Goal: Transaction & Acquisition: Purchase product/service

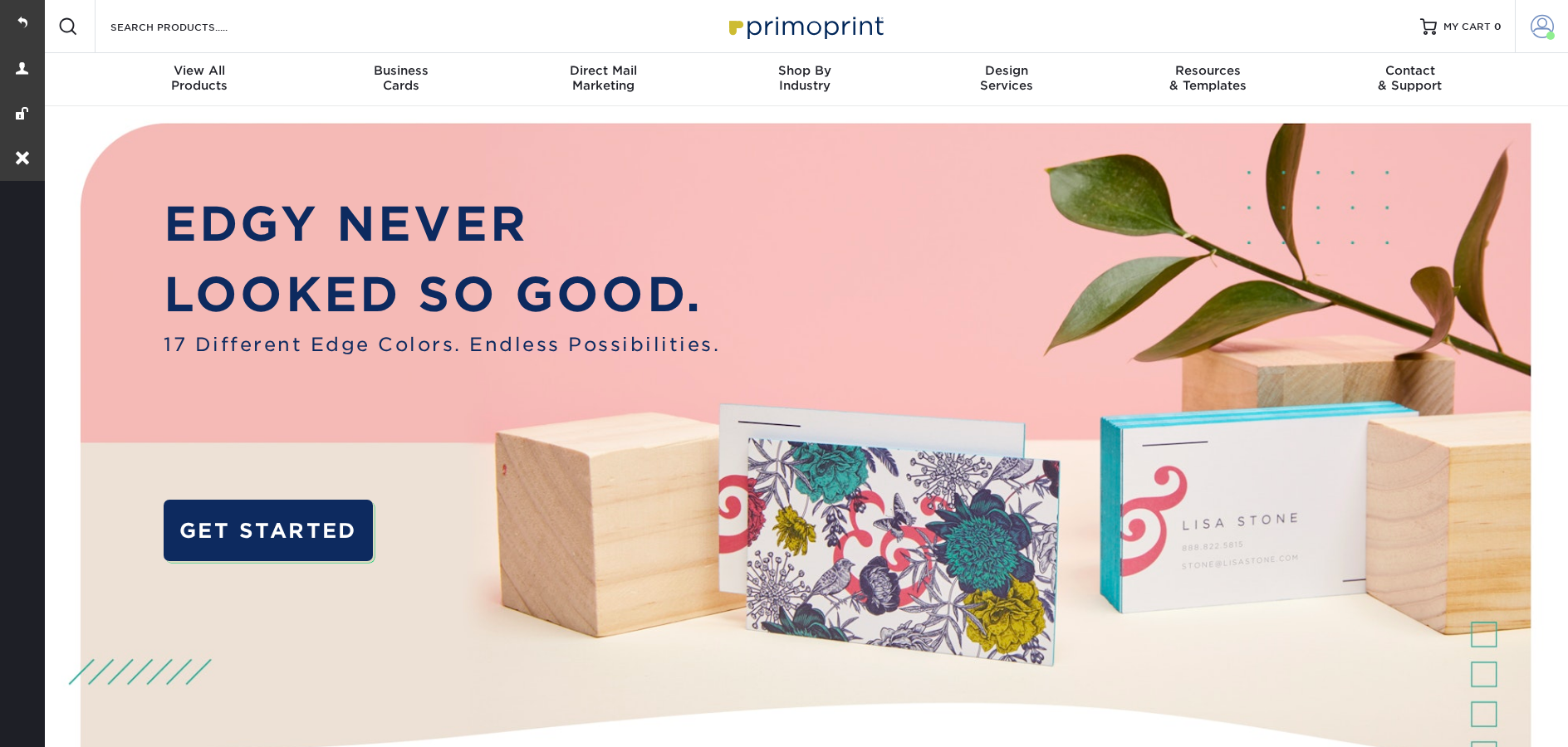
click at [1541, 28] on span at bounding box center [1543, 26] width 24 height 24
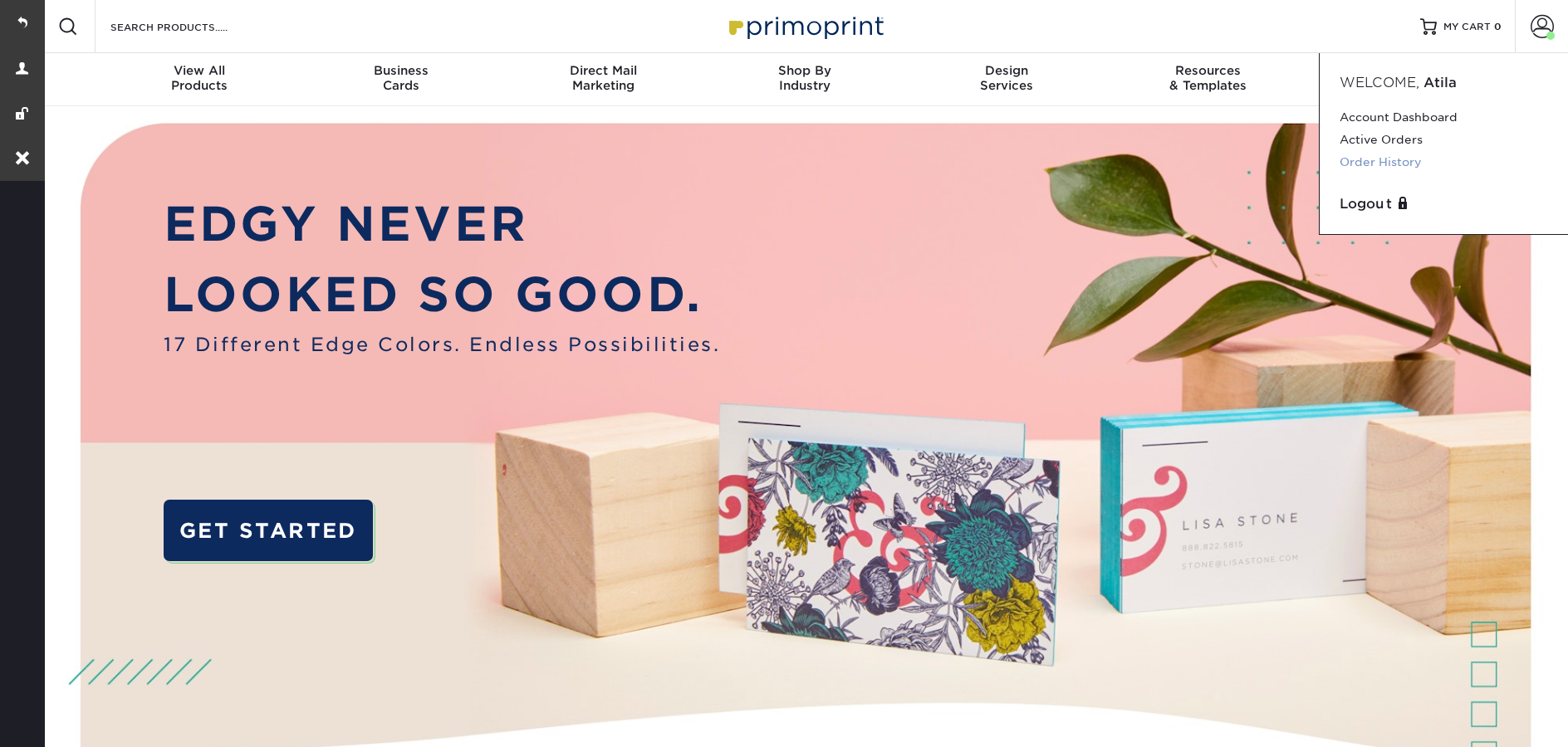
click at [1395, 170] on link "Order History" at bounding box center [1445, 162] width 209 height 23
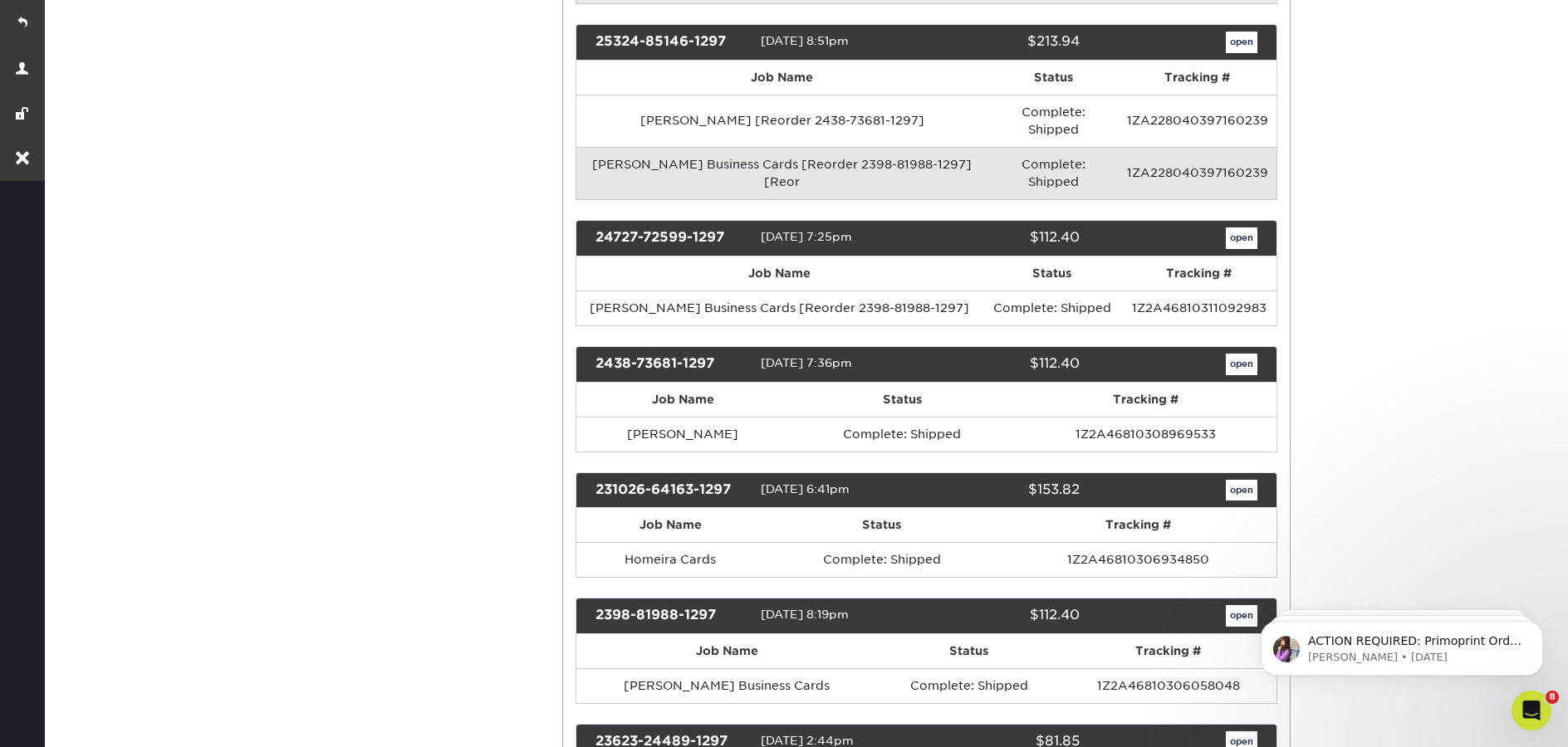
scroll to position [487, 0]
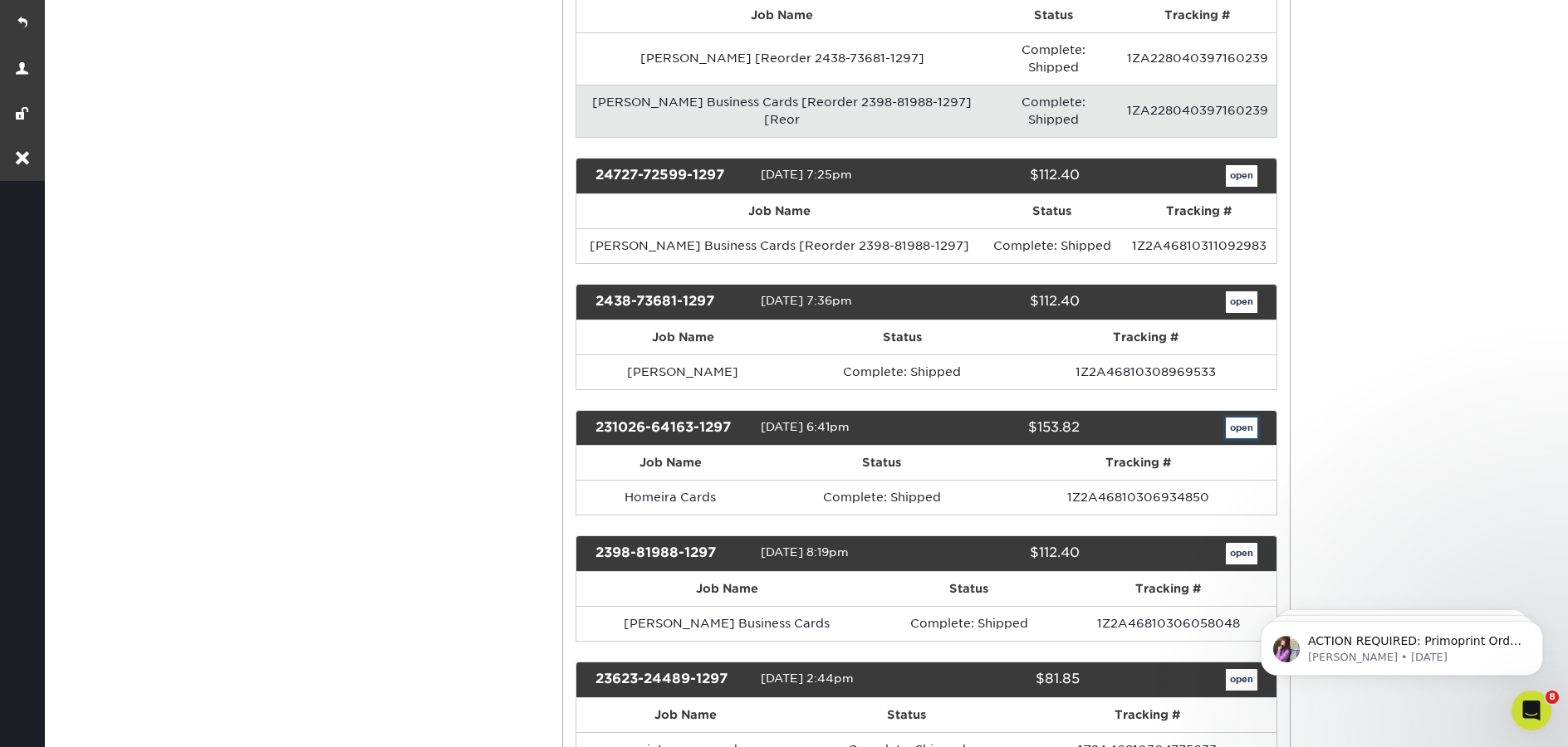
click at [1244, 418] on link "open" at bounding box center [1241, 428] width 32 height 22
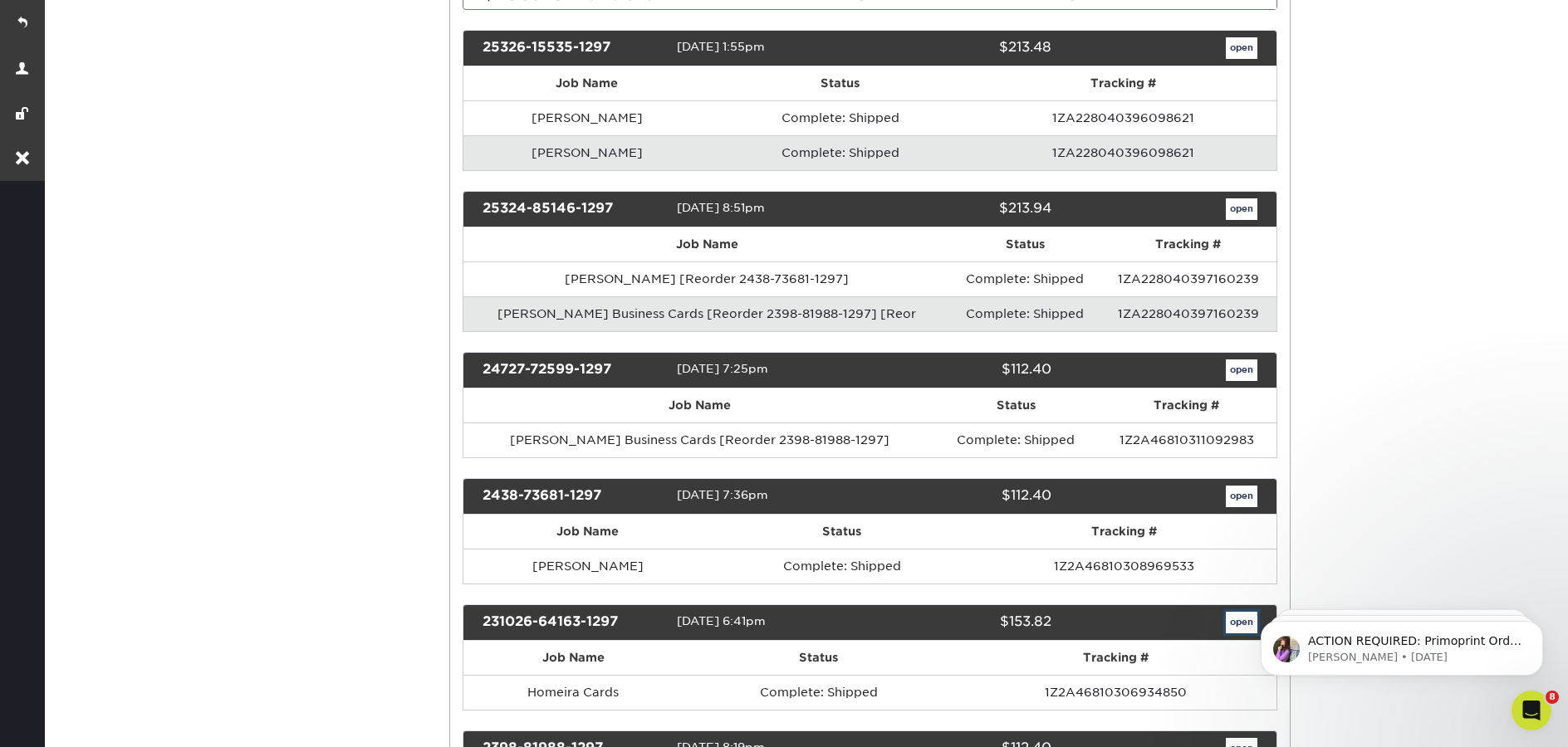
scroll to position [0, 0]
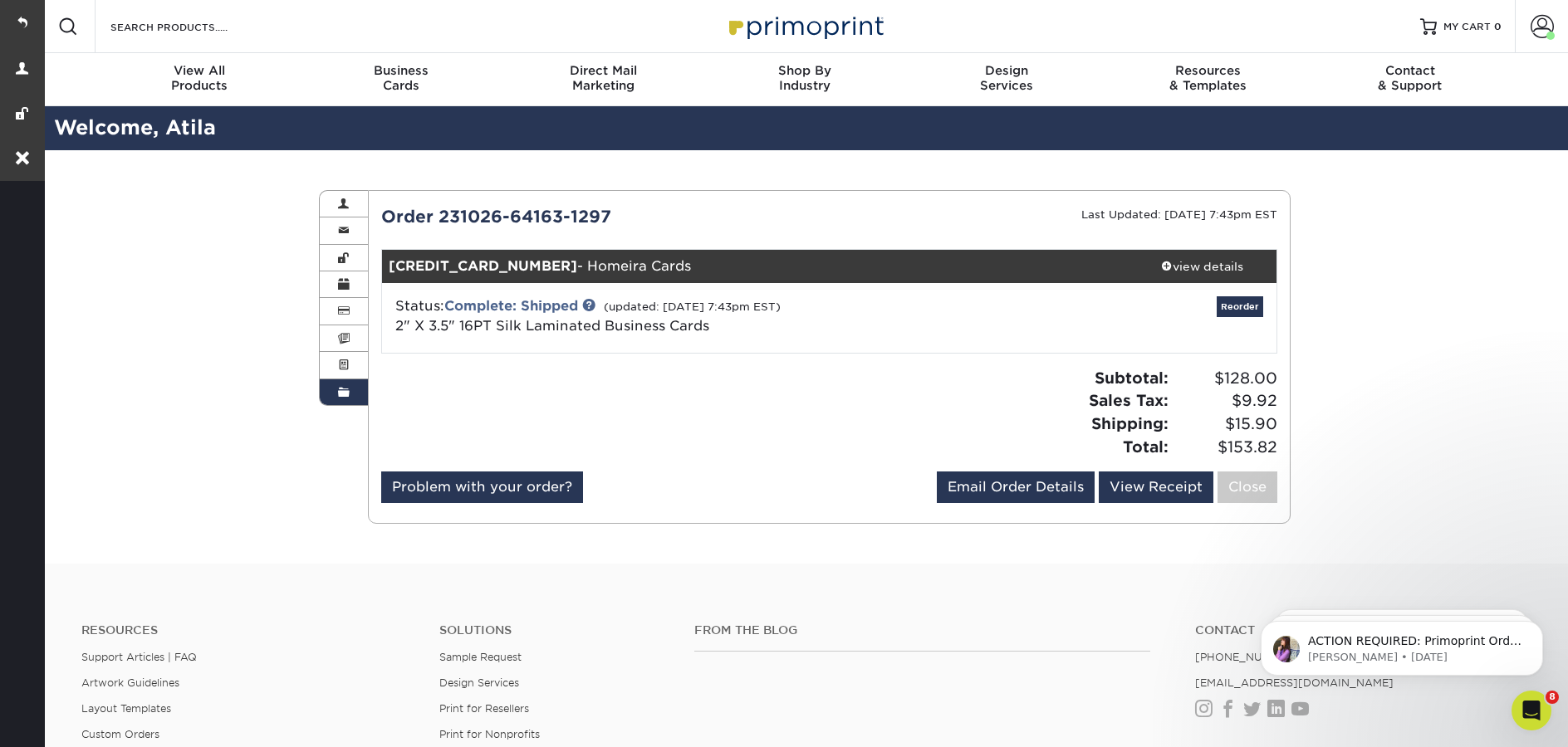
click at [337, 401] on link "Order History" at bounding box center [343, 392] width 48 height 25
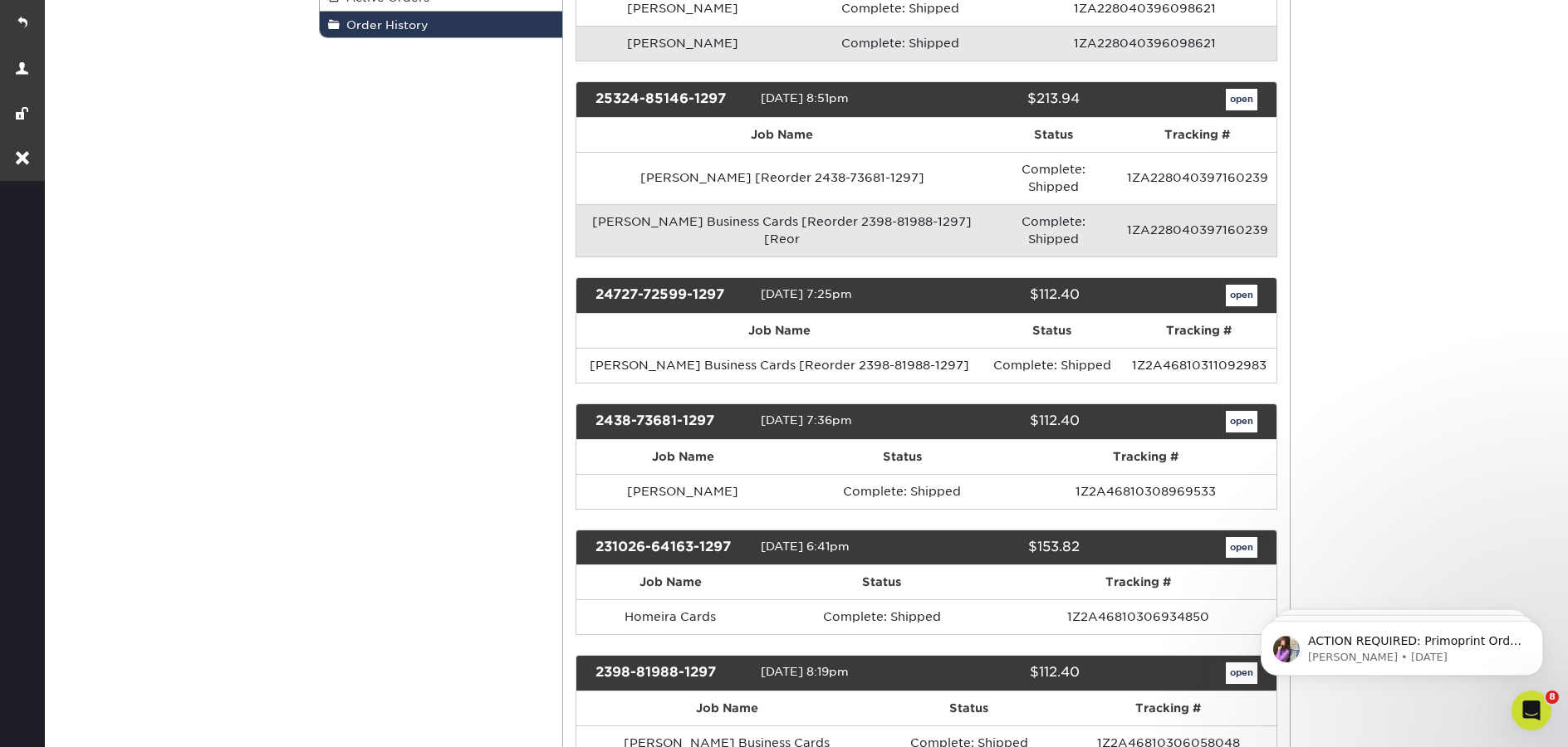
scroll to position [454, 0]
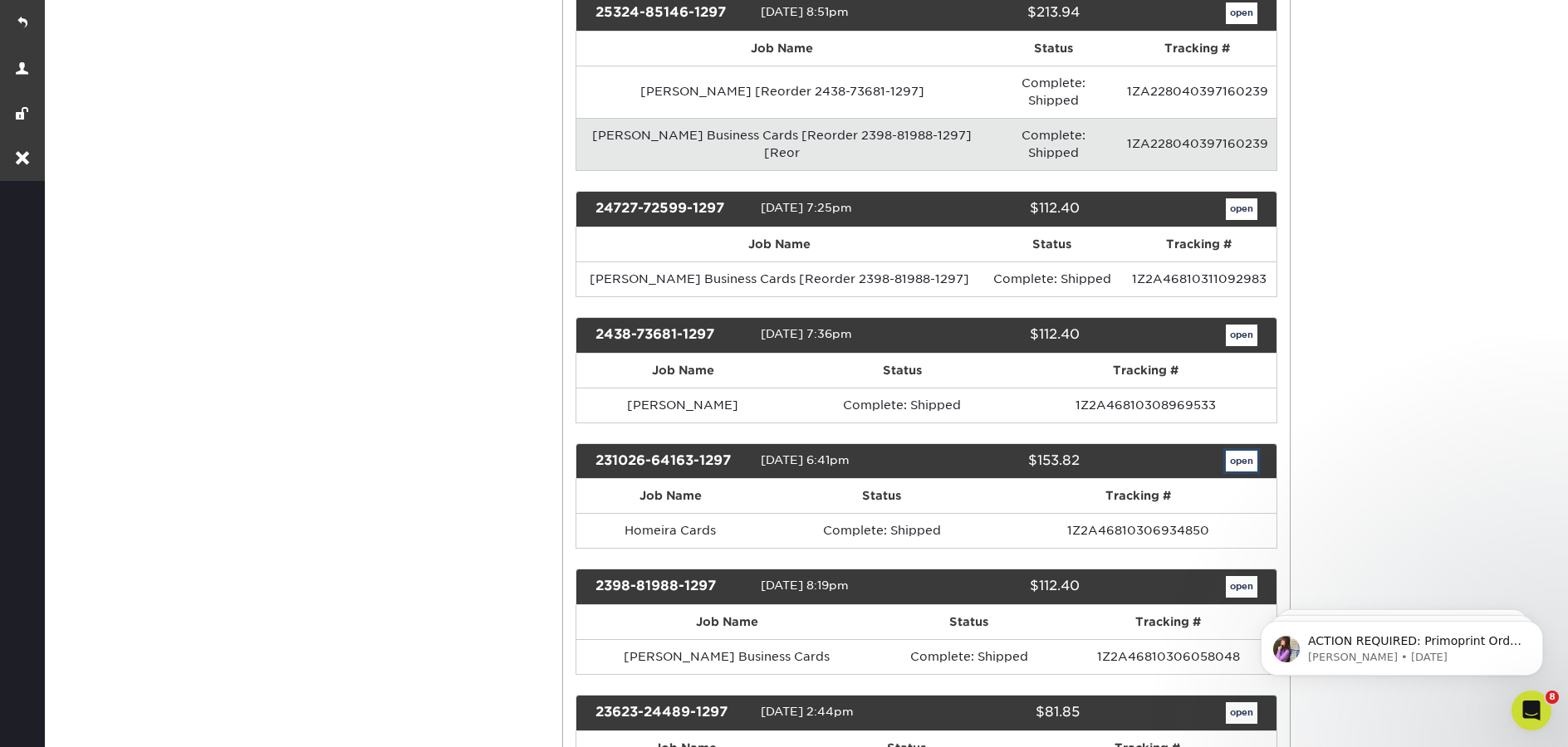
click at [1247, 451] on link "open" at bounding box center [1241, 462] width 32 height 22
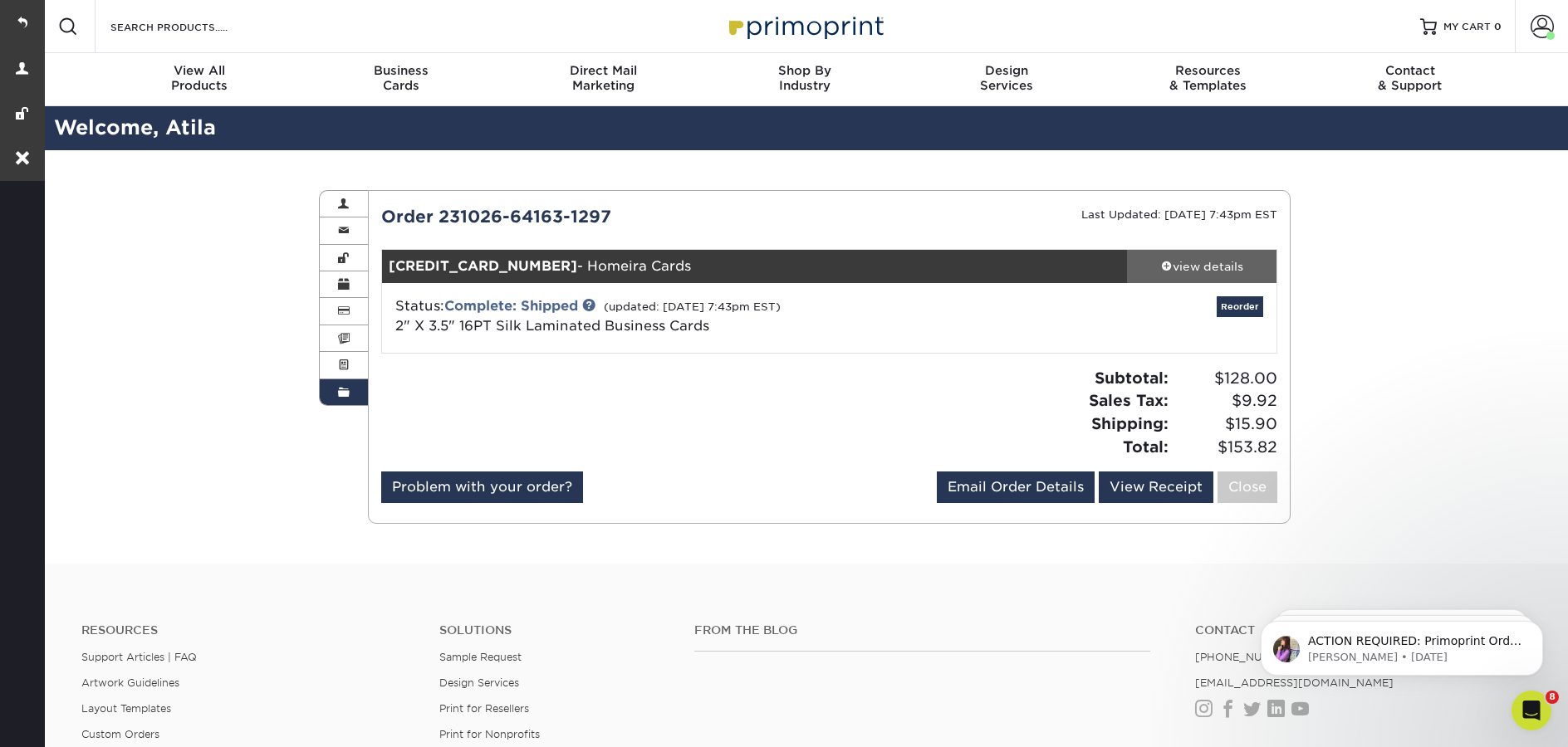
click at [1219, 261] on div "view details" at bounding box center [1201, 267] width 150 height 16
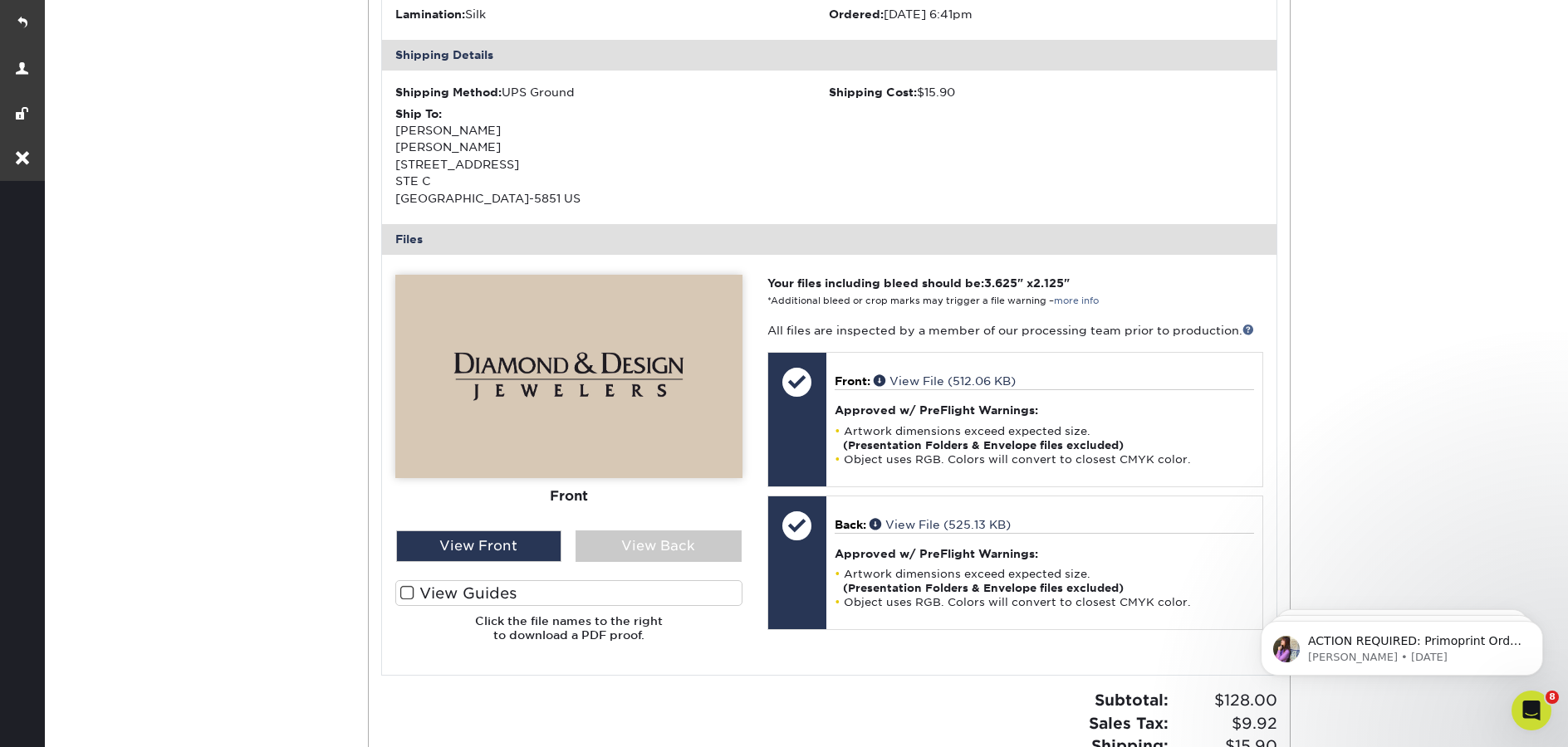
scroll to position [600, 0]
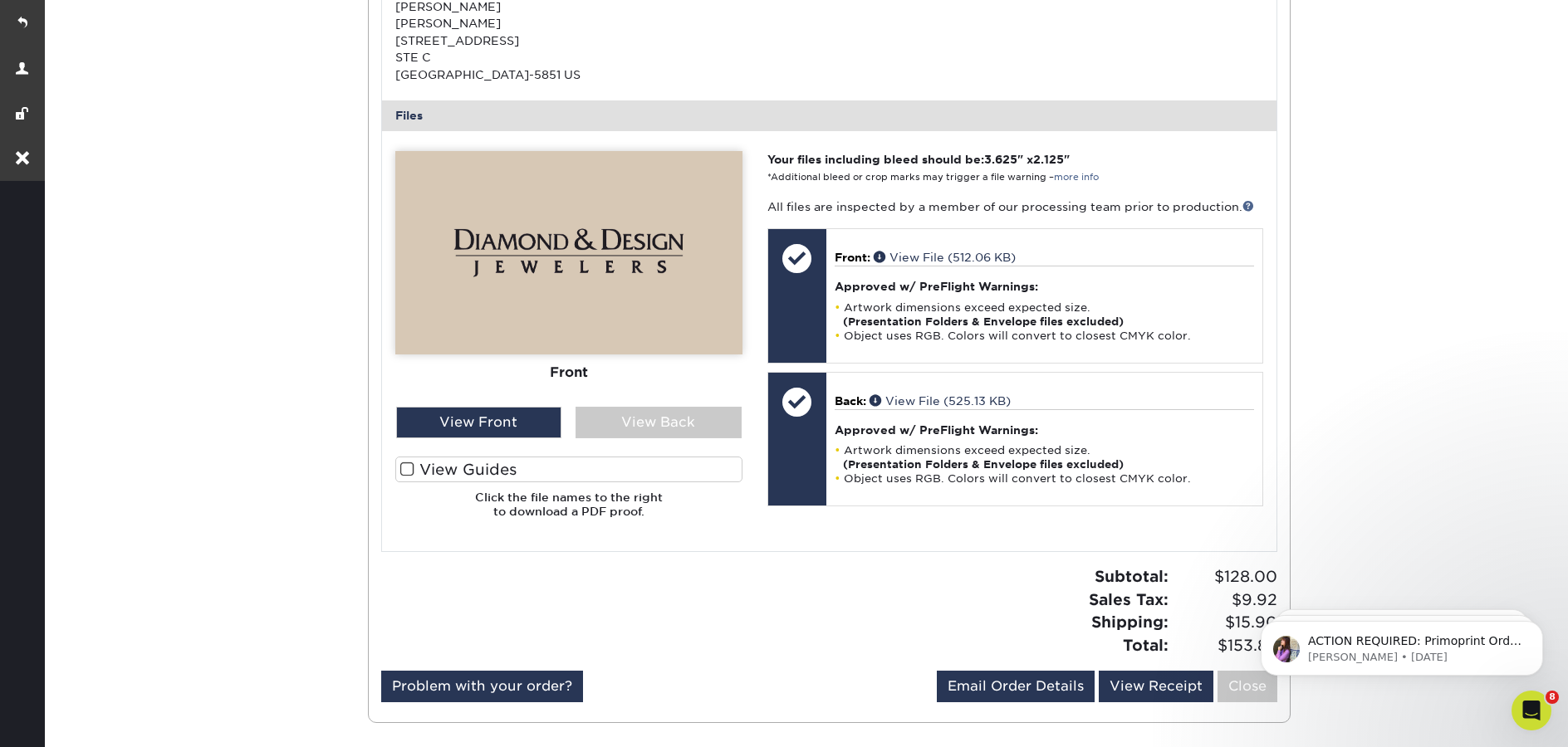
click at [649, 438] on div "Front Back" at bounding box center [568, 341] width 347 height 380
drag, startPoint x: 616, startPoint y: 427, endPoint x: 600, endPoint y: 424, distance: 16.3
click at [616, 427] on div "View Back" at bounding box center [658, 422] width 166 height 32
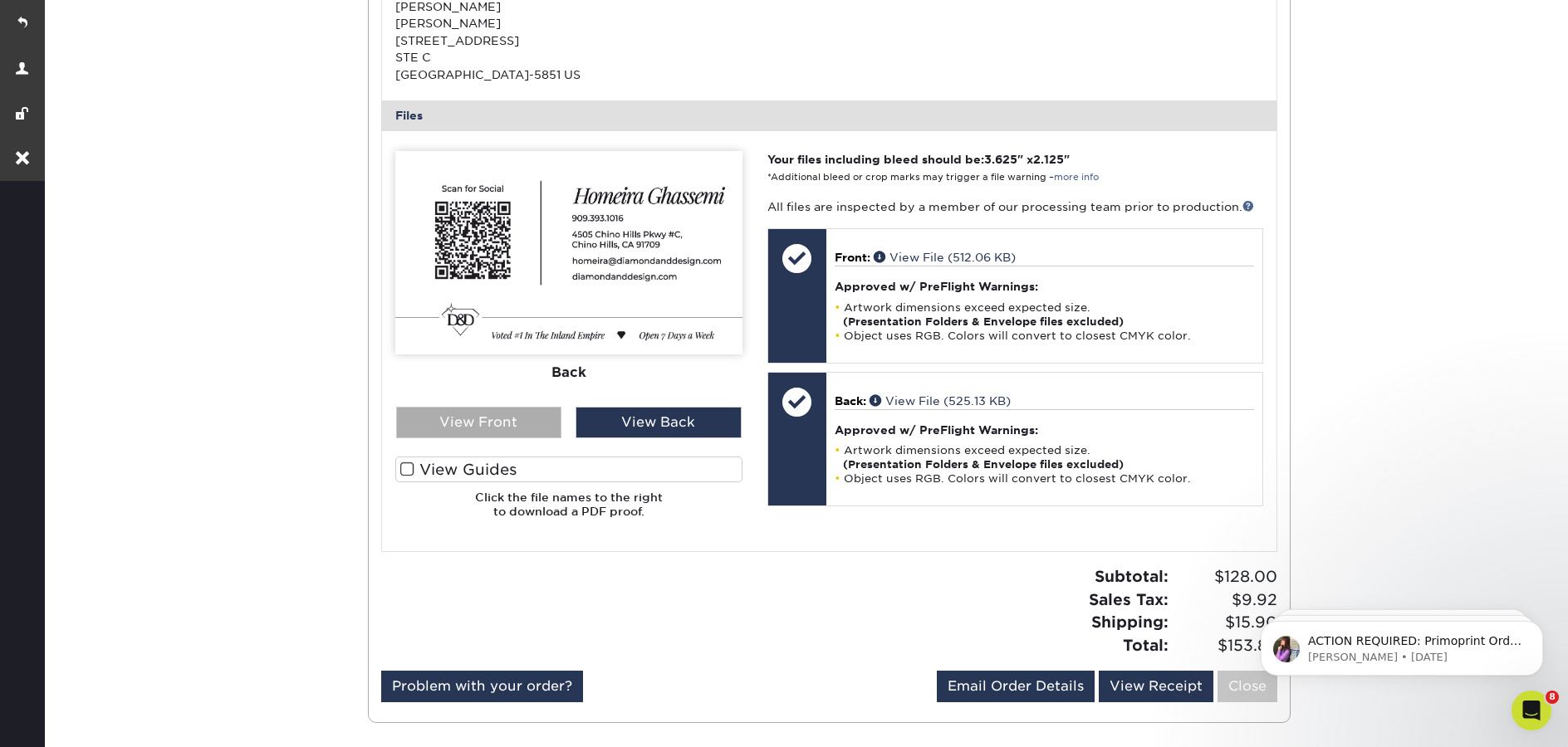
click at [520, 428] on div "View Front" at bounding box center [478, 422] width 166 height 32
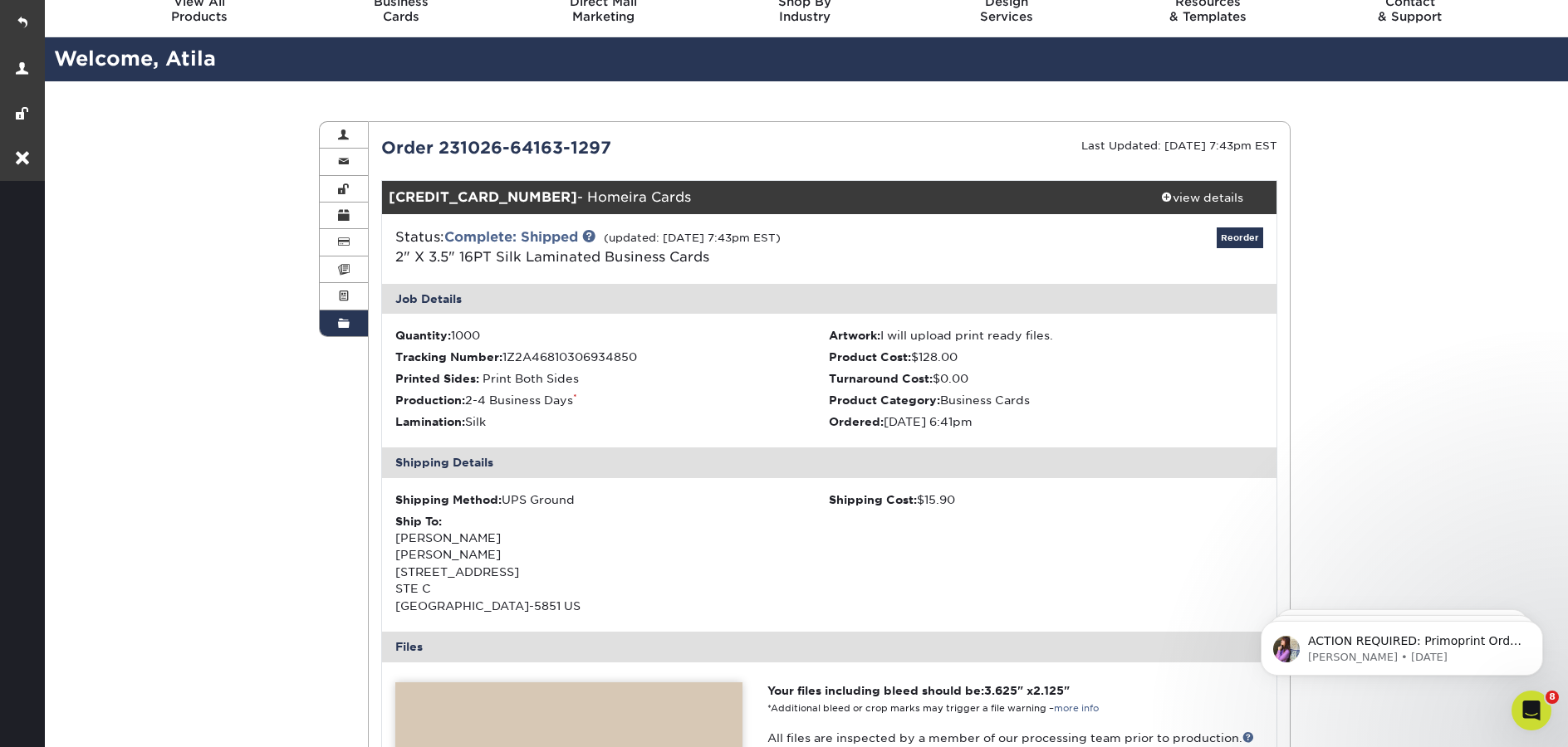
scroll to position [66, 0]
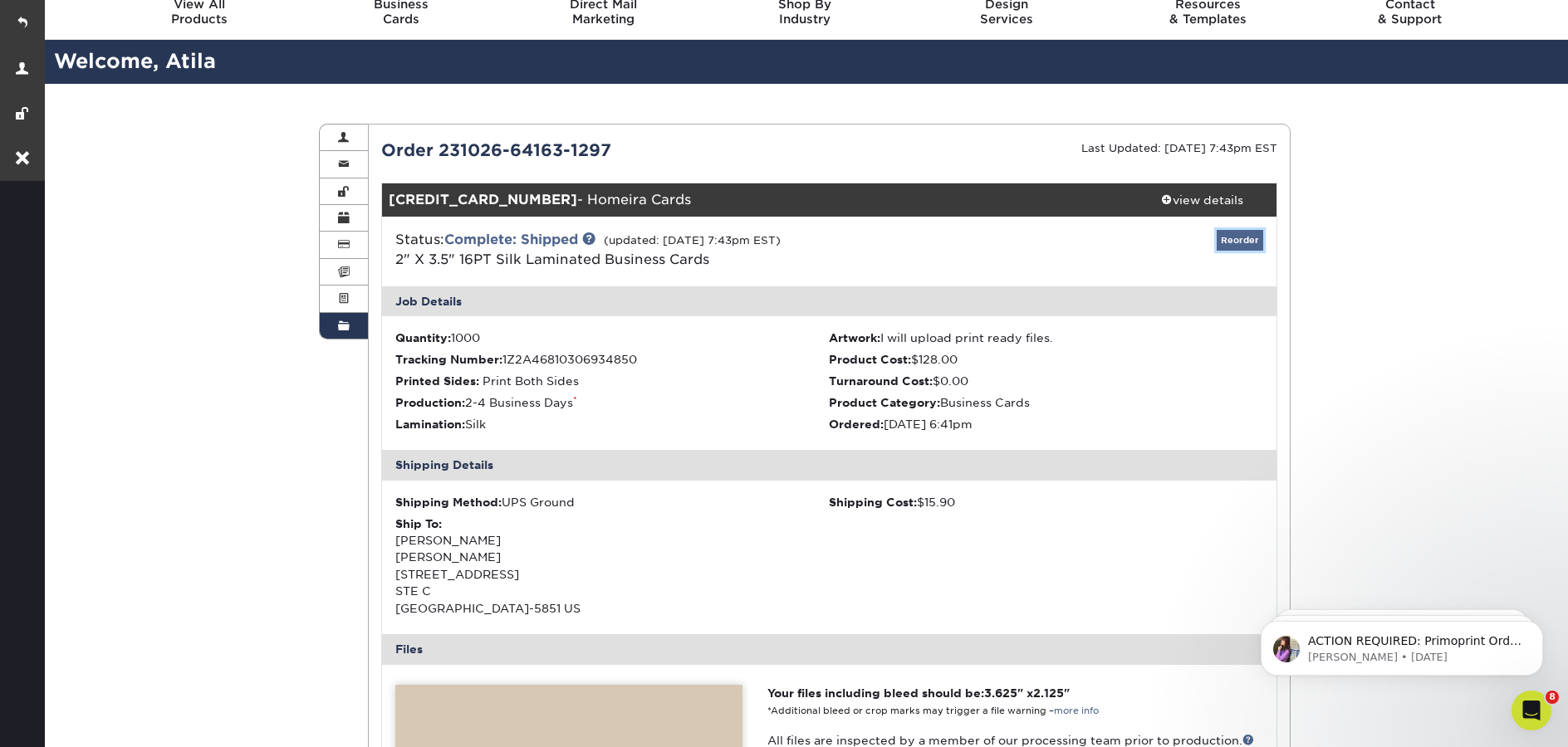
click at [1233, 241] on link "Reorder" at bounding box center [1239, 240] width 46 height 21
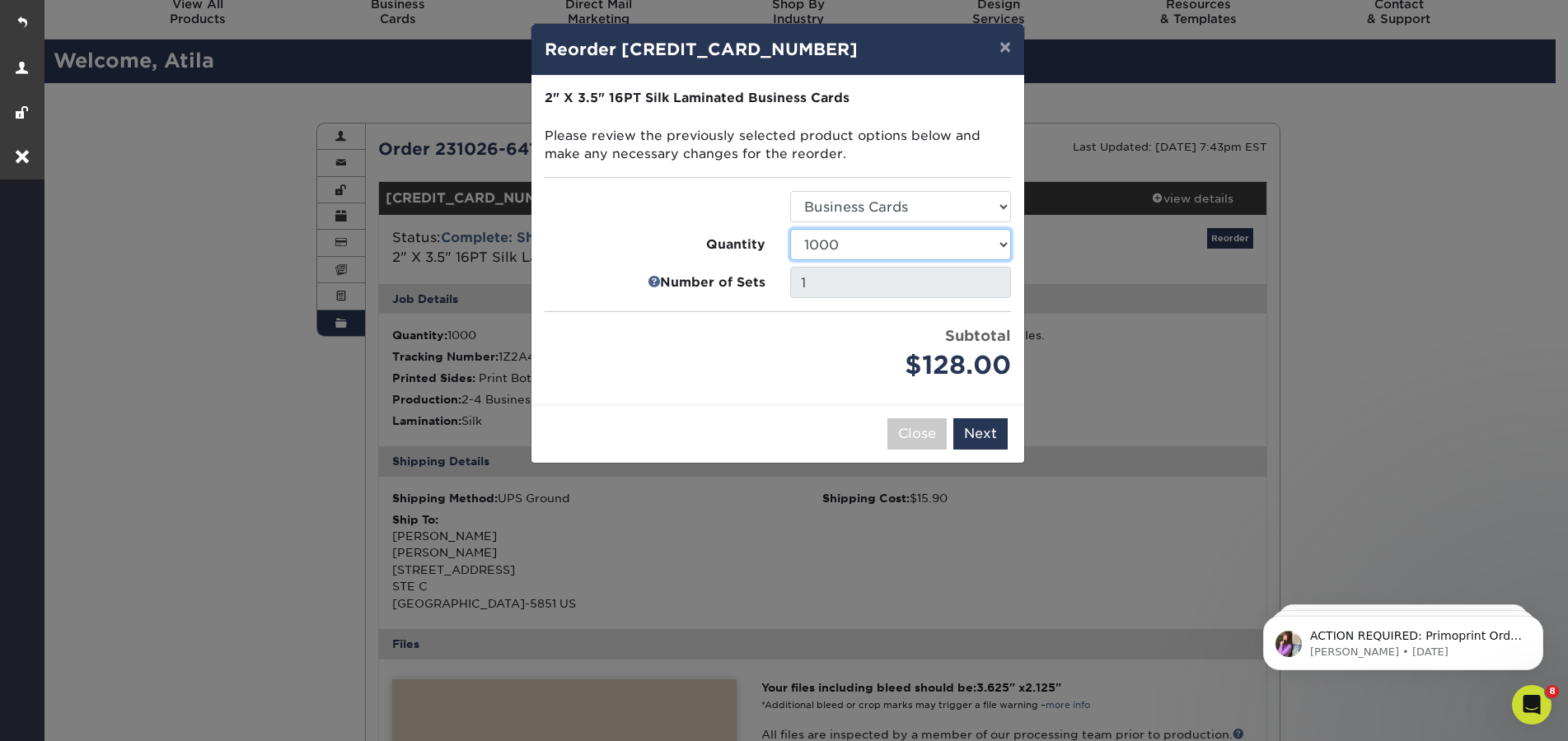
click at [996, 243] on select "25 50 75 100 250 500 1000 2500 5000 10000" at bounding box center [900, 244] width 221 height 32
select select "f593fda3-2d5c-4b9e-9c2c-6197b899ae74"
click at [790, 229] on select "25 50 75 100 250 500 1000 2500 5000 10000" at bounding box center [900, 244] width 221 height 32
click at [982, 436] on button "Next" at bounding box center [980, 434] width 54 height 32
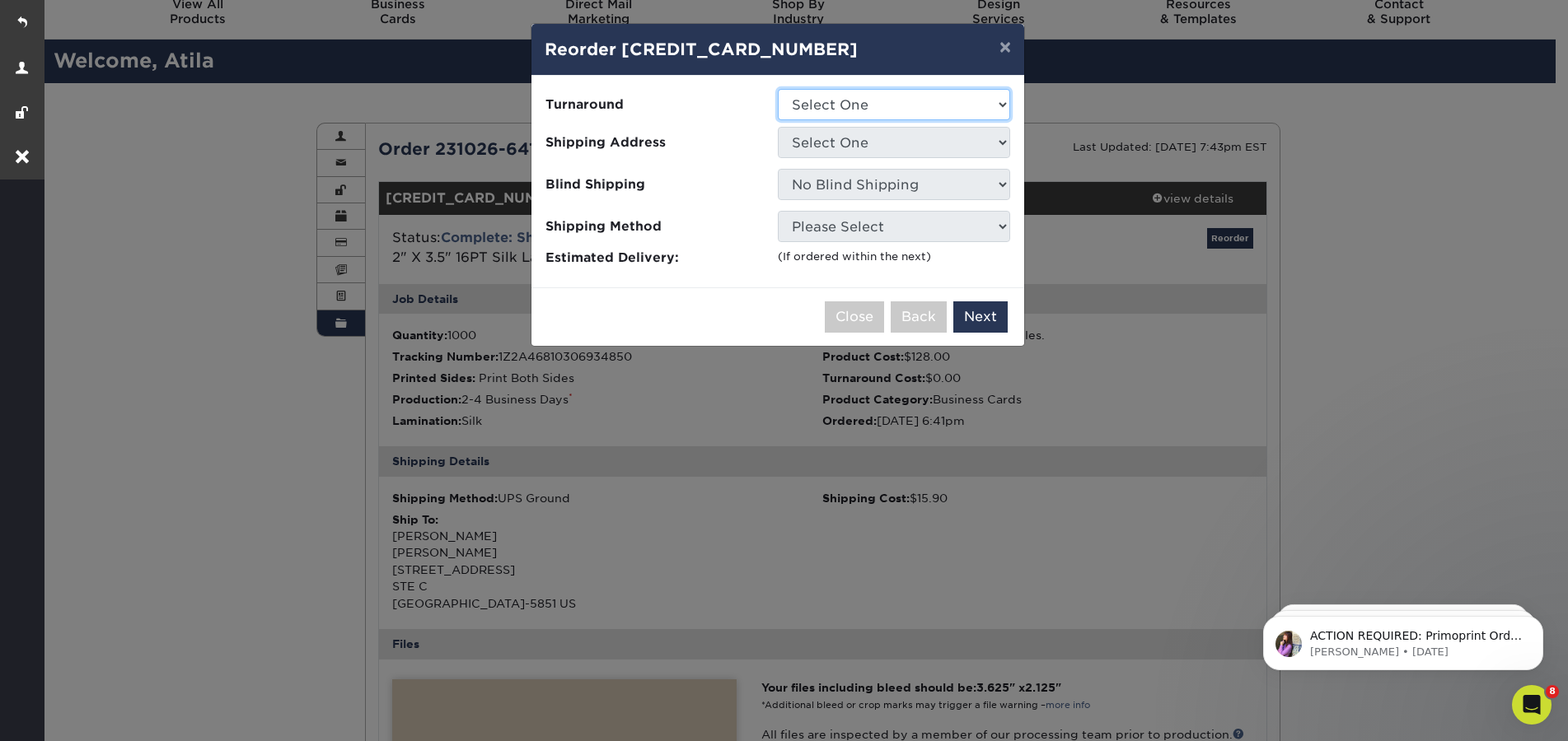
click at [851, 93] on select "Select One 2-4 Business Days 2 Day Next Business Day" at bounding box center [894, 104] width 232 height 32
click at [1178, 382] on div "× Reorder 231026-64163-1297-1 Please select all options to continue. Only quant…" at bounding box center [784, 370] width 1568 height 741
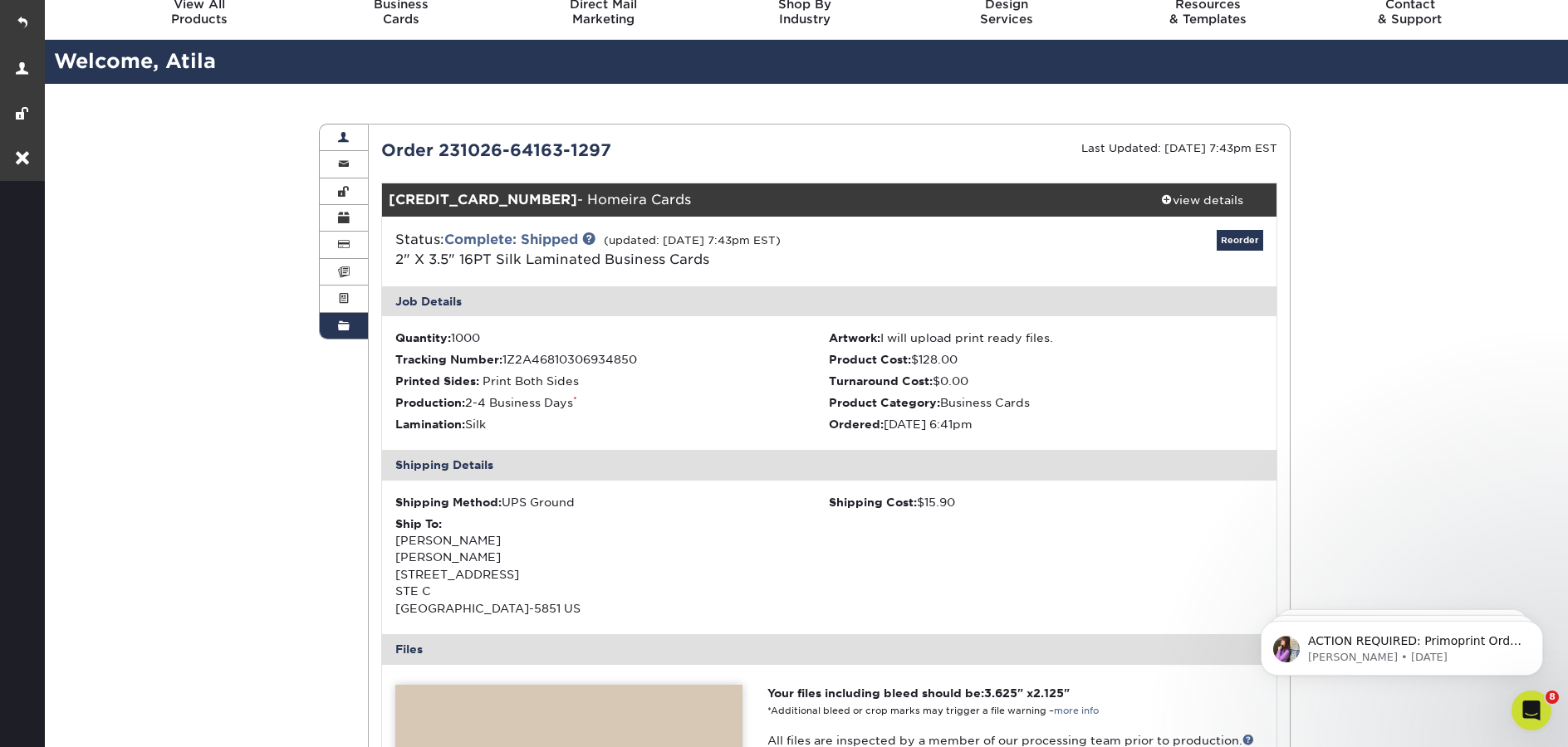
click at [340, 145] on link "Account Overview" at bounding box center [343, 137] width 48 height 26
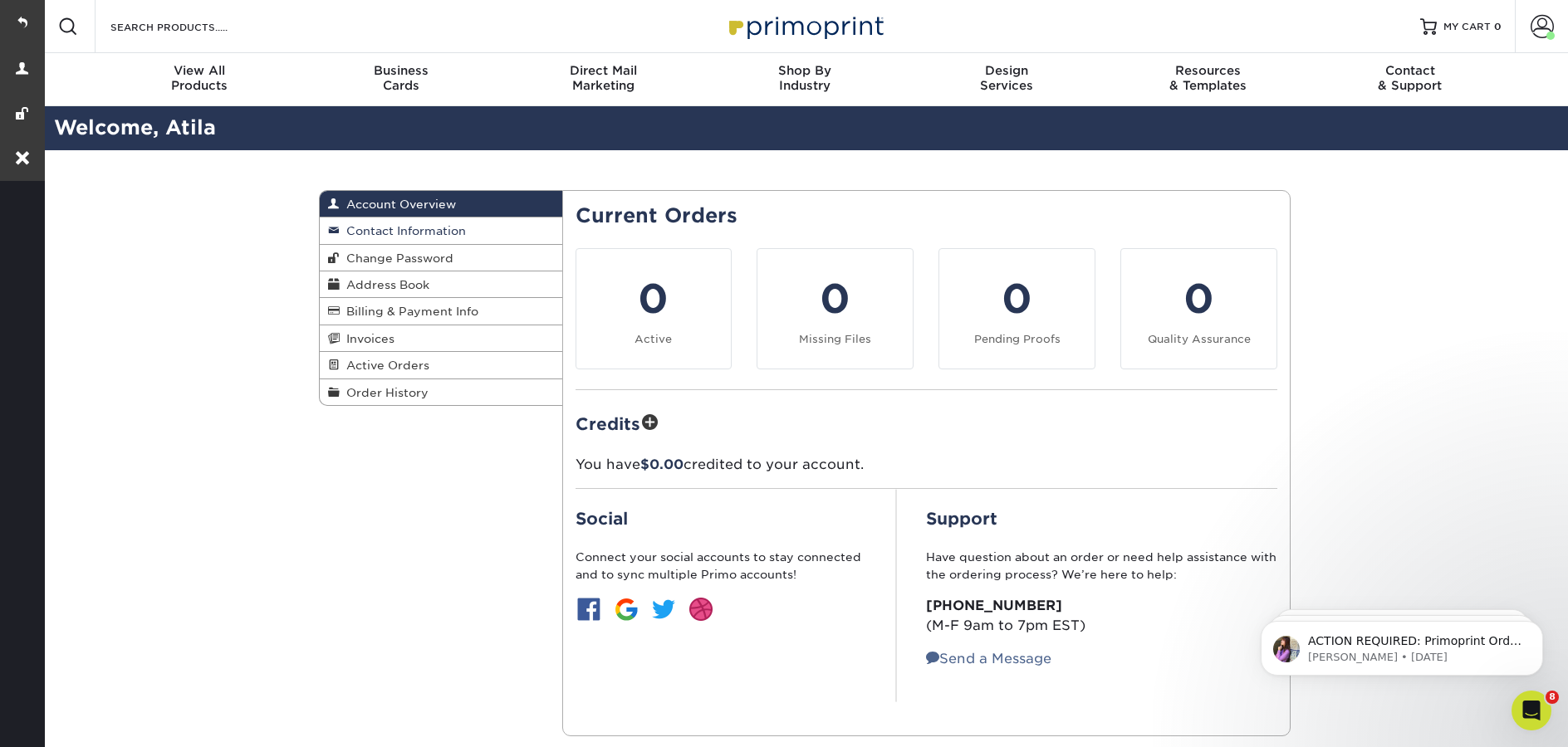
click at [441, 231] on span "Contact Information" at bounding box center [402, 231] width 126 height 14
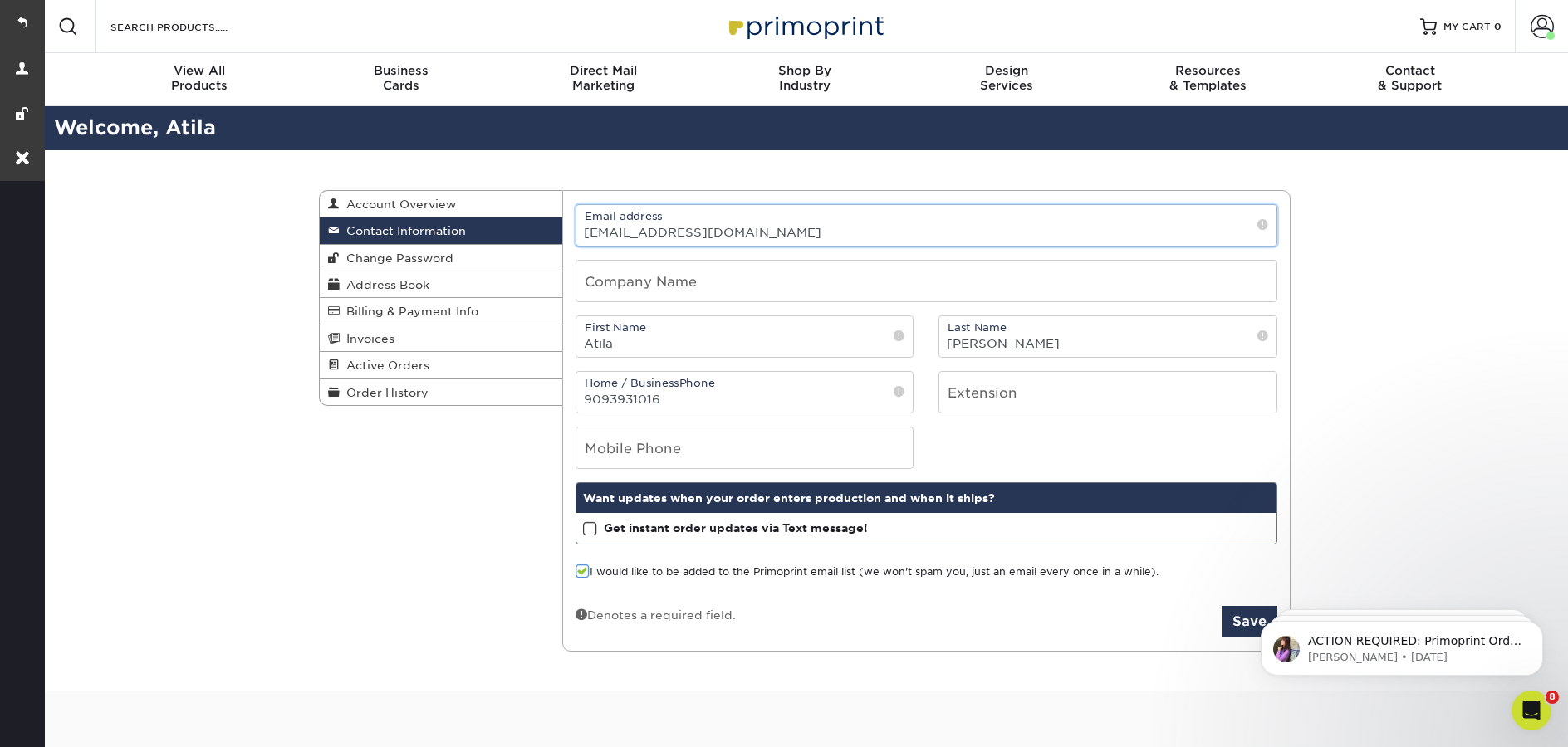
drag, startPoint x: 784, startPoint y: 229, endPoint x: 579, endPoint y: 229, distance: 205.0
click at [579, 229] on input "[EMAIL_ADDRESS][DOMAIN_NAME]" at bounding box center [927, 225] width 701 height 41
click at [372, 395] on span "Order History" at bounding box center [384, 392] width 89 height 14
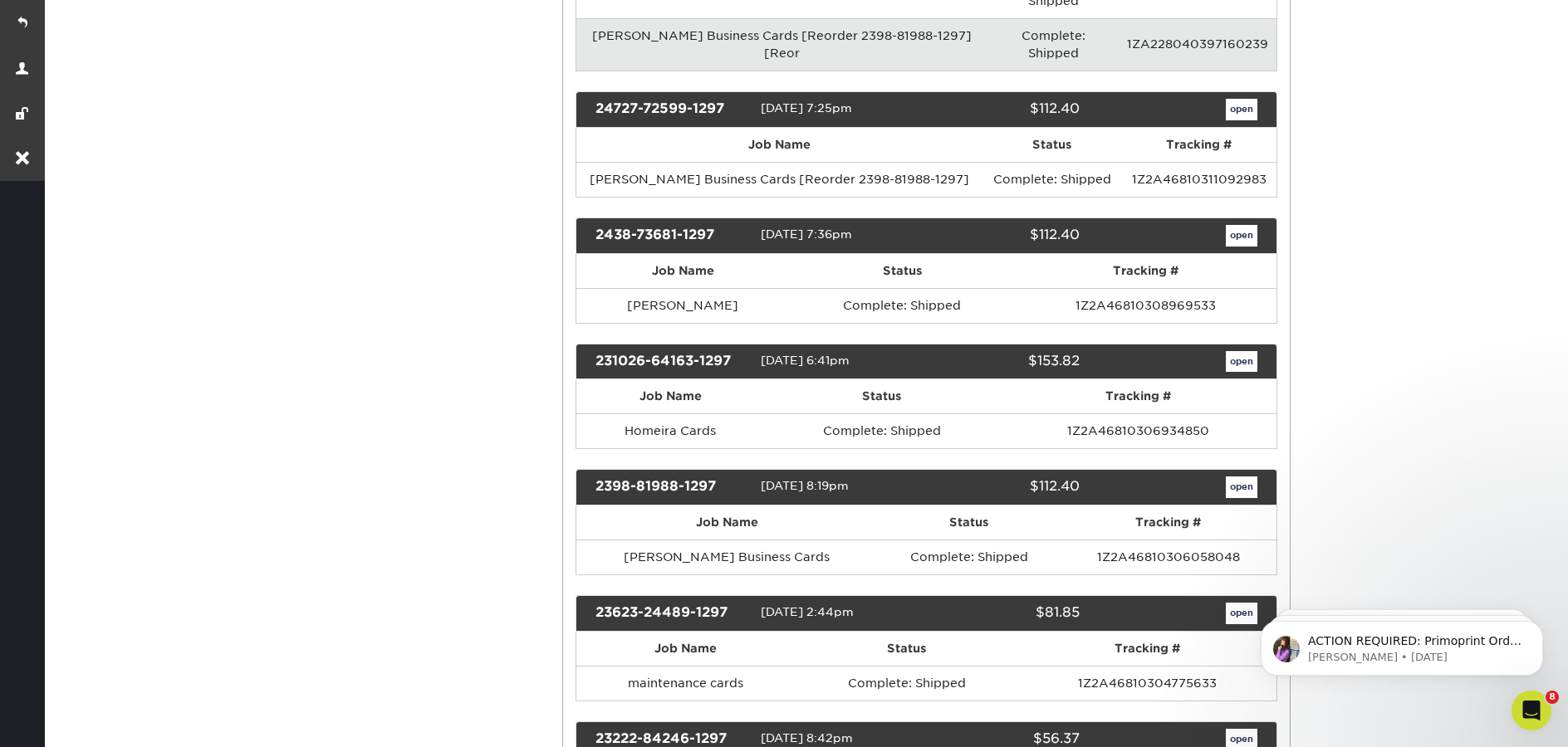
scroll to position [557, 0]
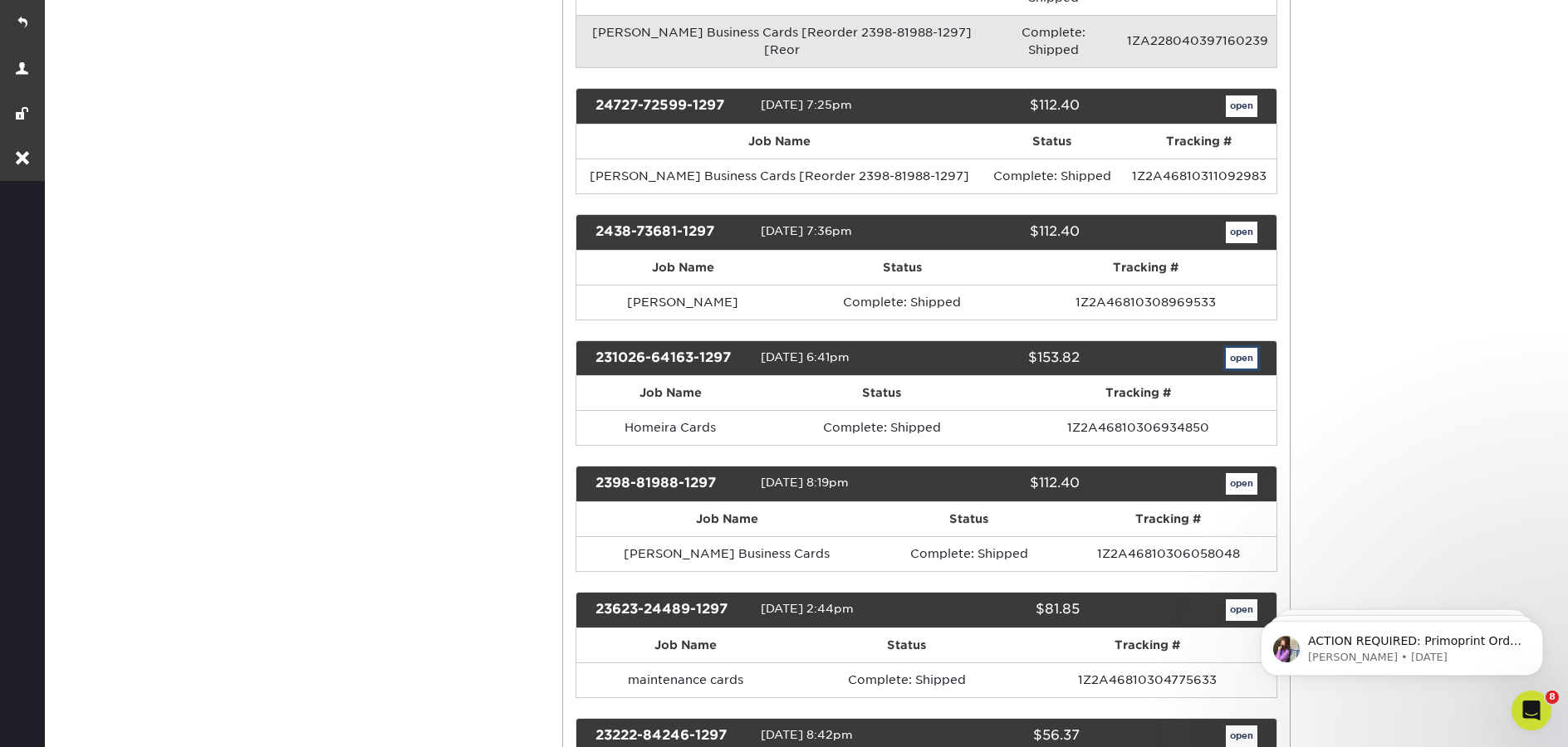
click at [1249, 348] on link "open" at bounding box center [1241, 359] width 32 height 22
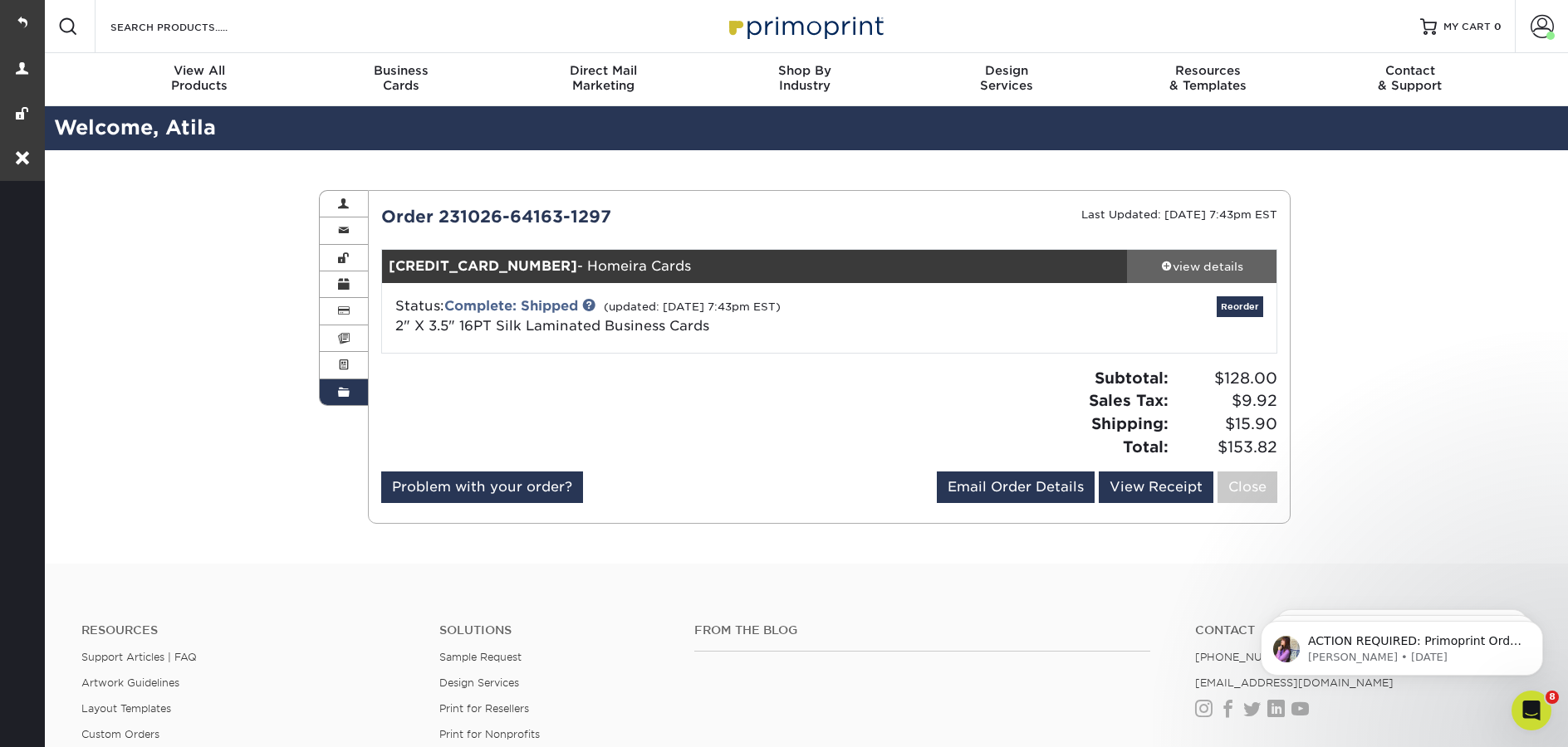
click at [1230, 271] on div "view details" at bounding box center [1201, 267] width 150 height 16
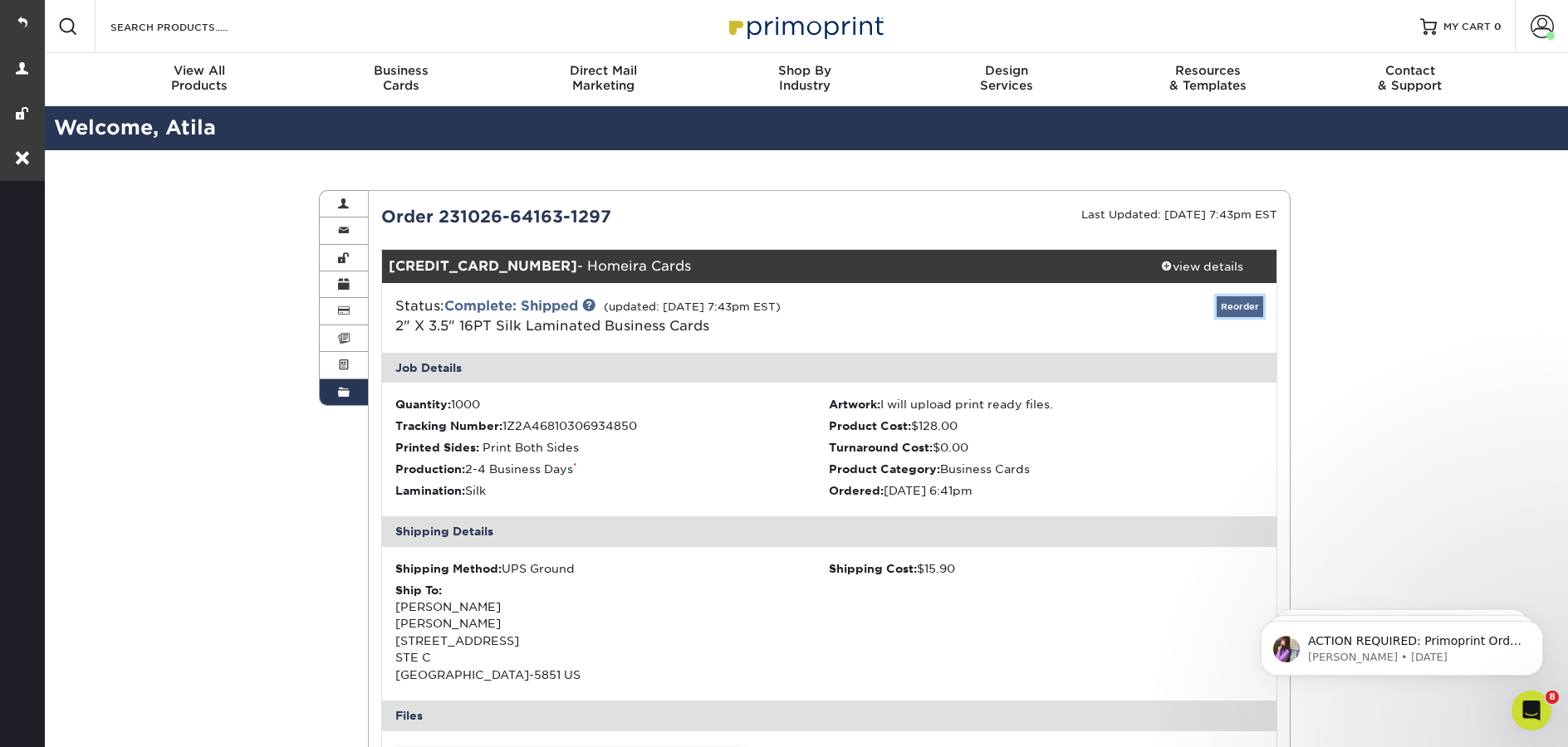
click at [1238, 311] on link "Reorder" at bounding box center [1239, 307] width 46 height 21
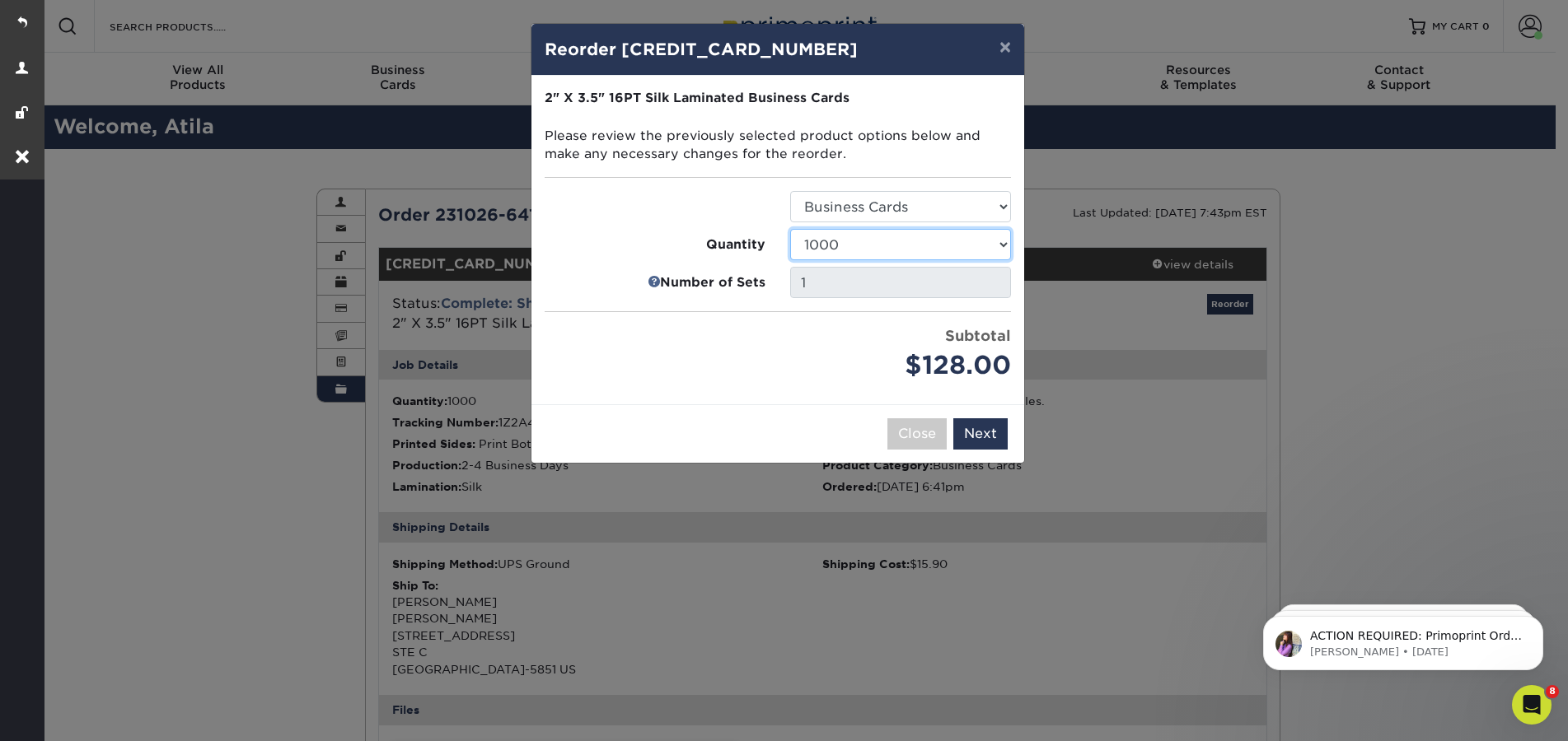
click at [919, 244] on select "25 50 75 100 250 500 1000 2500 5000 10000" at bounding box center [900, 244] width 221 height 32
click at [790, 229] on select "25 50 75 100 250 500 1000 2500 5000 10000" at bounding box center [900, 244] width 221 height 32
click at [895, 242] on select "25 50 75 100 250 500 1000 2500 5000 10000" at bounding box center [900, 244] width 221 height 32
select select "6237a36b-b046-4ef6-8fed-6cb9c22a5ece"
click at [790, 229] on select "25 50 75 100 250 500 1000 2500 5000 10000" at bounding box center [900, 244] width 221 height 32
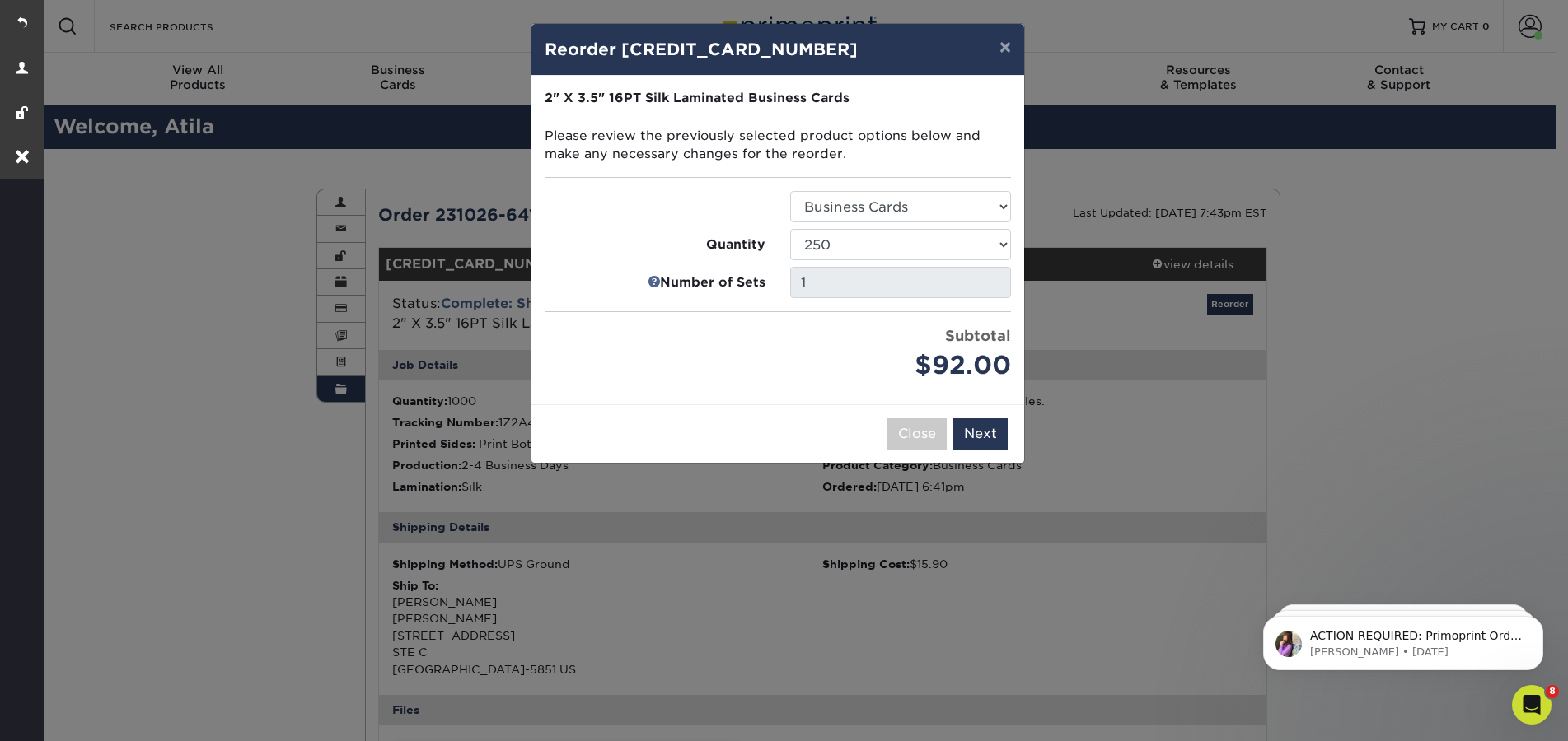
click at [1061, 504] on div "× Reorder 231026-64163-1297-1 Please select all options to continue. Only quant…" at bounding box center [784, 370] width 1568 height 741
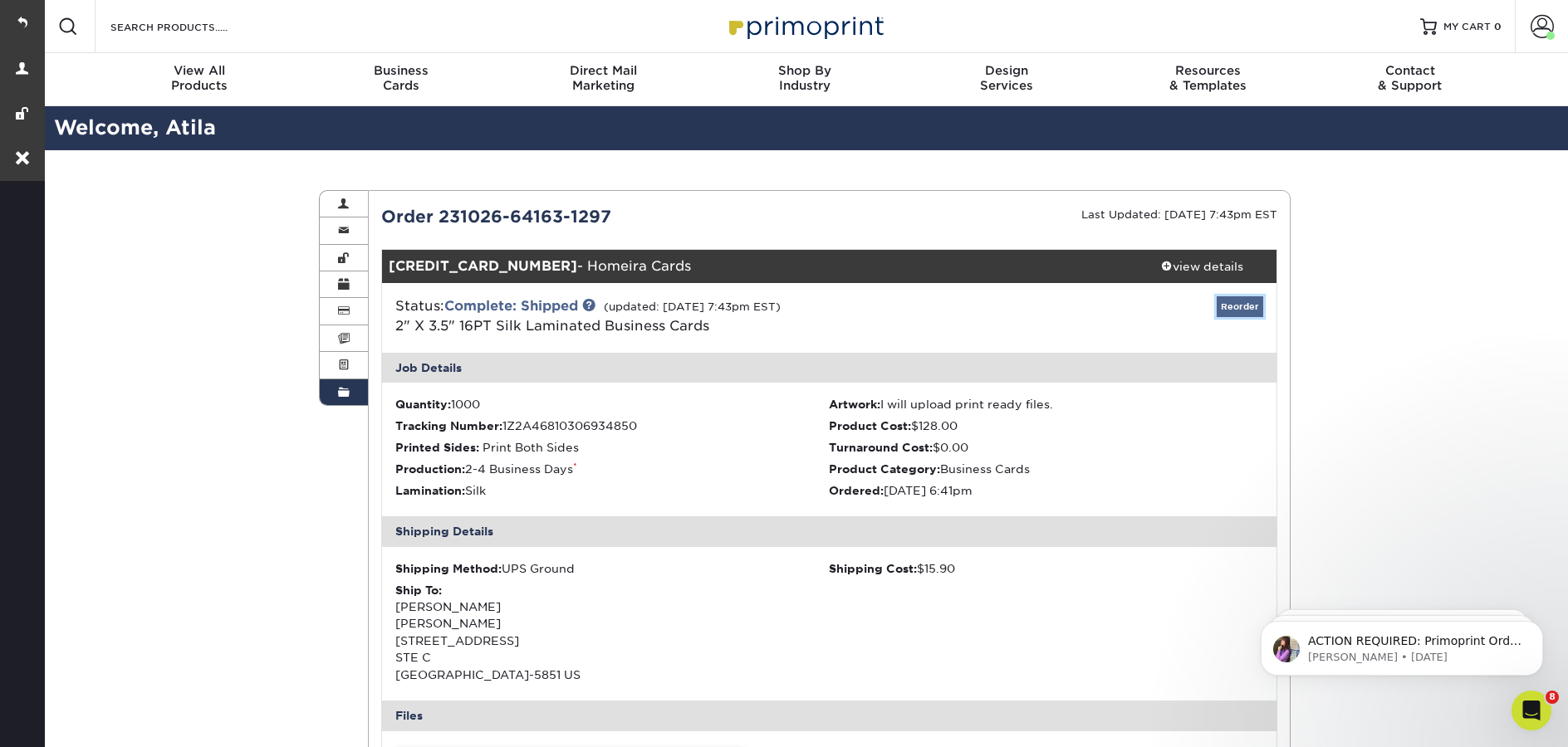
click at [1238, 310] on link "Reorder" at bounding box center [1239, 307] width 46 height 21
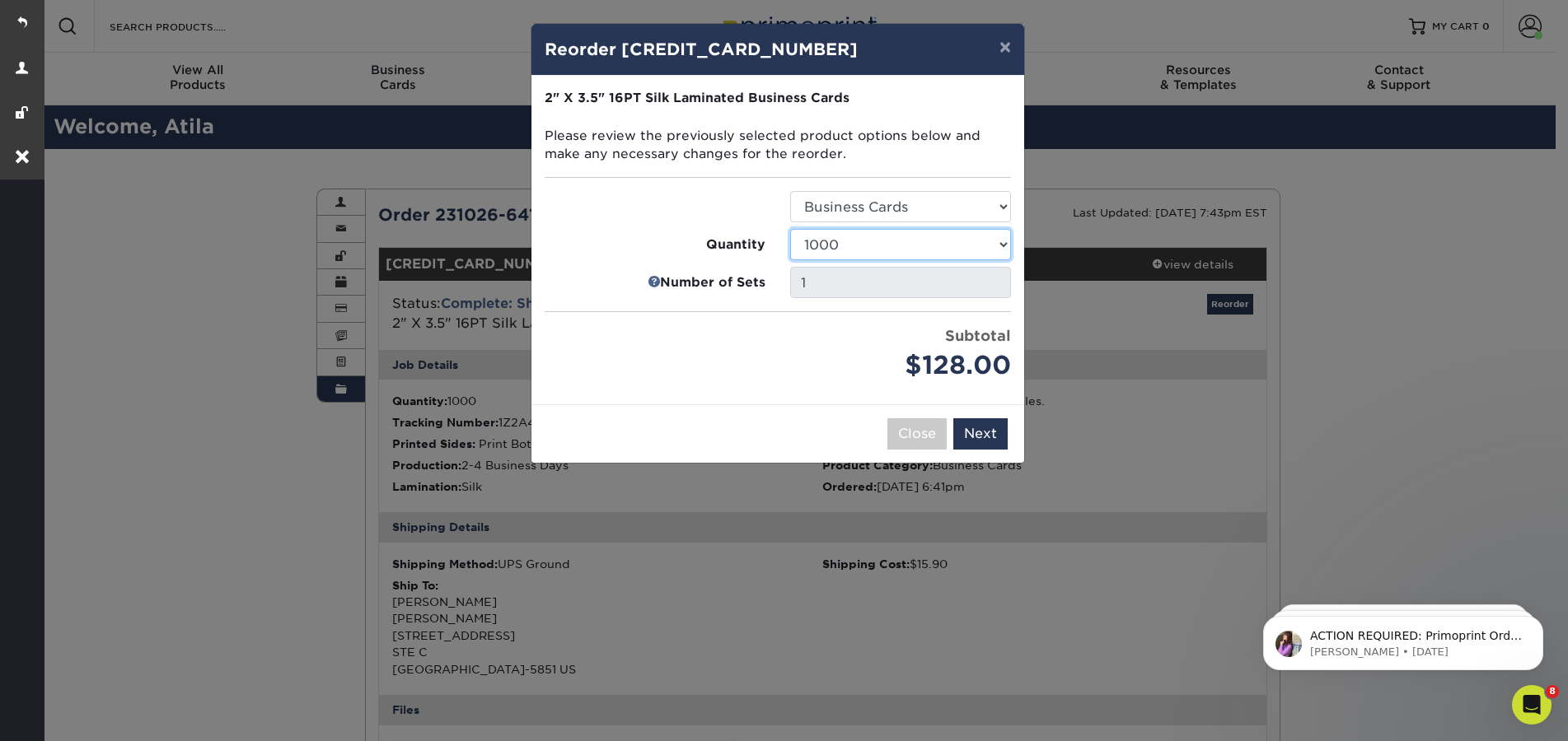
click at [875, 250] on select "25 50 75 100 250 500 1000 2500 5000 10000" at bounding box center [900, 244] width 221 height 32
click at [790, 229] on select "25 50 75 100 250 500 1000 2500 5000 10000" at bounding box center [900, 244] width 221 height 32
click at [849, 243] on select "25 50 75 100 250 500 1000 2500 5000 10000" at bounding box center [900, 244] width 221 height 32
select select "6237a36b-b046-4ef6-8fed-6cb9c22a5ece"
click at [790, 229] on select "25 50 75 100 250 500 1000 2500 5000 10000" at bounding box center [900, 244] width 221 height 32
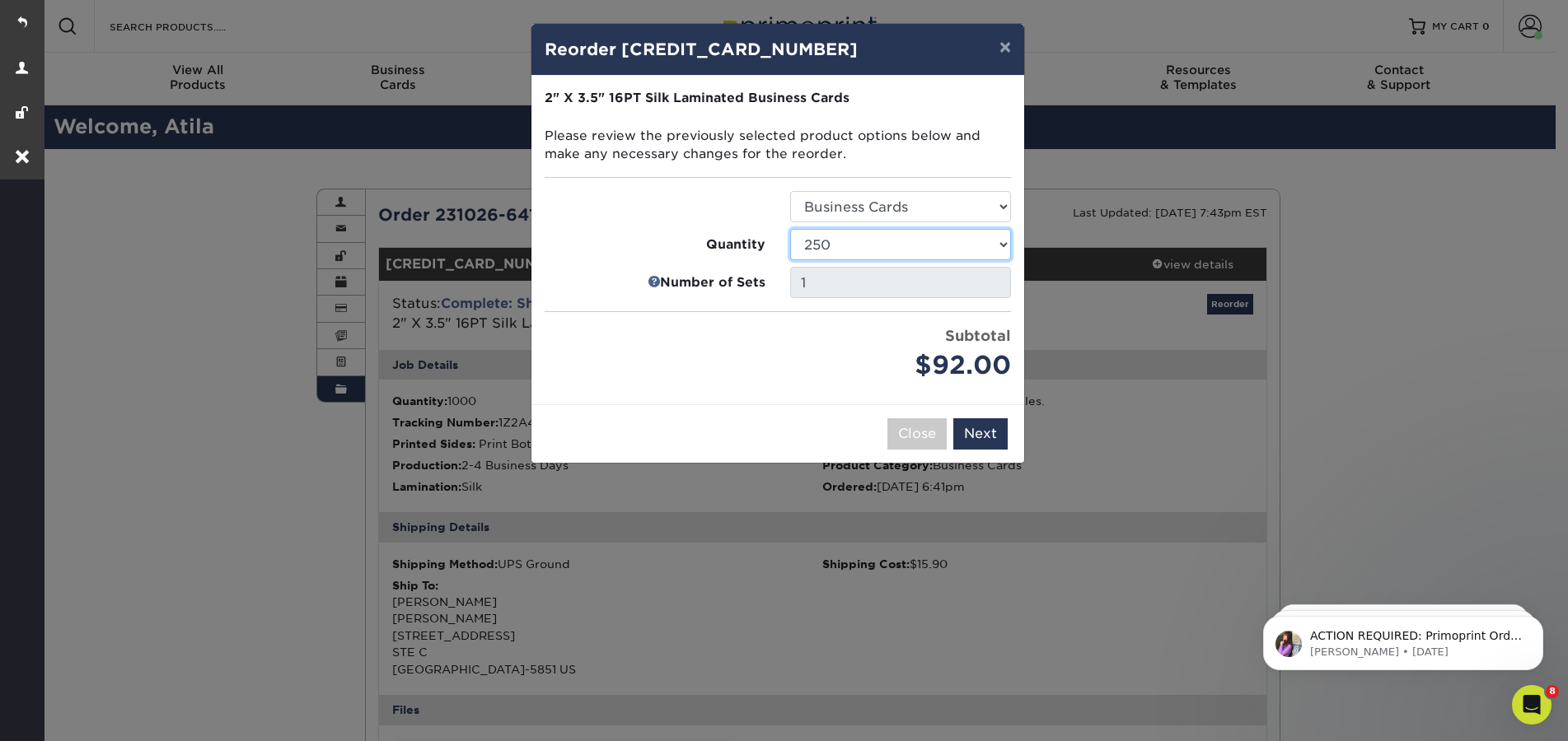
click at [854, 246] on select "25 50 75 100 250 500 1000 2500 5000 10000" at bounding box center [900, 244] width 221 height 32
click at [790, 229] on select "25 50 75 100 250 500 1000 2500 5000 10000" at bounding box center [900, 244] width 221 height 32
click at [988, 438] on button "Next" at bounding box center [980, 434] width 54 height 32
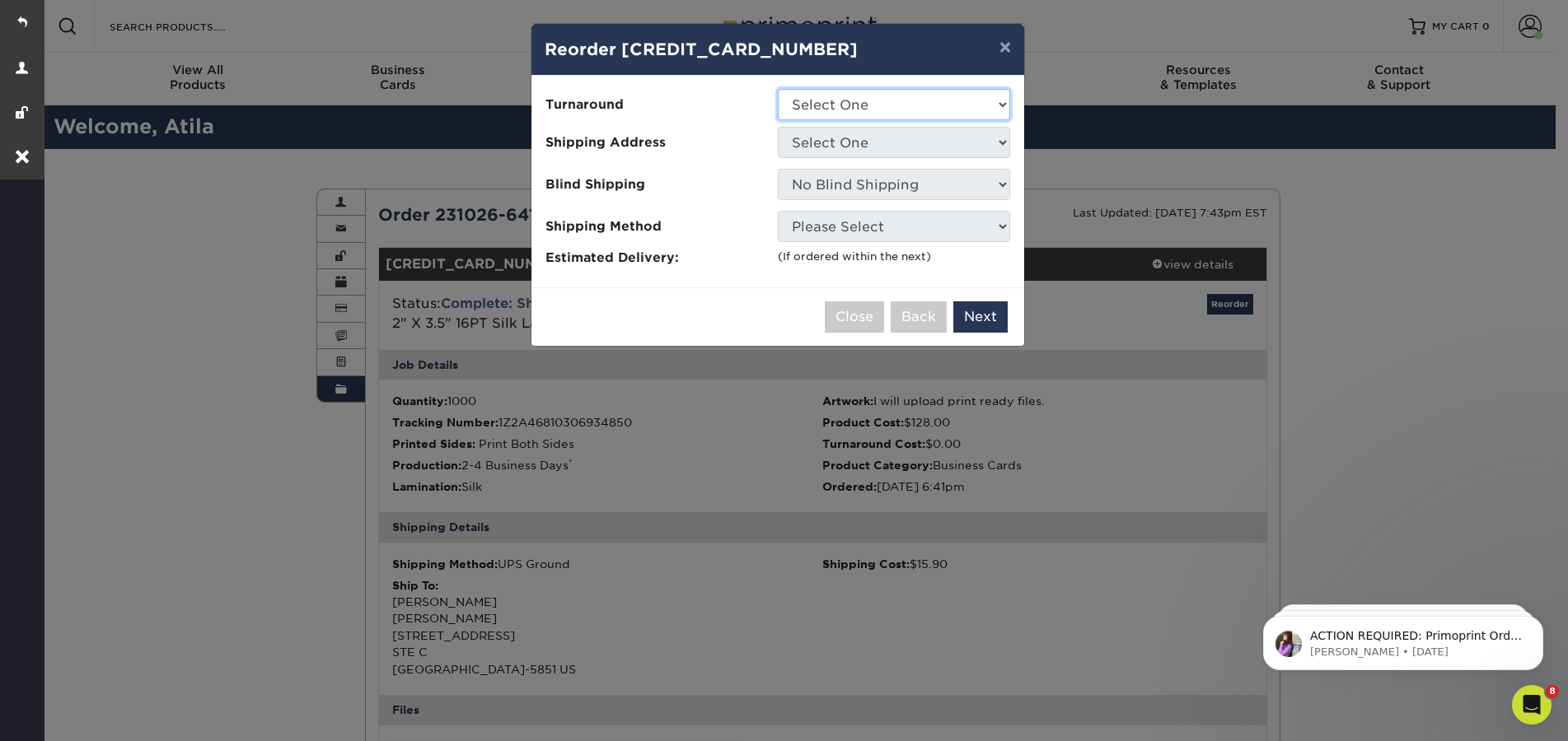
click at [842, 105] on select "Select One 2-4 Business Days 2 Day Next Business Day" at bounding box center [894, 104] width 232 height 32
select select "d1b63c63-e638-46b8-b171-df9c8cedce0d"
click at [778, 89] on select "Select One 2-4 Business Days 2 Day Next Business Day" at bounding box center [894, 104] width 232 height 32
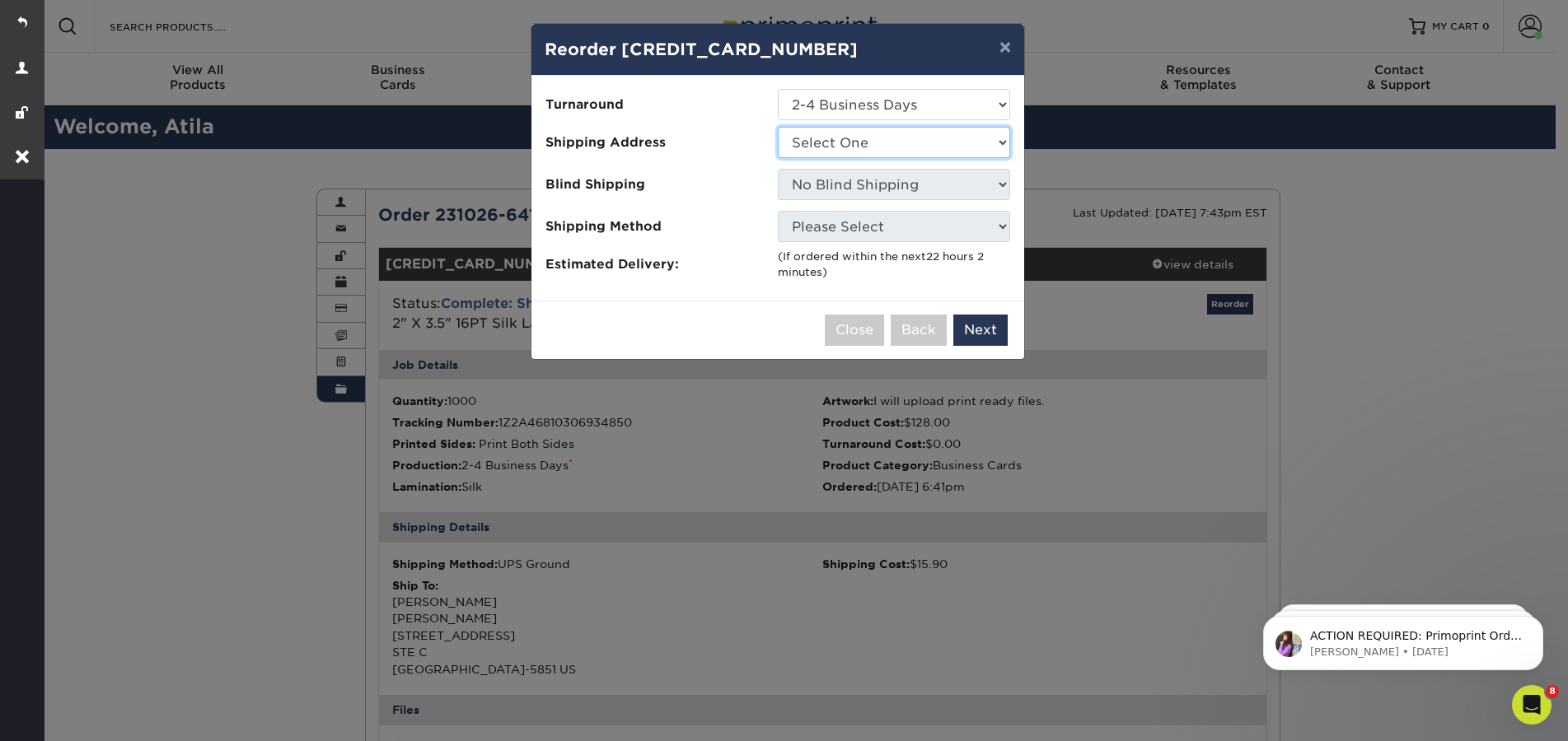
click at [821, 148] on select "Select One D&D work" at bounding box center [894, 142] width 232 height 32
select select "217924"
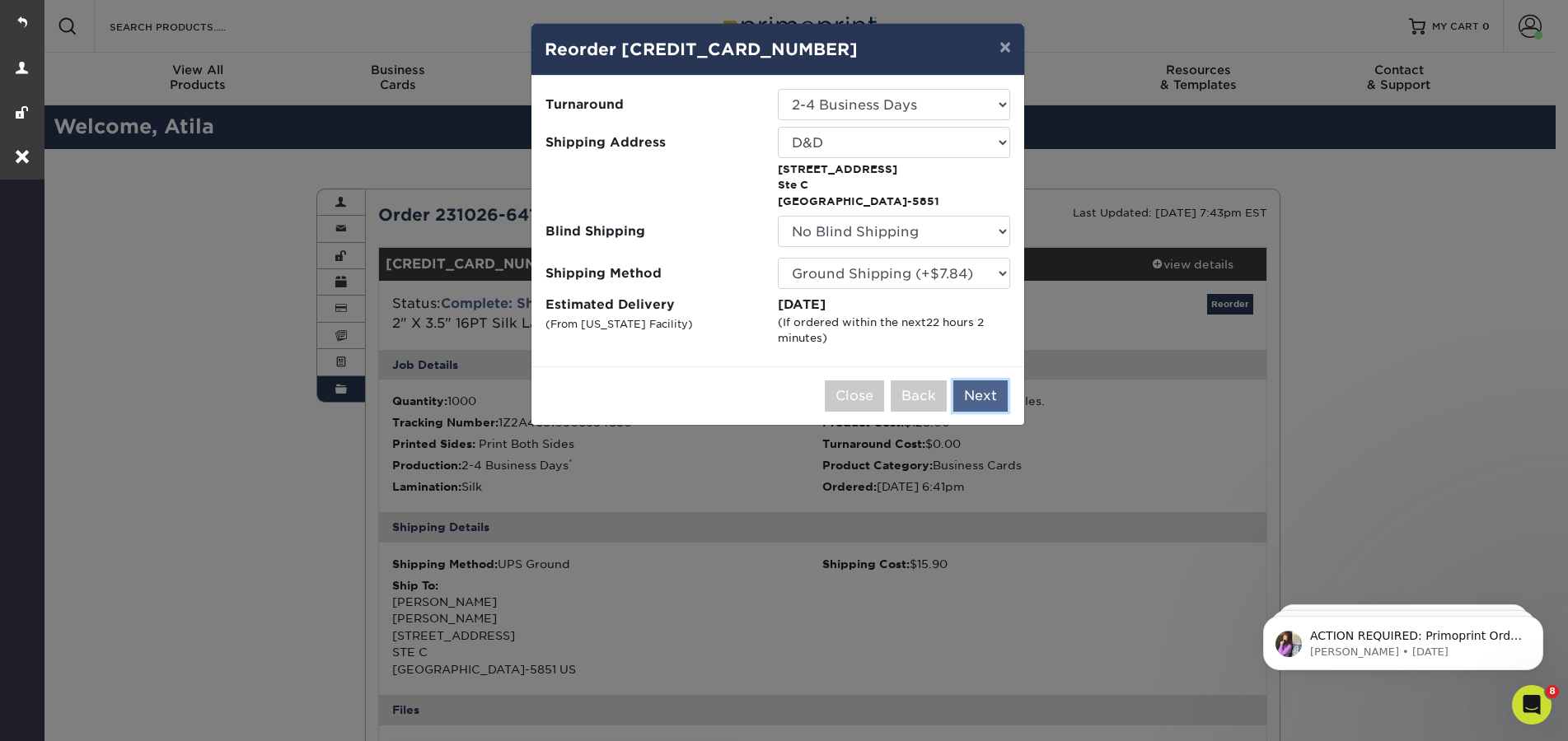
click at [975, 398] on button "Next" at bounding box center [980, 396] width 54 height 32
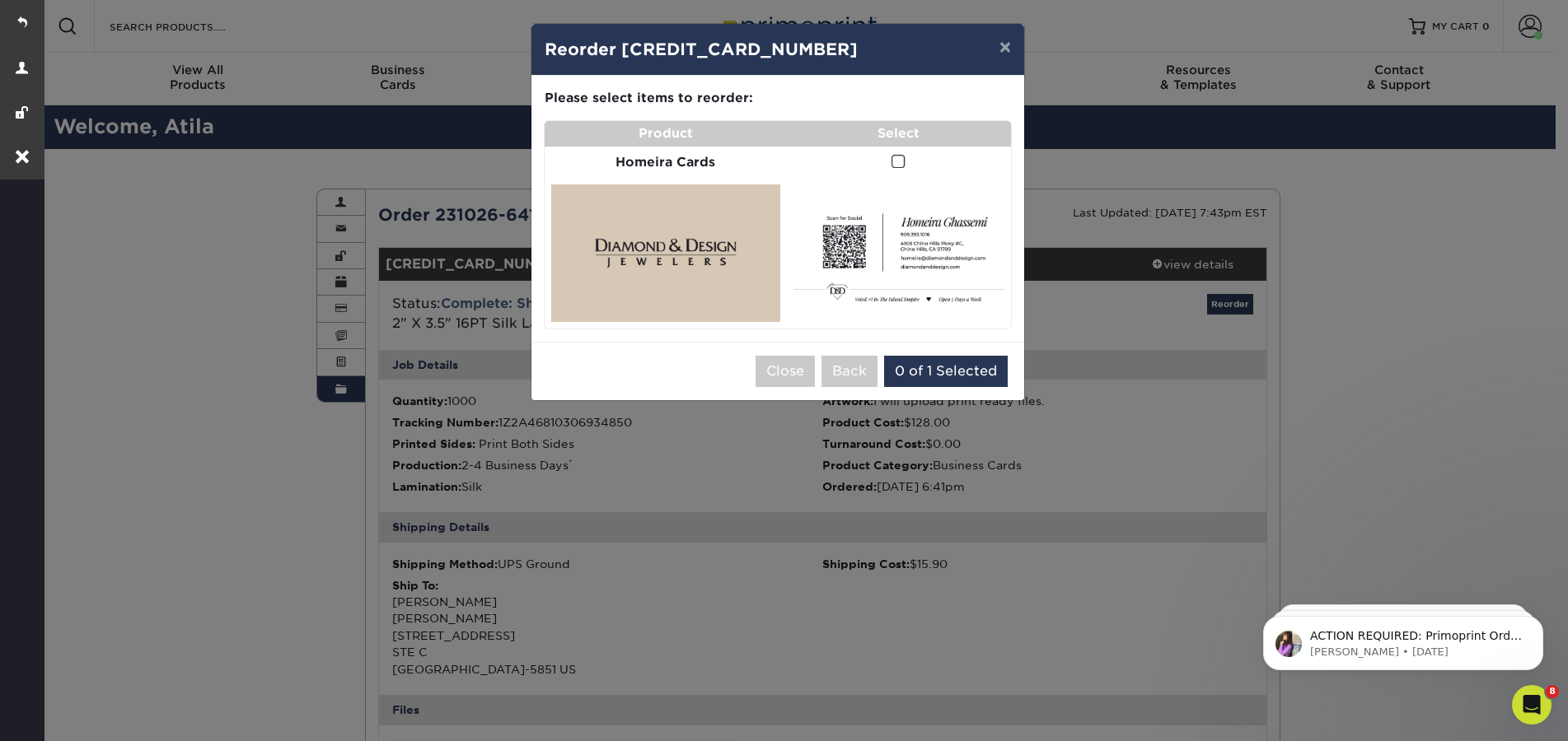
click at [897, 164] on span at bounding box center [899, 161] width 14 height 15
click at [0, 0] on input "checkbox" at bounding box center [0, 0] width 0 height 0
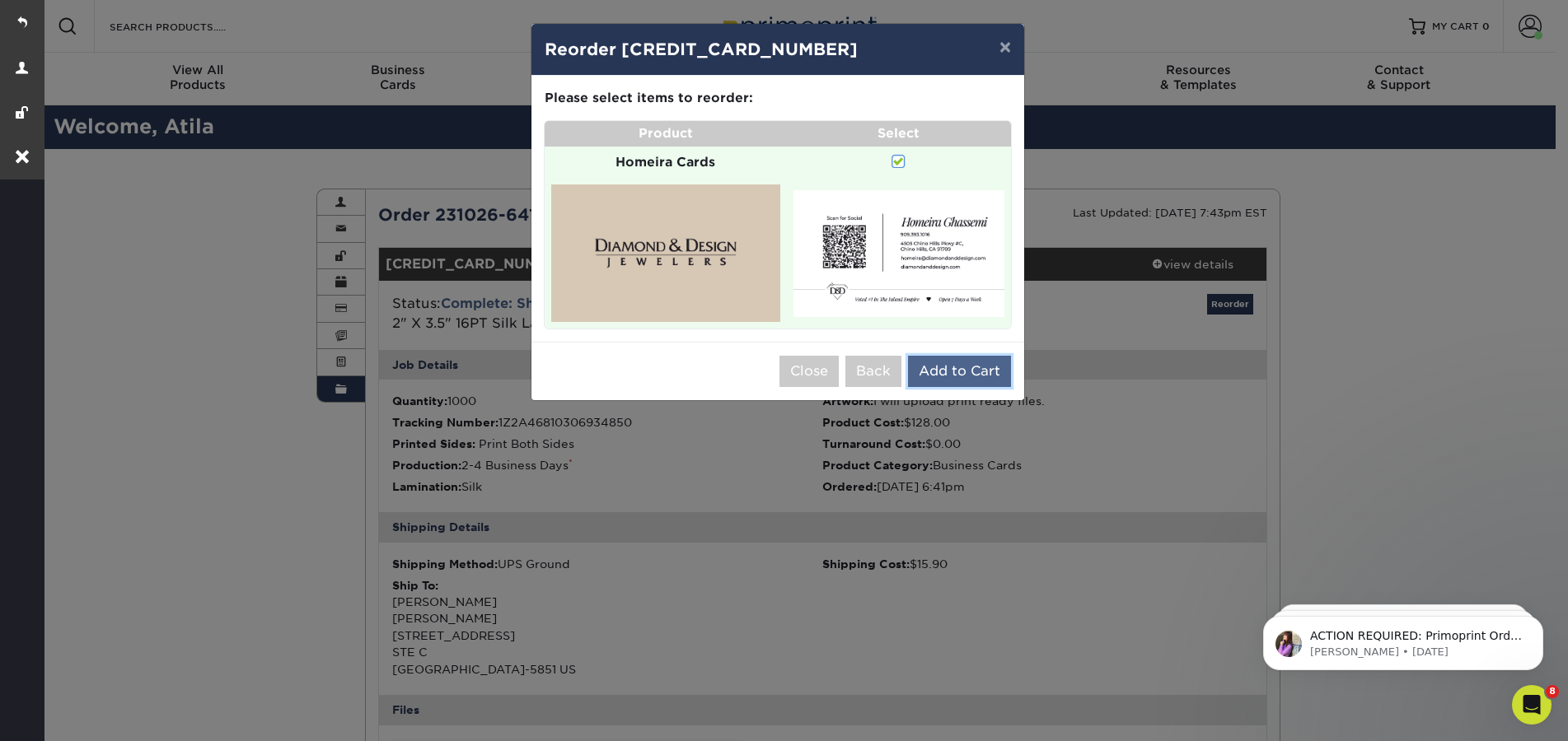
click at [964, 375] on button "Add to Cart" at bounding box center [959, 371] width 103 height 32
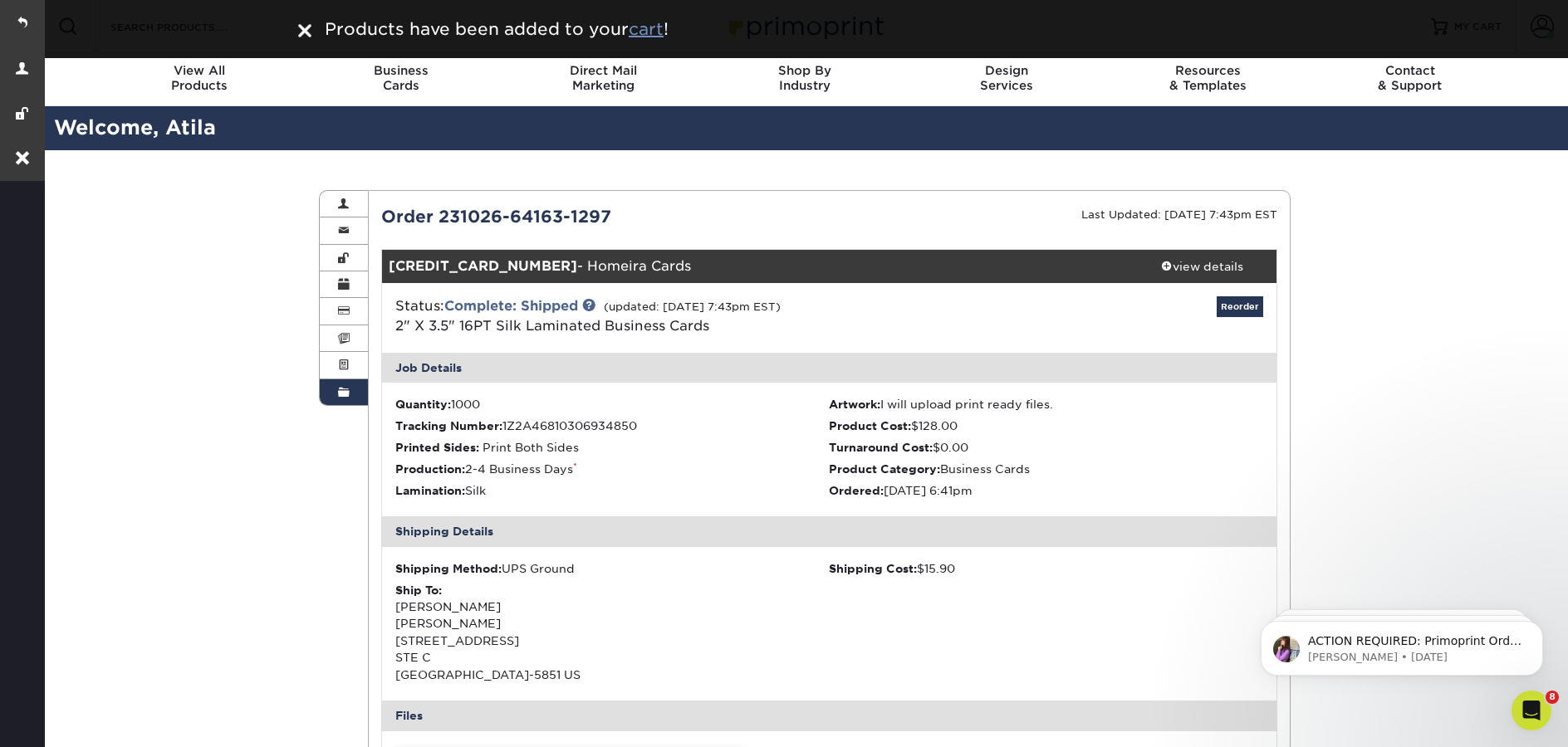
click at [654, 35] on u "cart" at bounding box center [646, 29] width 35 height 20
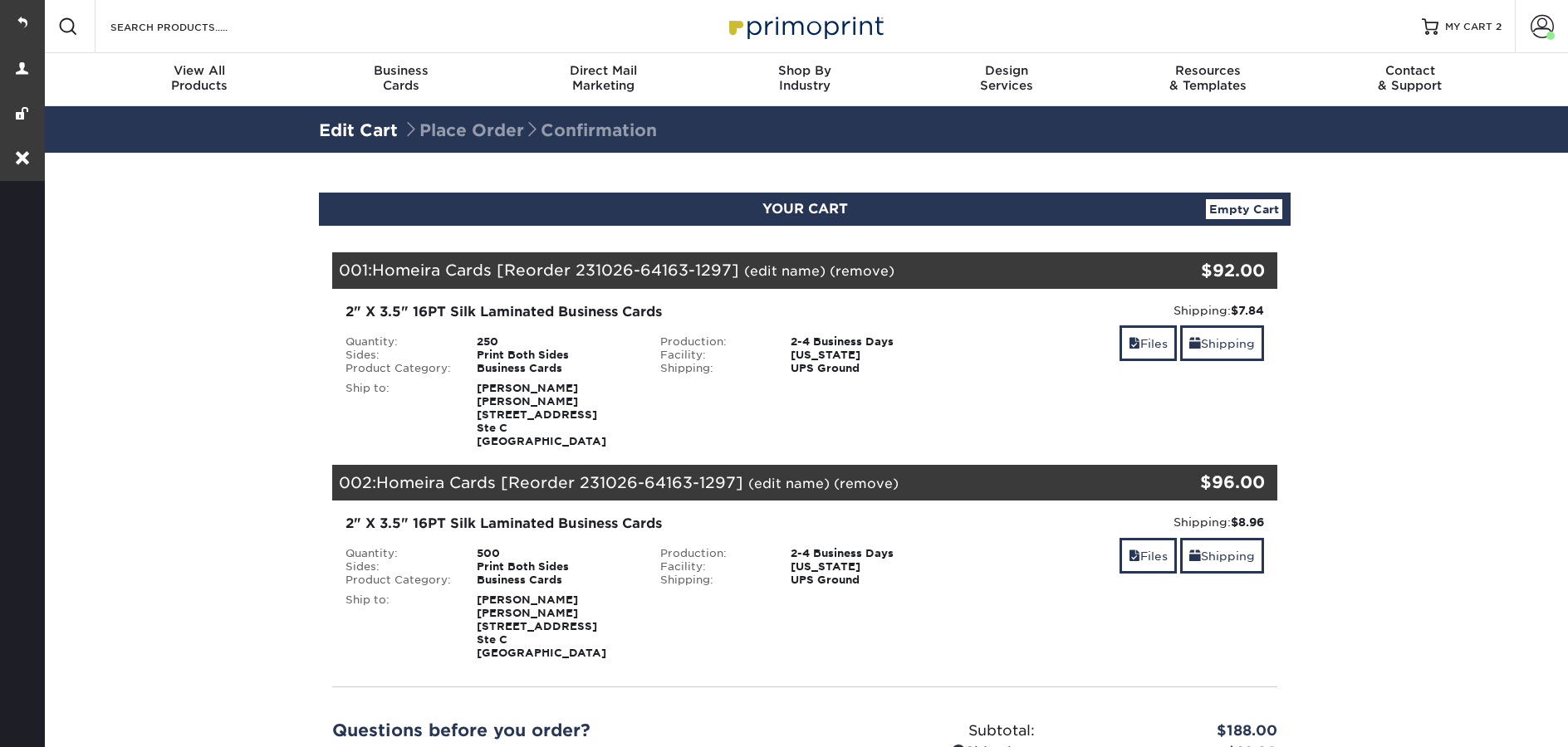
click at [767, 269] on link "(edit name)" at bounding box center [785, 270] width 82 height 15
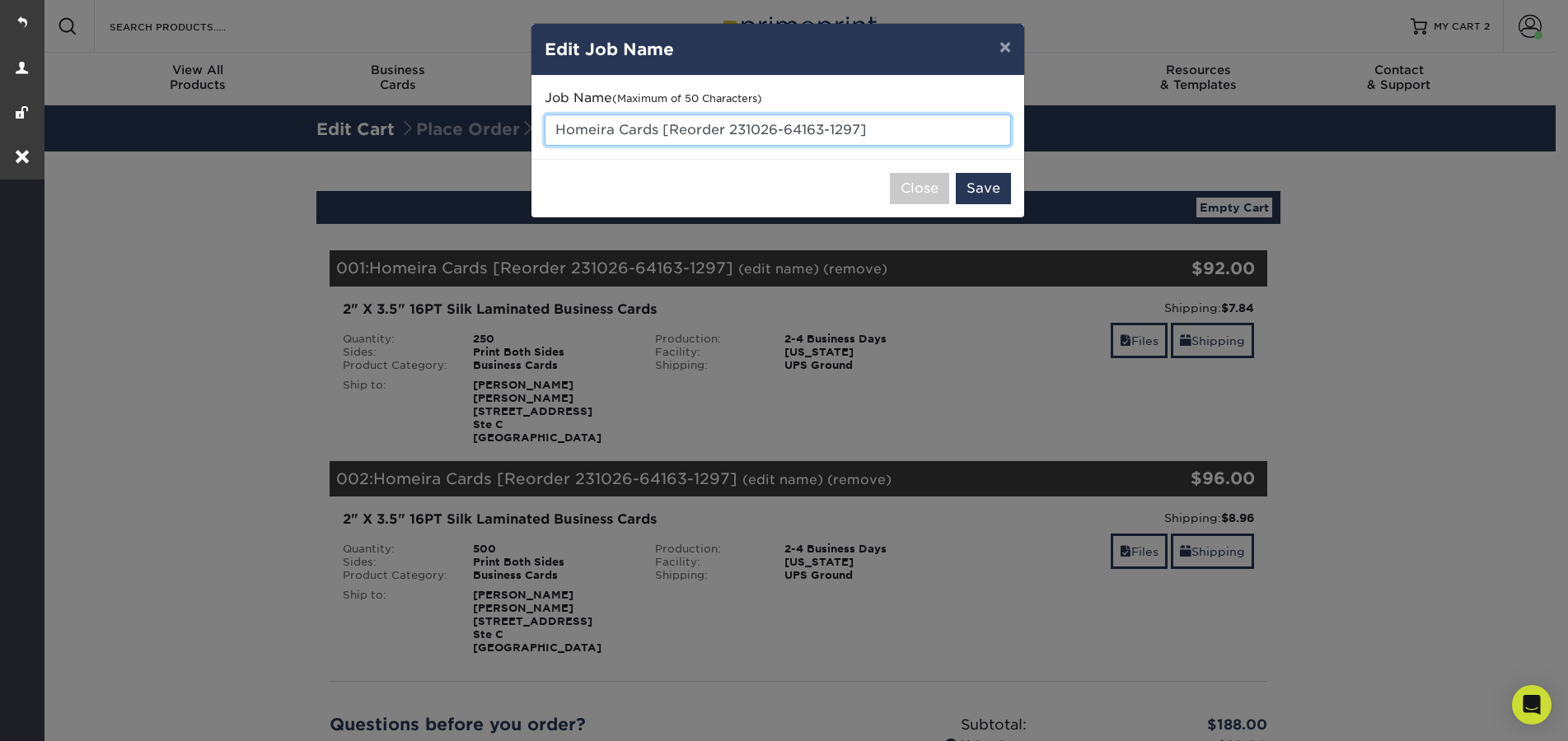
drag, startPoint x: 790, startPoint y: 132, endPoint x: 552, endPoint y: 135, distance: 238.0
click at [552, 135] on input "Homeira Cards [Reorder 231026-64163-1297]" at bounding box center [778, 130] width 467 height 32
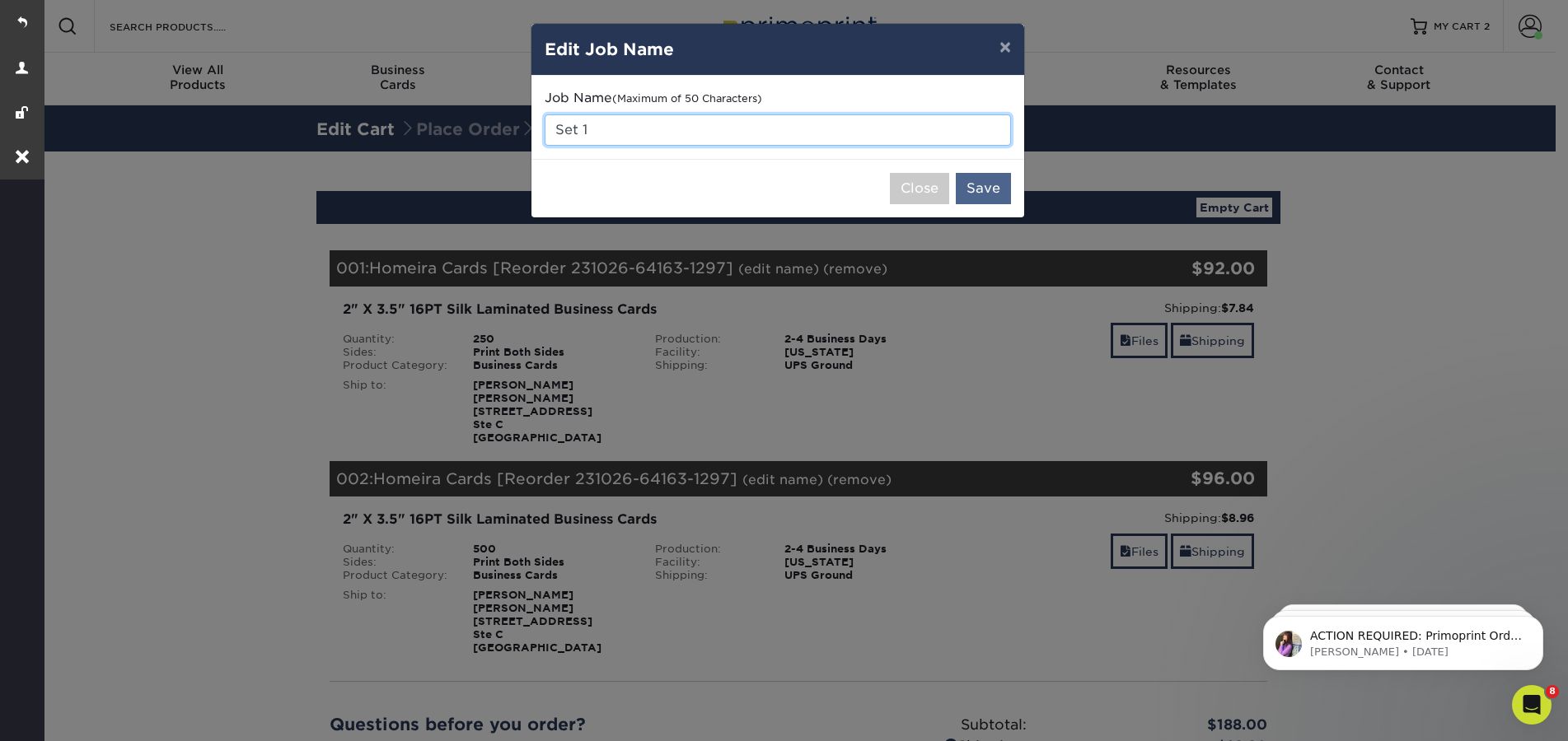
type input "Set 1"
click at [1000, 185] on button "Save" at bounding box center [983, 188] width 55 height 32
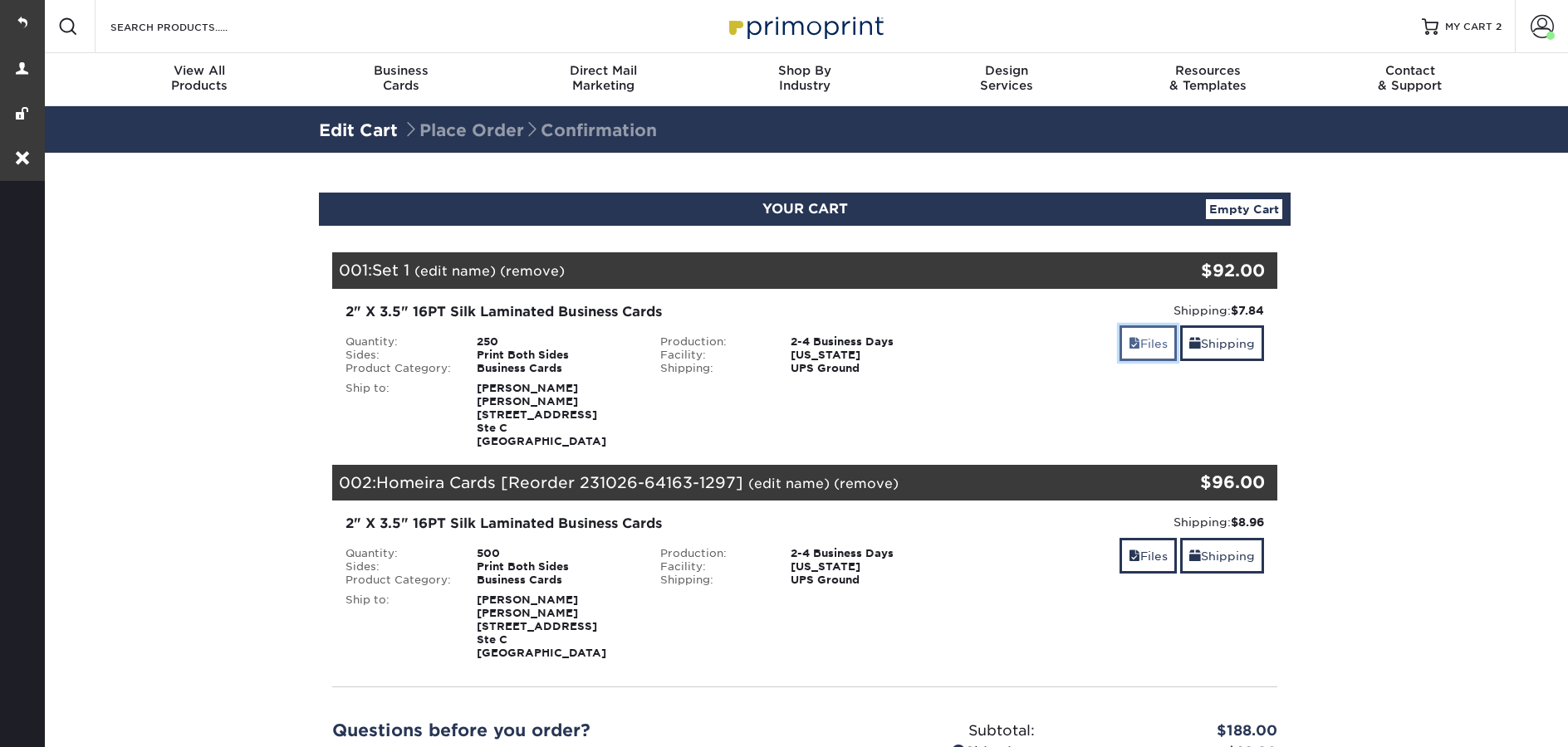
click at [1139, 349] on link "Files" at bounding box center [1148, 343] width 57 height 35
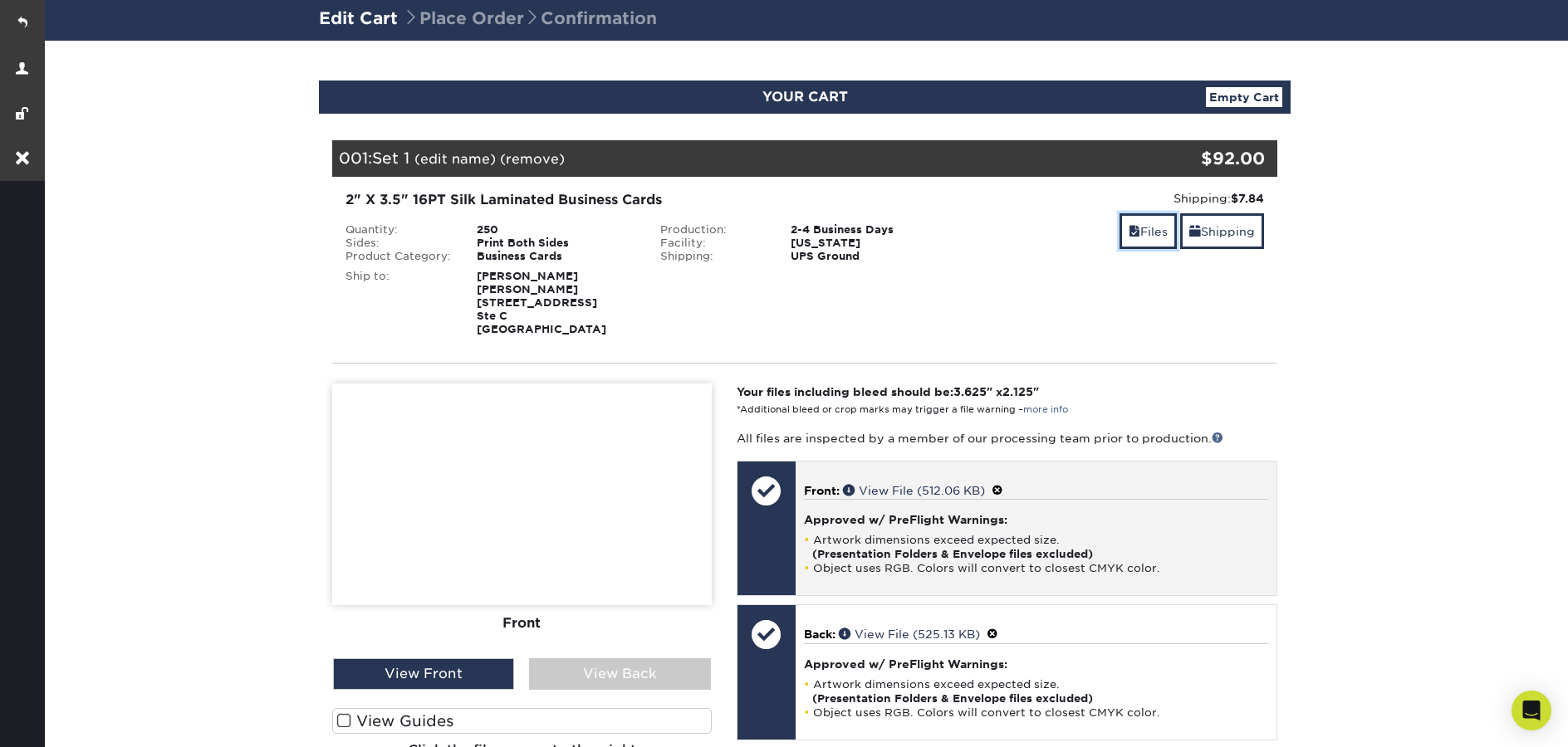
scroll to position [247, 0]
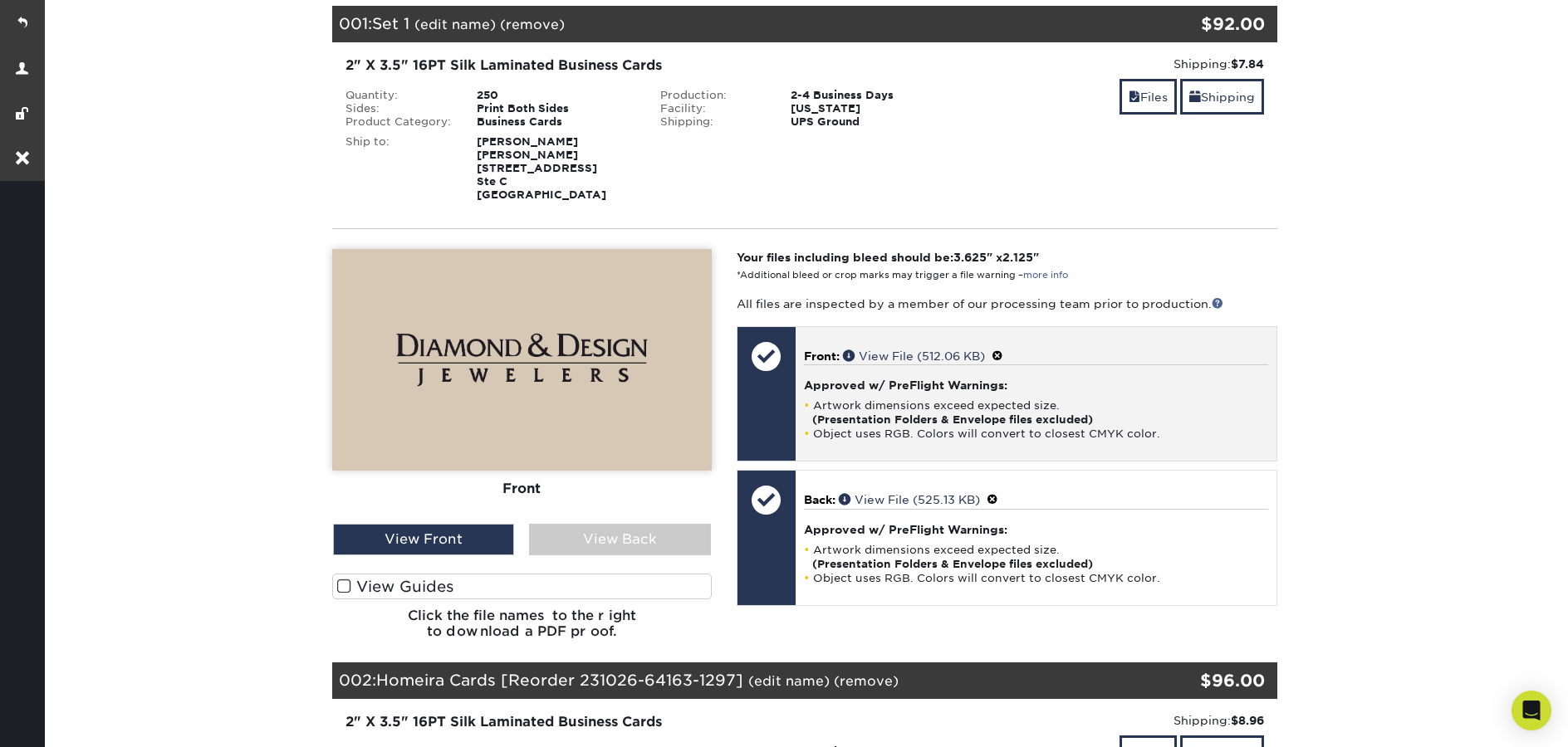
click at [1002, 351] on span at bounding box center [997, 356] width 12 height 14
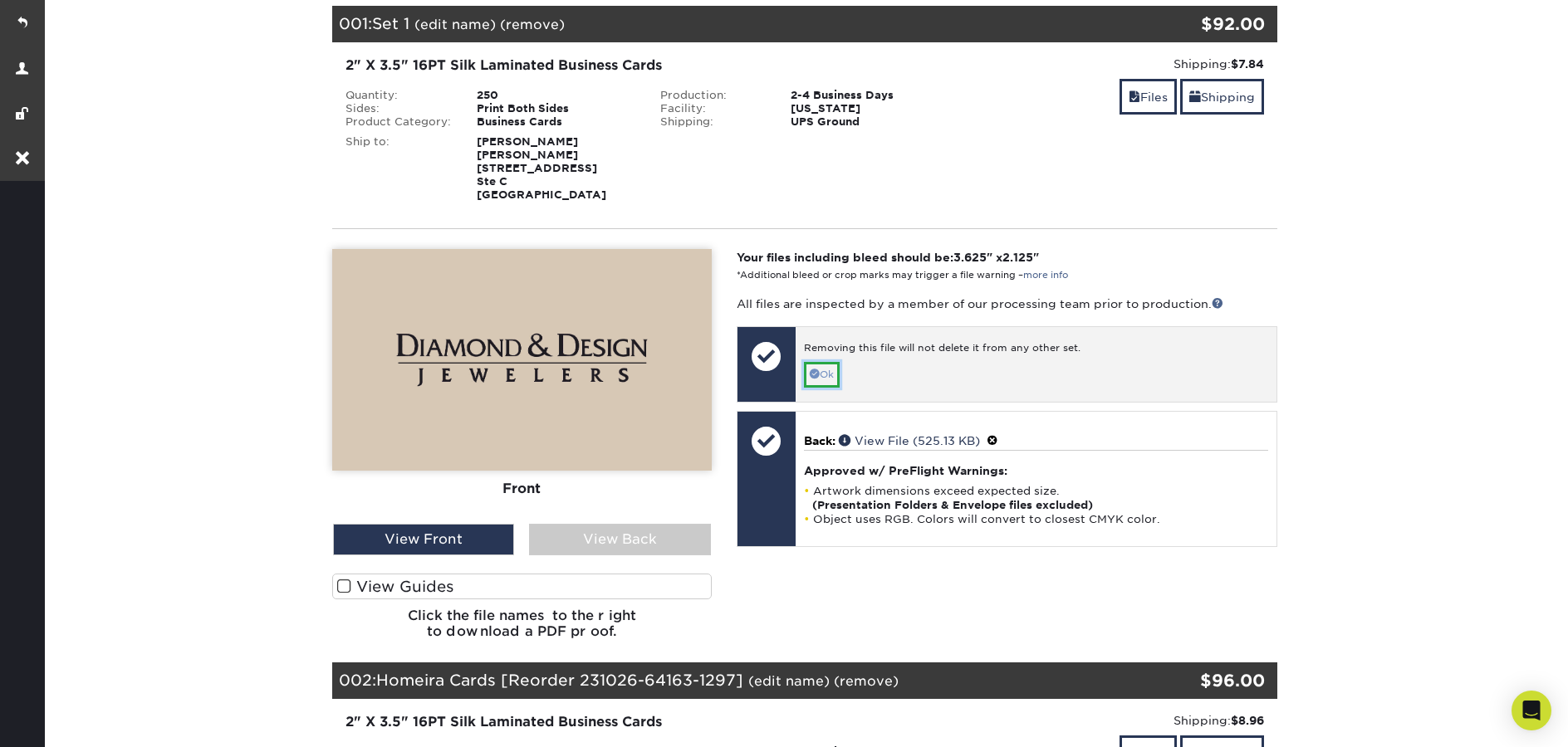
click at [819, 378] on link "Ok" at bounding box center [822, 375] width 35 height 25
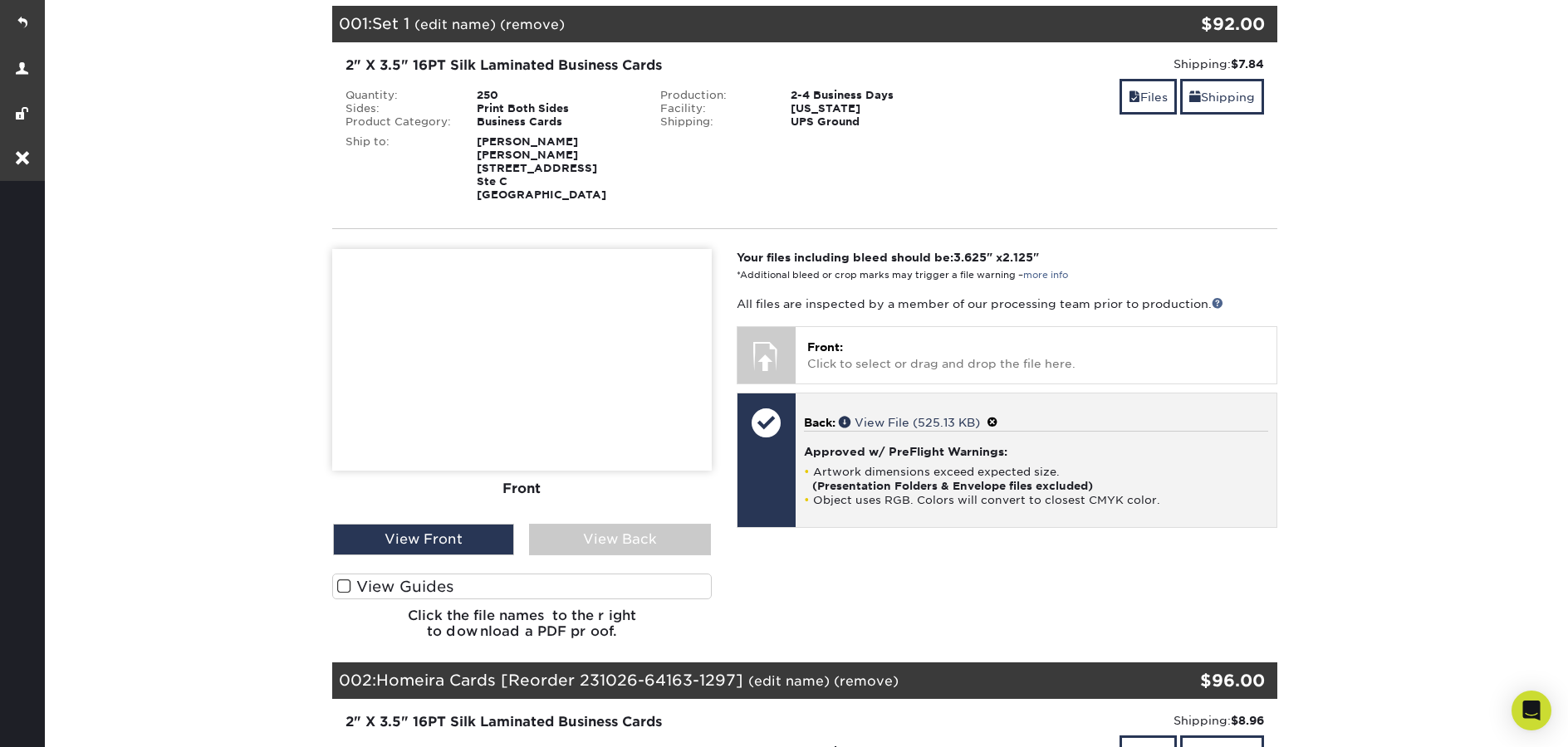
click at [999, 420] on span at bounding box center [992, 422] width 12 height 14
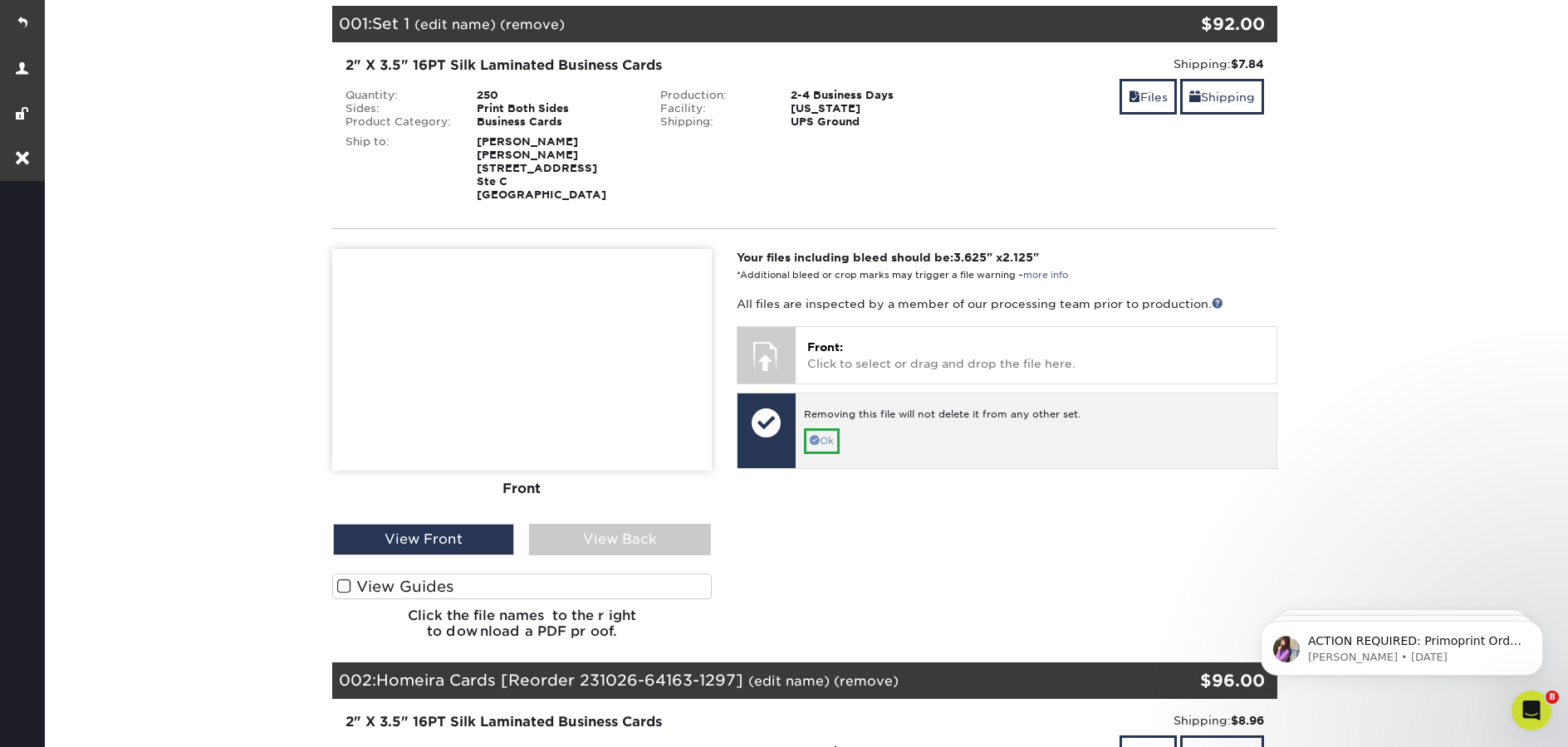
scroll to position [0, 0]
click at [805, 441] on link "Ok" at bounding box center [822, 441] width 35 height 25
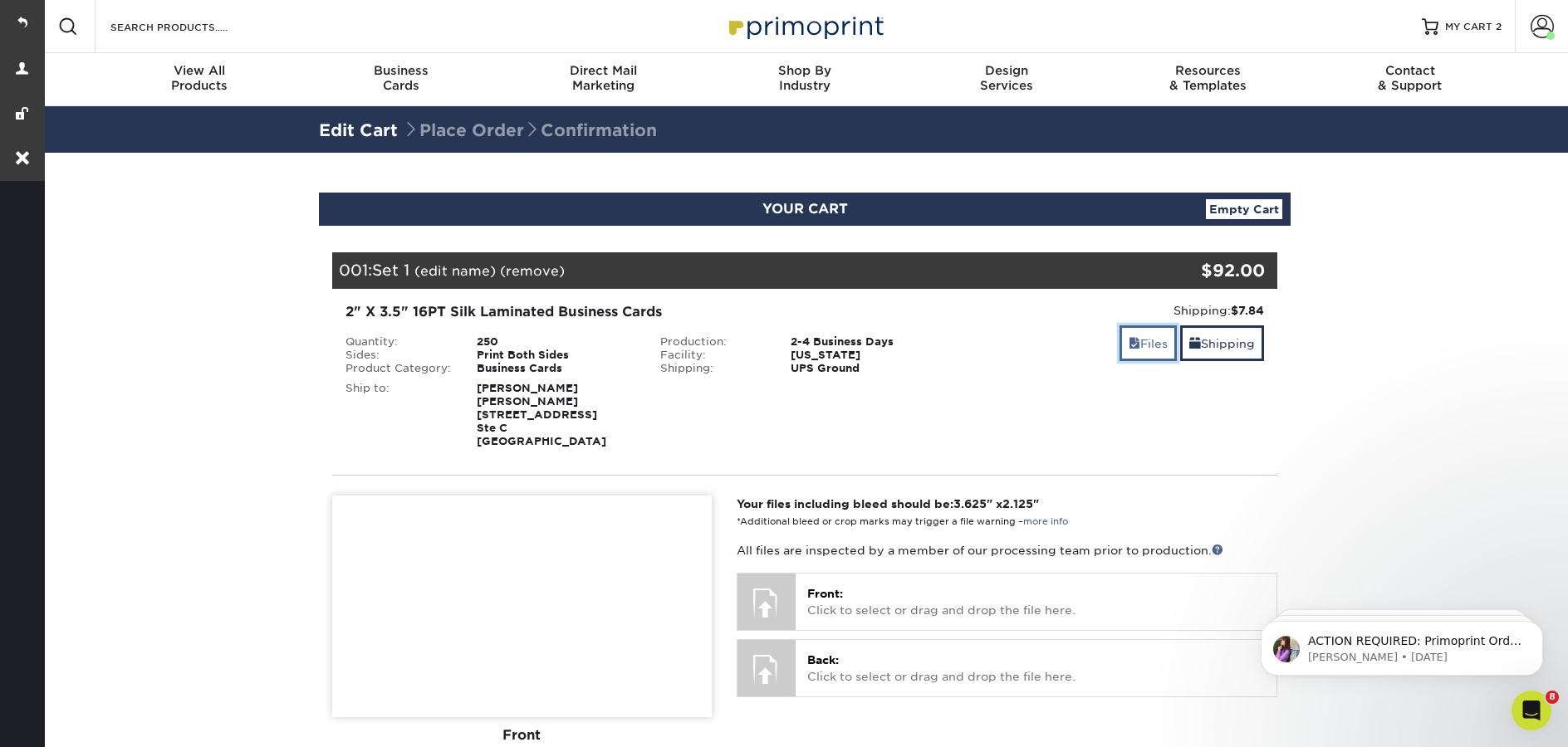
click at [1131, 354] on link "Files" at bounding box center [1148, 343] width 57 height 35
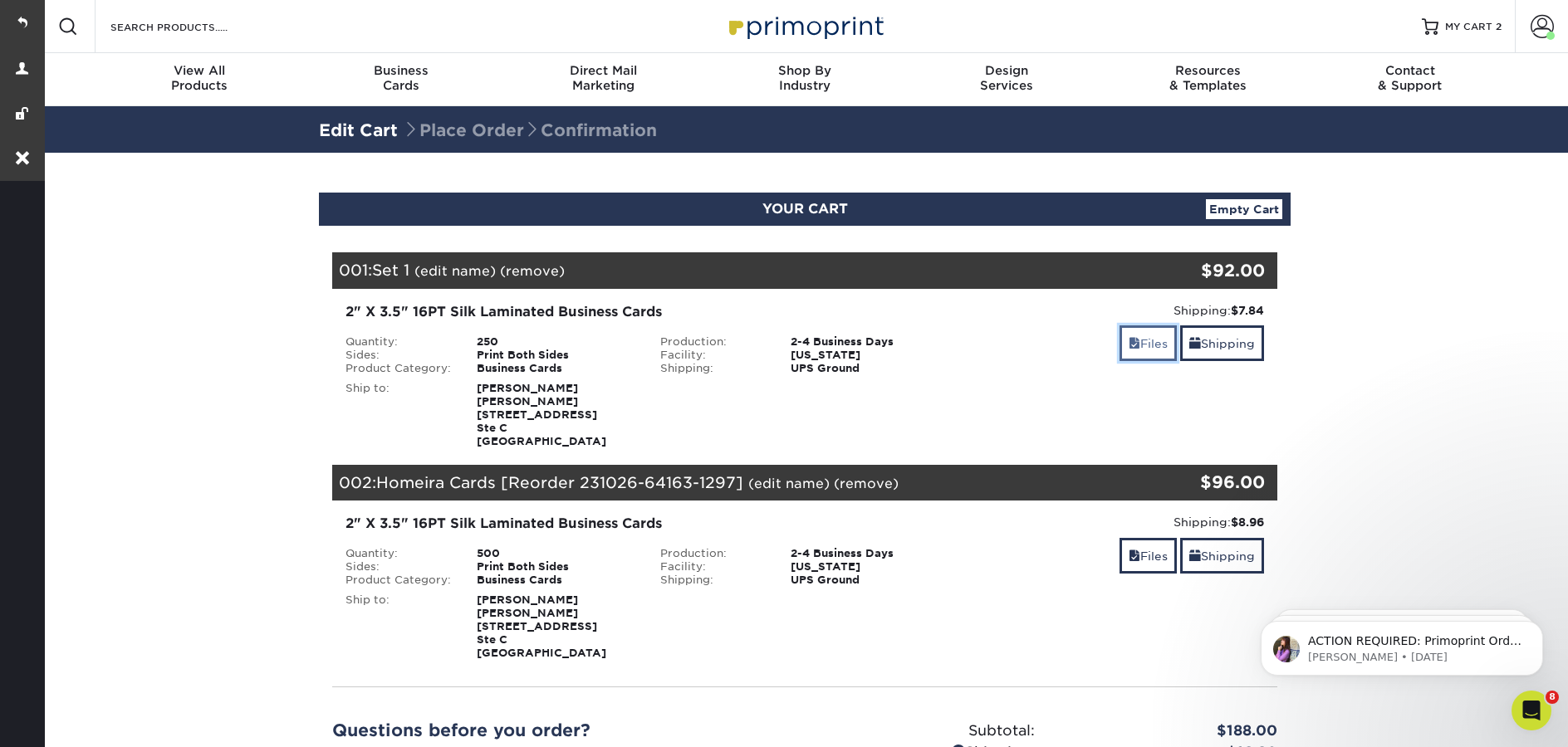
click at [1141, 343] on link "Files" at bounding box center [1148, 343] width 57 height 35
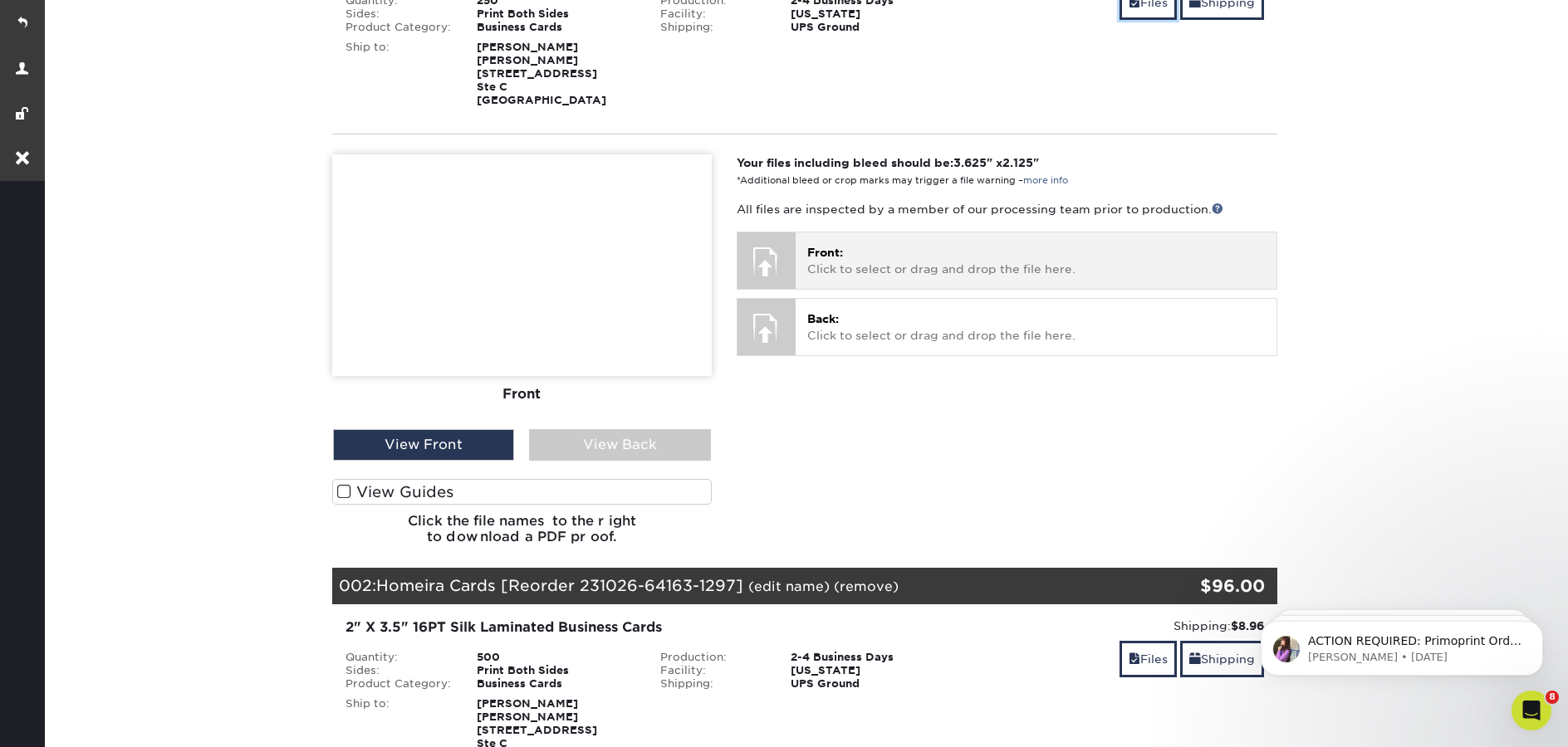
scroll to position [347, 0]
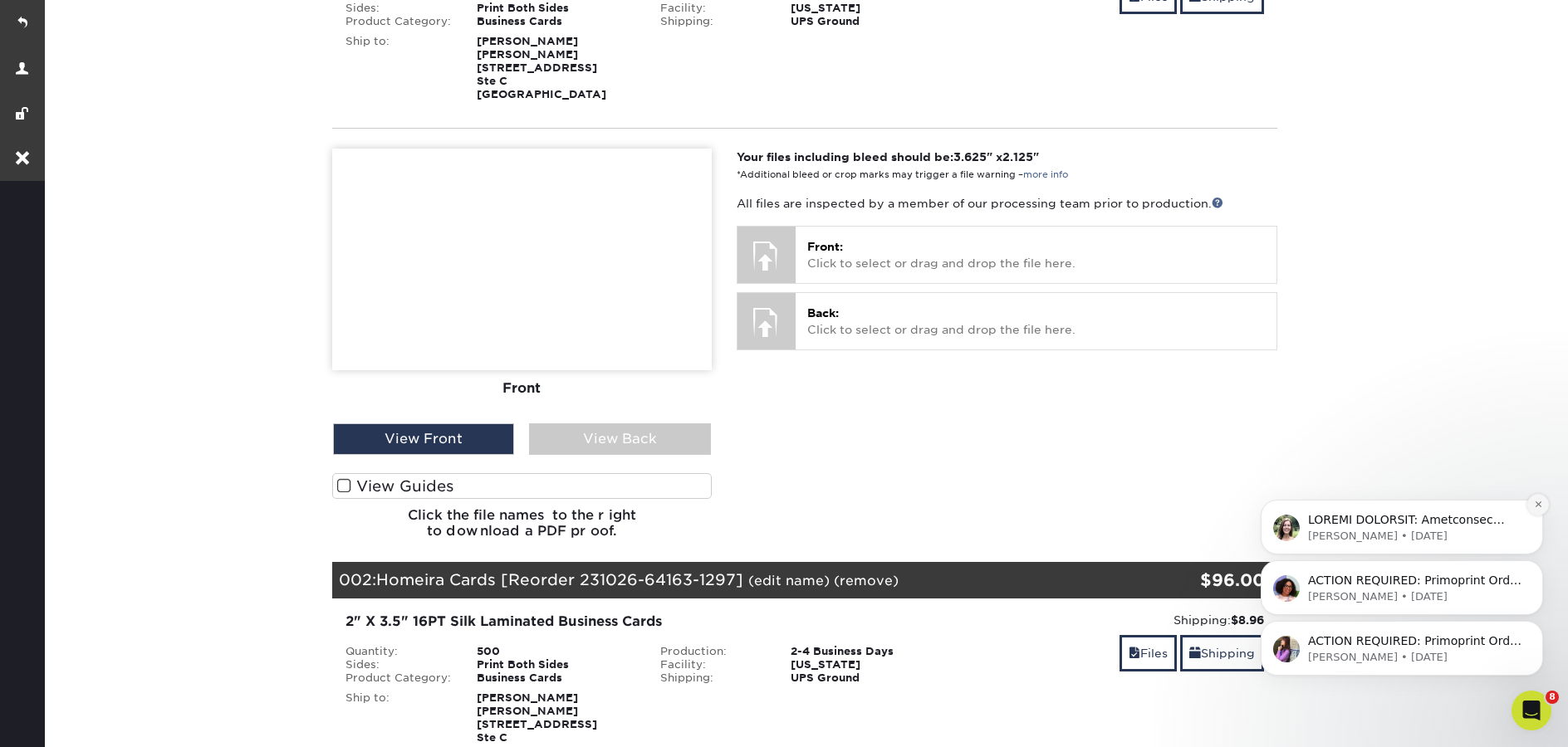
click at [1532, 512] on button "Dismiss notification" at bounding box center [1538, 505] width 22 height 22
click at [1532, 565] on button "Dismiss notification" at bounding box center [1538, 565] width 22 height 22
click at [1537, 624] on icon "Dismiss notification" at bounding box center [1538, 625] width 5 height 5
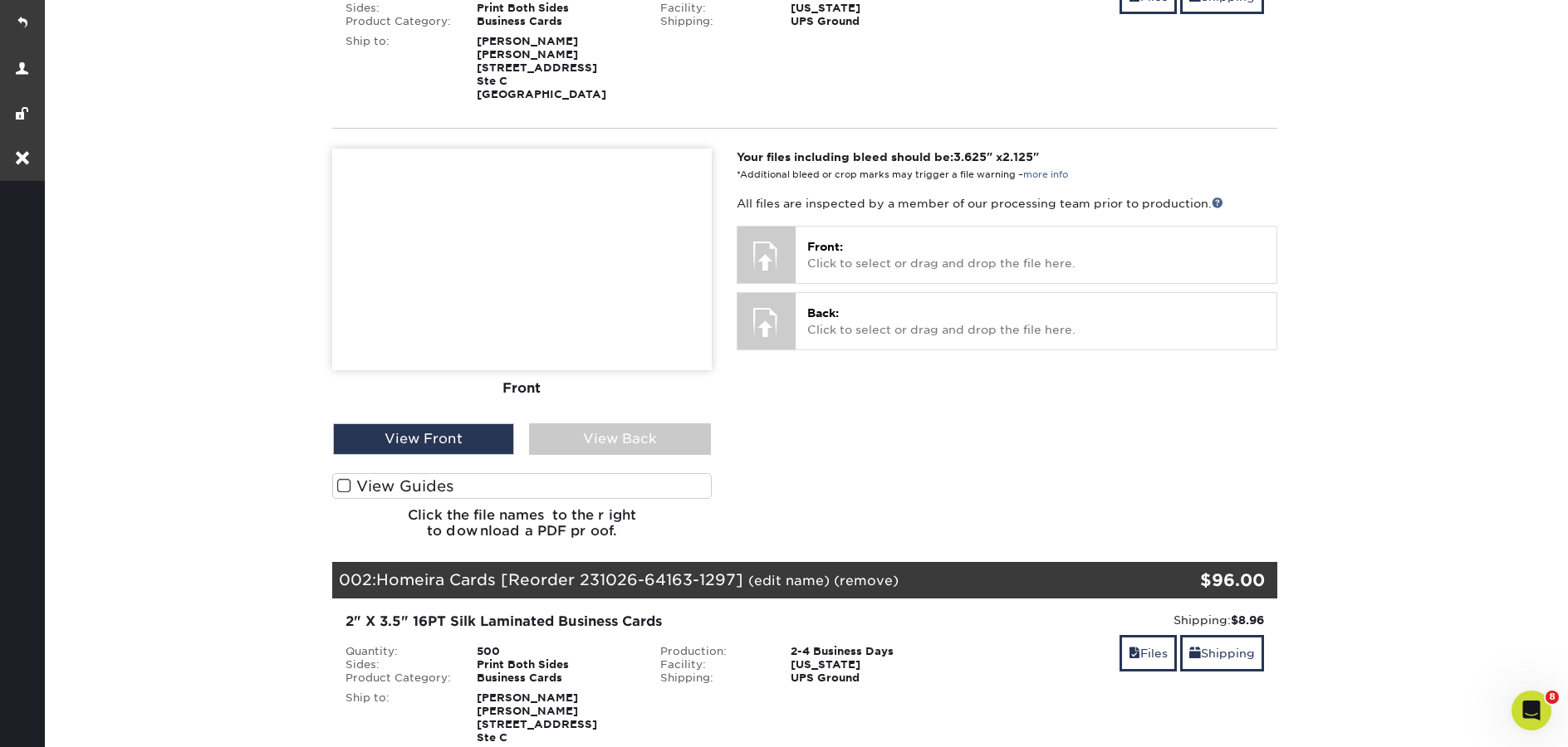
click at [1446, 461] on section "YOUR CART Empty Cart Your Cart is Empty View Account Active Orders Order Histor…" at bounding box center [805, 439] width 1527 height 1268
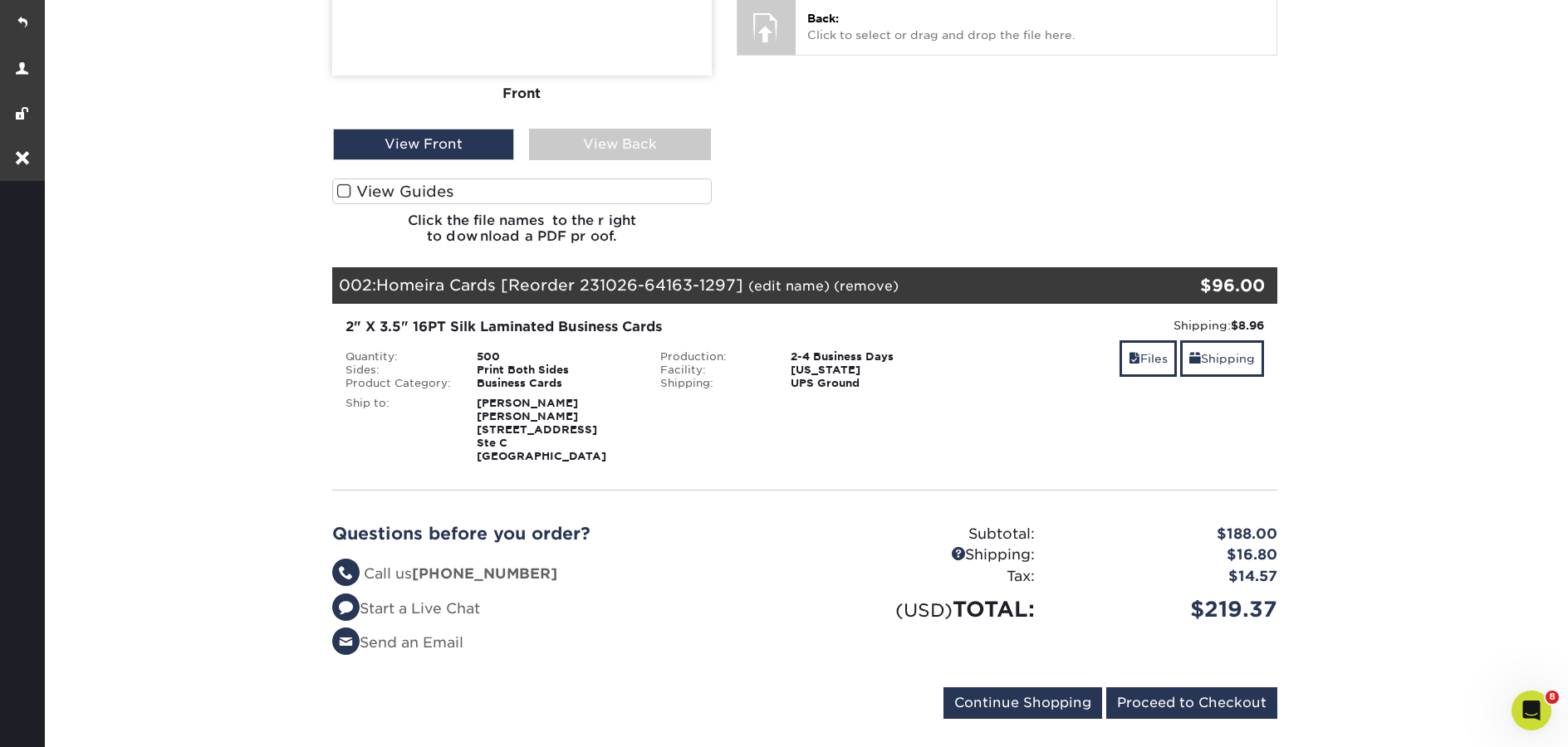
scroll to position [873, 0]
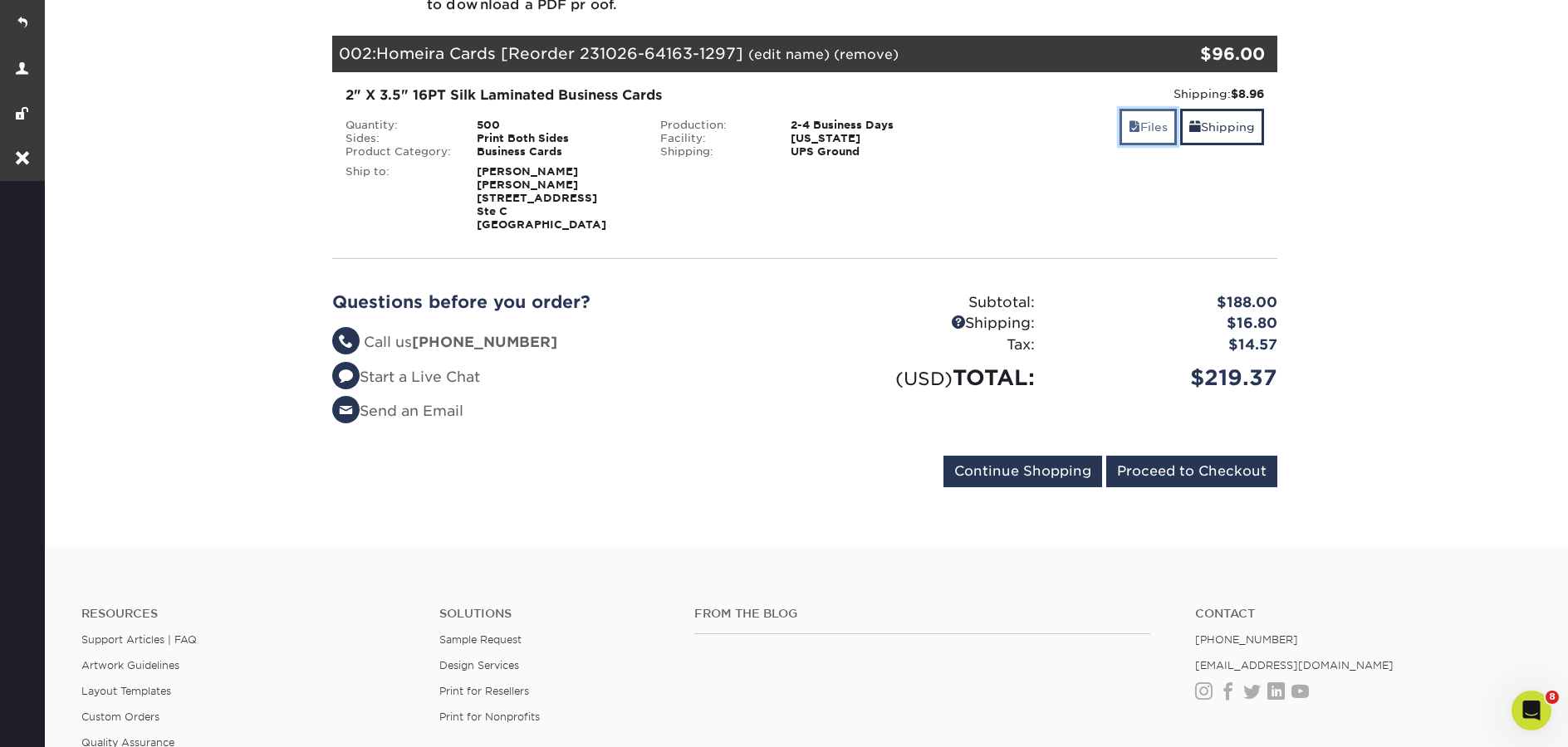
click at [1147, 142] on link "Files" at bounding box center [1148, 126] width 57 height 35
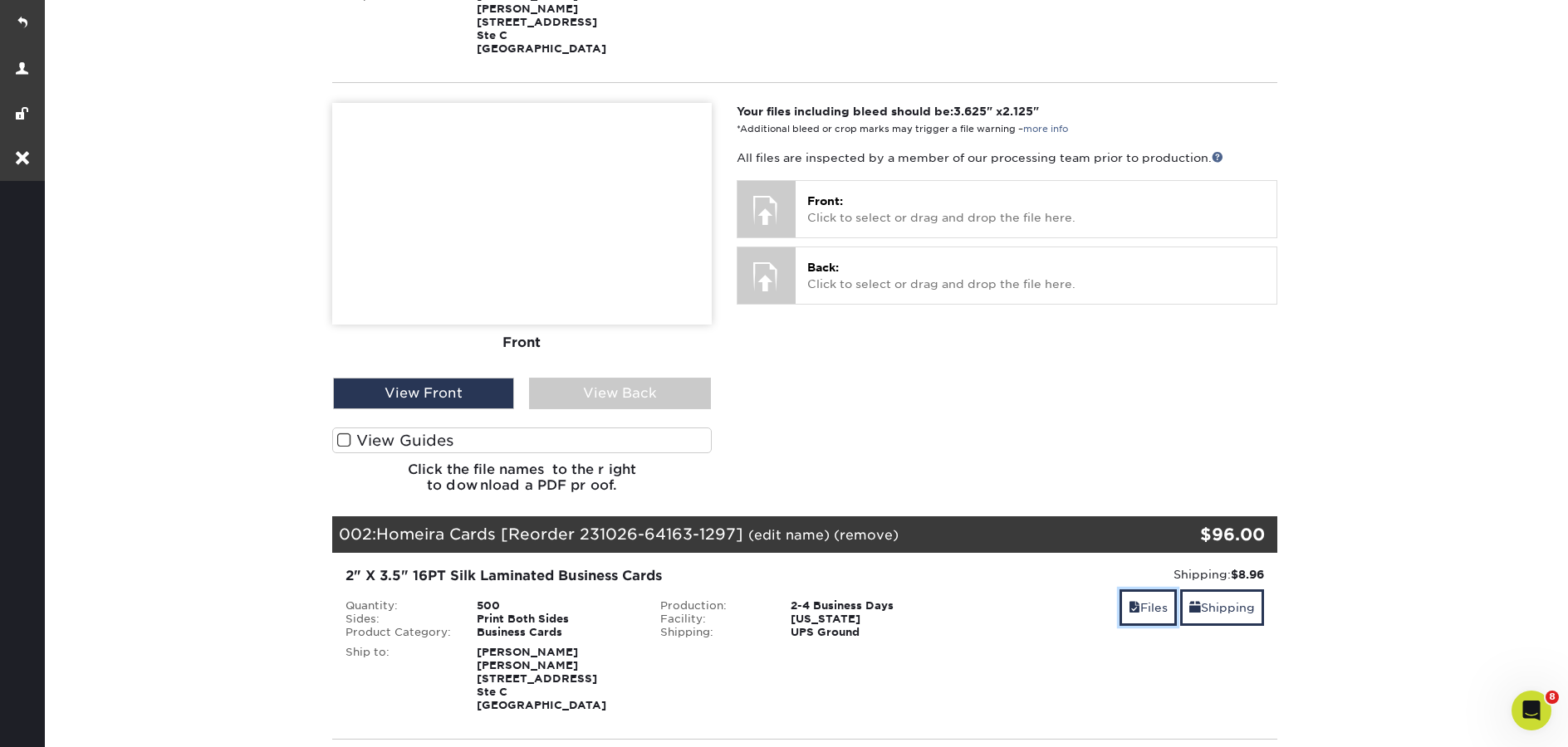
scroll to position [192, 0]
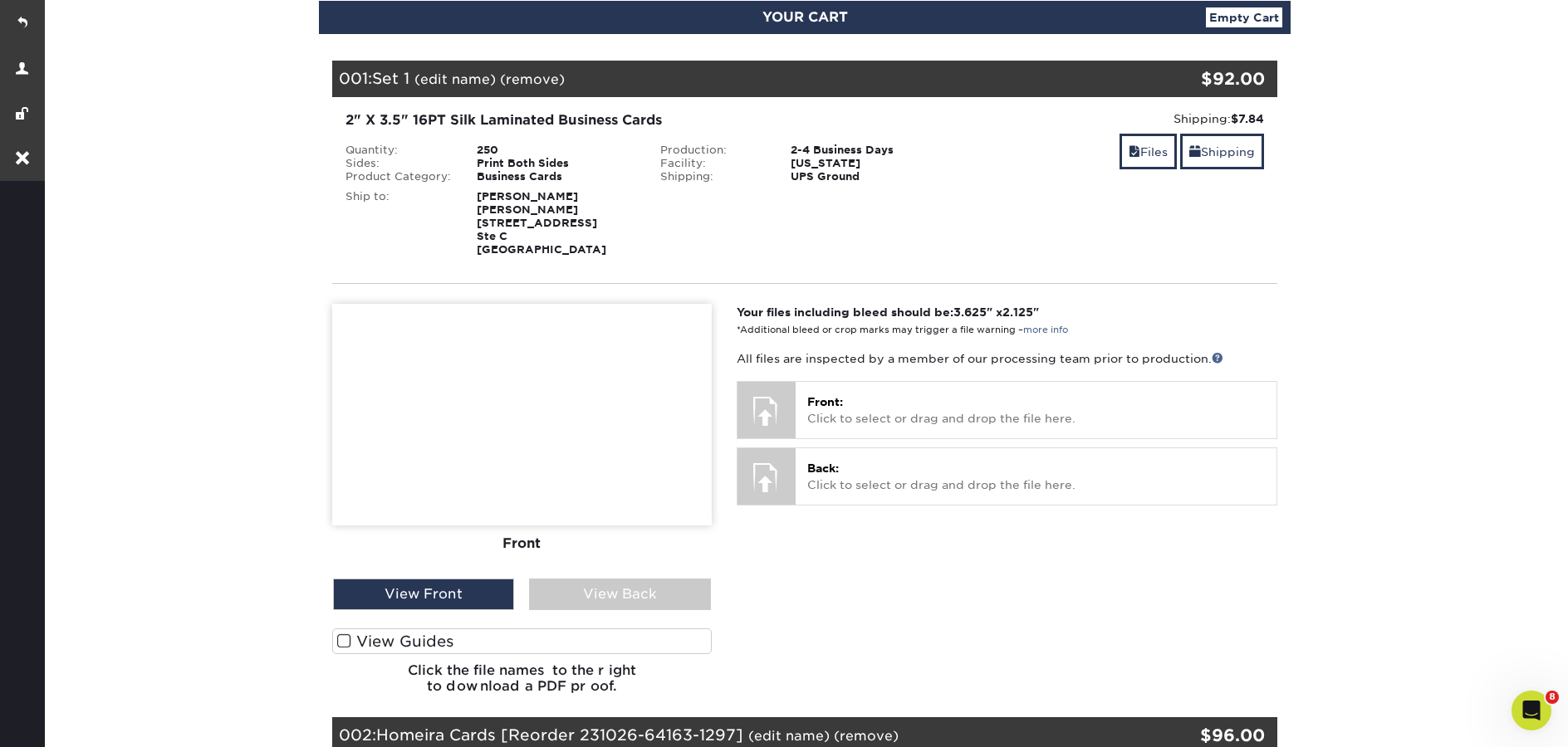
click at [983, 402] on p "Front: Click to select or drag and drop the file here." at bounding box center [1036, 411] width 458 height 34
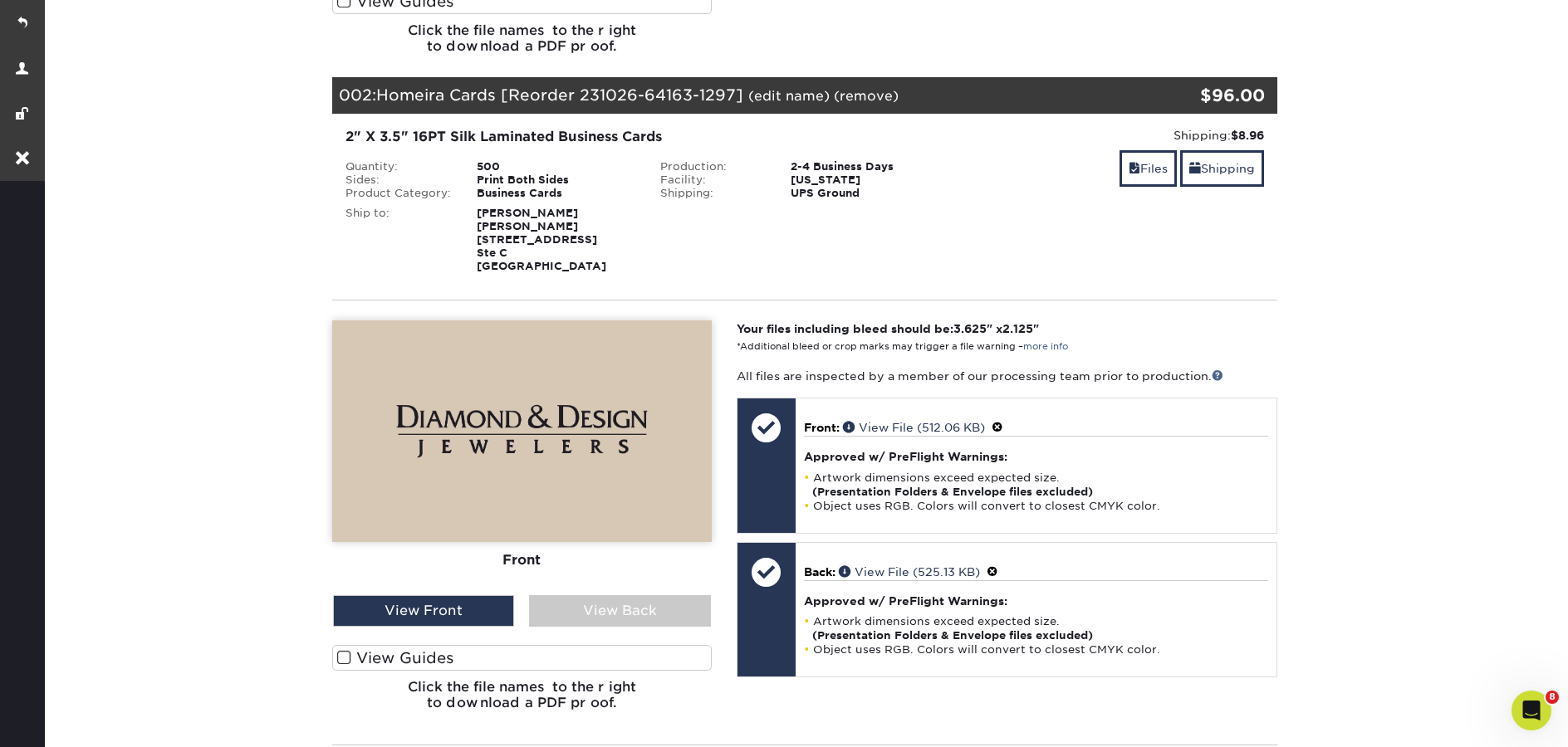
scroll to position [834, 0]
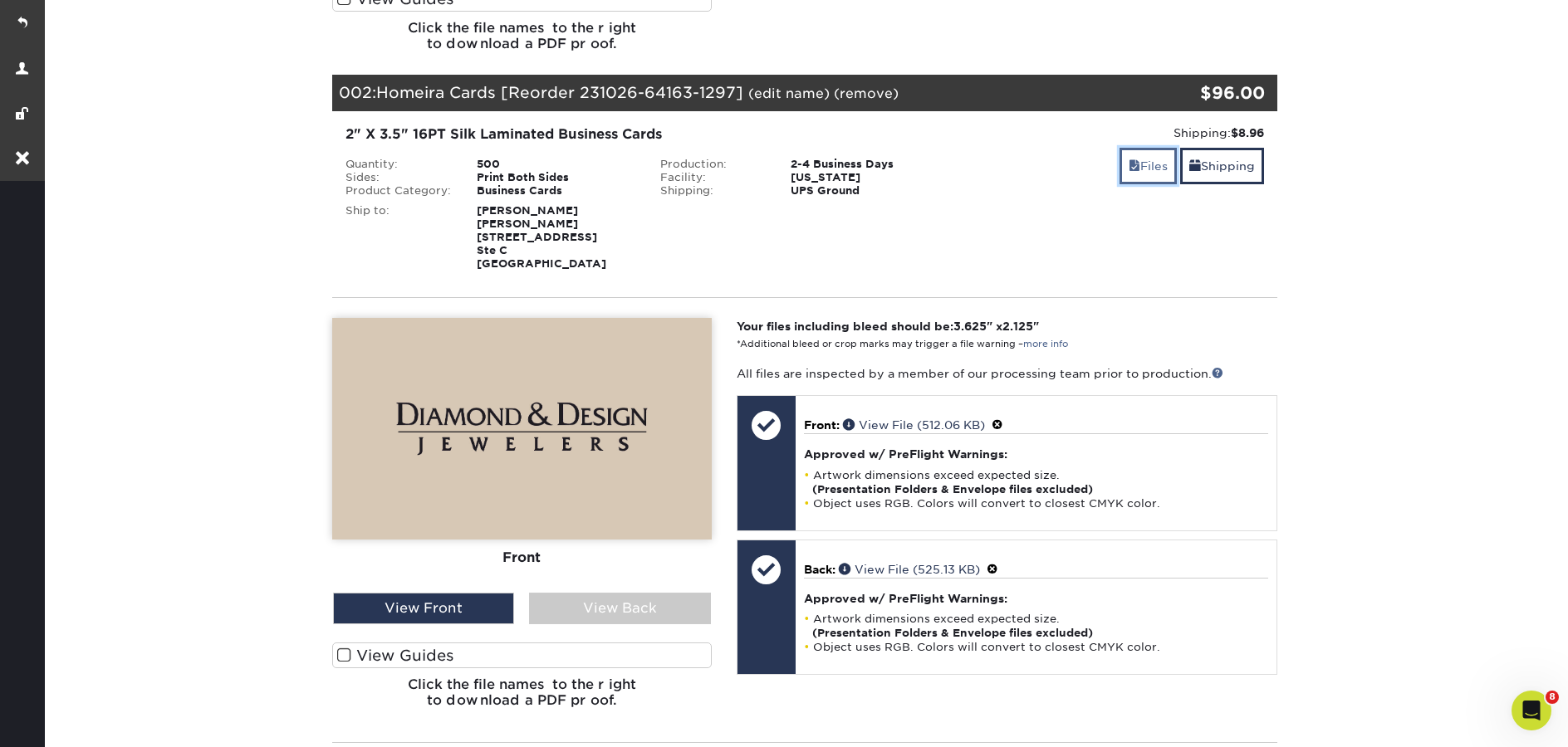
click at [1139, 177] on link "Files" at bounding box center [1148, 165] width 57 height 35
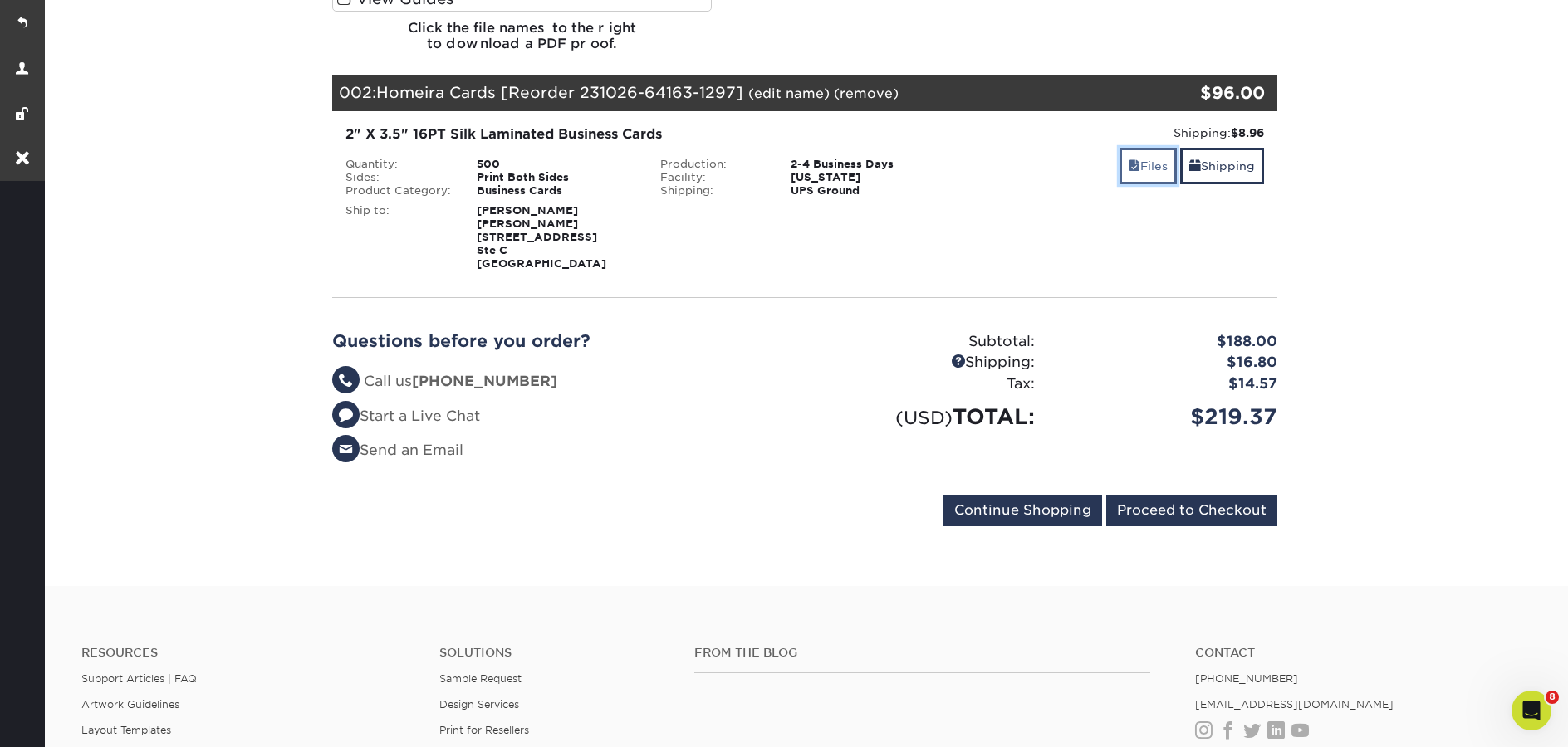
click at [1139, 176] on link "Files" at bounding box center [1148, 165] width 57 height 35
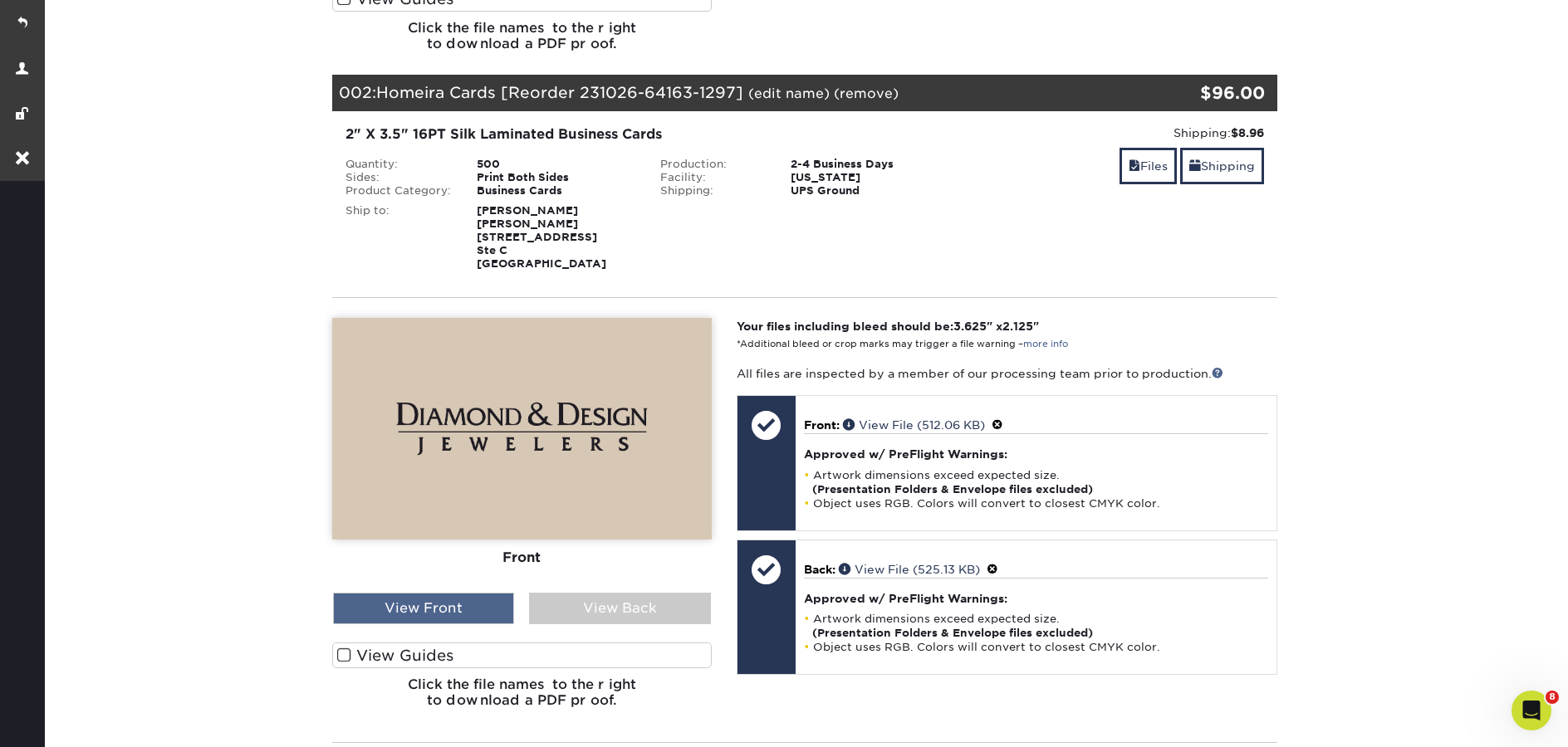
click at [408, 601] on div "View Front" at bounding box center [423, 608] width 181 height 32
click at [447, 606] on div "View Front" at bounding box center [423, 608] width 181 height 32
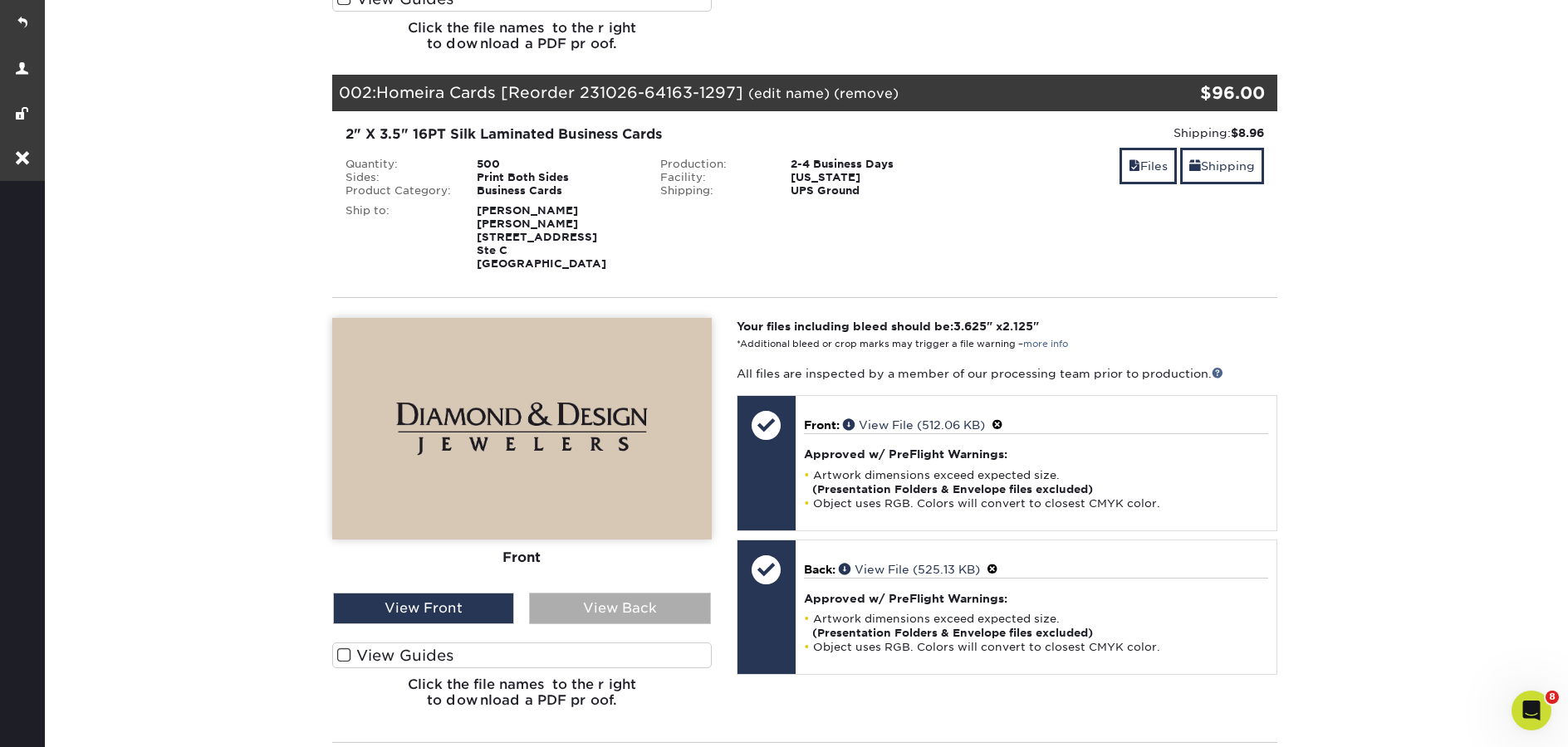
click at [639, 613] on div "View Back" at bounding box center [619, 608] width 181 height 32
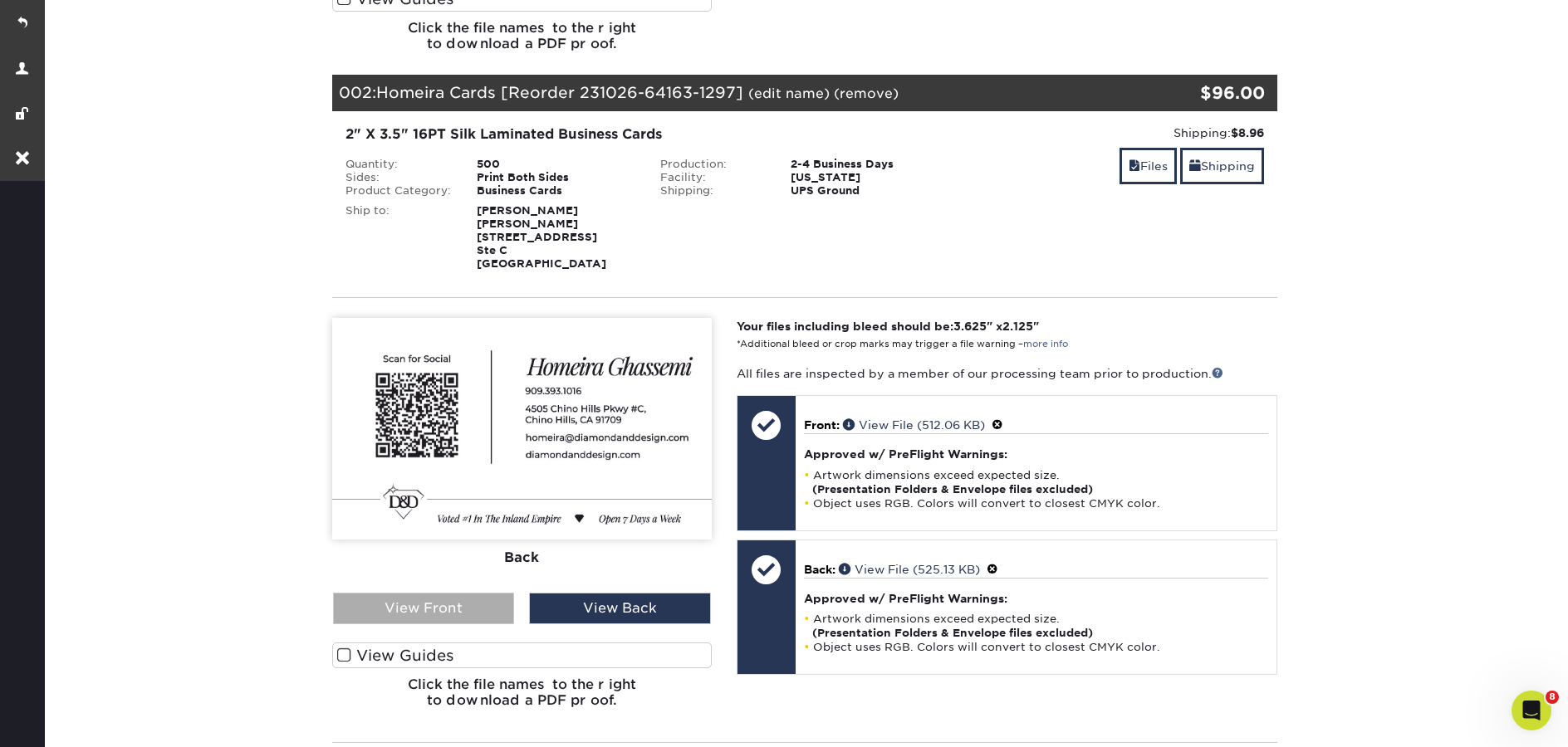
click at [450, 614] on div "View Front" at bounding box center [423, 608] width 181 height 32
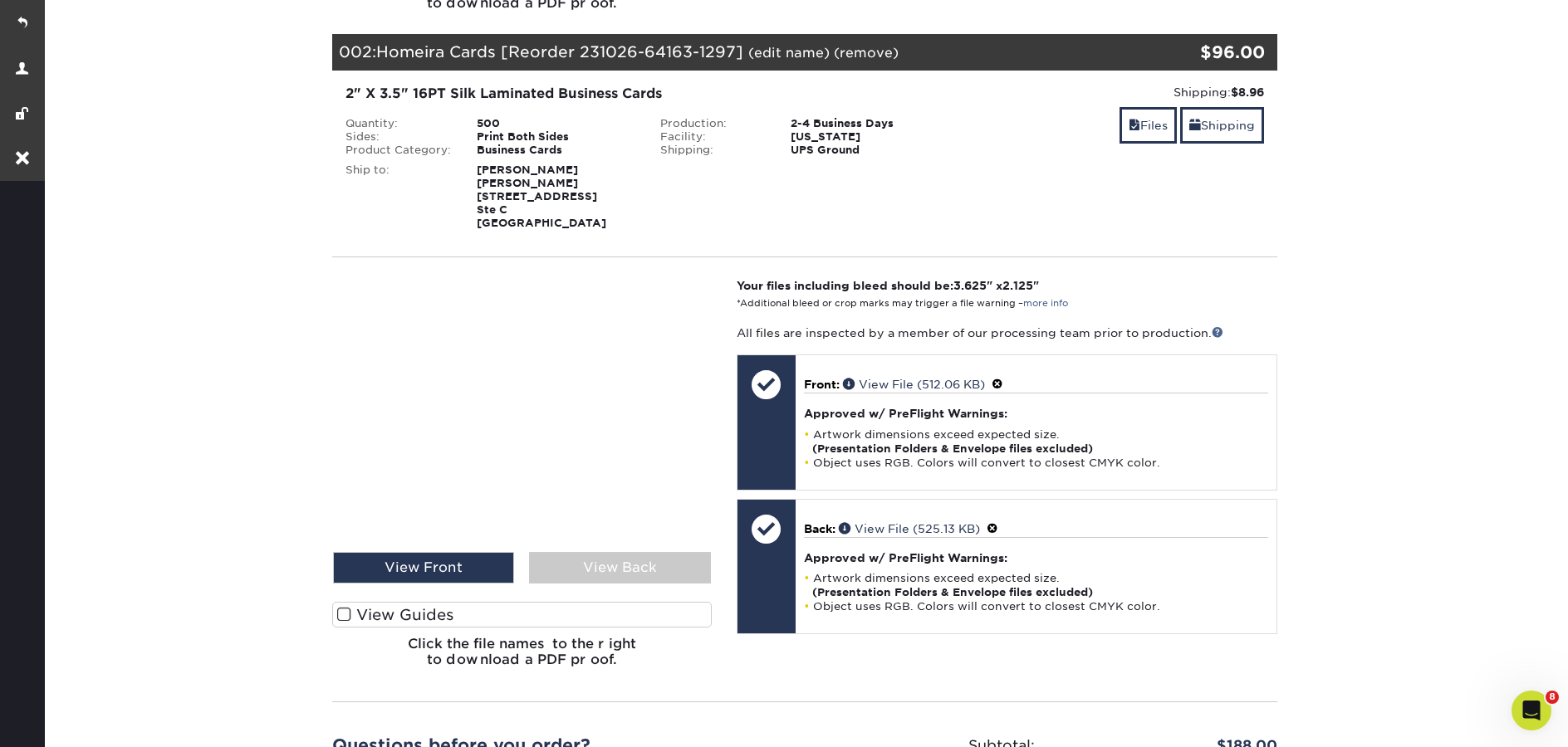
scroll to position [876, 0]
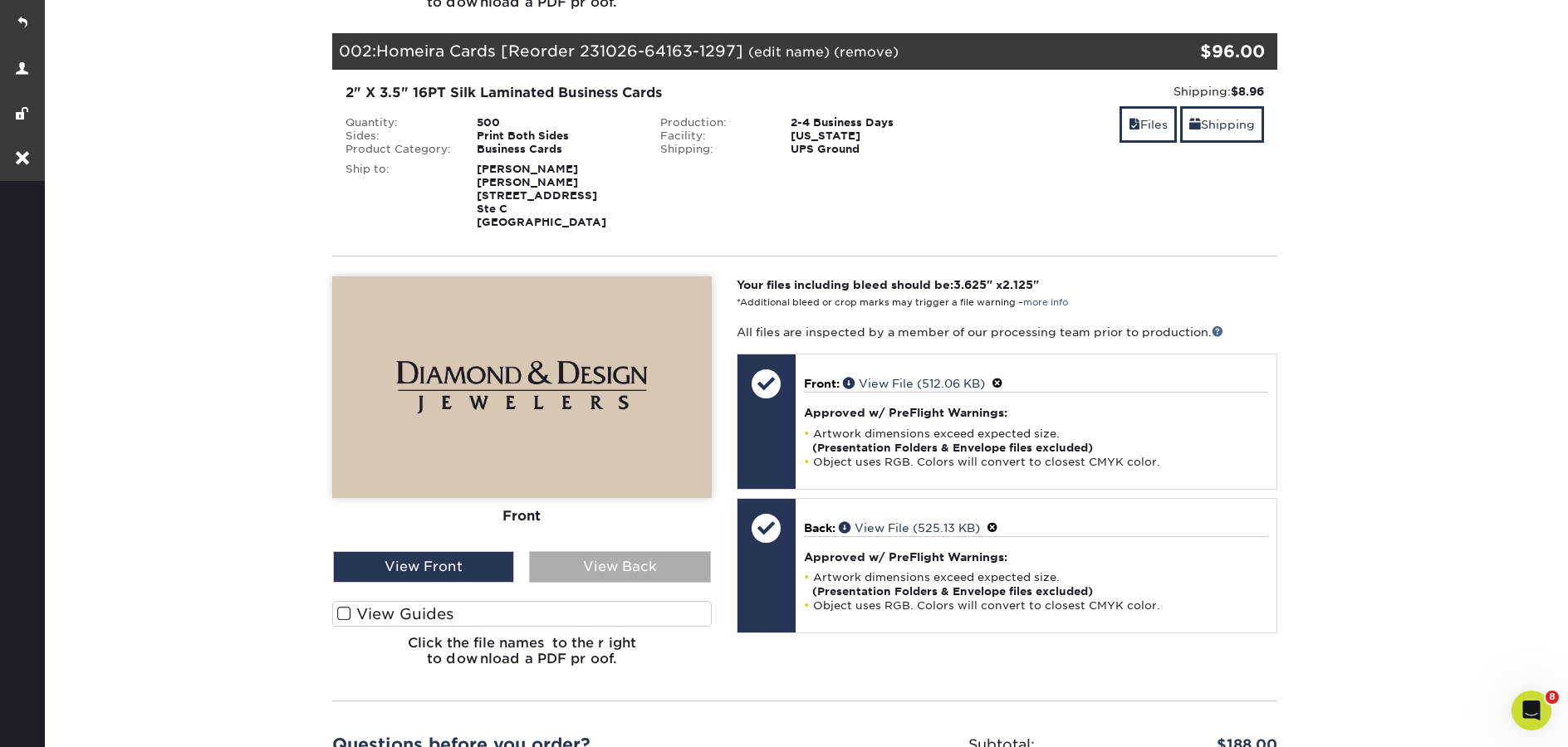
click at [599, 570] on div "View Back" at bounding box center [619, 566] width 181 height 32
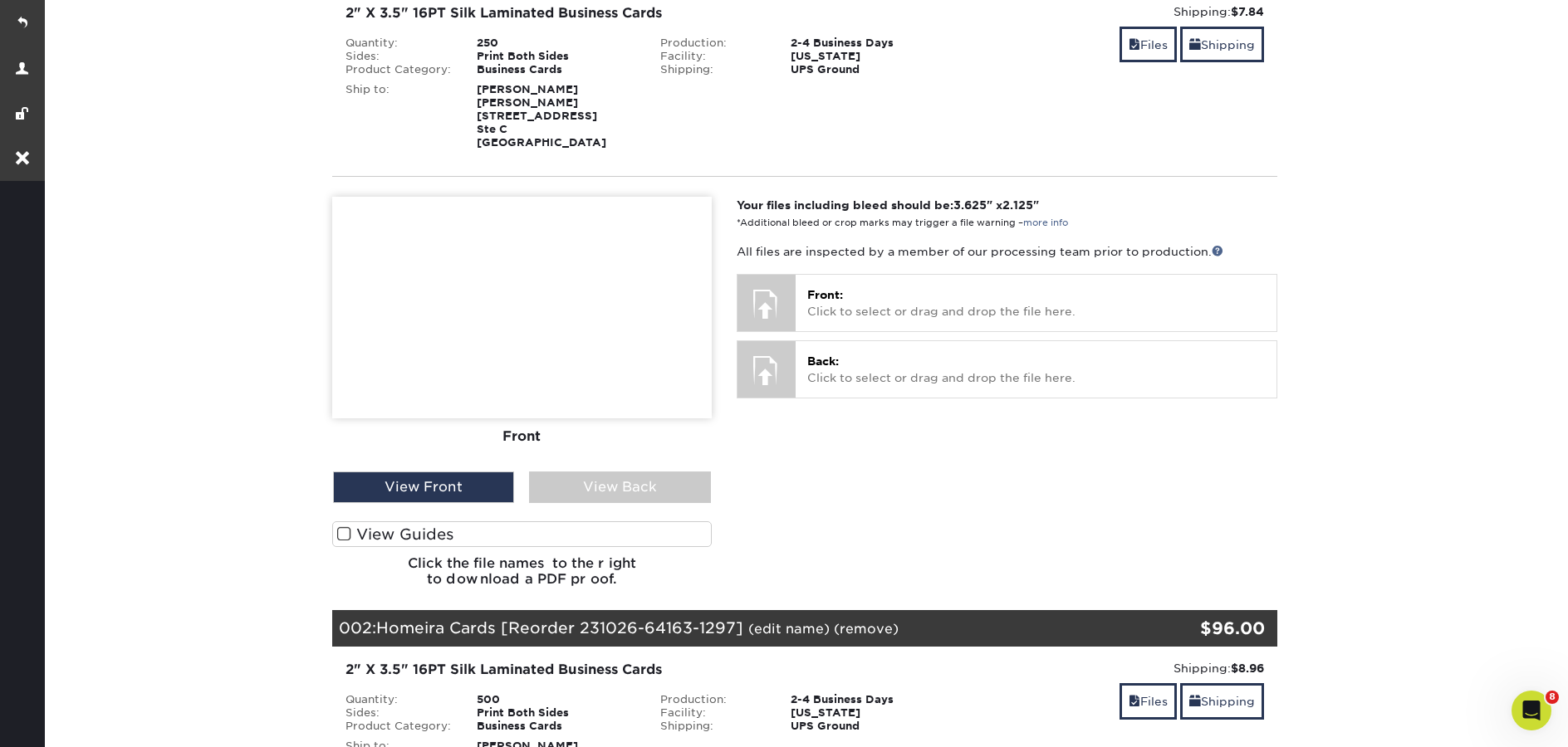
scroll to position [0, 0]
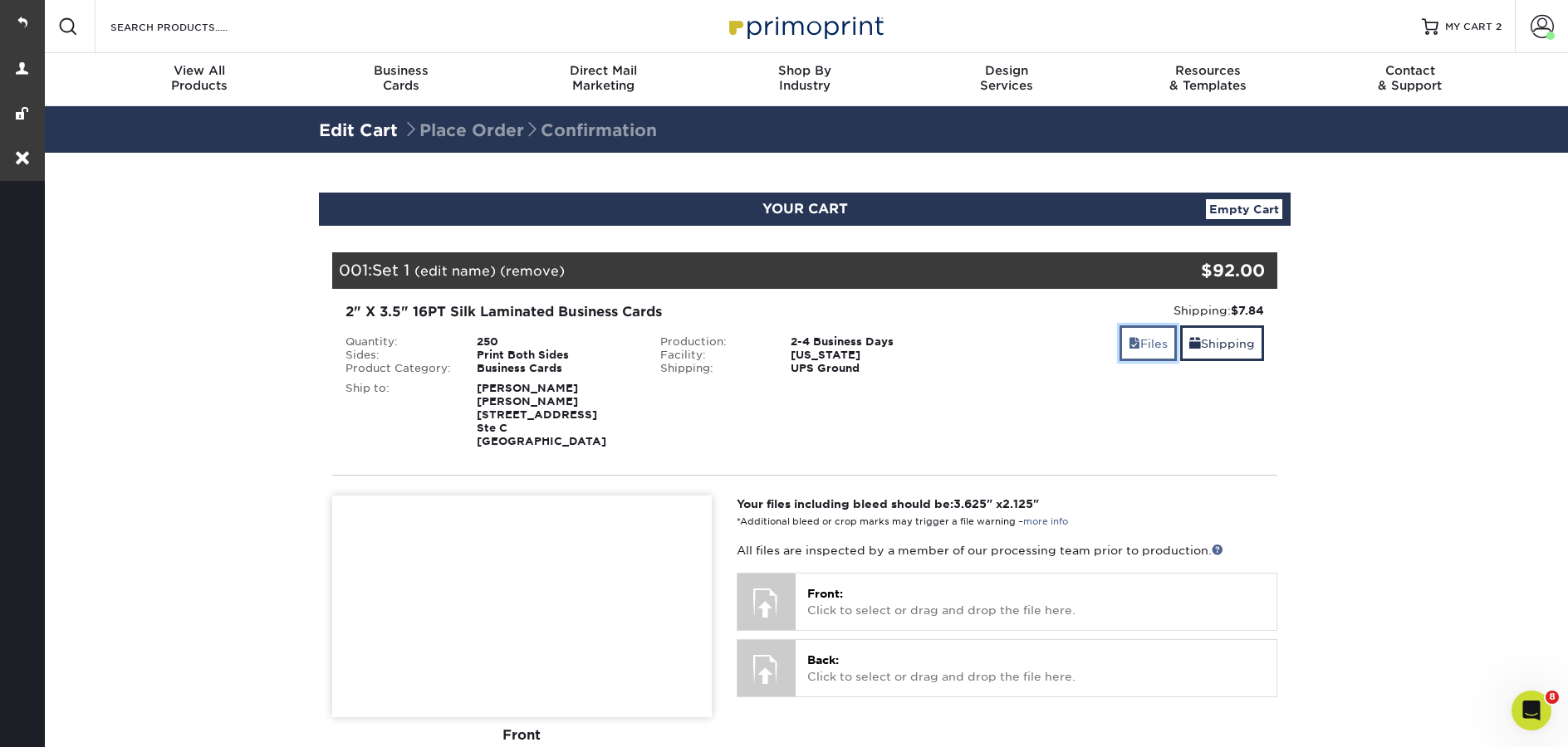
click at [1132, 343] on span at bounding box center [1134, 343] width 12 height 14
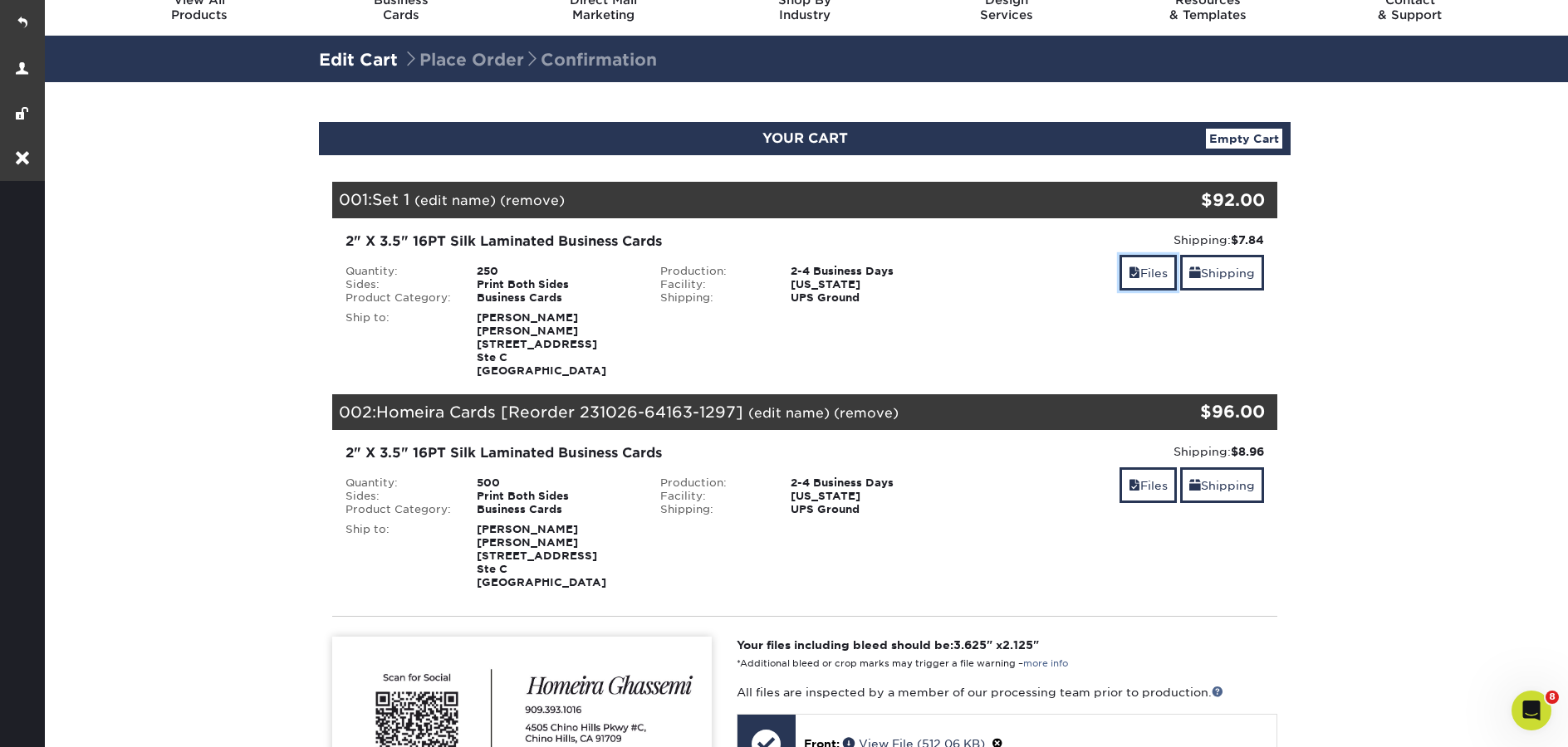
scroll to position [72, 0]
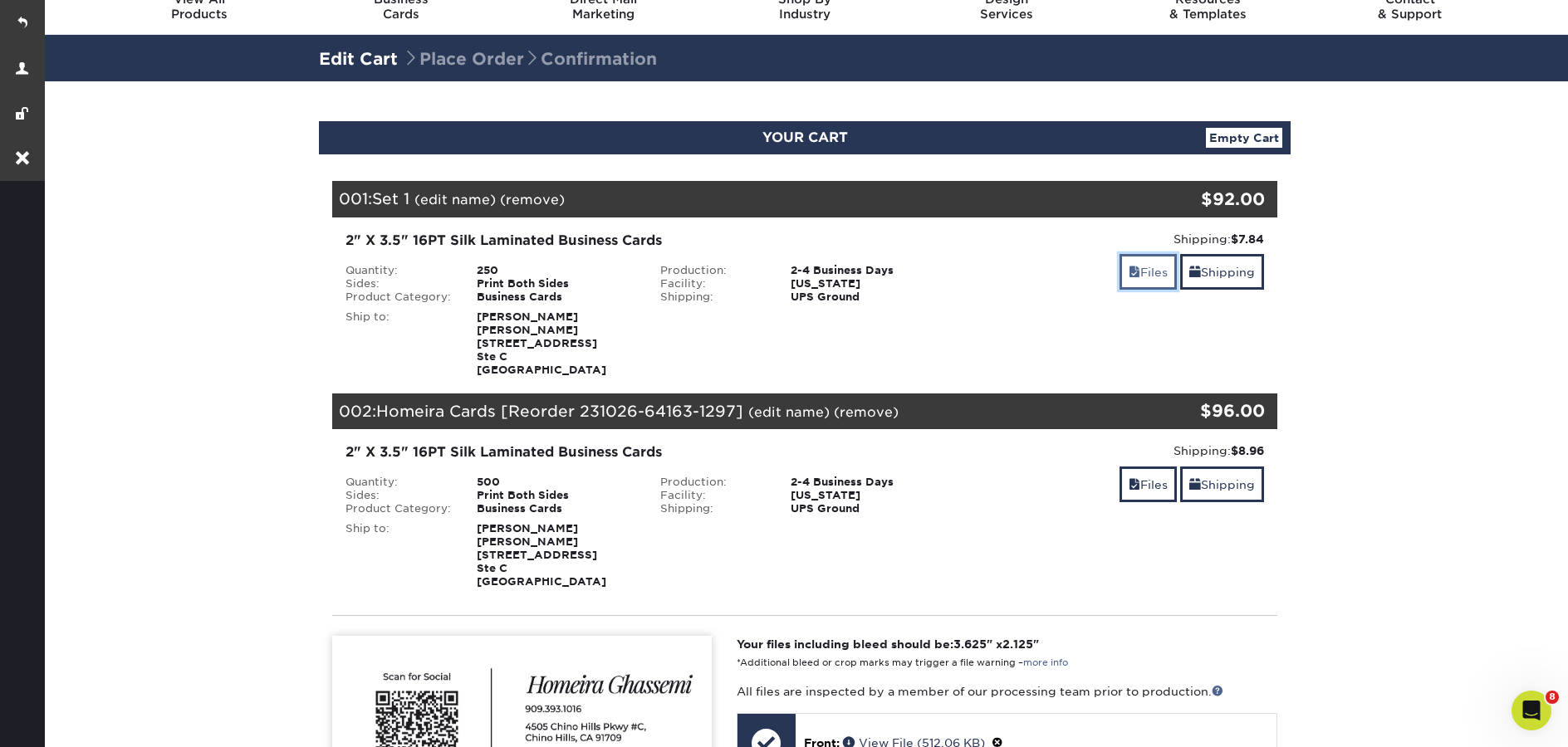
click at [1162, 285] on link "Files" at bounding box center [1148, 271] width 57 height 35
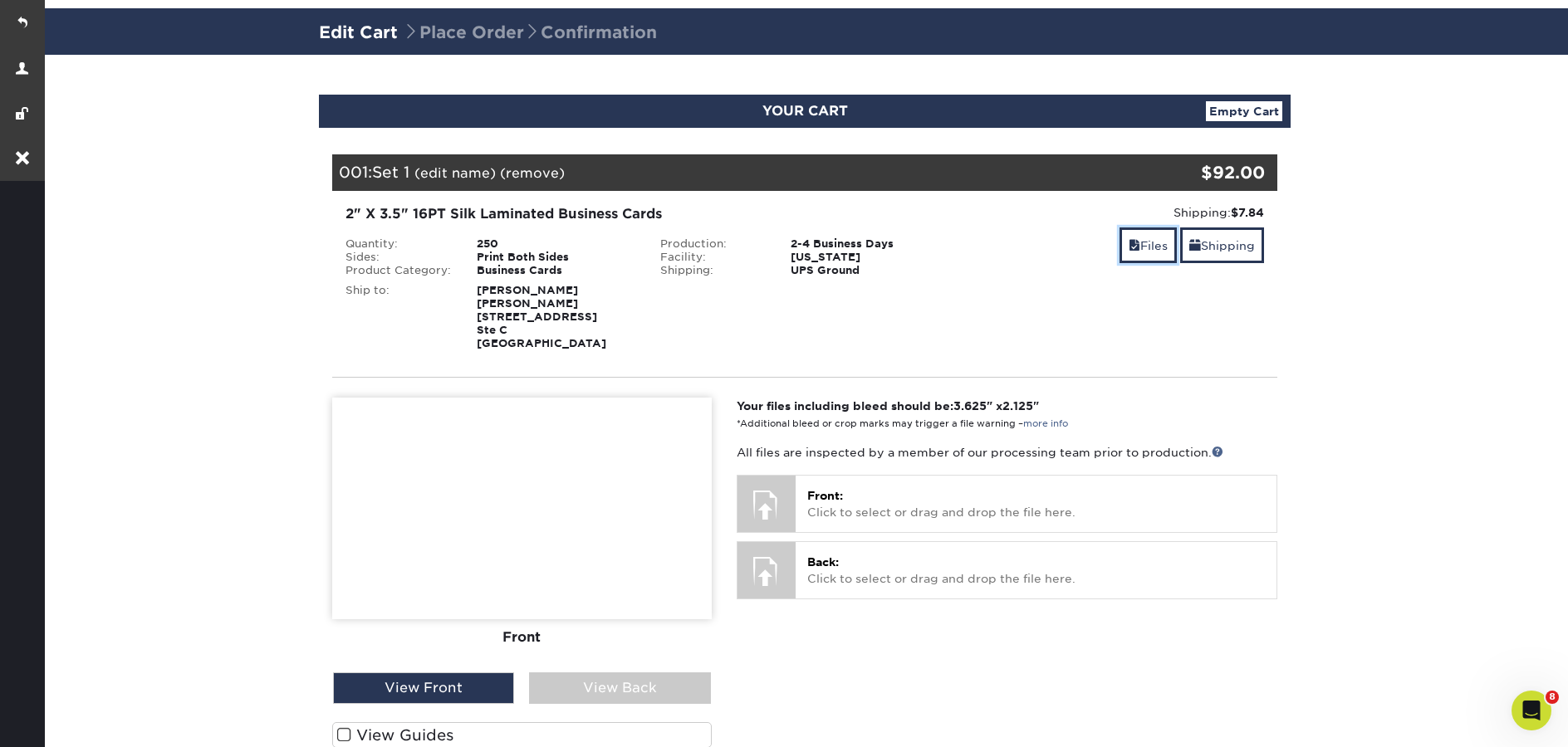
scroll to position [102, 0]
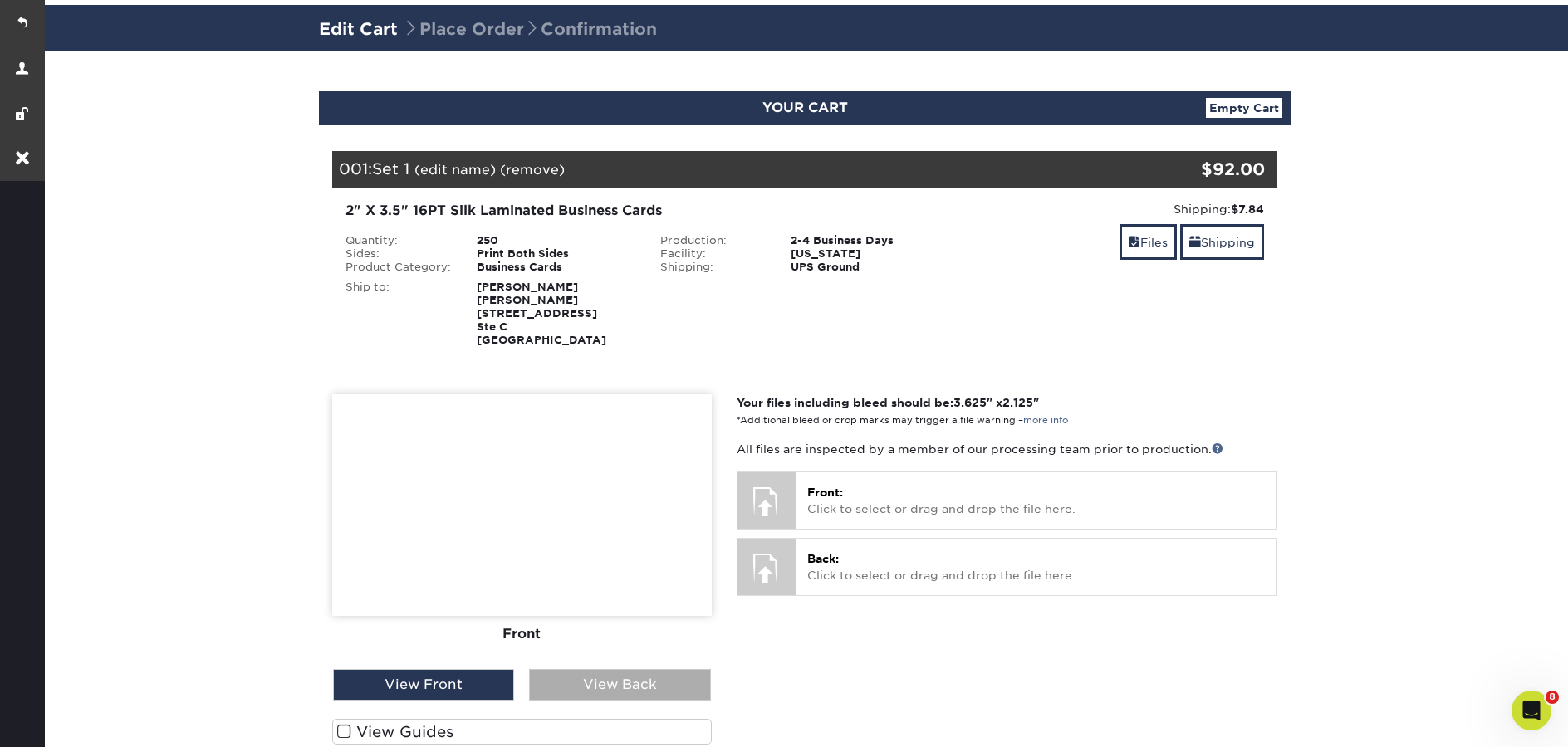
click at [562, 675] on div "View Back" at bounding box center [619, 684] width 181 height 32
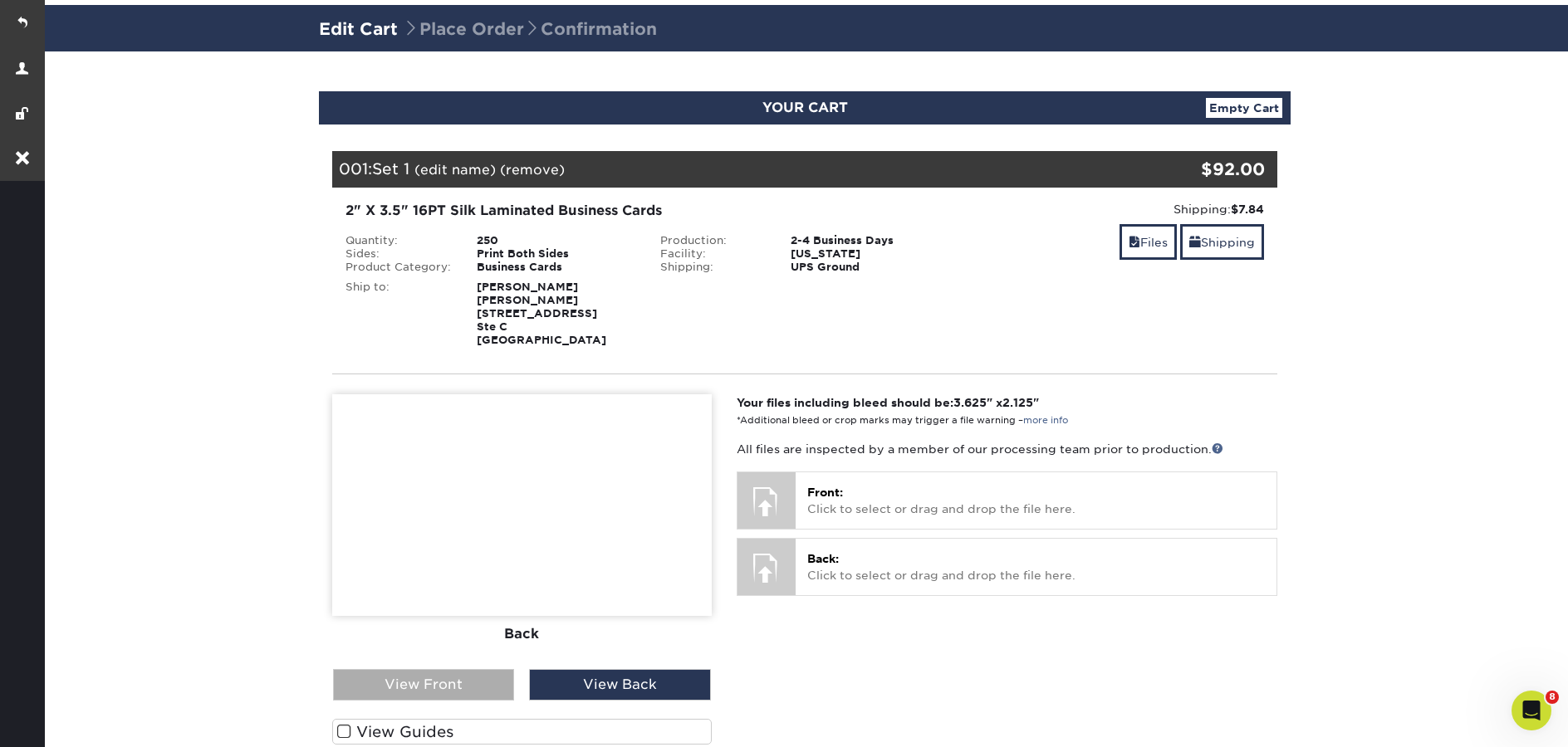
click at [441, 680] on div "View Front" at bounding box center [423, 684] width 181 height 32
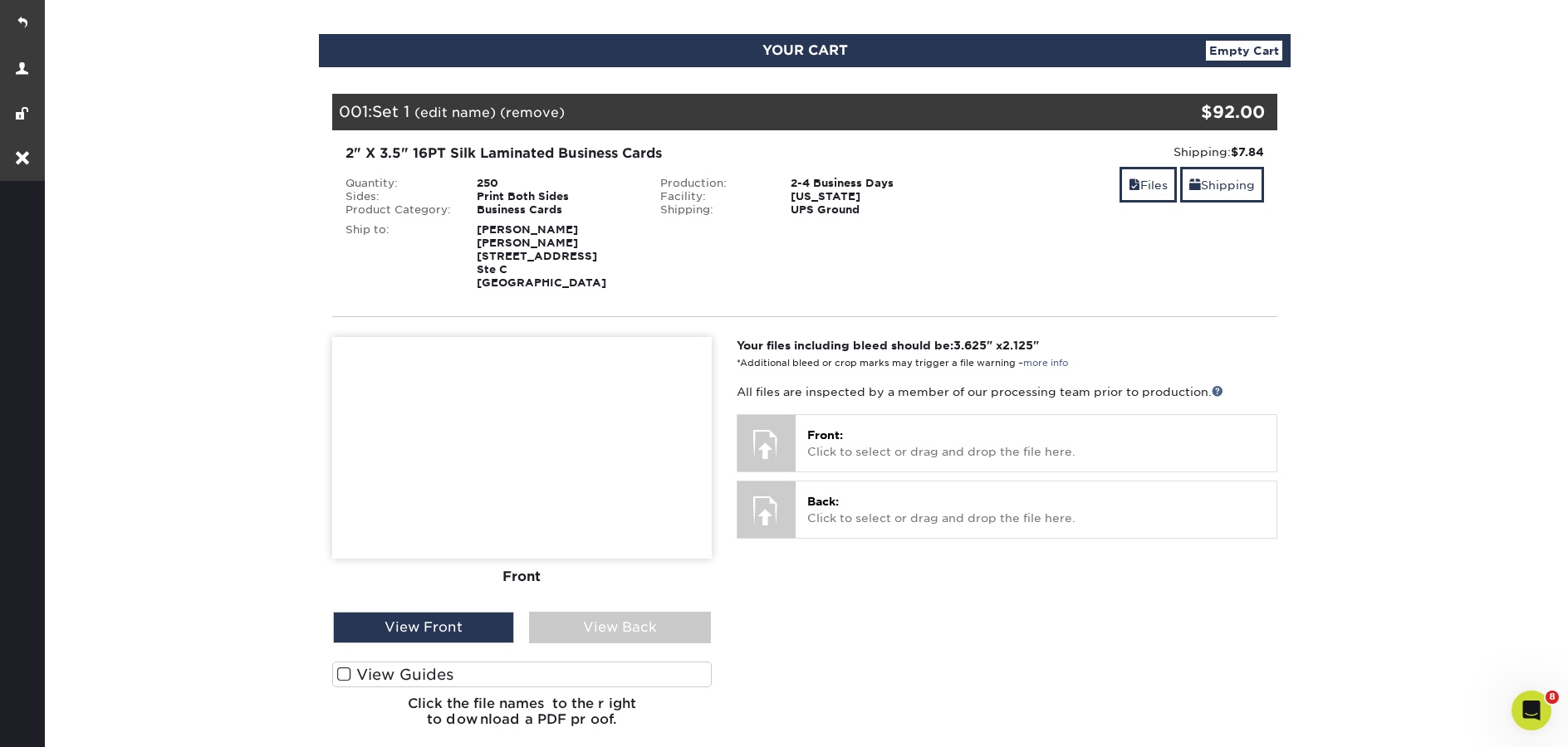
scroll to position [158, 0]
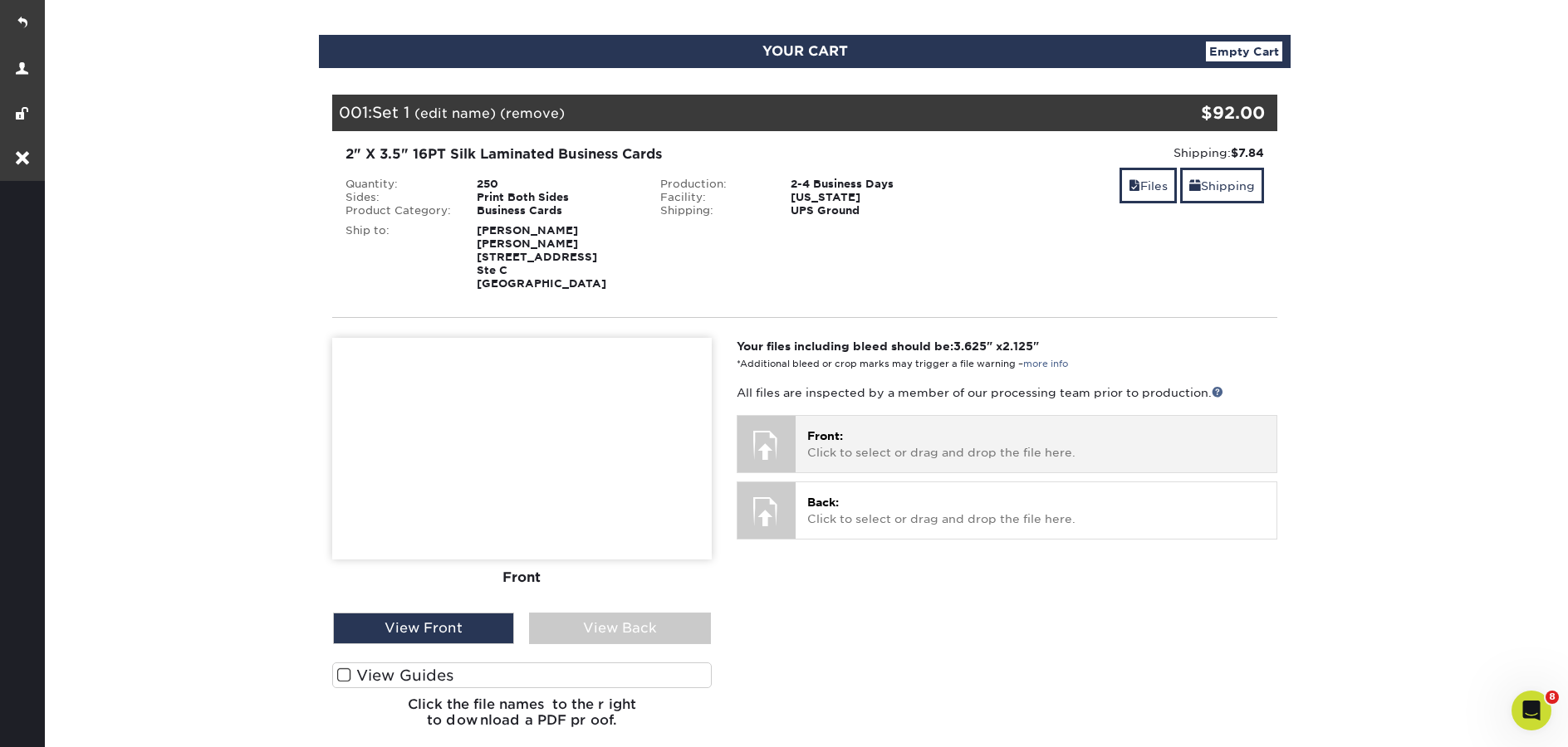
click at [892, 447] on p "Front: Click to select or drag and drop the file here." at bounding box center [1036, 445] width 458 height 34
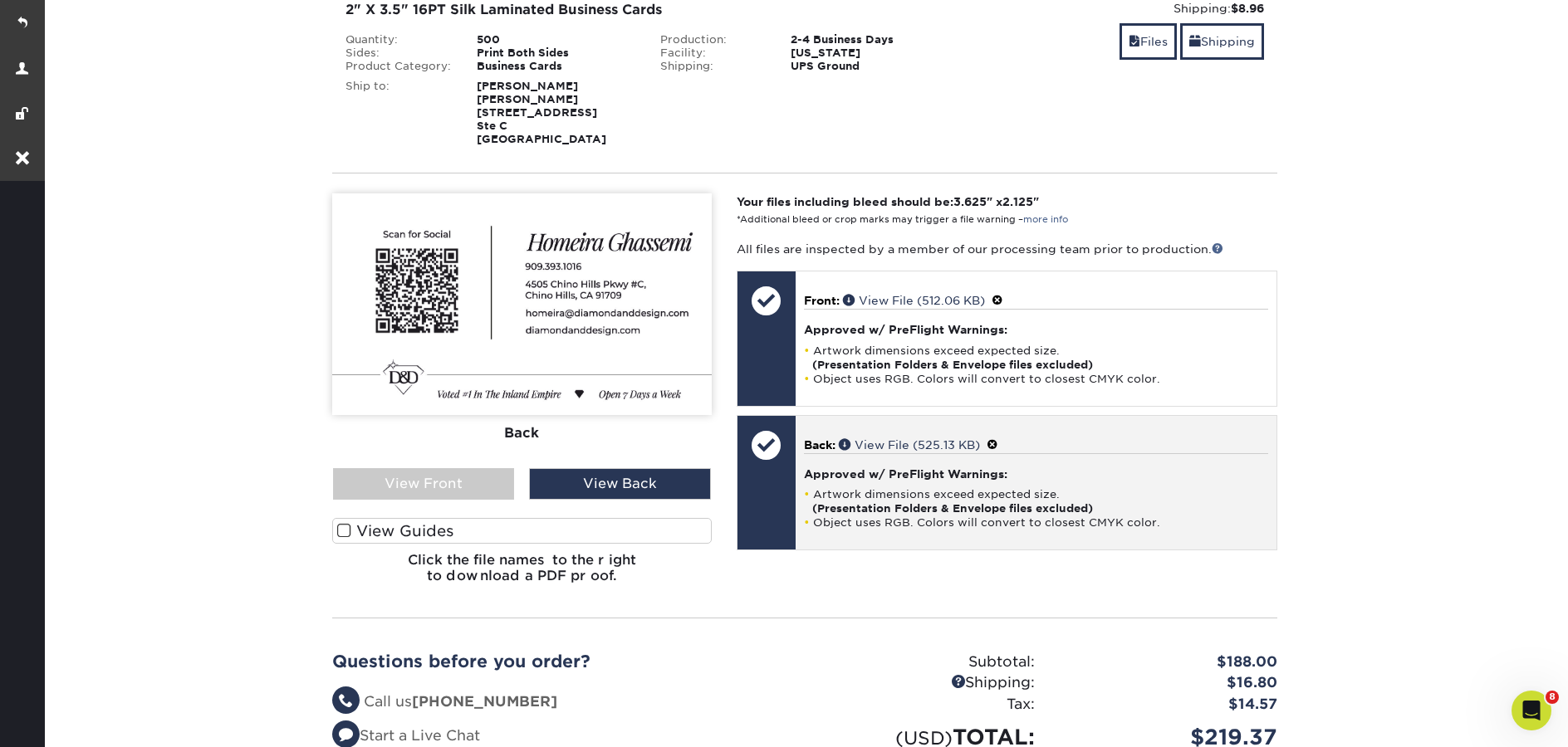
scroll to position [382, 0]
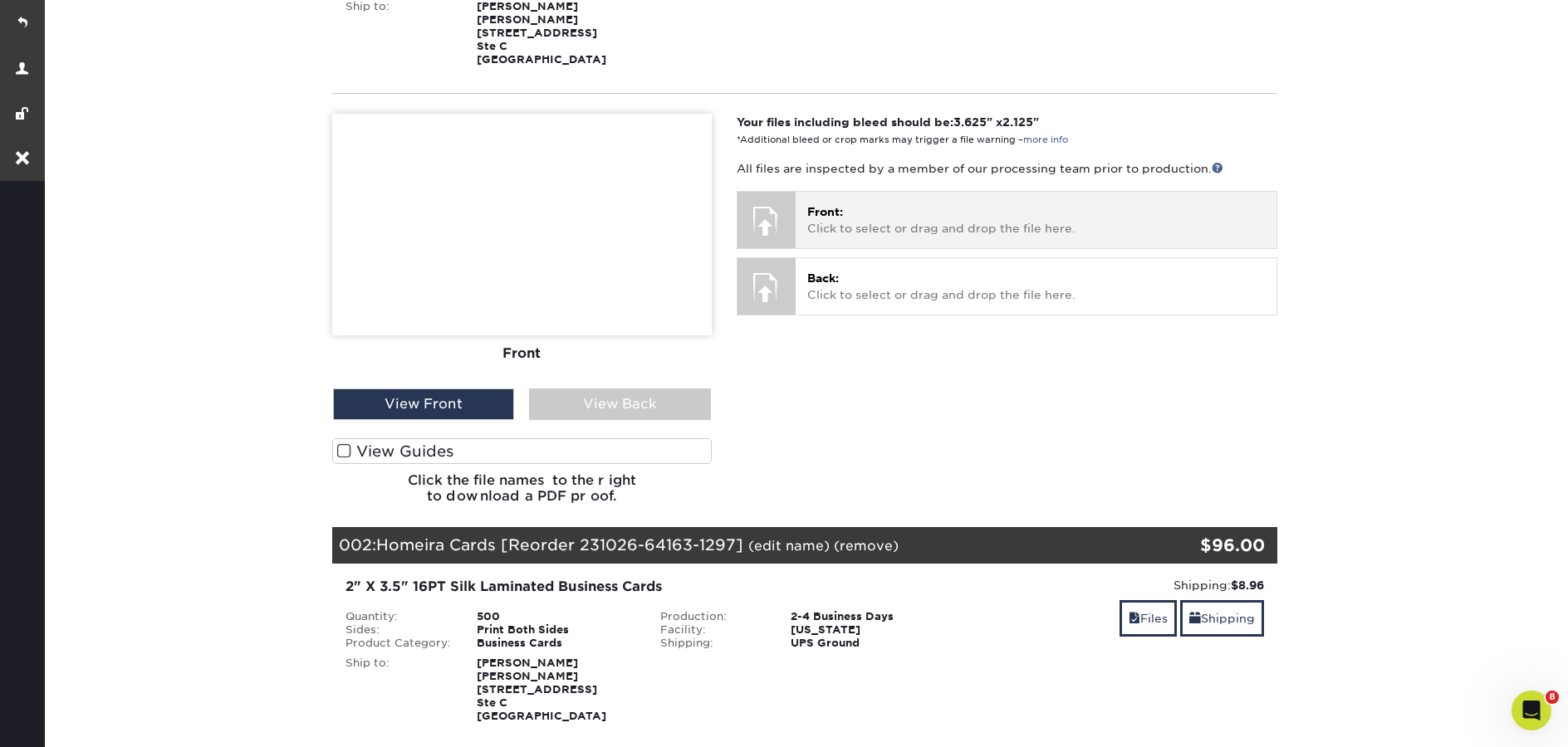
click at [929, 220] on p "Front: Click to select or drag and drop the file here." at bounding box center [1036, 221] width 458 height 34
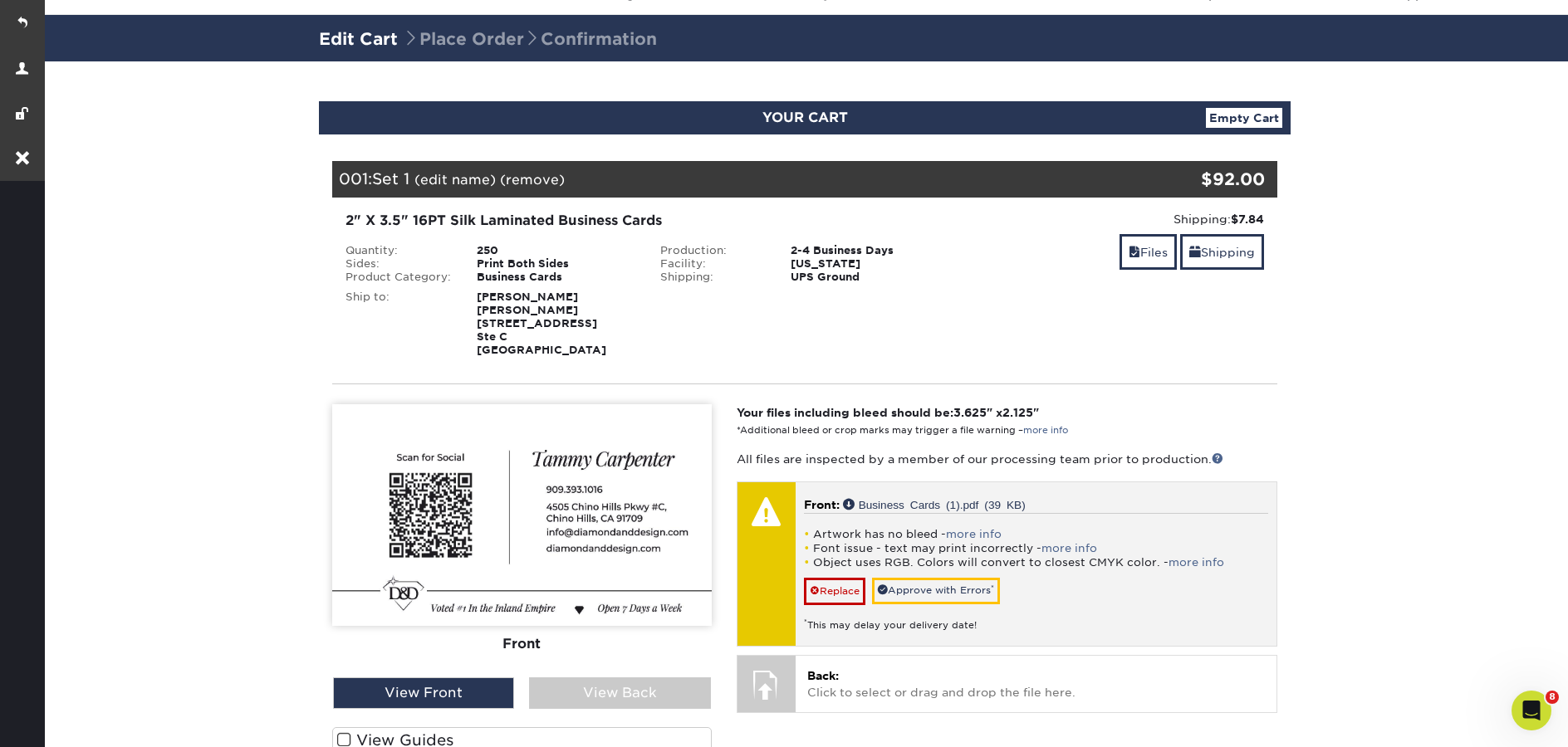
scroll to position [93, 0]
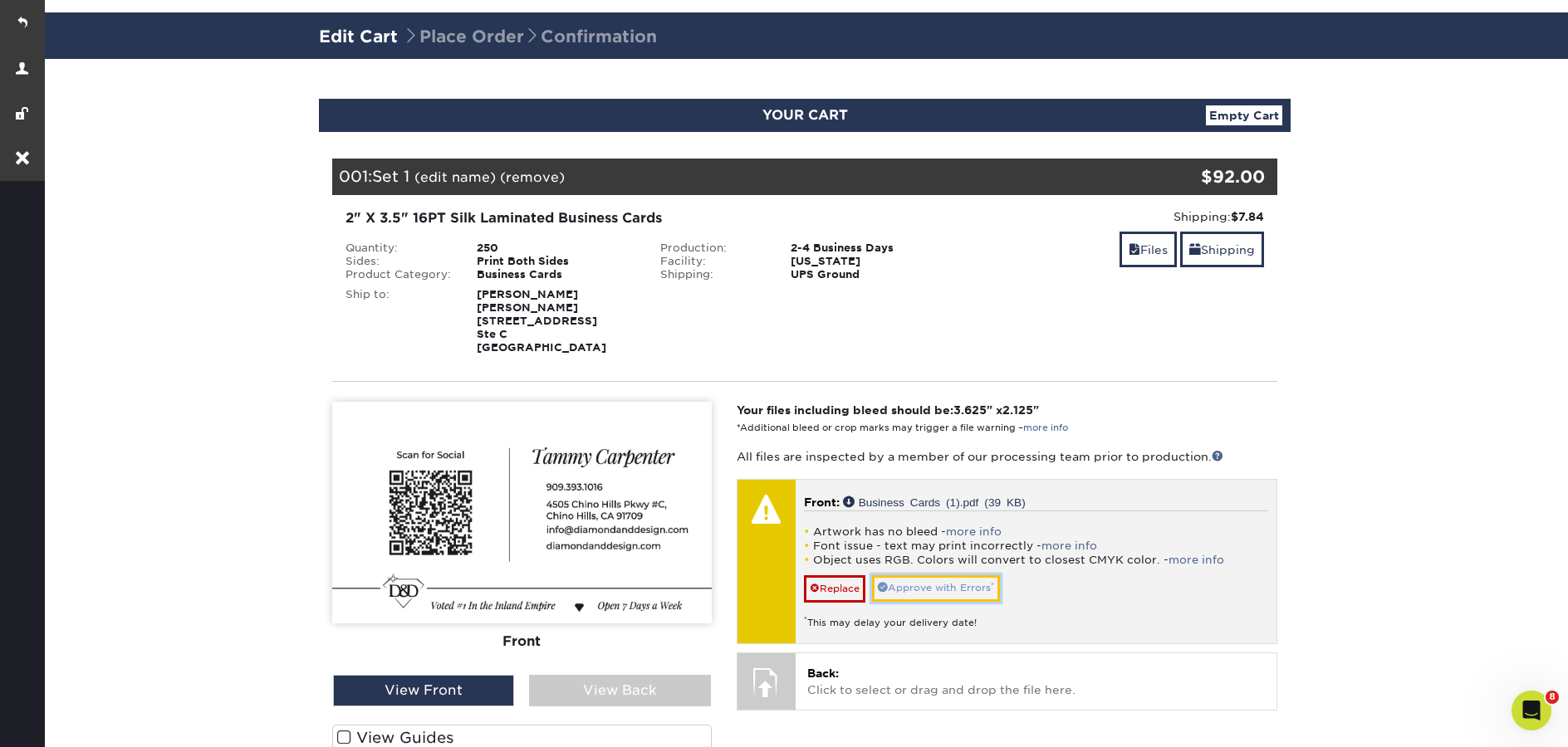
click at [960, 590] on link "Approve with Errors *" at bounding box center [936, 588] width 128 height 25
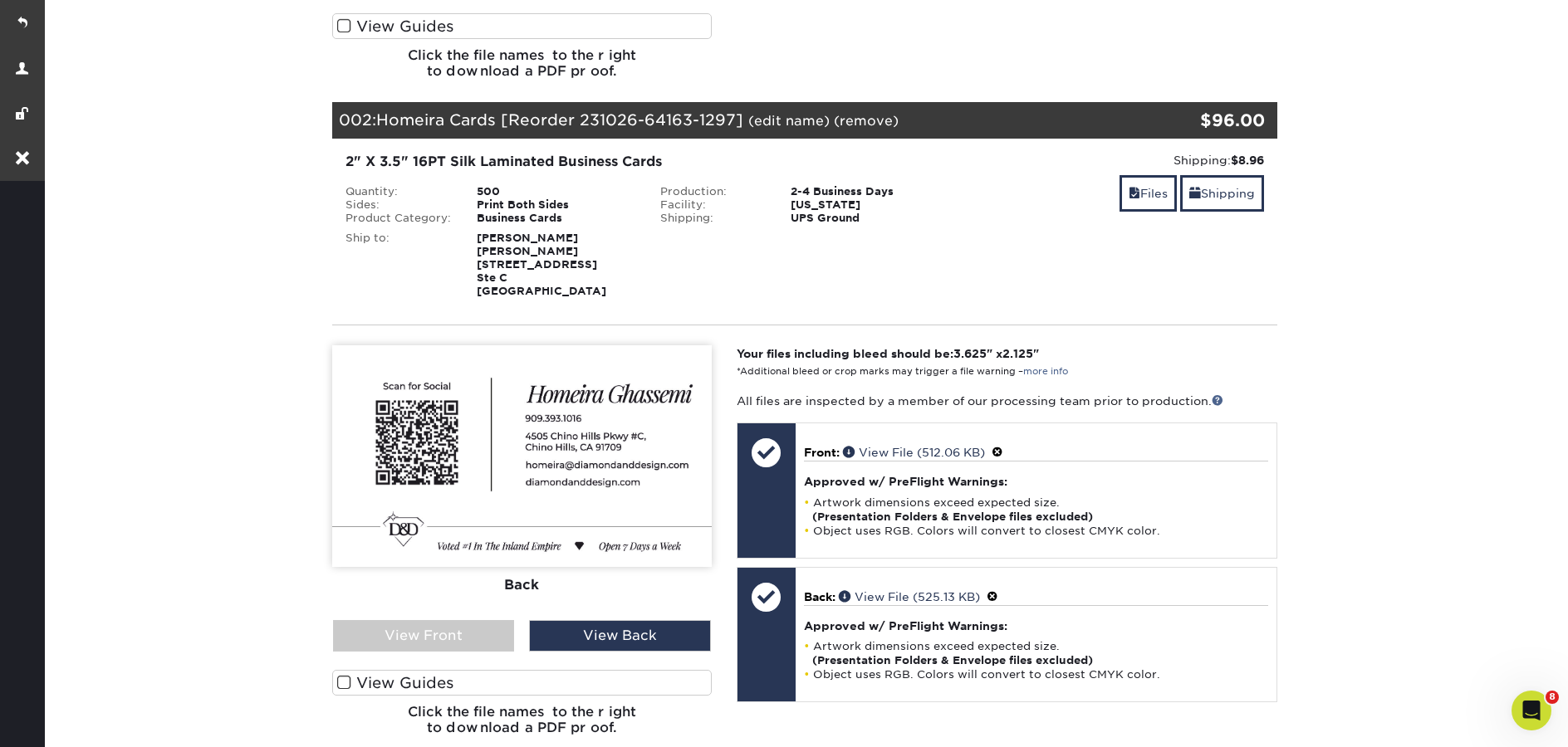
scroll to position [808, 0]
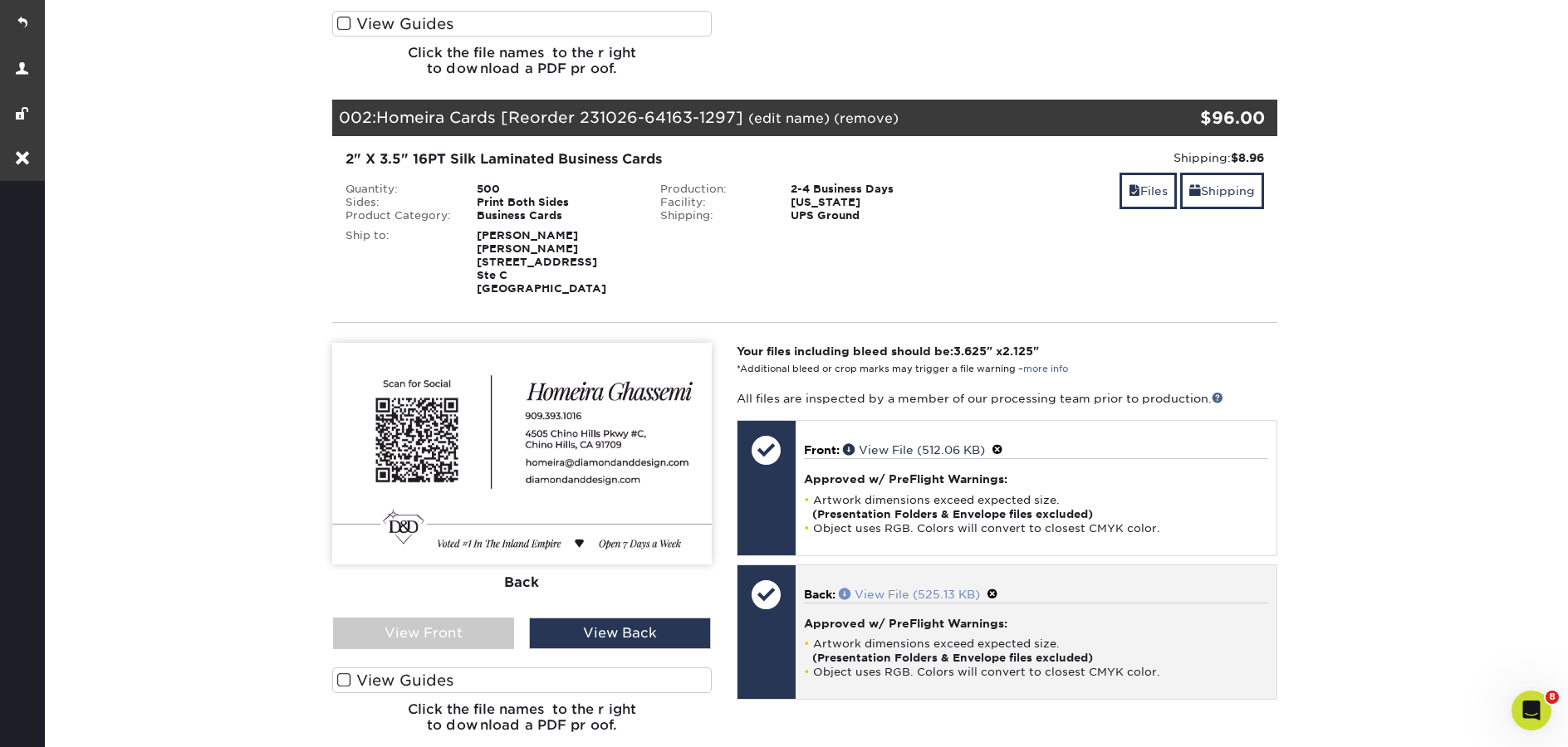
click at [844, 594] on span at bounding box center [846, 594] width 15 height 12
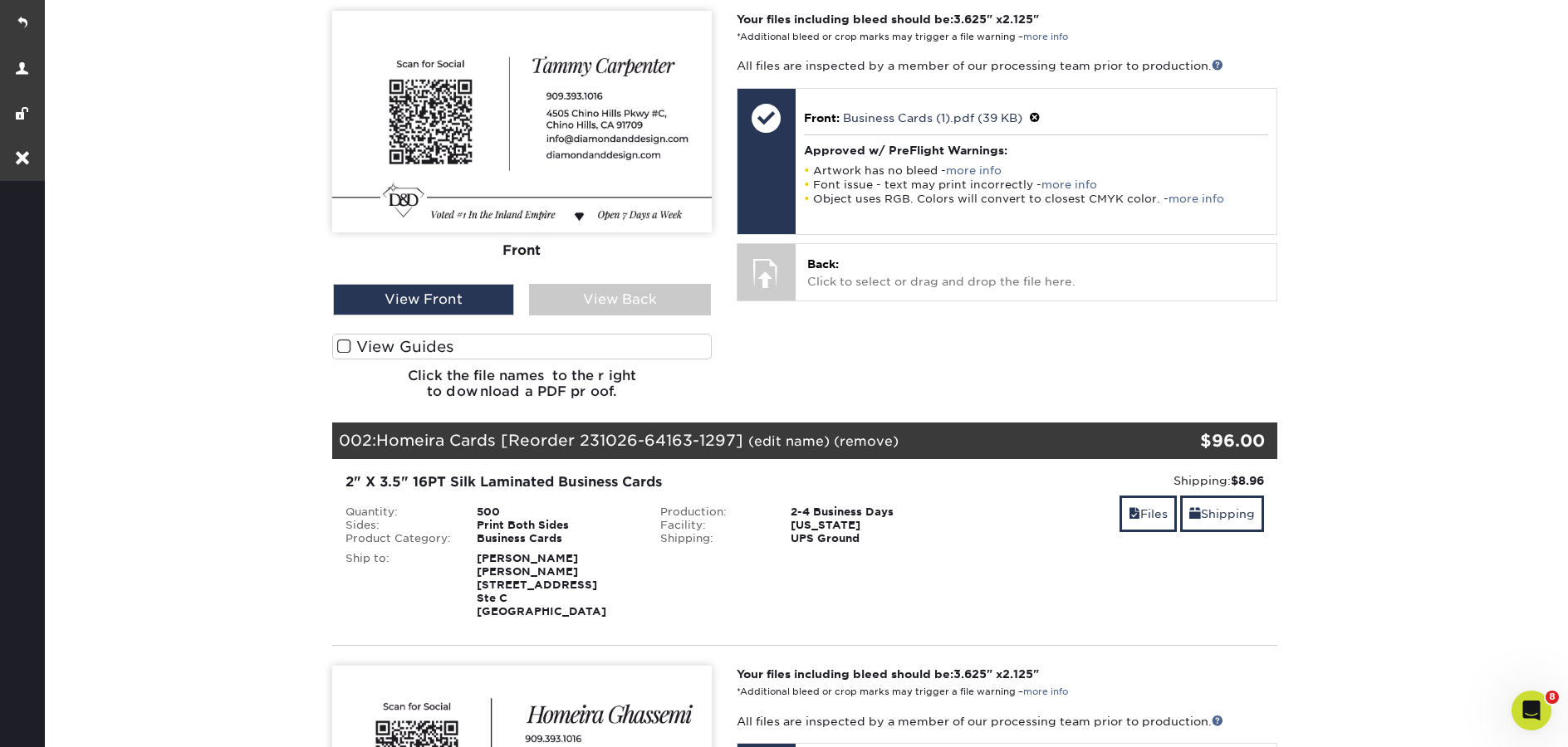
scroll to position [487, 0]
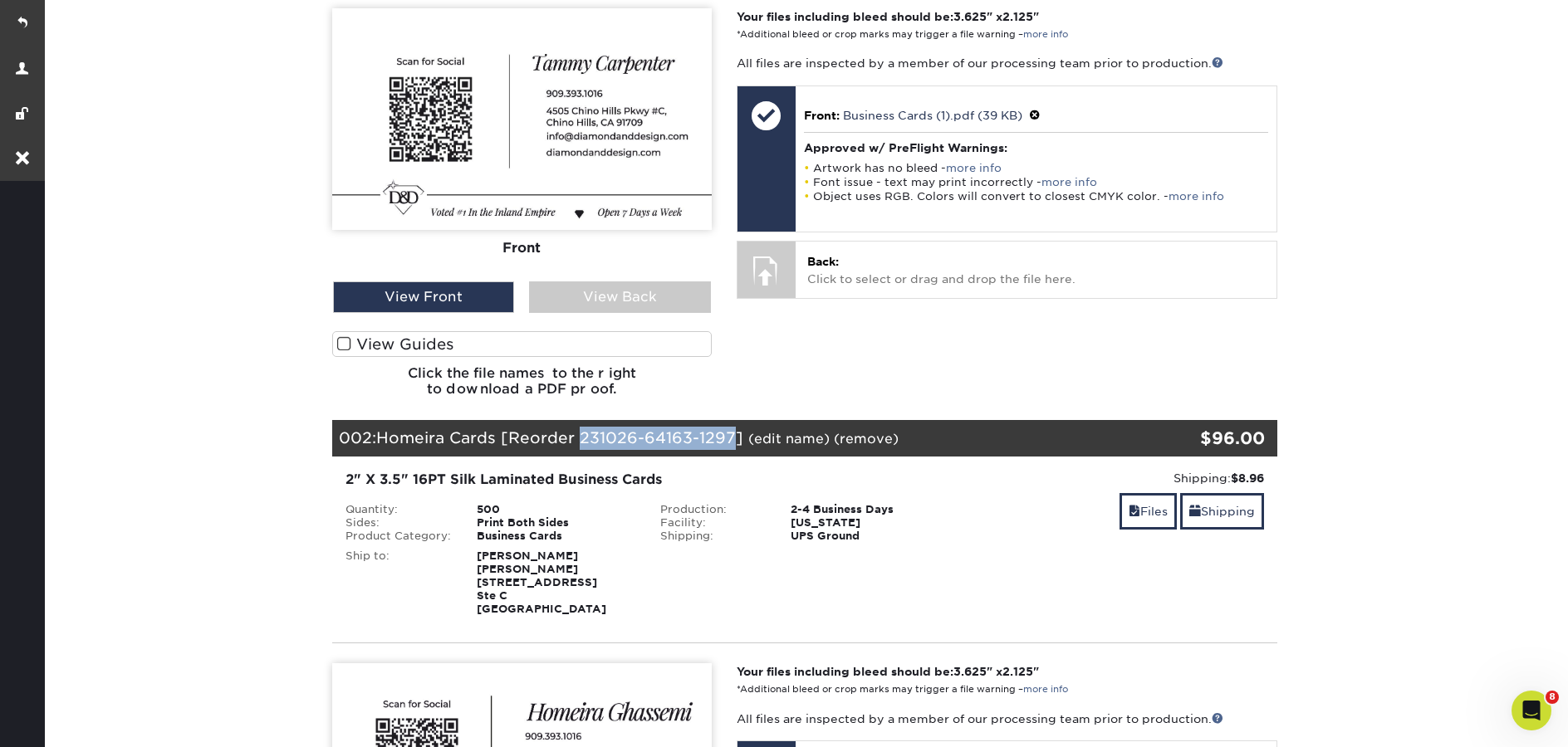
drag, startPoint x: 735, startPoint y: 434, endPoint x: 586, endPoint y: 433, distance: 149.0
click at [586, 433] on span "Homeira Cards [Reorder 231026-64163-1297]" at bounding box center [559, 437] width 367 height 18
copy span "231026-64163-1297"
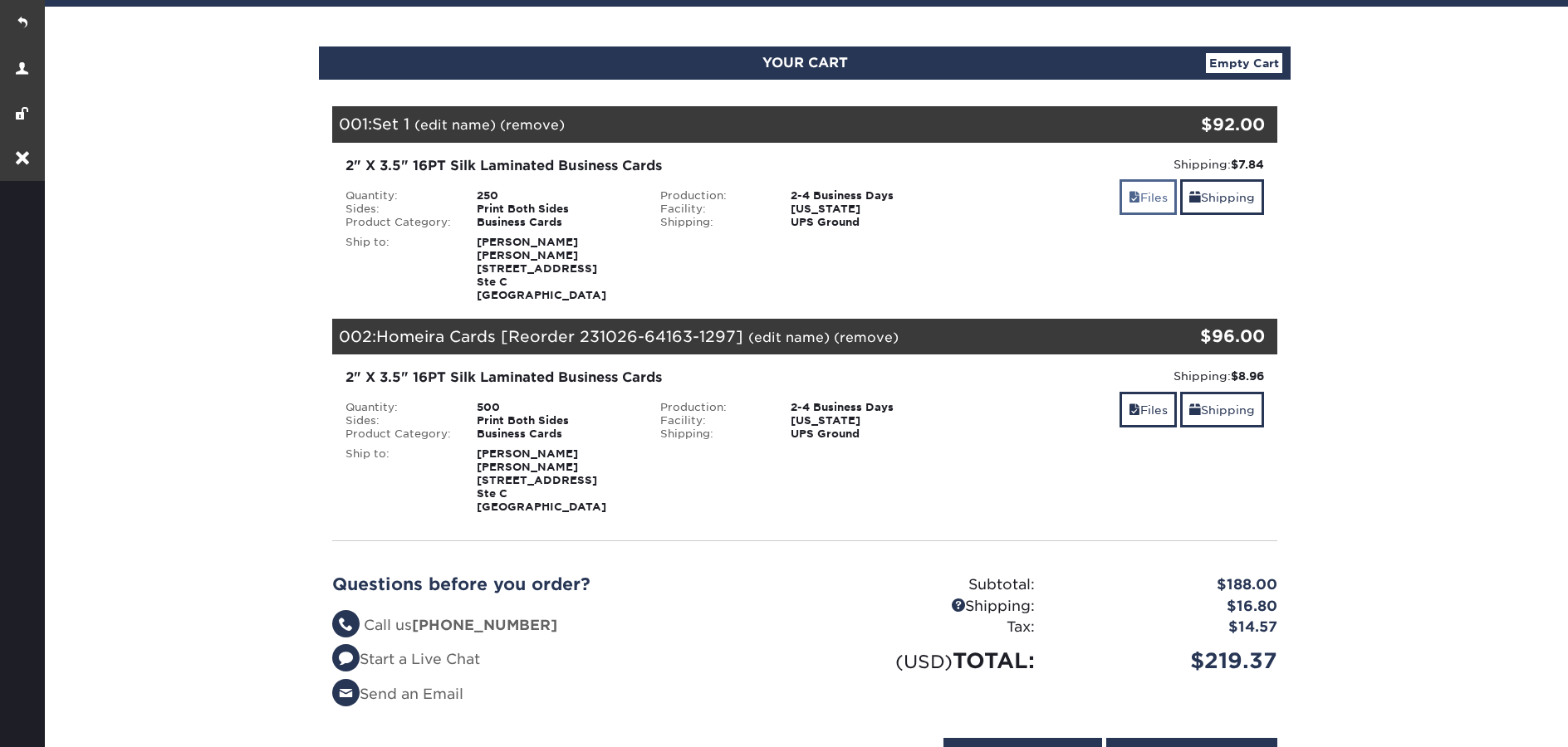
scroll to position [147, 0]
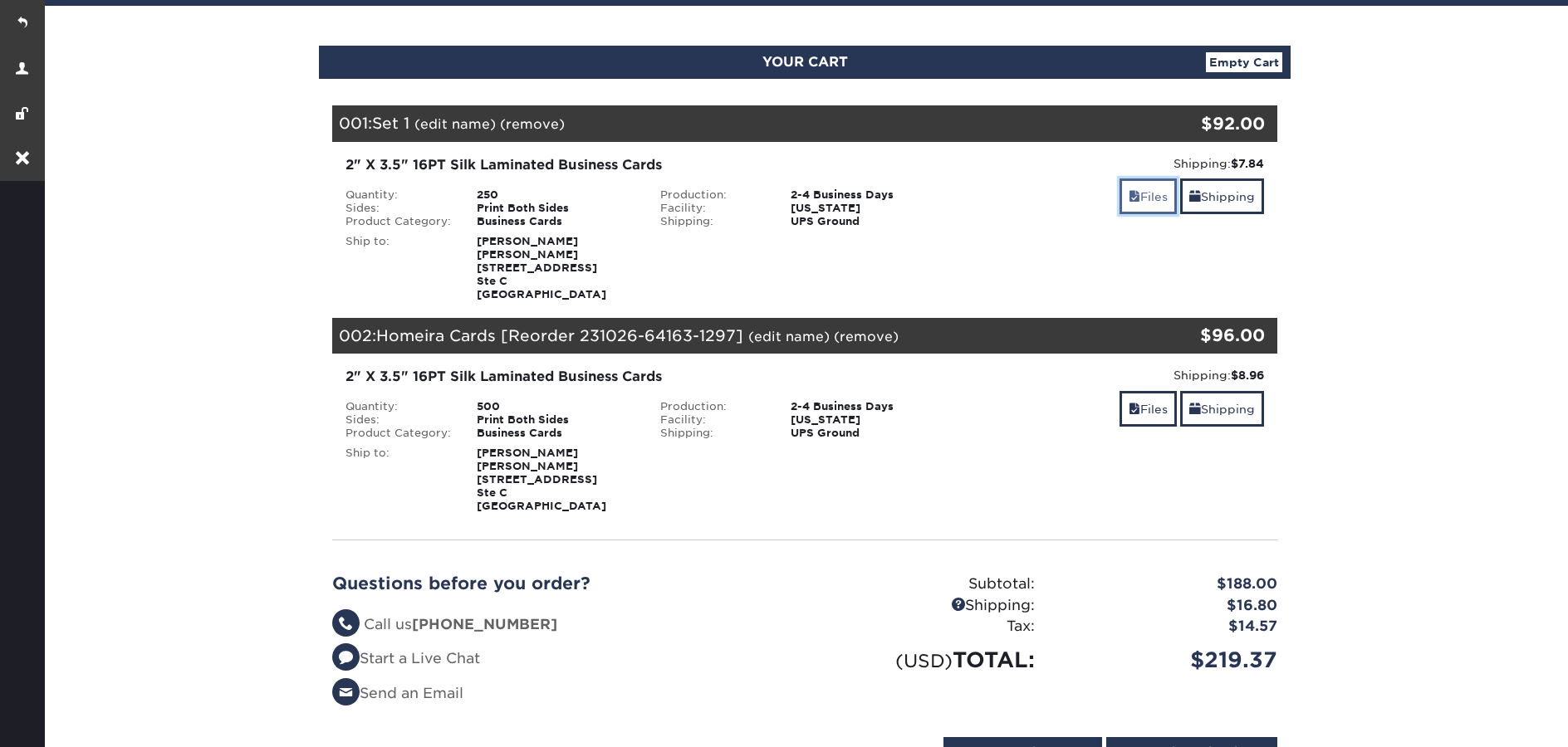
click at [1155, 202] on link "Files" at bounding box center [1148, 196] width 57 height 35
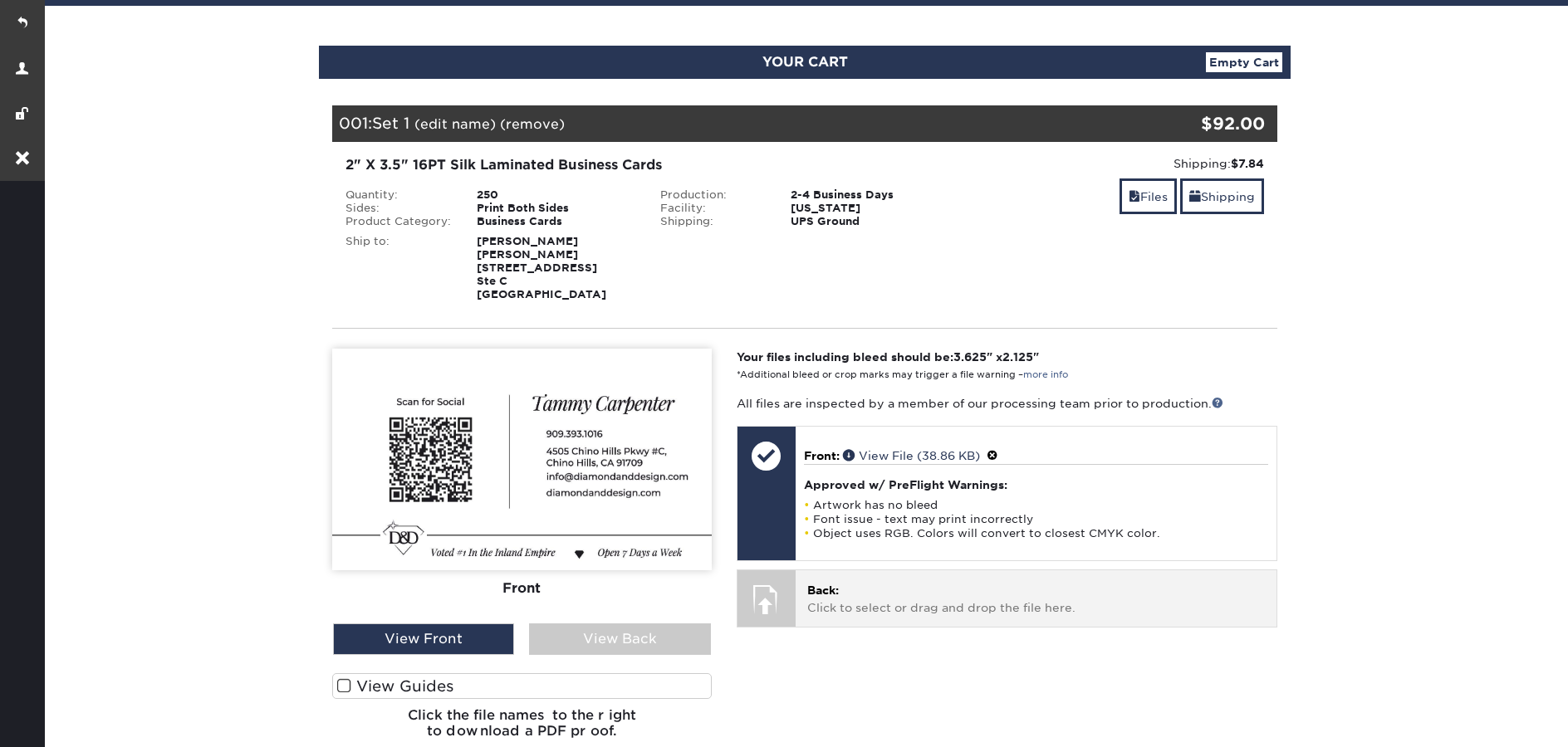
click at [913, 601] on p "Back: Click to select or drag and drop the file here." at bounding box center [1036, 599] width 458 height 34
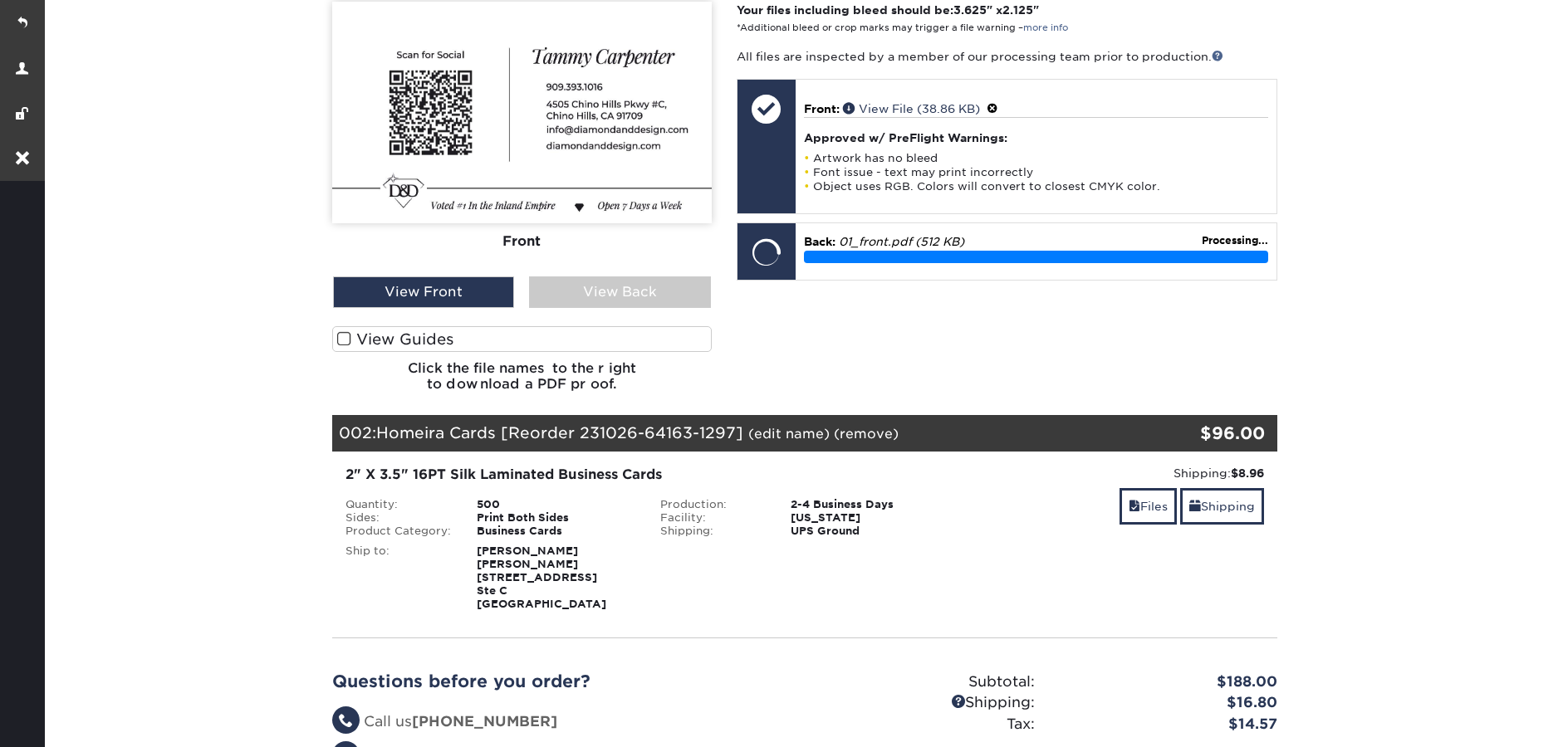
scroll to position [443, 0]
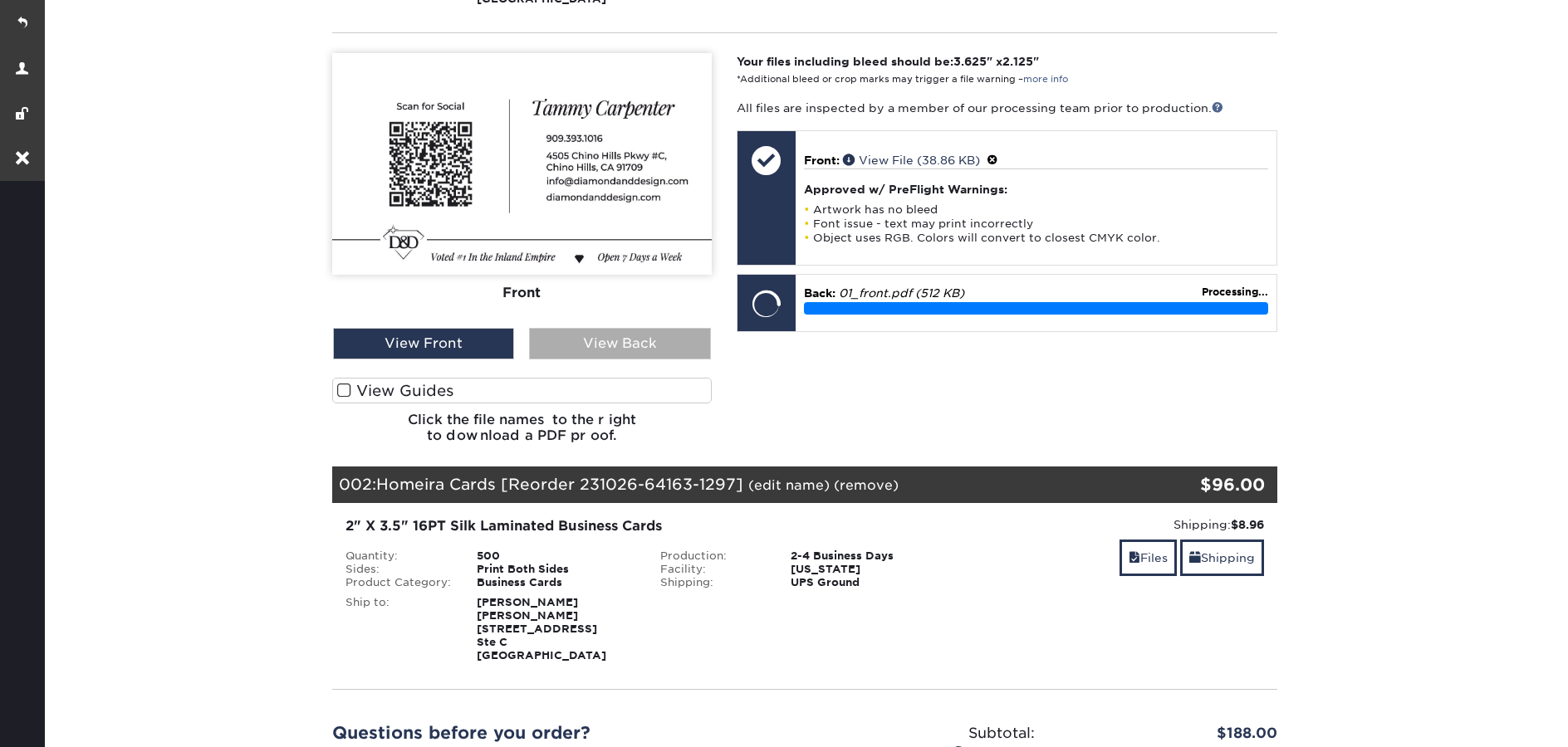
click at [611, 338] on div "View Back" at bounding box center [619, 343] width 181 height 32
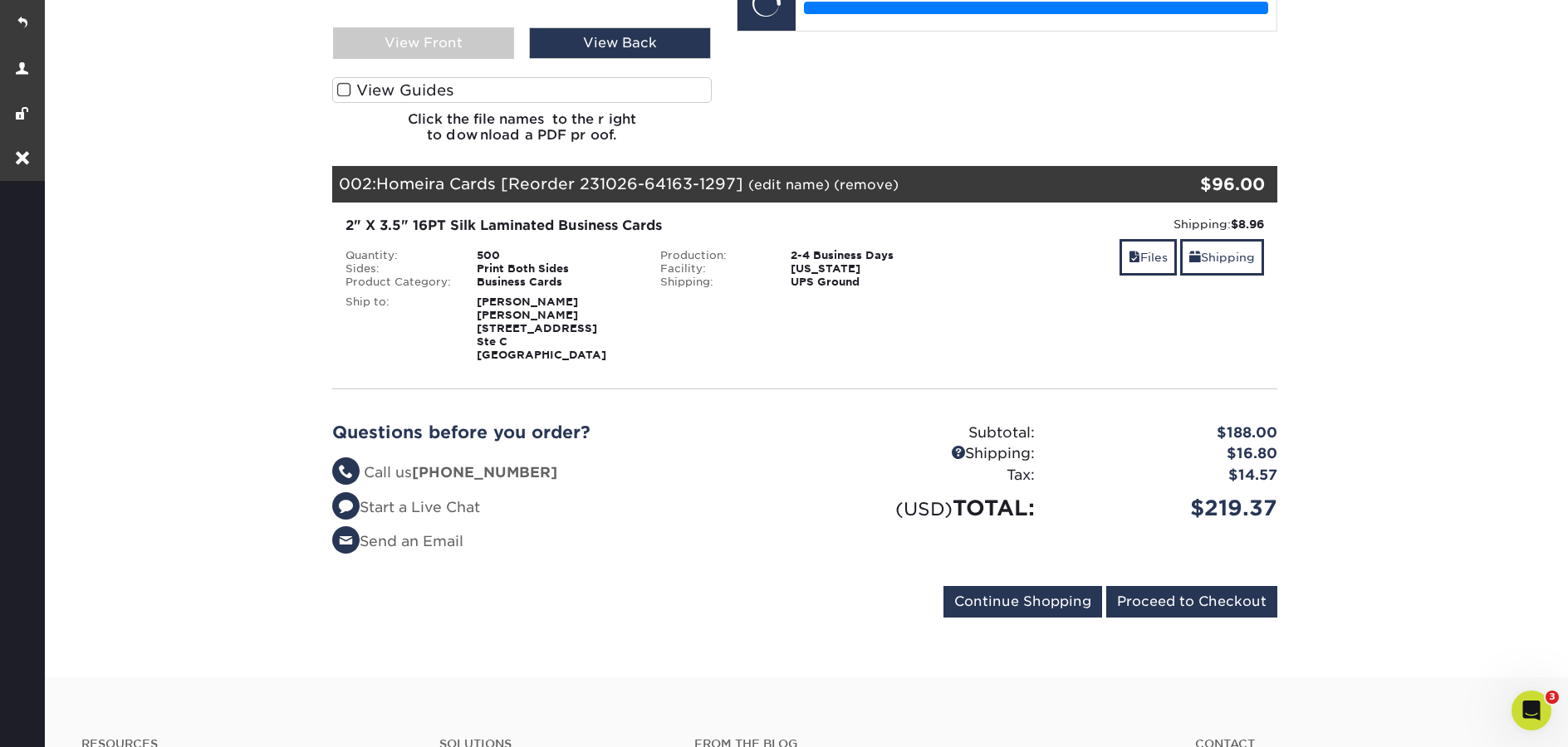
scroll to position [796, 0]
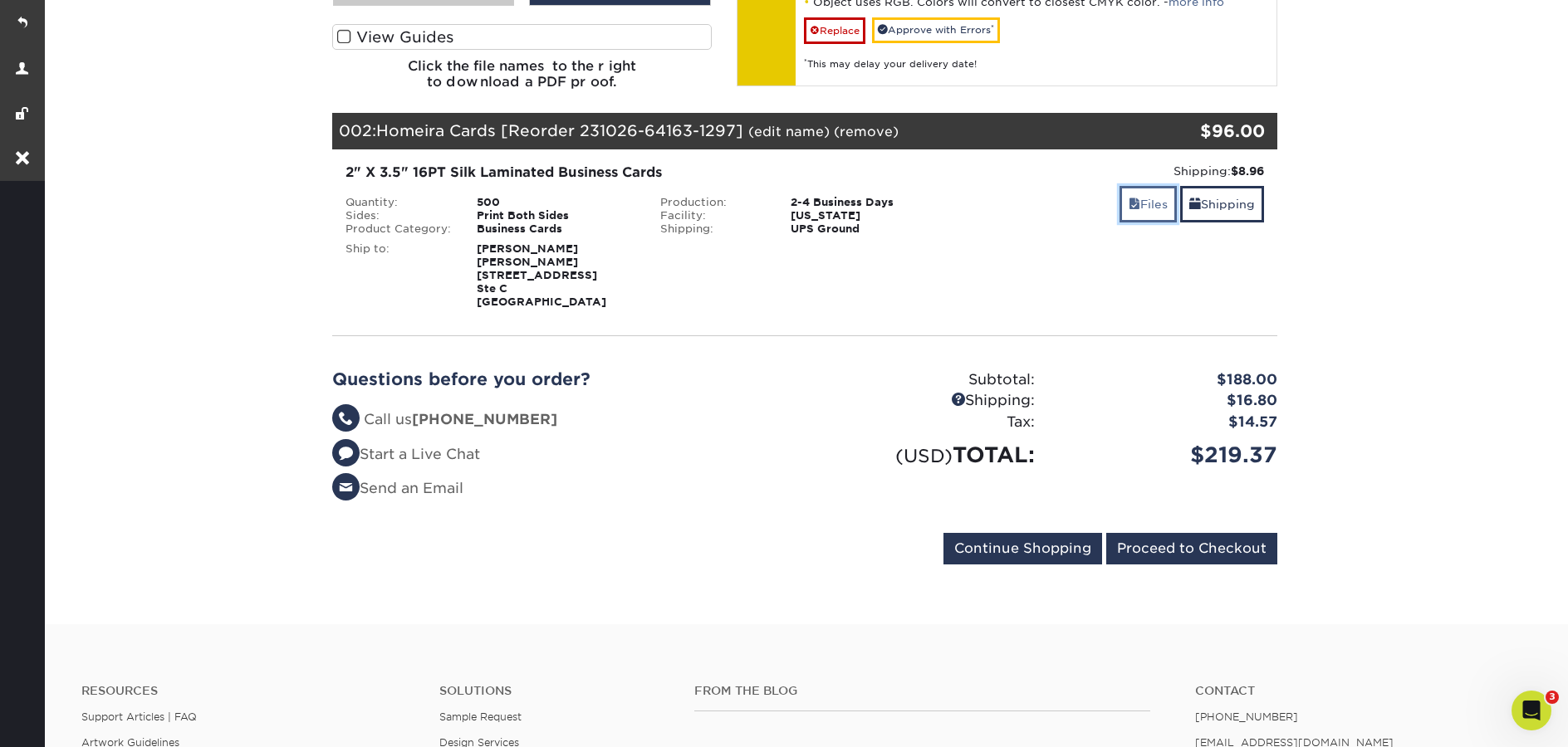
click at [1139, 211] on link "Files" at bounding box center [1148, 203] width 57 height 35
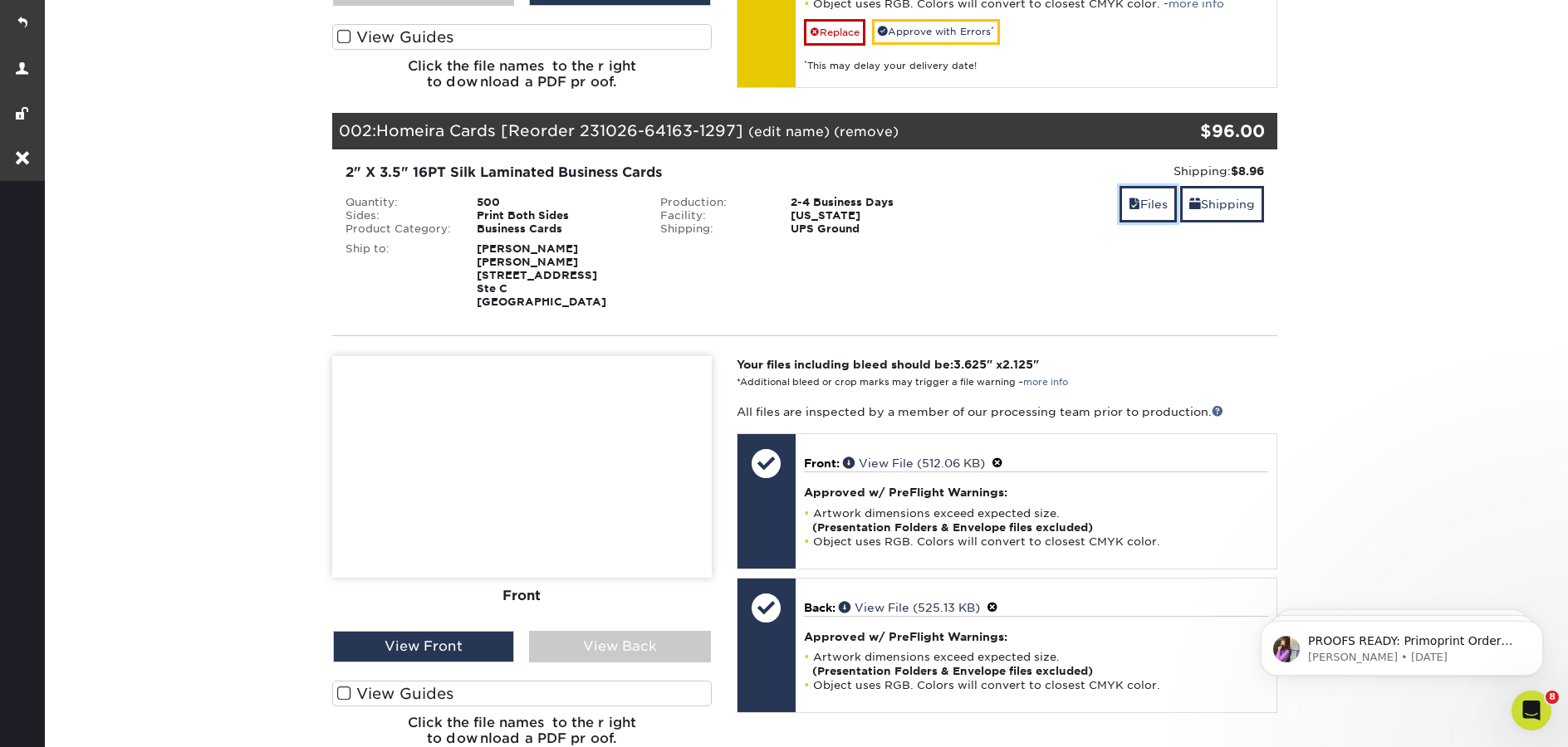
scroll to position [0, 0]
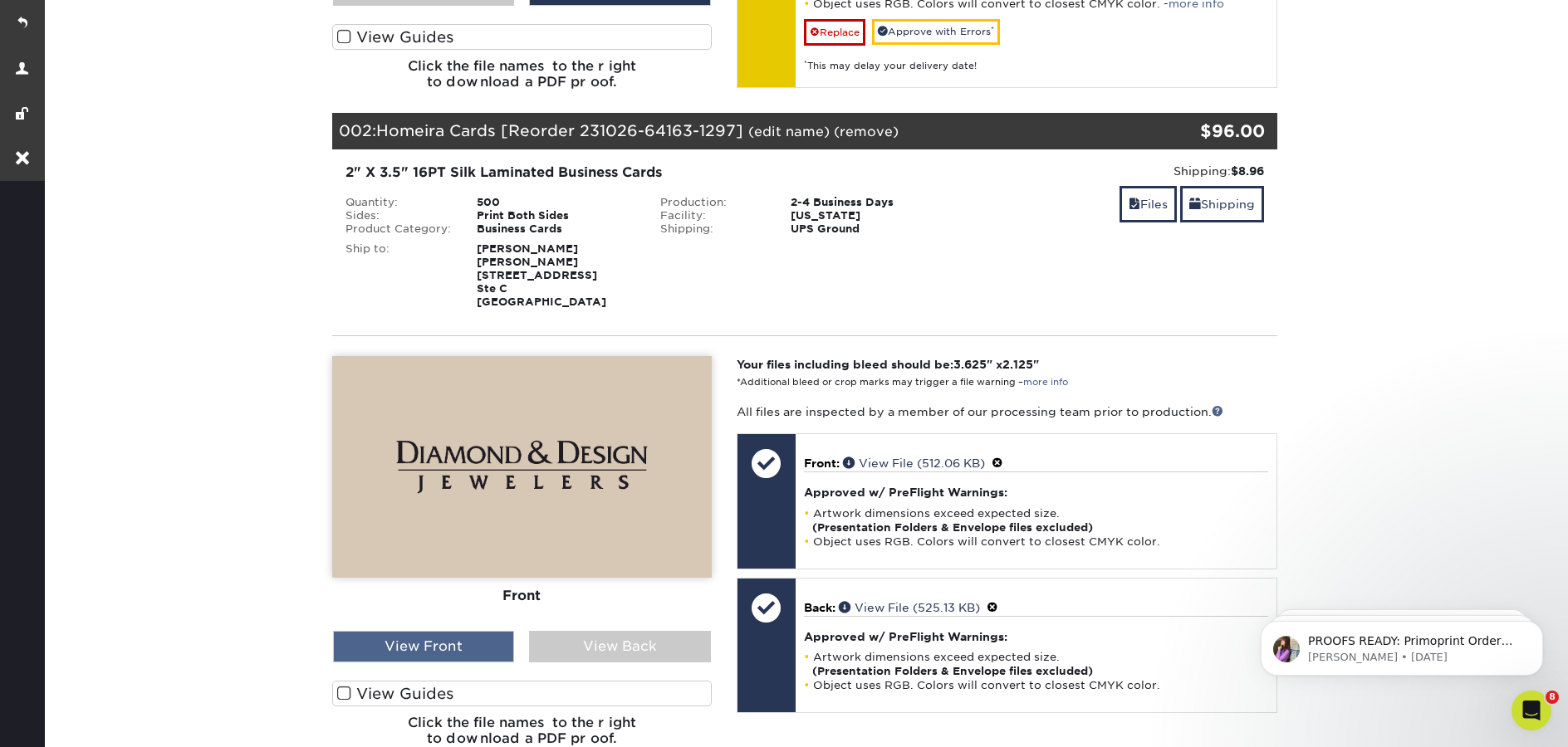
click at [450, 647] on div "View Front" at bounding box center [423, 646] width 181 height 32
click at [614, 647] on div "View Back" at bounding box center [619, 646] width 181 height 32
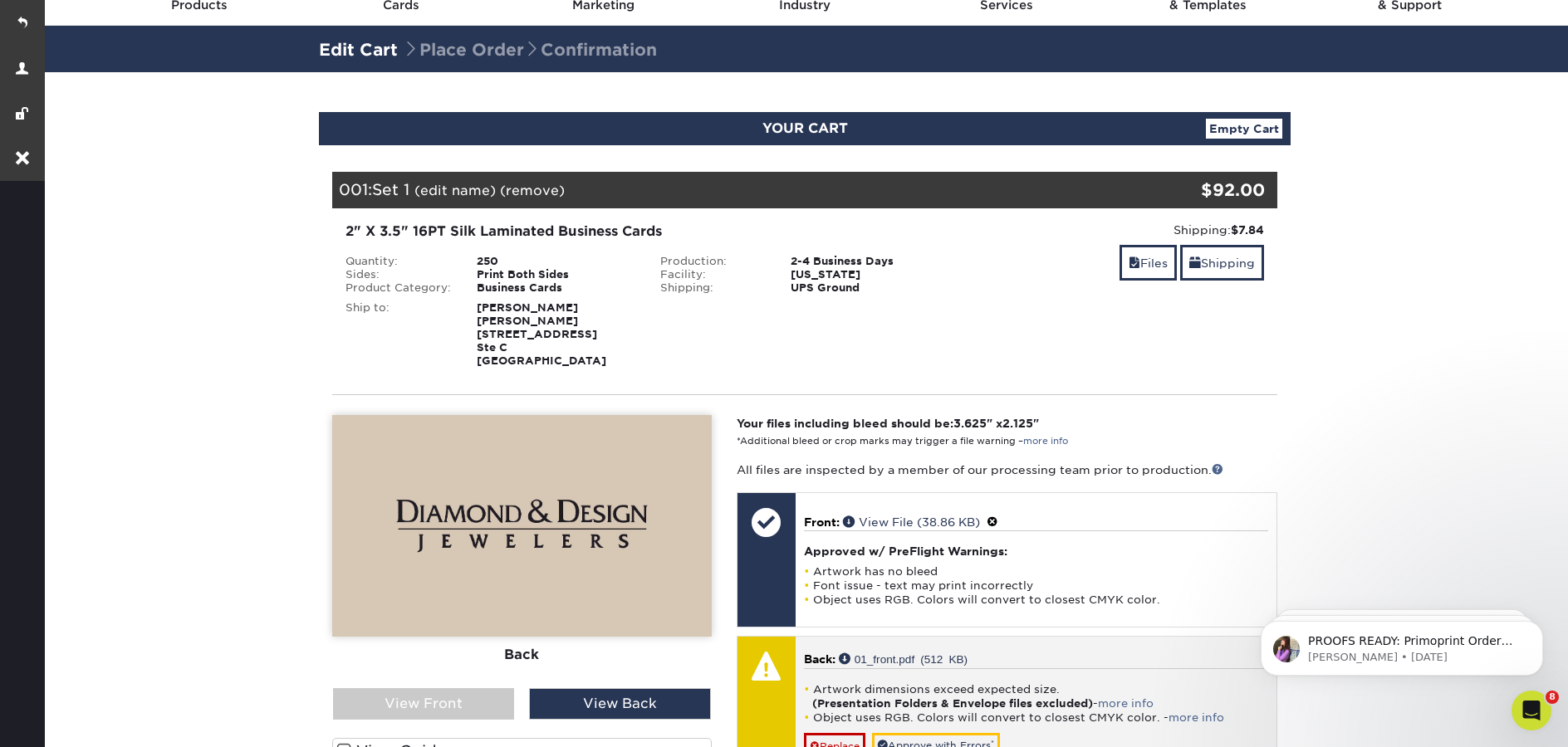
scroll to position [309, 0]
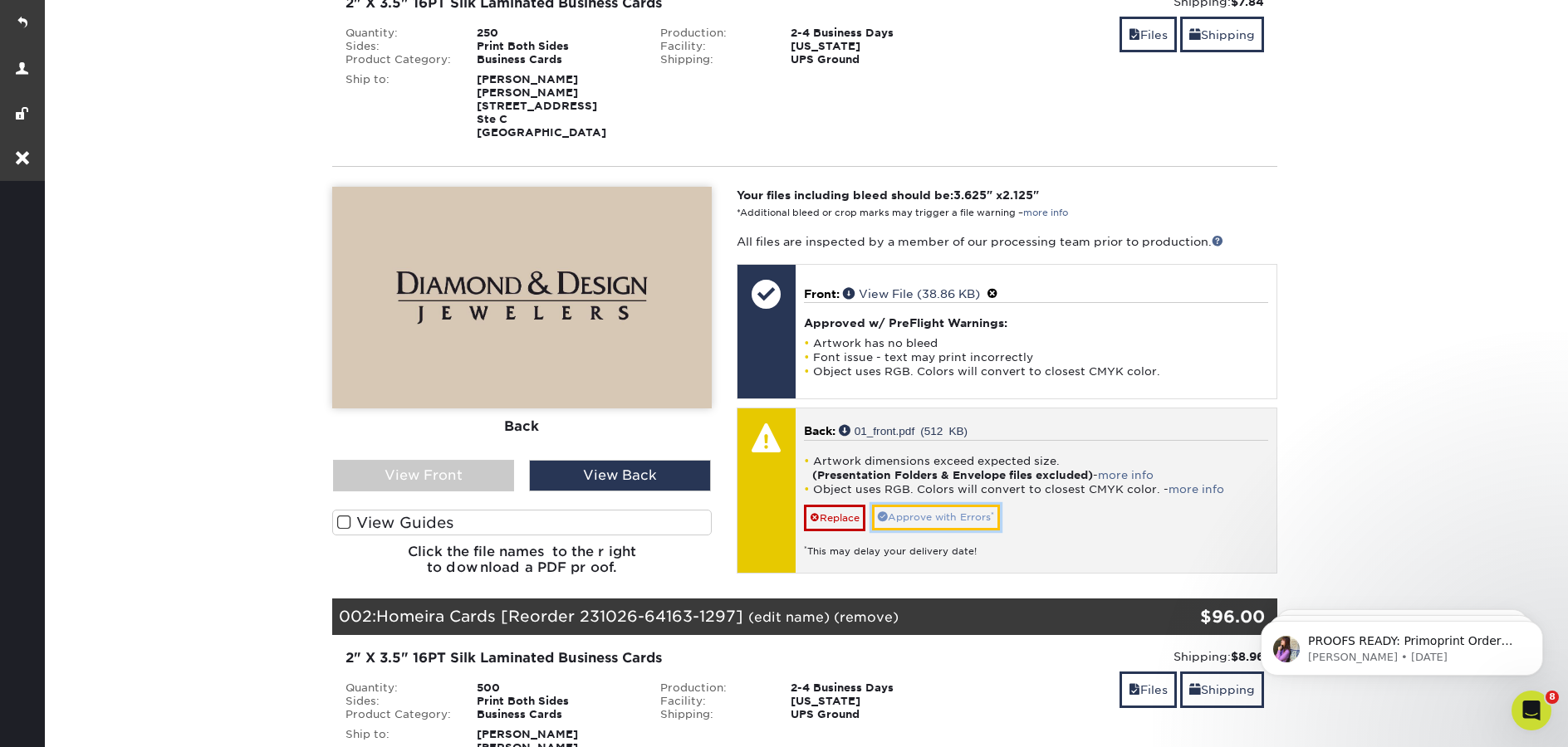
click at [929, 516] on link "Approve with Errors *" at bounding box center [936, 517] width 128 height 25
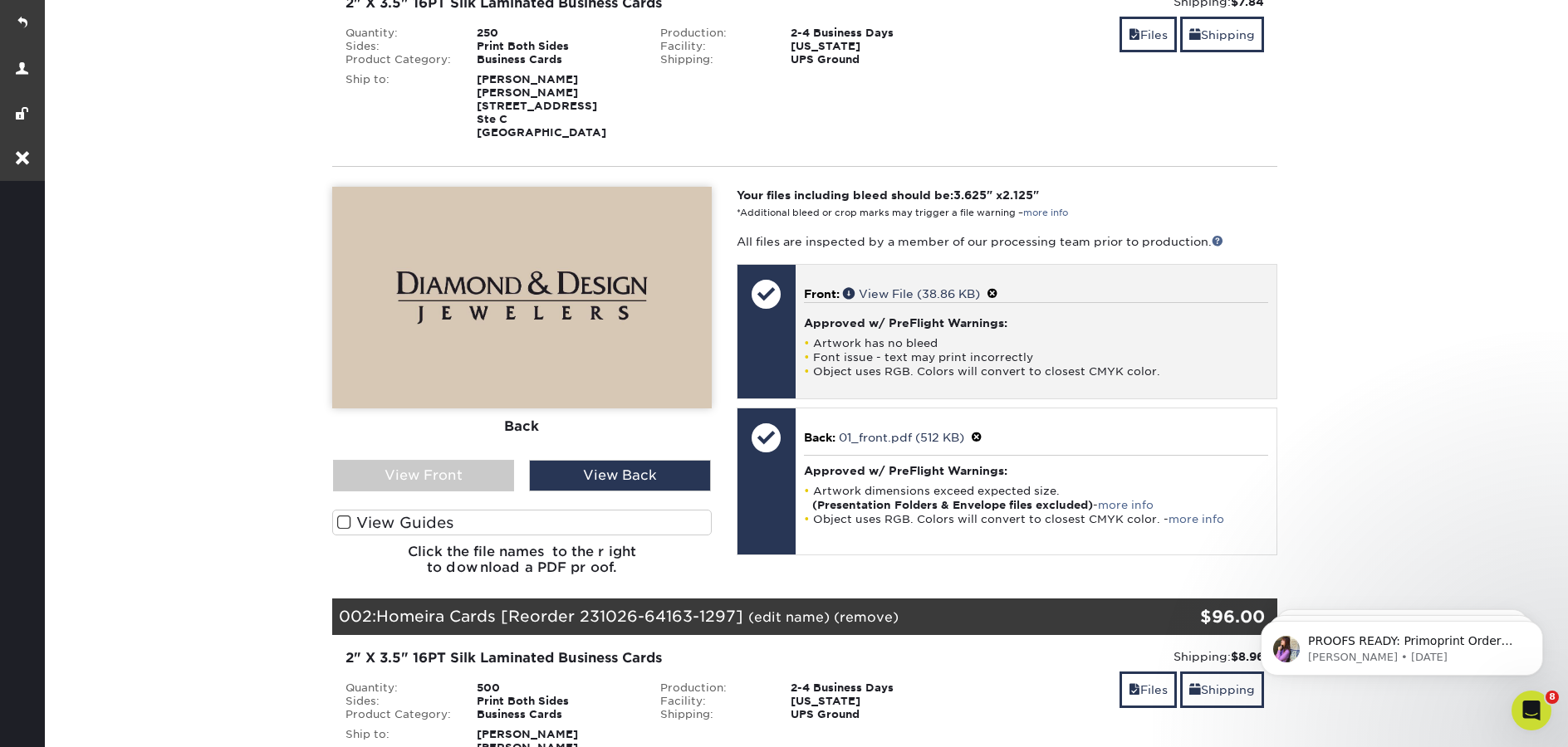
click at [996, 292] on span at bounding box center [992, 294] width 12 height 14
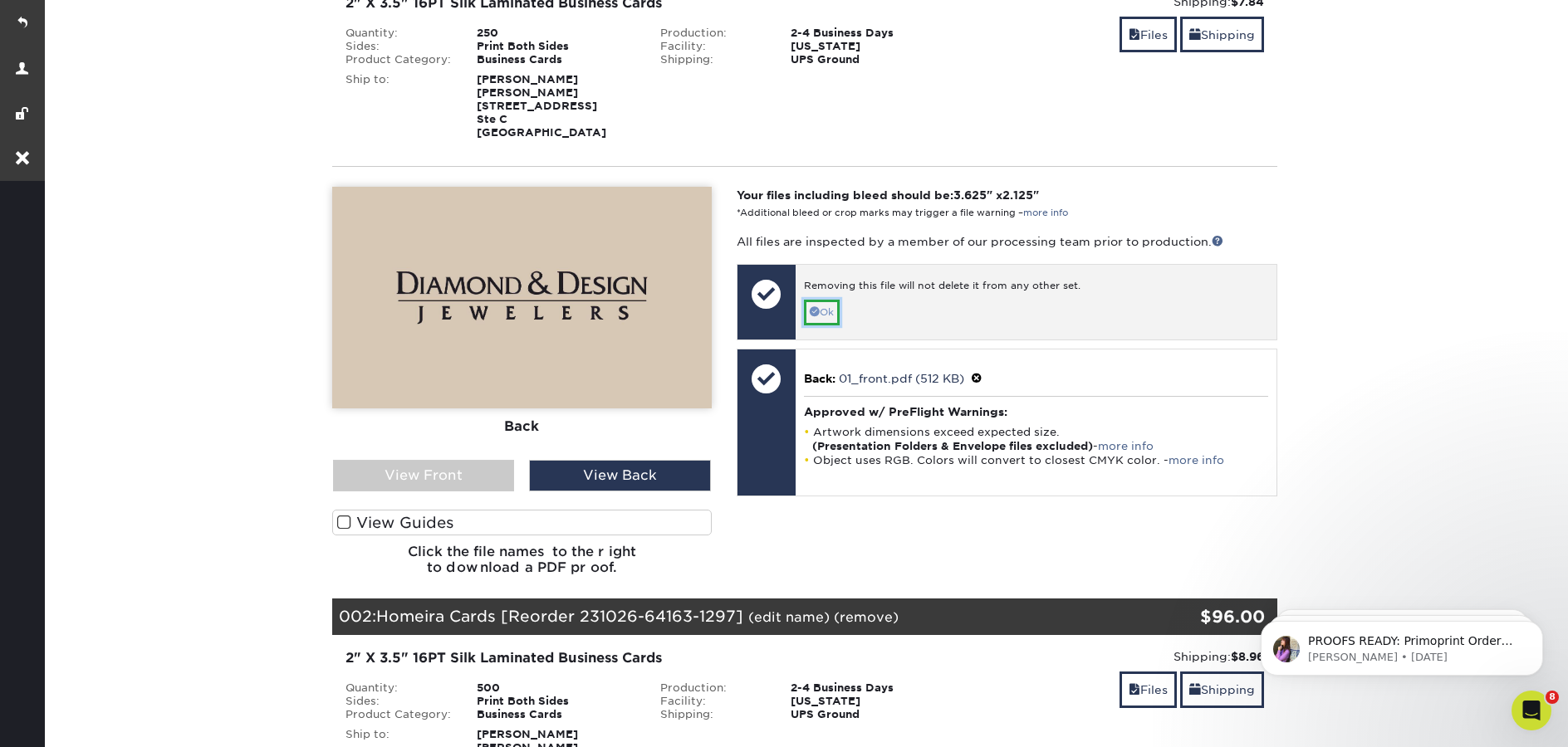
click at [832, 315] on link "Ok" at bounding box center [822, 312] width 35 height 25
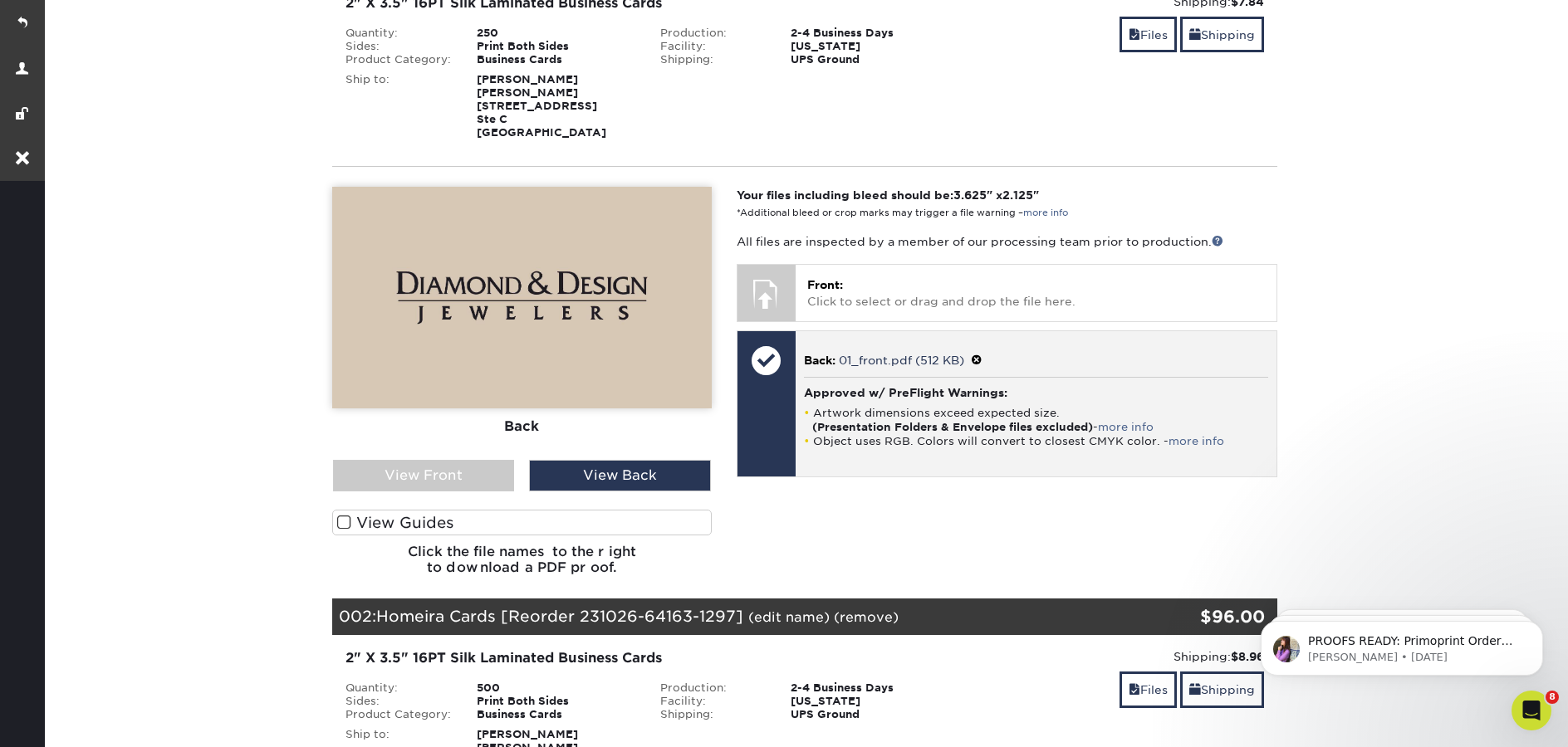
click at [981, 359] on span at bounding box center [976, 360] width 12 height 14
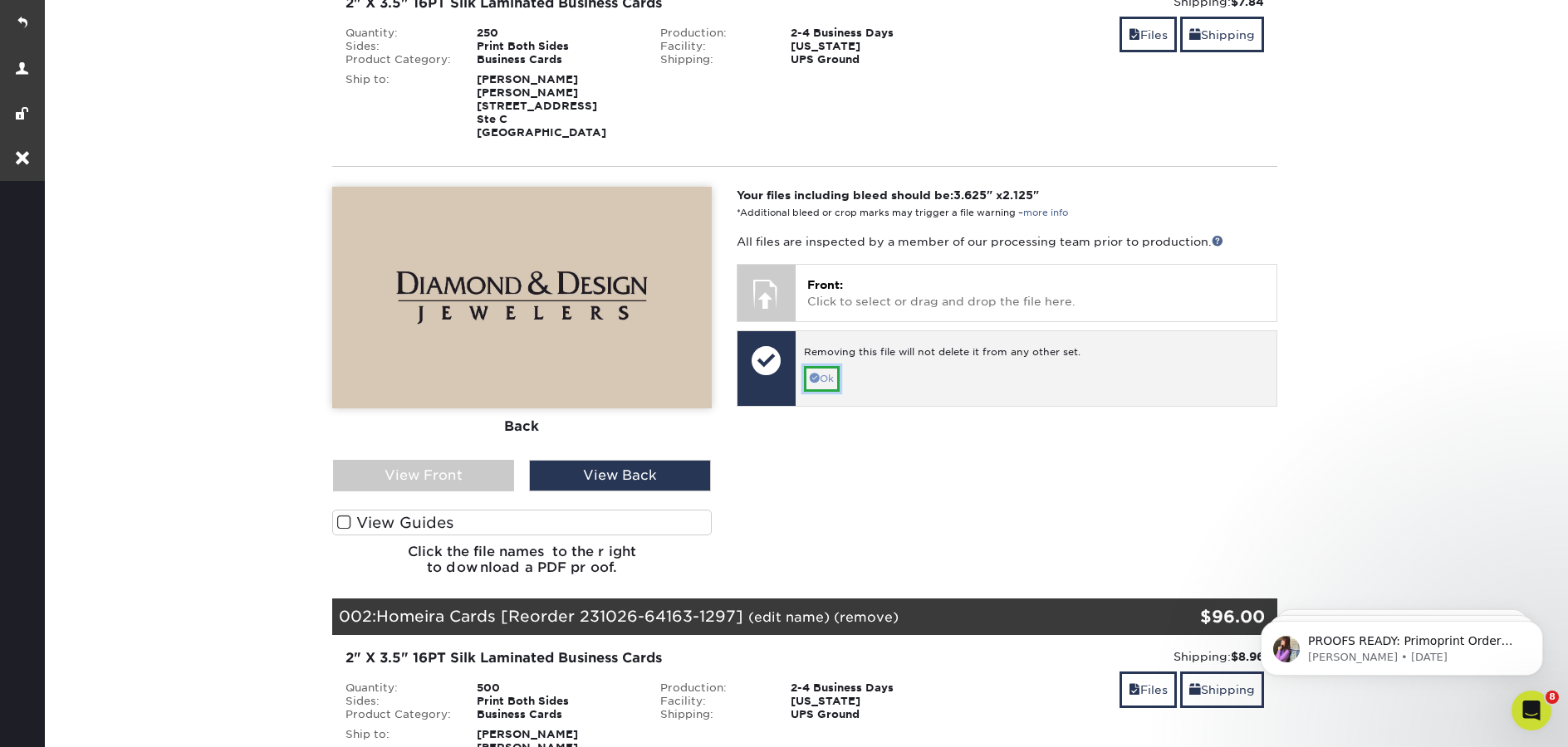
click at [829, 377] on link "Ok" at bounding box center [822, 378] width 35 height 25
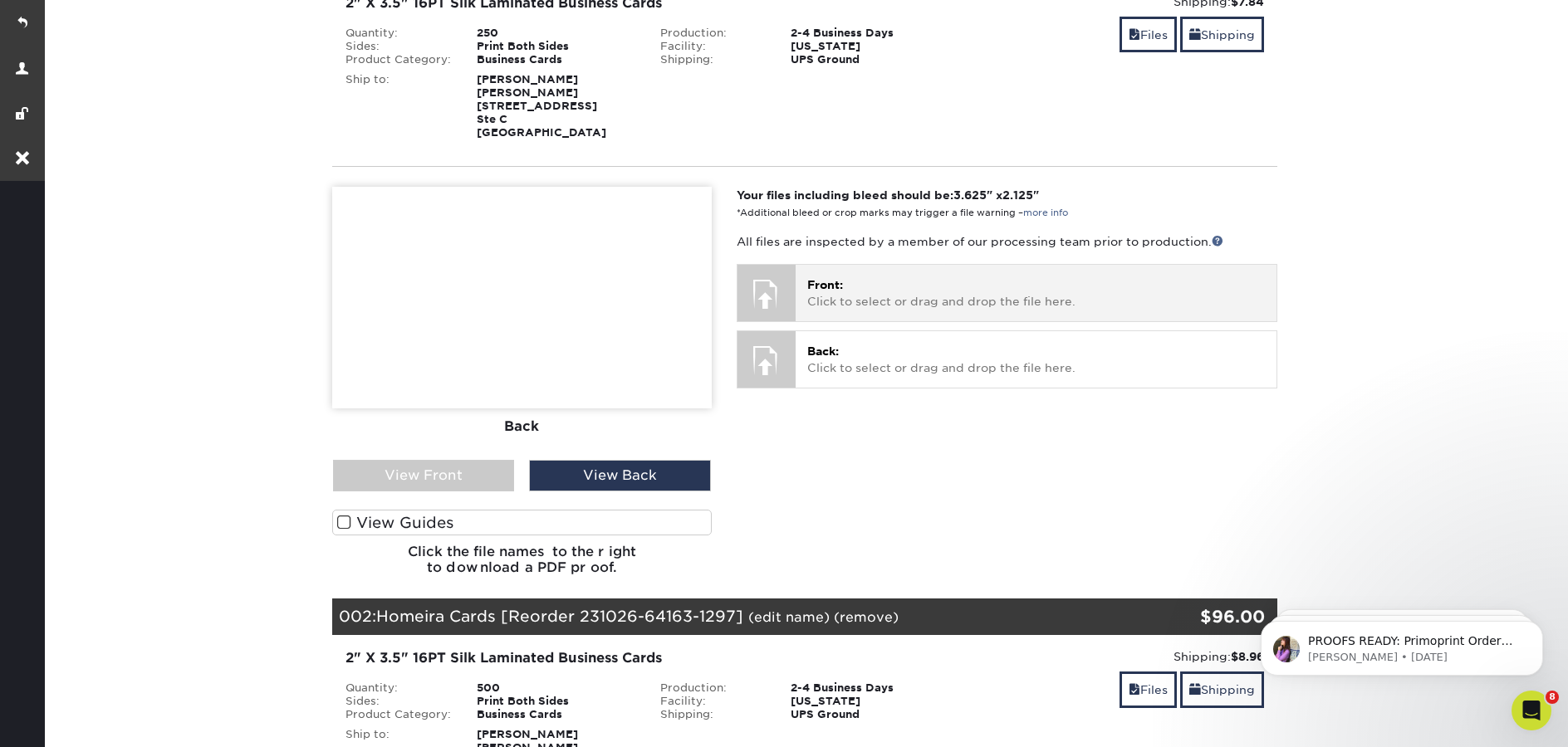
click at [896, 283] on p "Front: Click to select or drag and drop the file here." at bounding box center [1036, 294] width 458 height 34
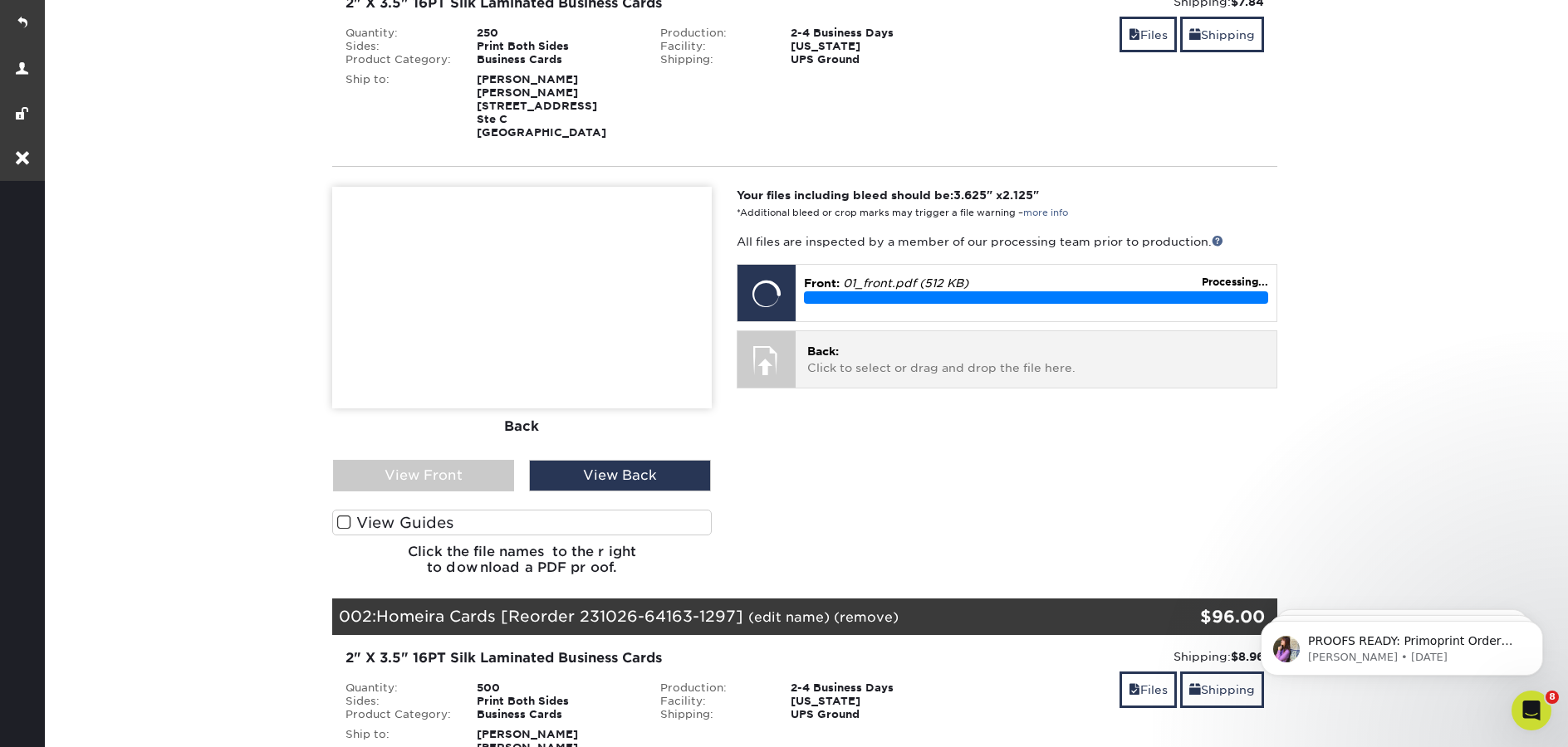
click at [859, 376] on p "Back: Click to select or drag and drop the file here." at bounding box center [1036, 360] width 458 height 34
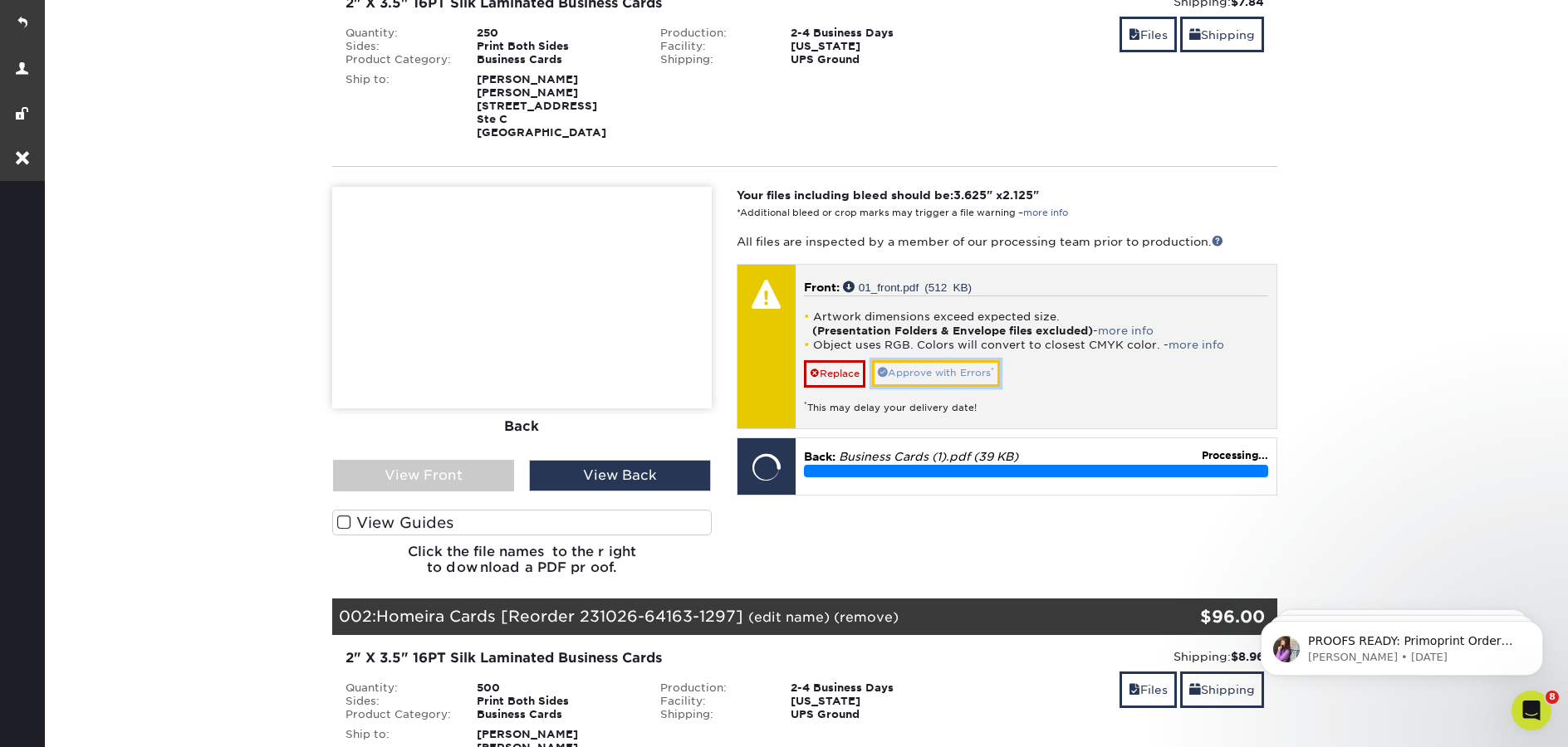
click at [961, 380] on link "Approve with Errors *" at bounding box center [936, 373] width 128 height 25
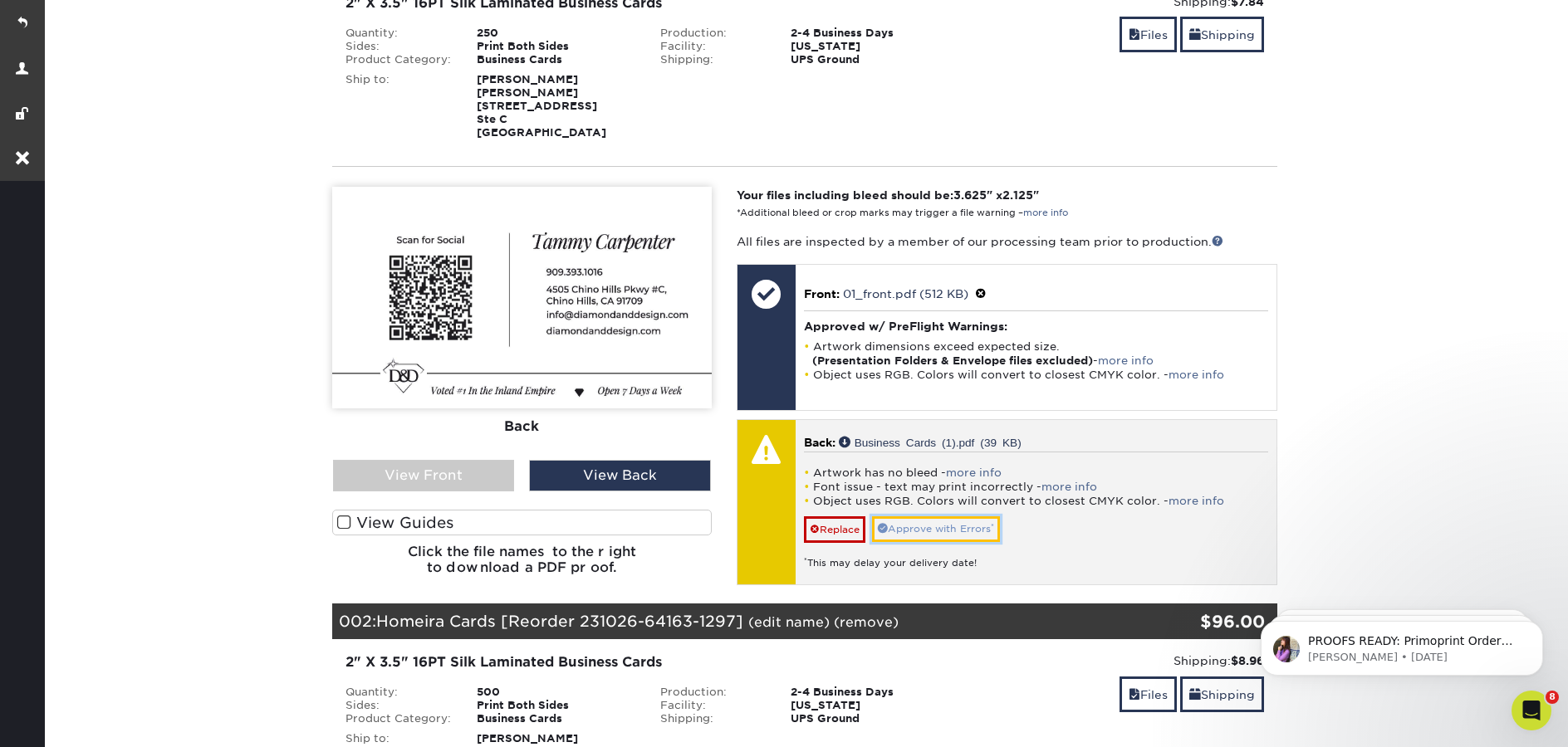
click at [963, 527] on link "Approve with Errors *" at bounding box center [936, 529] width 128 height 25
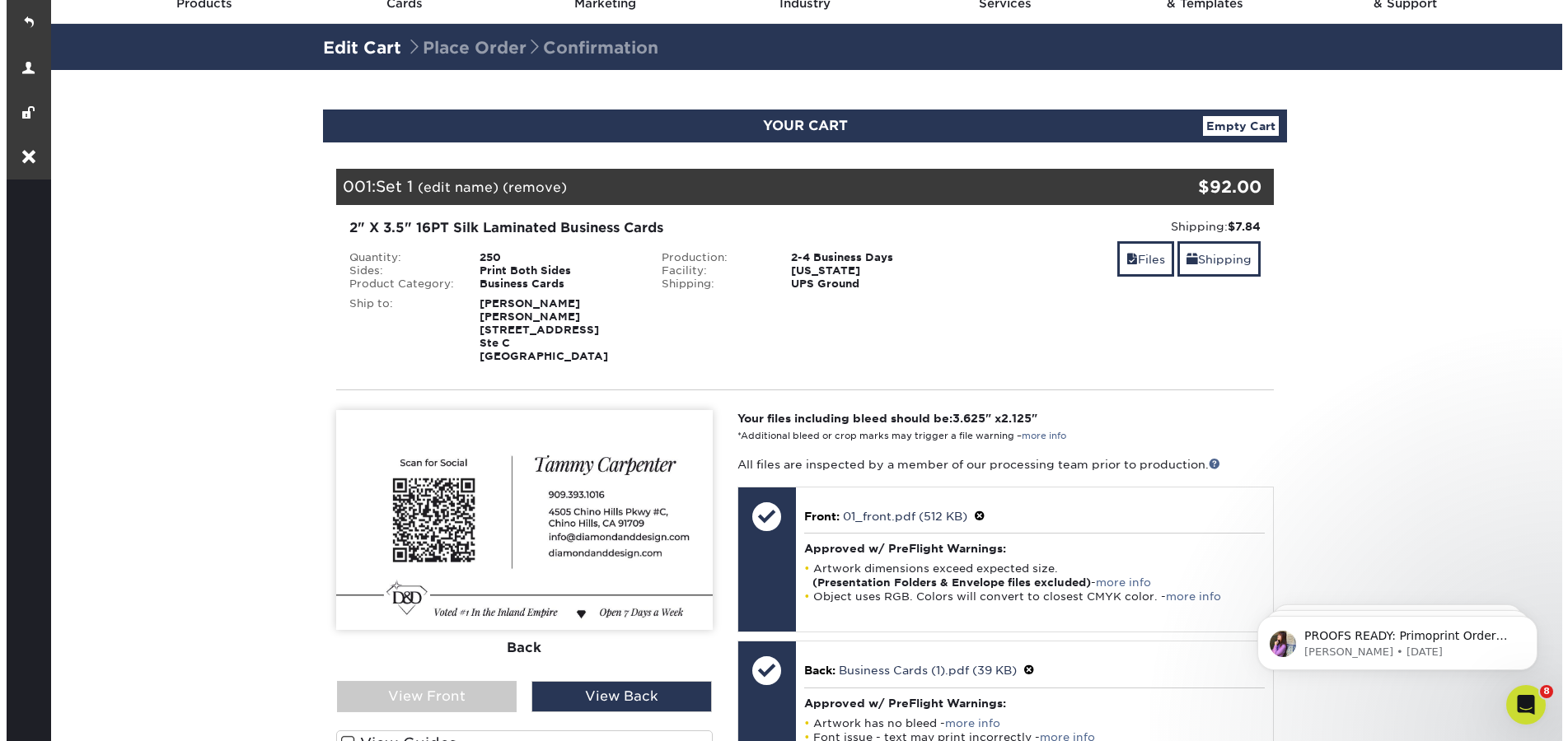
scroll to position [62, 0]
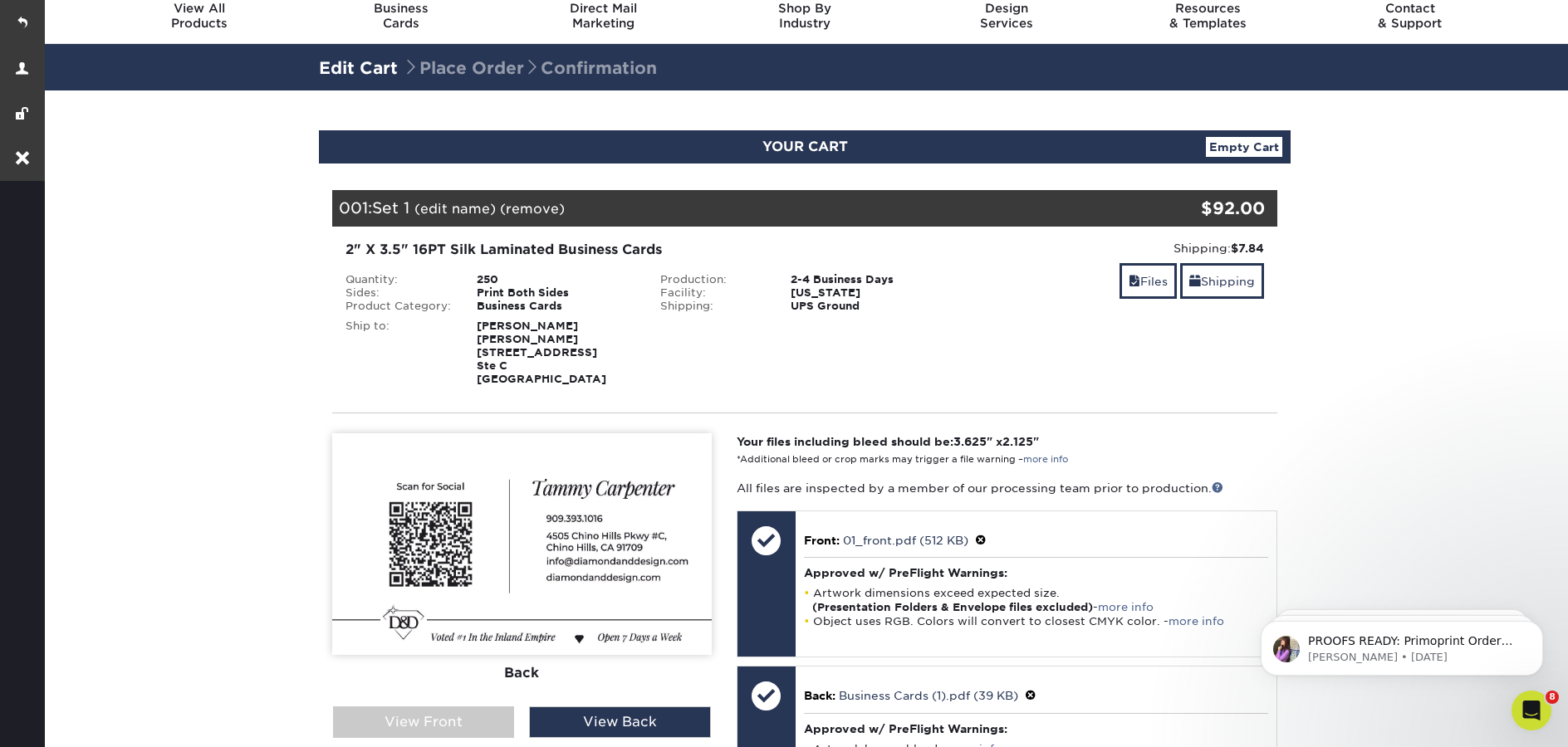
click at [437, 205] on link "(edit name)" at bounding box center [456, 208] width 82 height 15
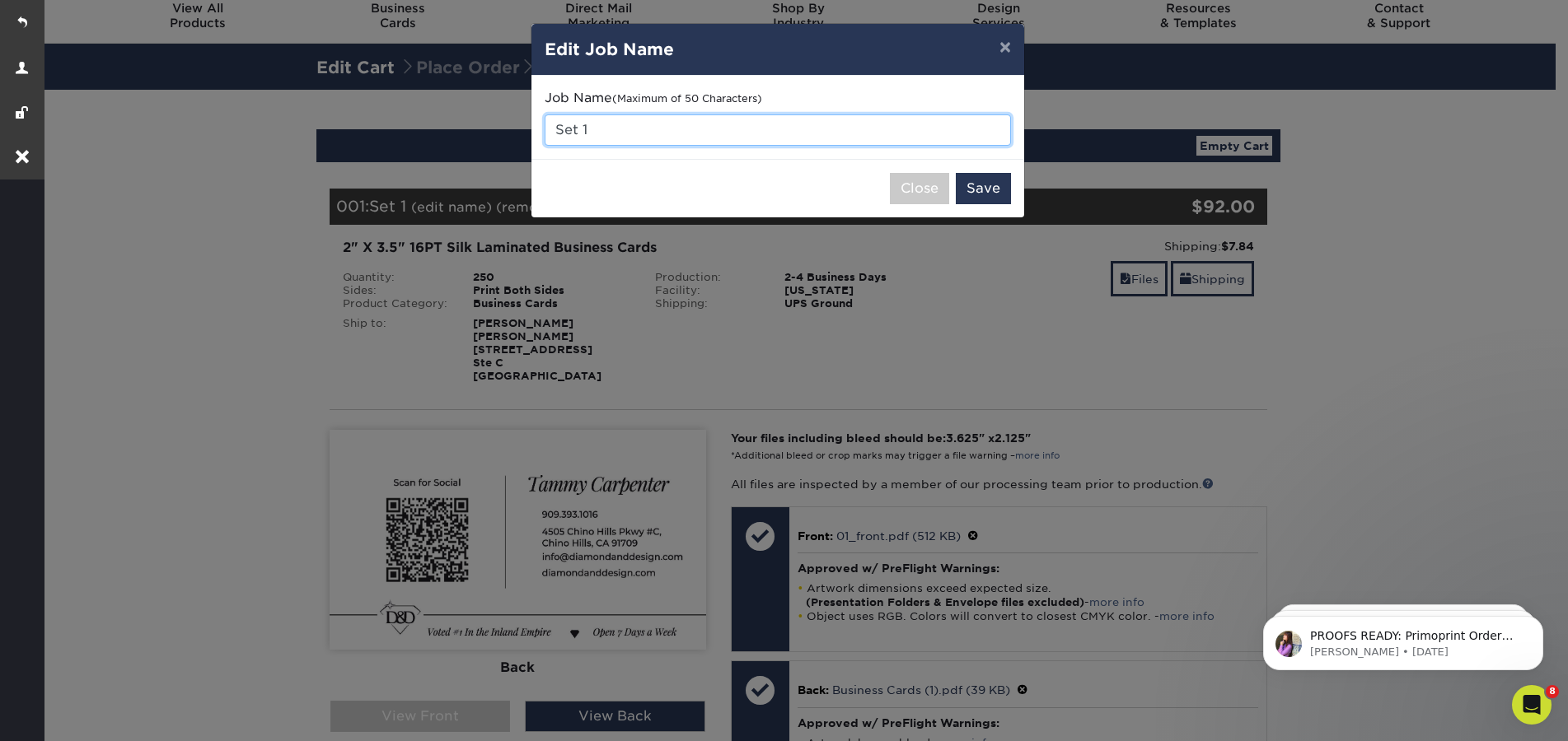
drag, startPoint x: 596, startPoint y: 131, endPoint x: 544, endPoint y: 128, distance: 52.1
click at [544, 128] on div "Job Name (Maximum of 50 Characters) Set 1" at bounding box center [777, 117] width 493 height 83
type input "[PERSON_NAME] Business Cards"
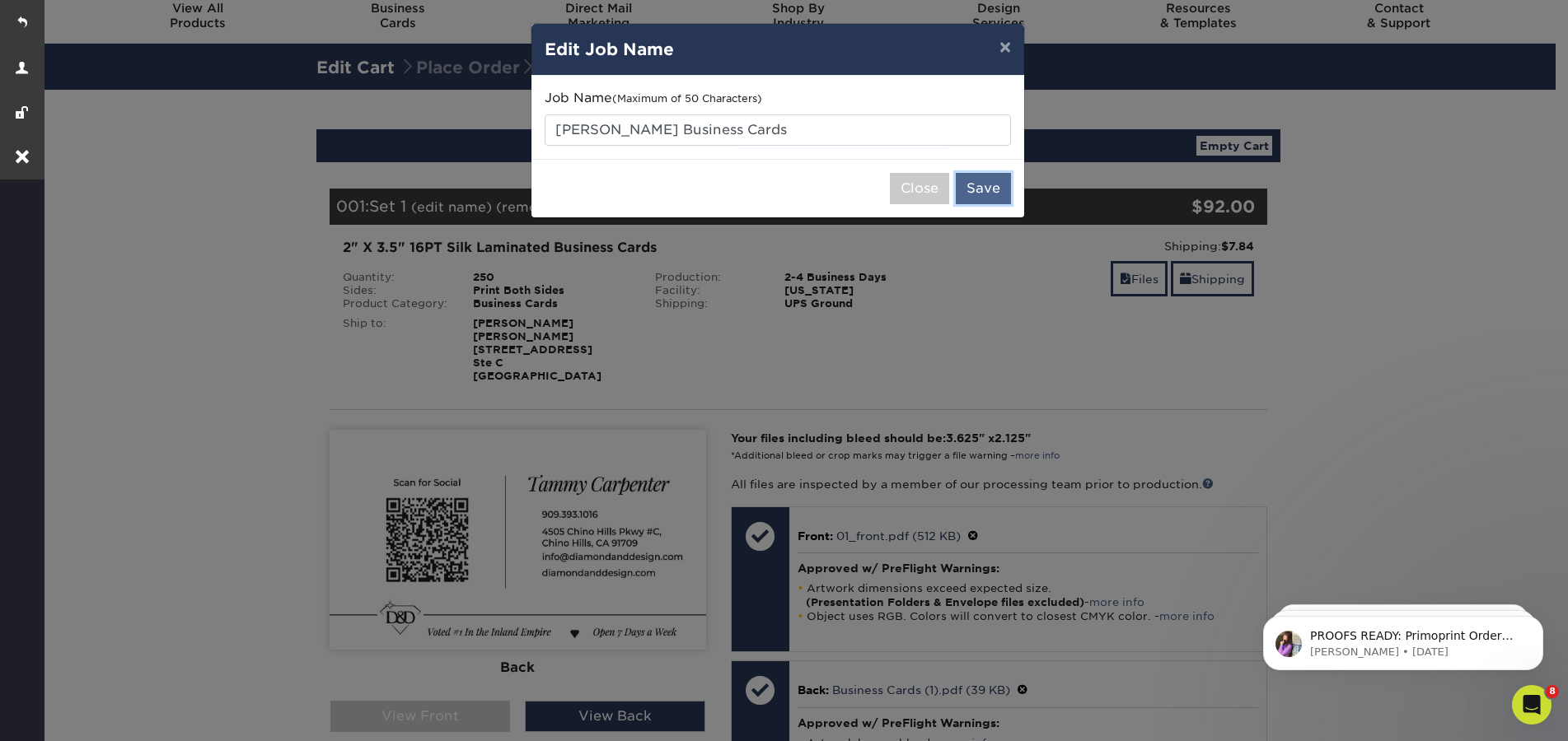
click at [983, 203] on button "Save" at bounding box center [983, 188] width 55 height 32
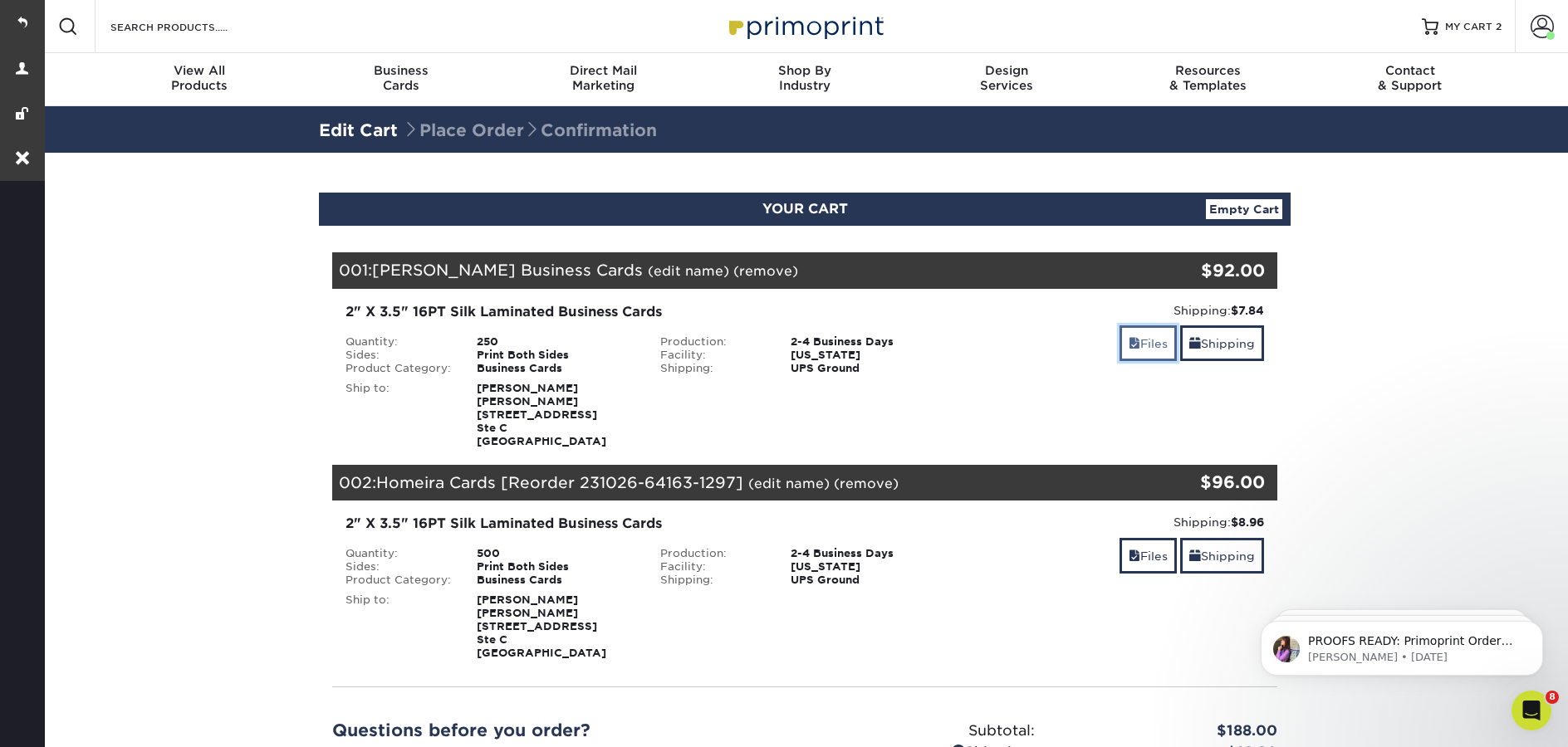
click at [1152, 349] on link "Files" at bounding box center [1148, 343] width 57 height 35
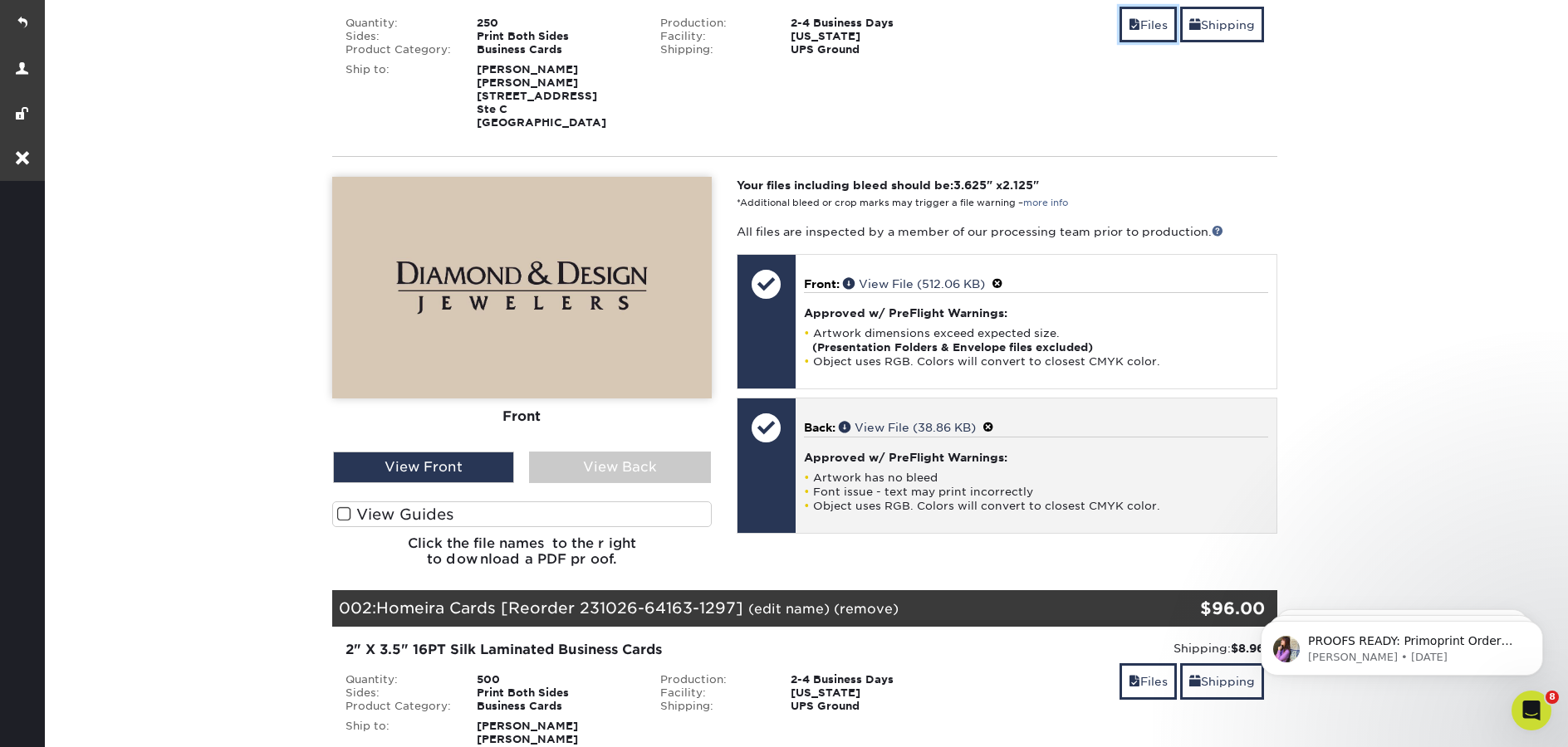
scroll to position [345, 0]
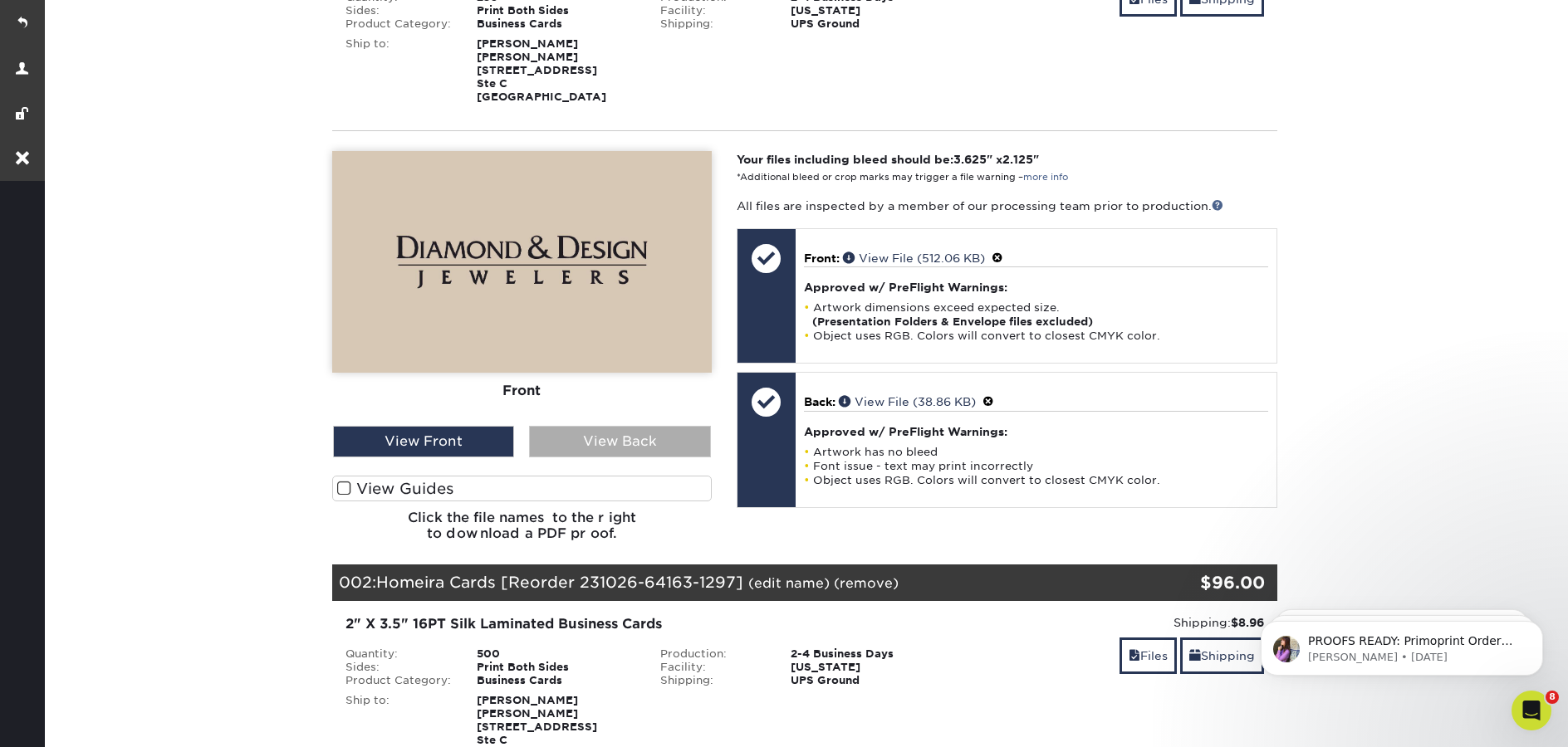
click at [612, 446] on div "View Back" at bounding box center [619, 441] width 181 height 32
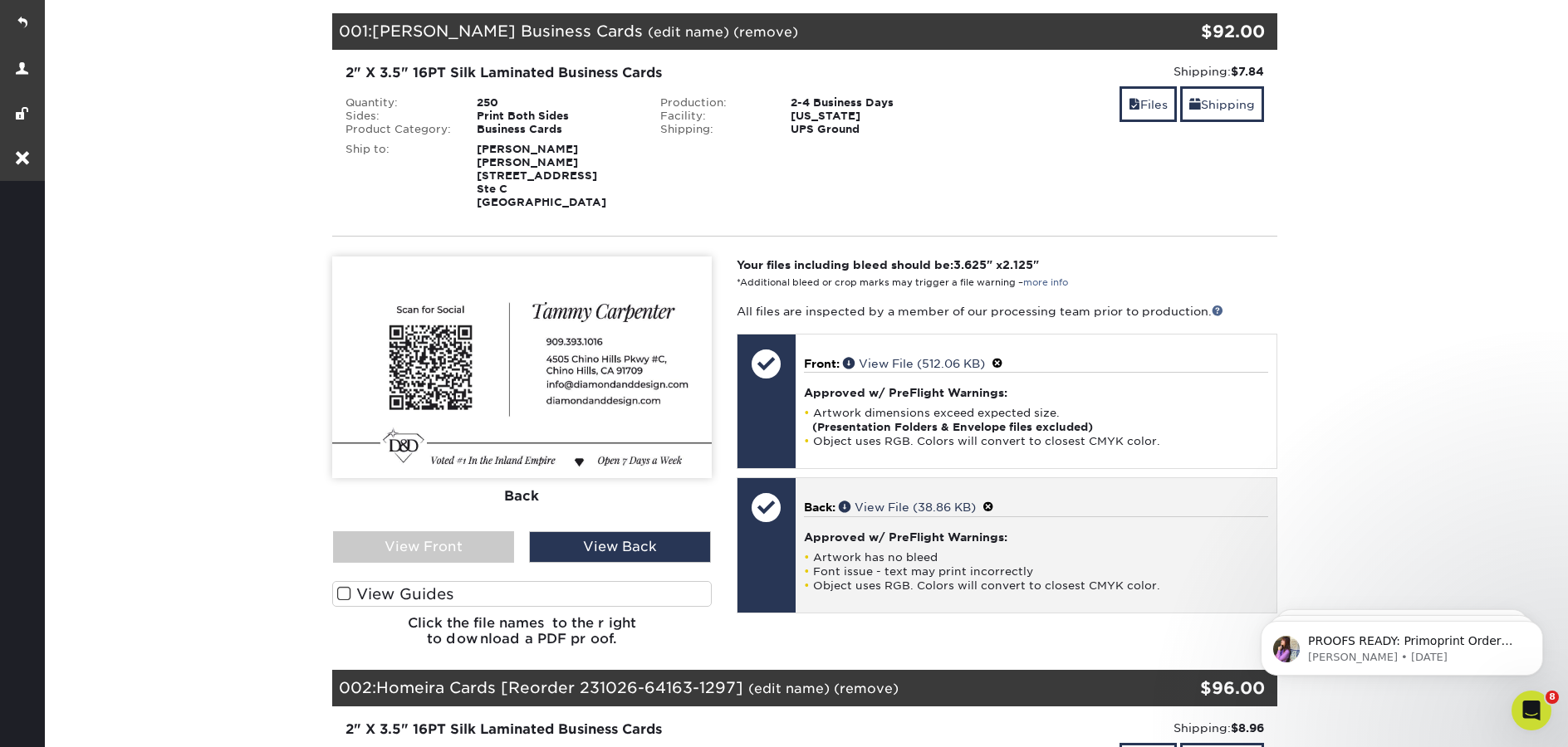
scroll to position [175, 0]
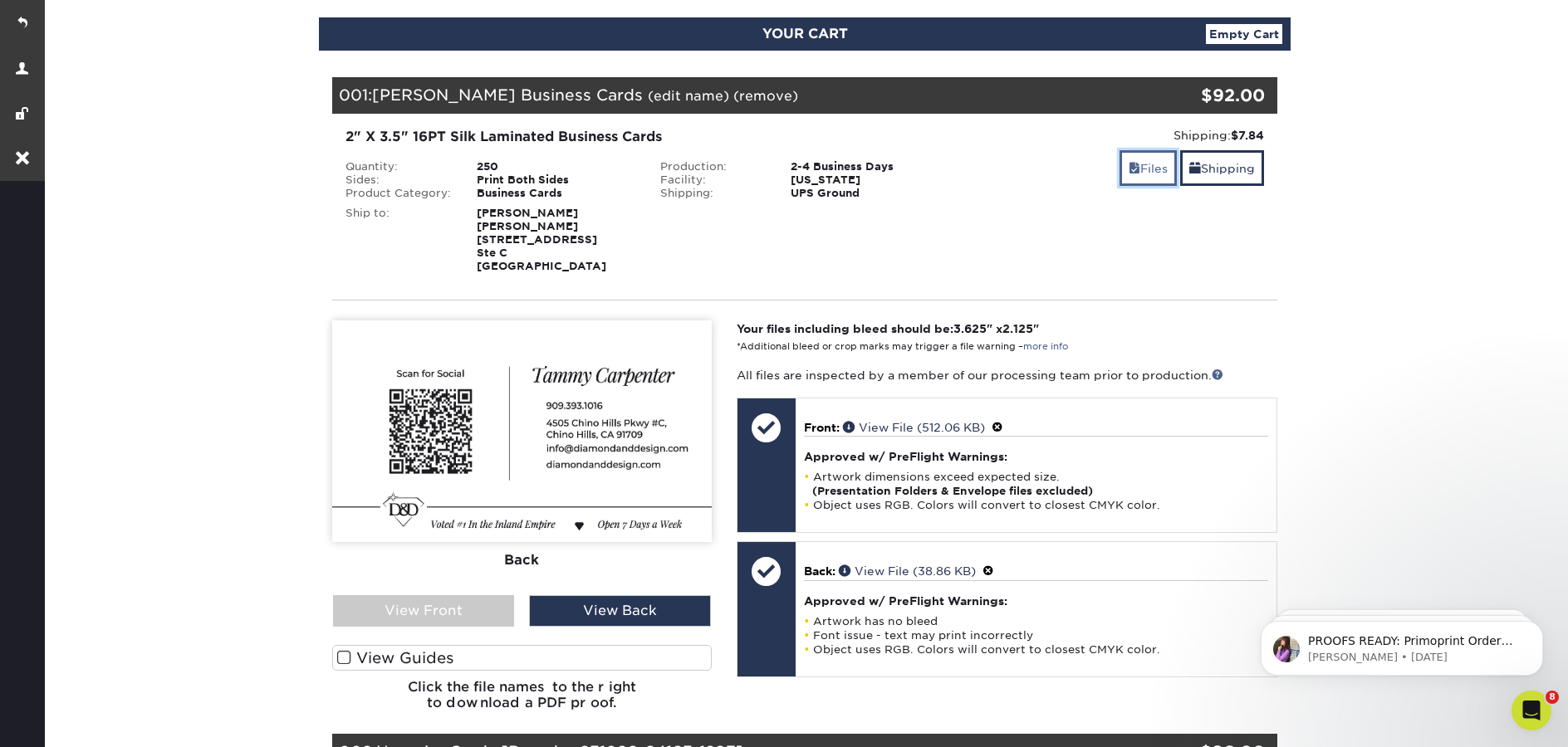
drag, startPoint x: 1128, startPoint y: 174, endPoint x: 1119, endPoint y: 176, distance: 9.2
click at [1129, 174] on span at bounding box center [1134, 168] width 12 height 14
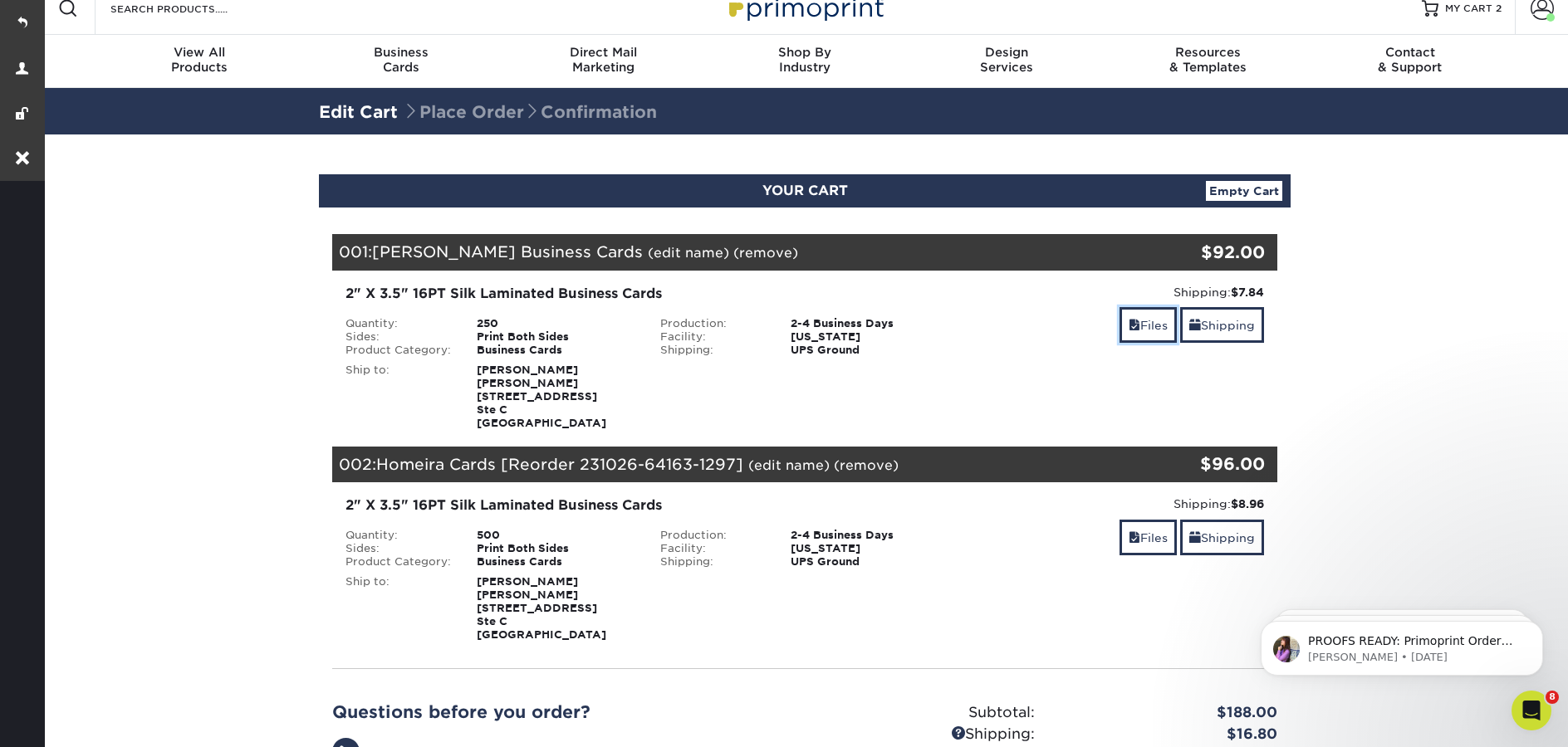
scroll to position [0, 0]
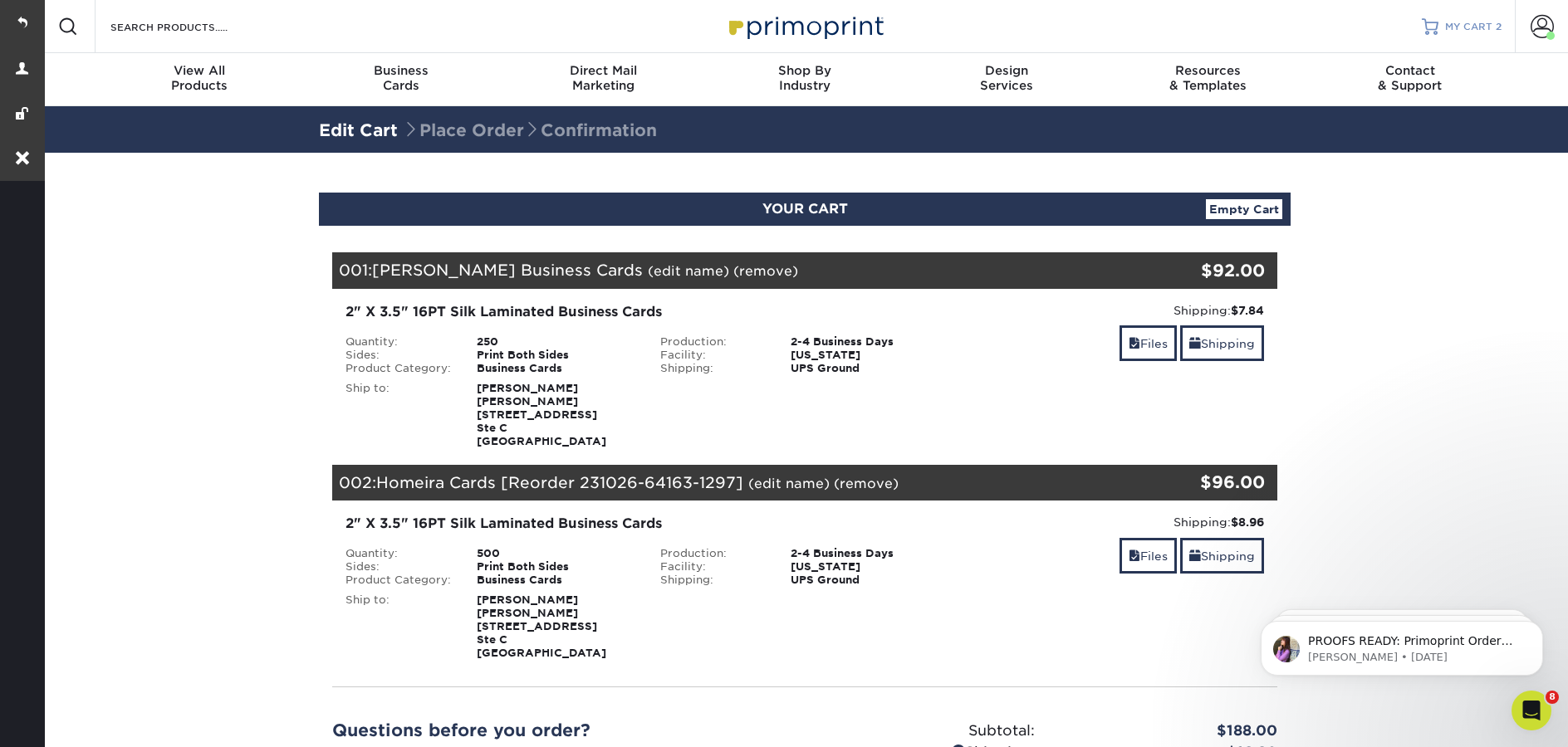
click at [1459, 23] on span "MY CART" at bounding box center [1469, 27] width 47 height 15
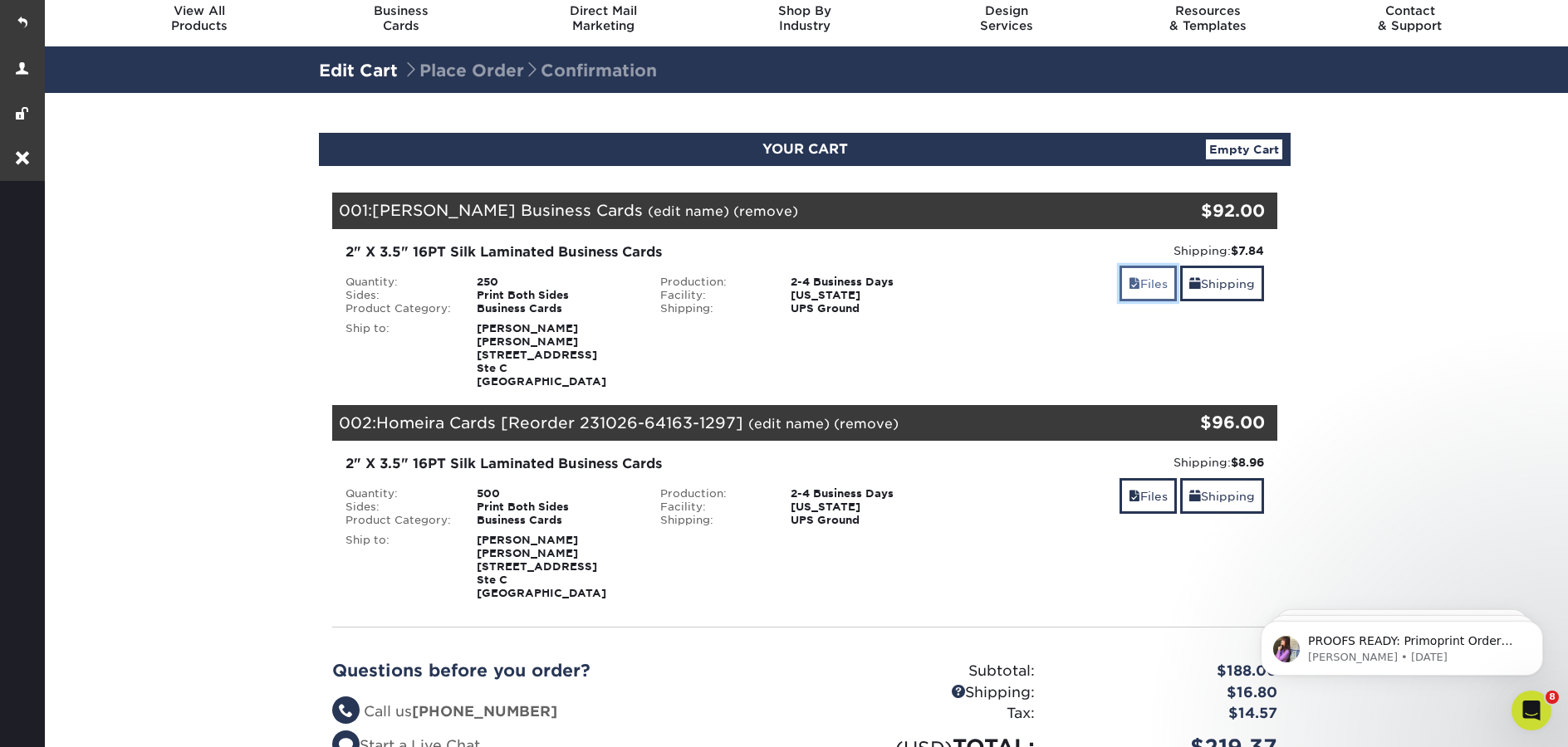
click at [1131, 290] on span at bounding box center [1134, 284] width 12 height 14
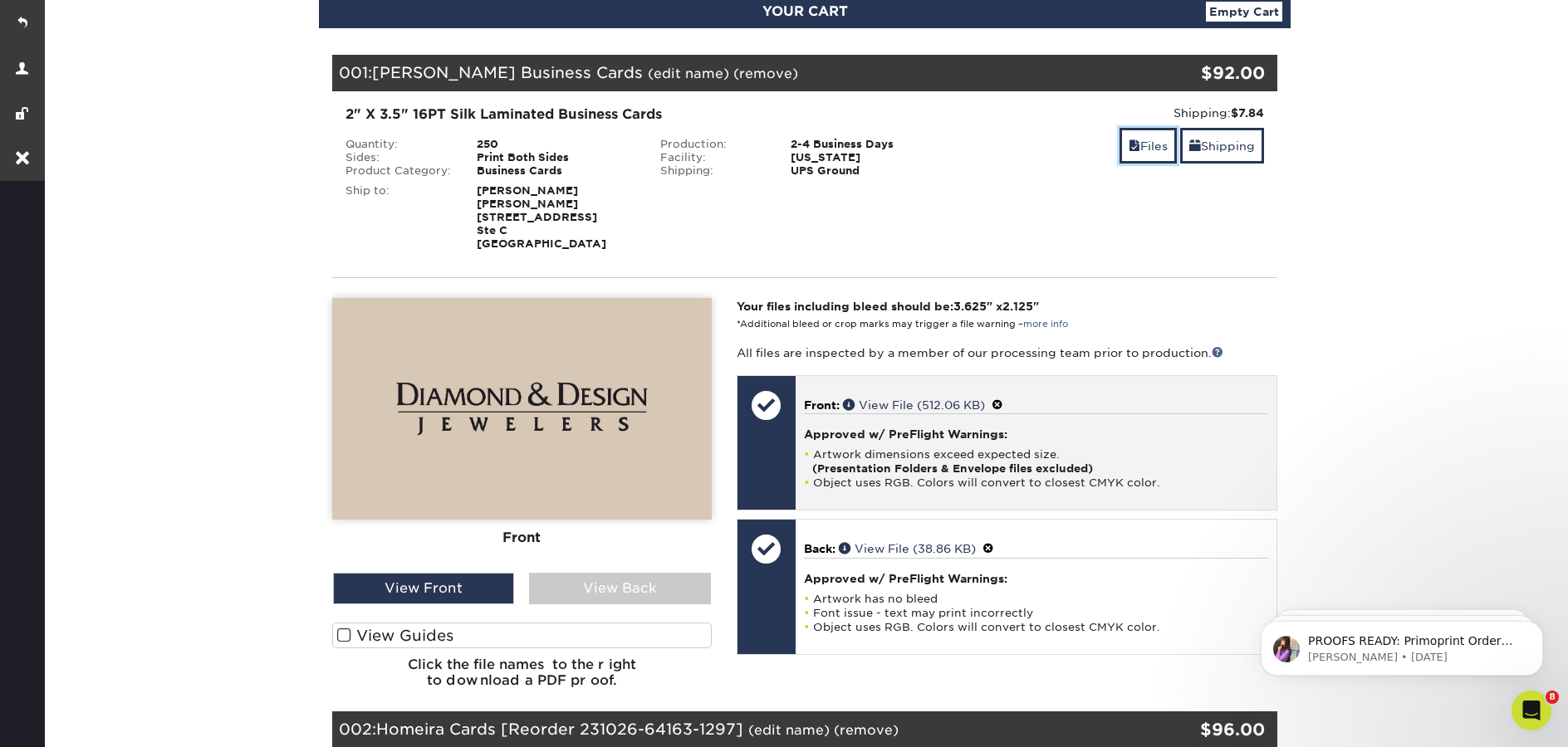
scroll to position [200, 0]
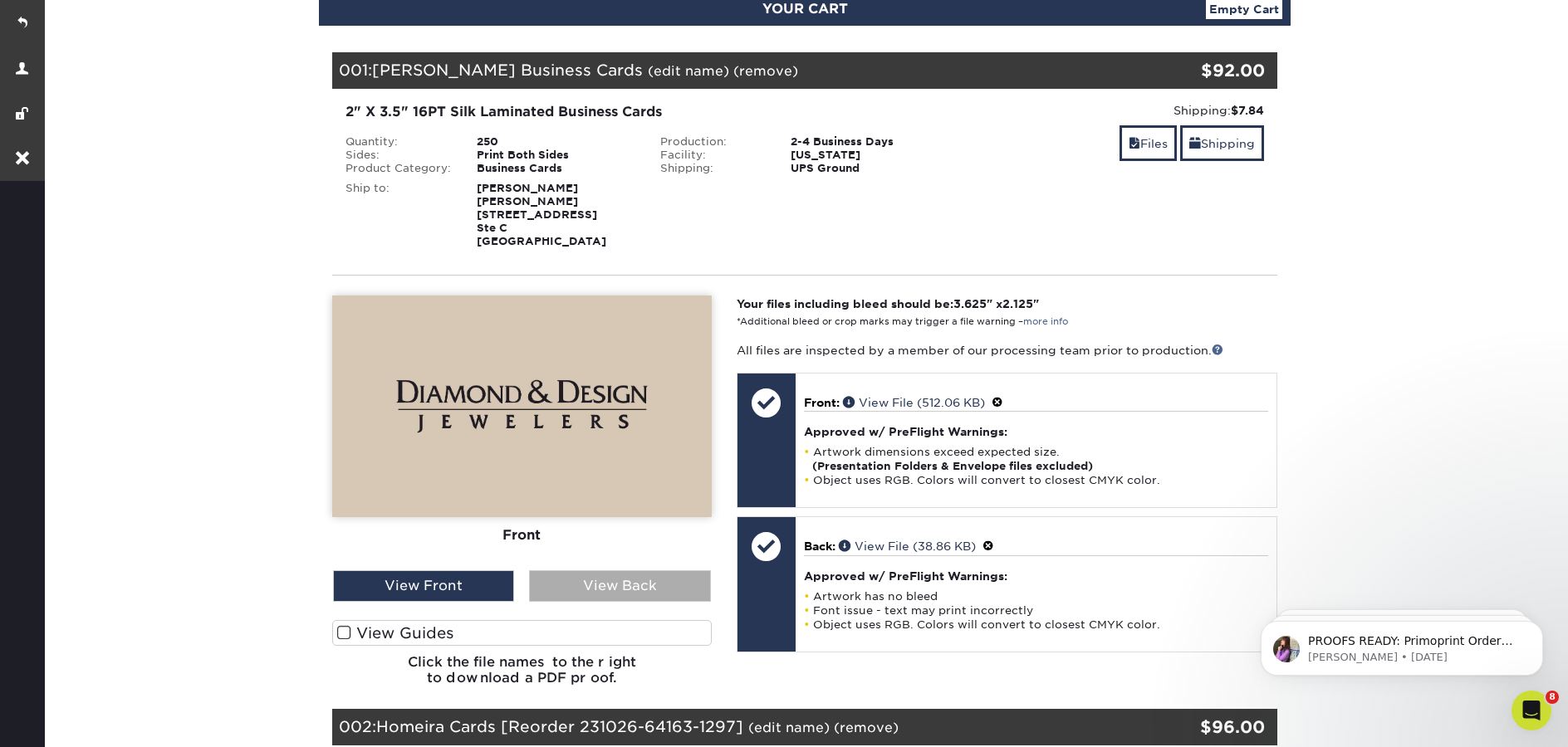
click at [606, 585] on div "View Back" at bounding box center [619, 586] width 181 height 32
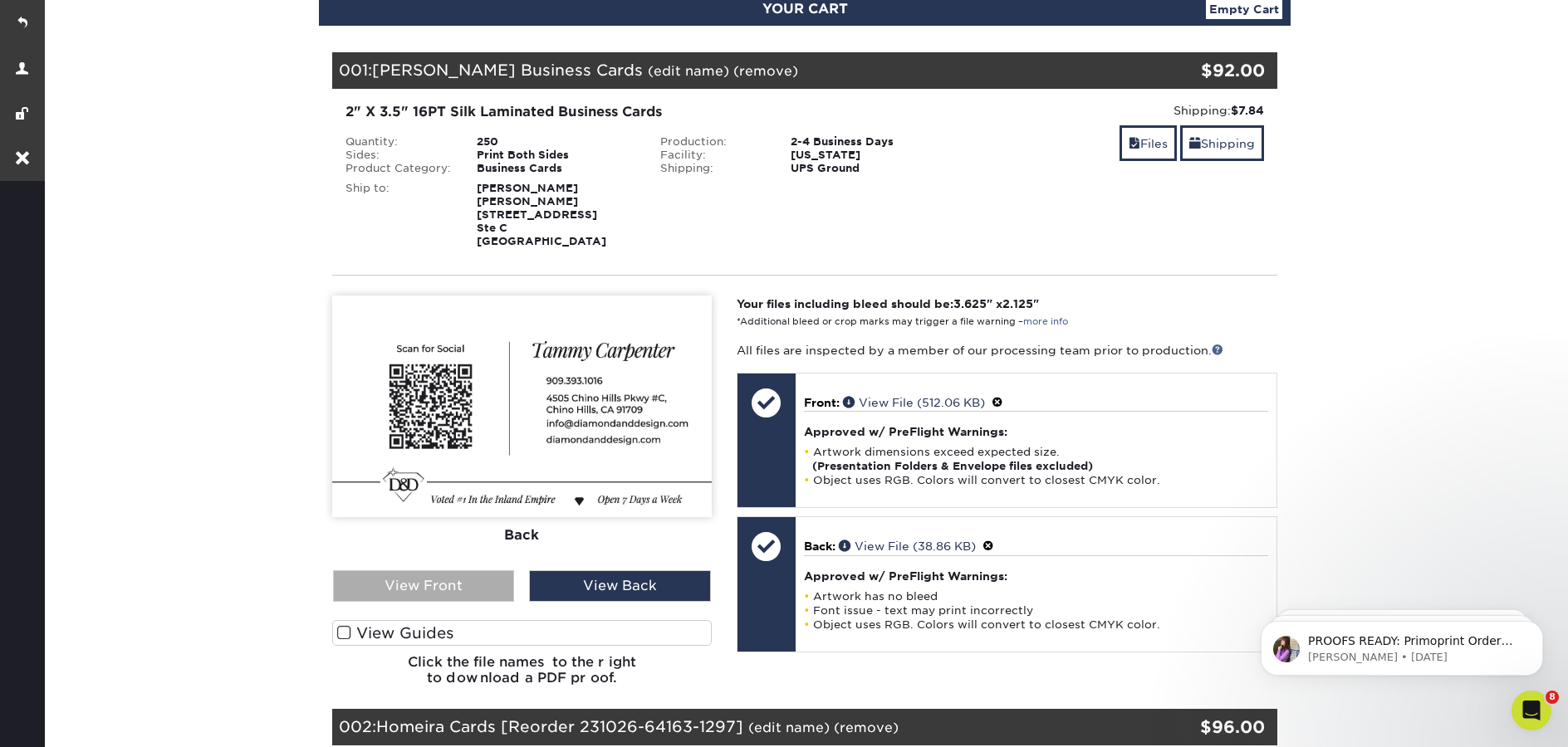
click at [472, 586] on div "View Front" at bounding box center [423, 586] width 181 height 32
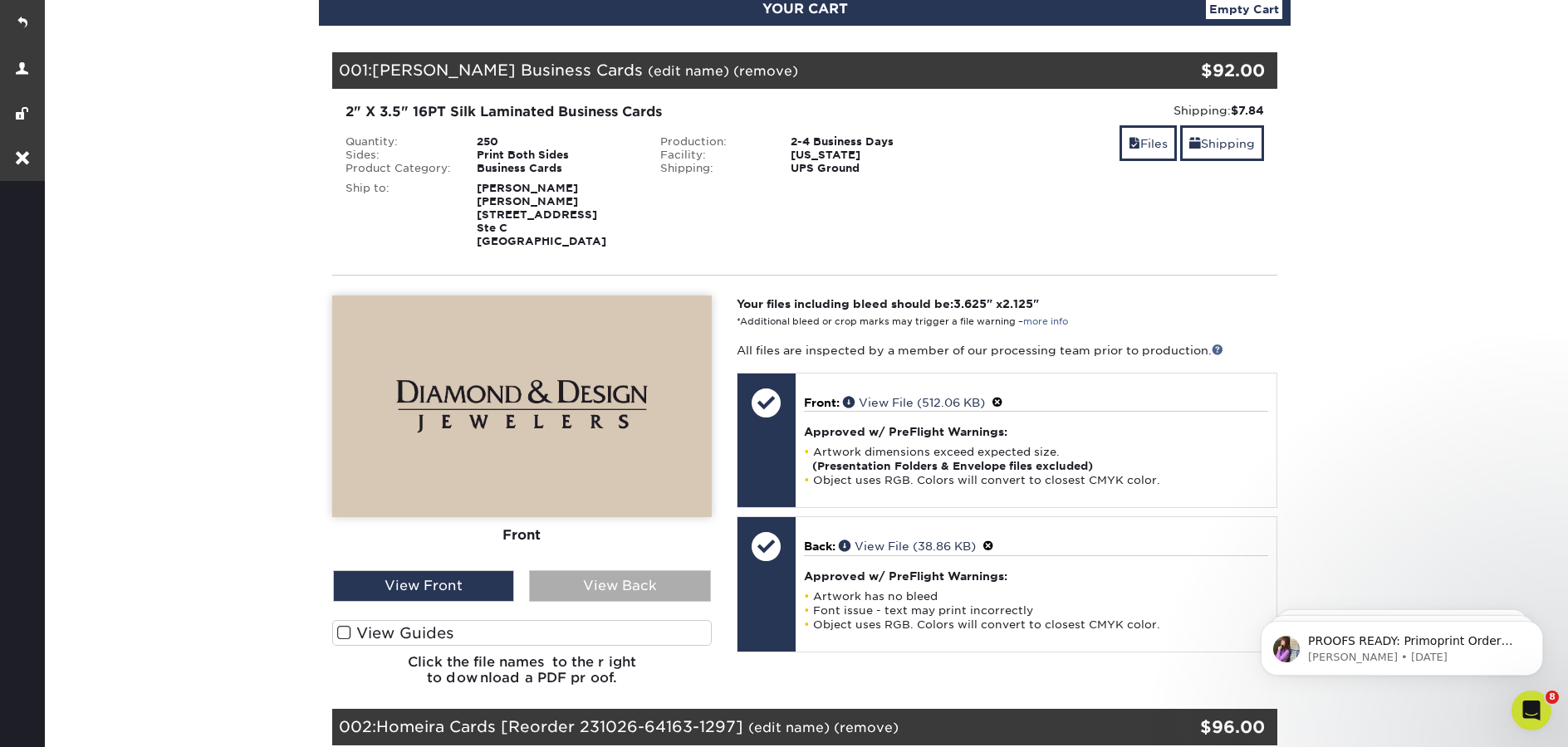
click at [600, 588] on div "View Back" at bounding box center [619, 586] width 181 height 32
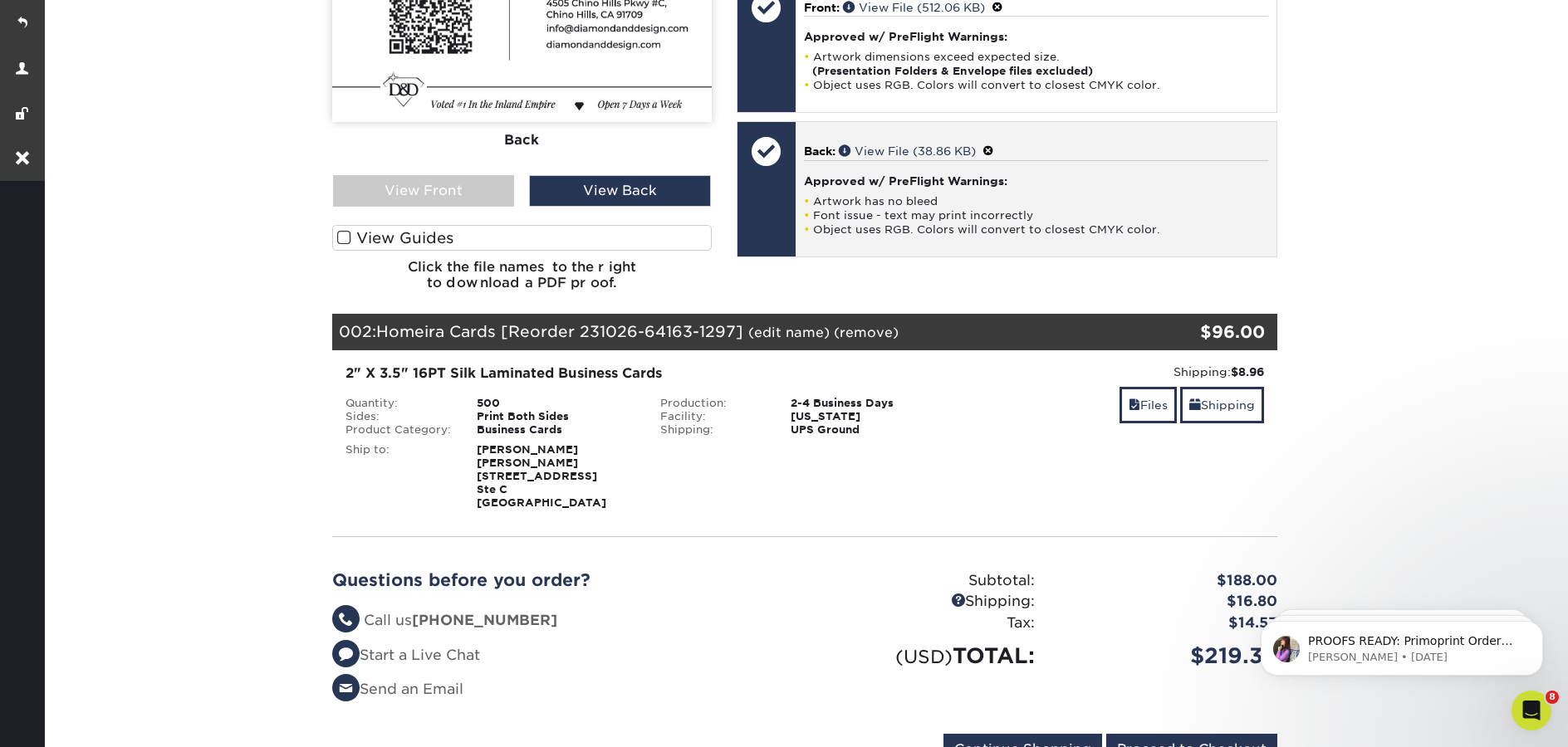
scroll to position [614, 0]
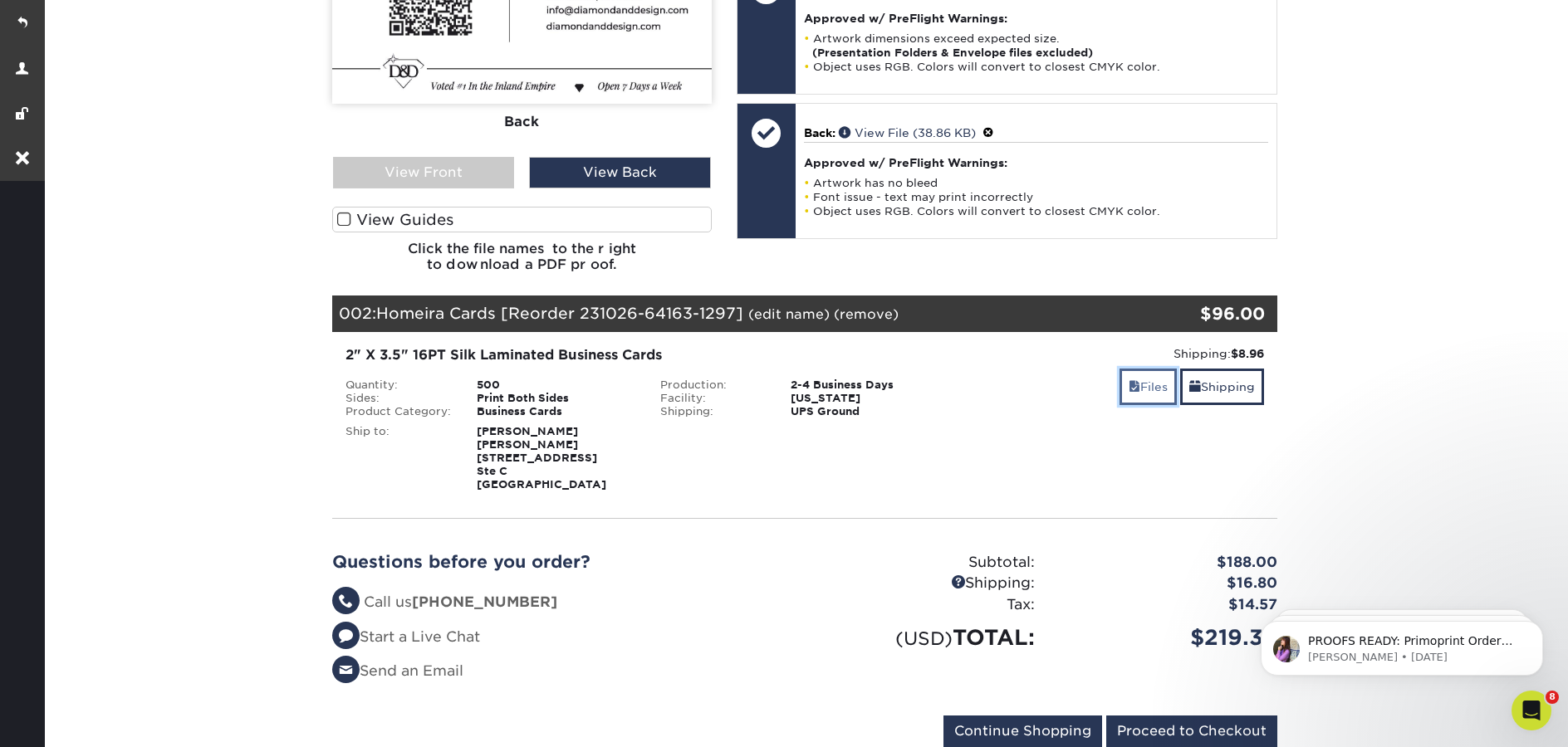
click at [1139, 389] on link "Files" at bounding box center [1148, 386] width 57 height 35
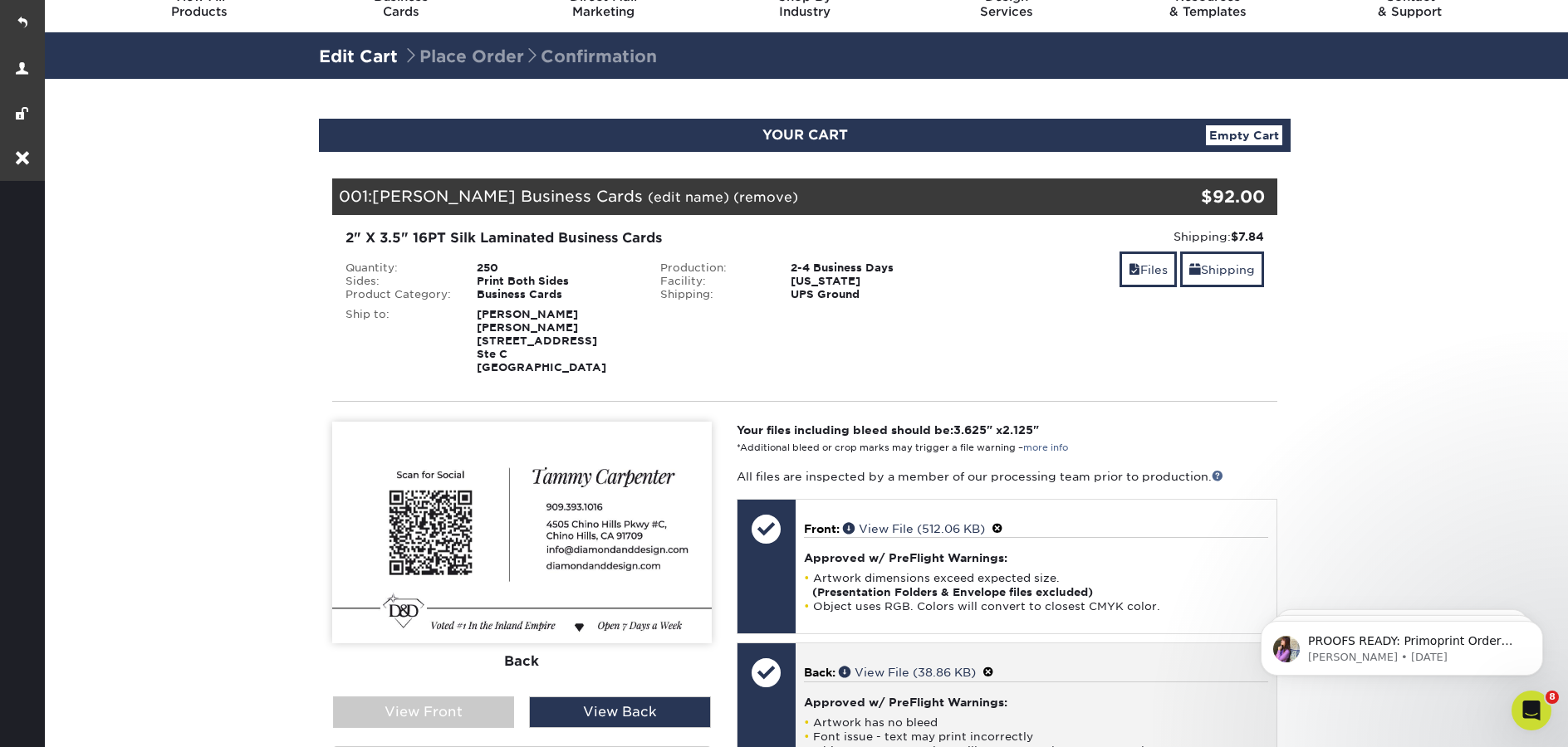
scroll to position [0, 0]
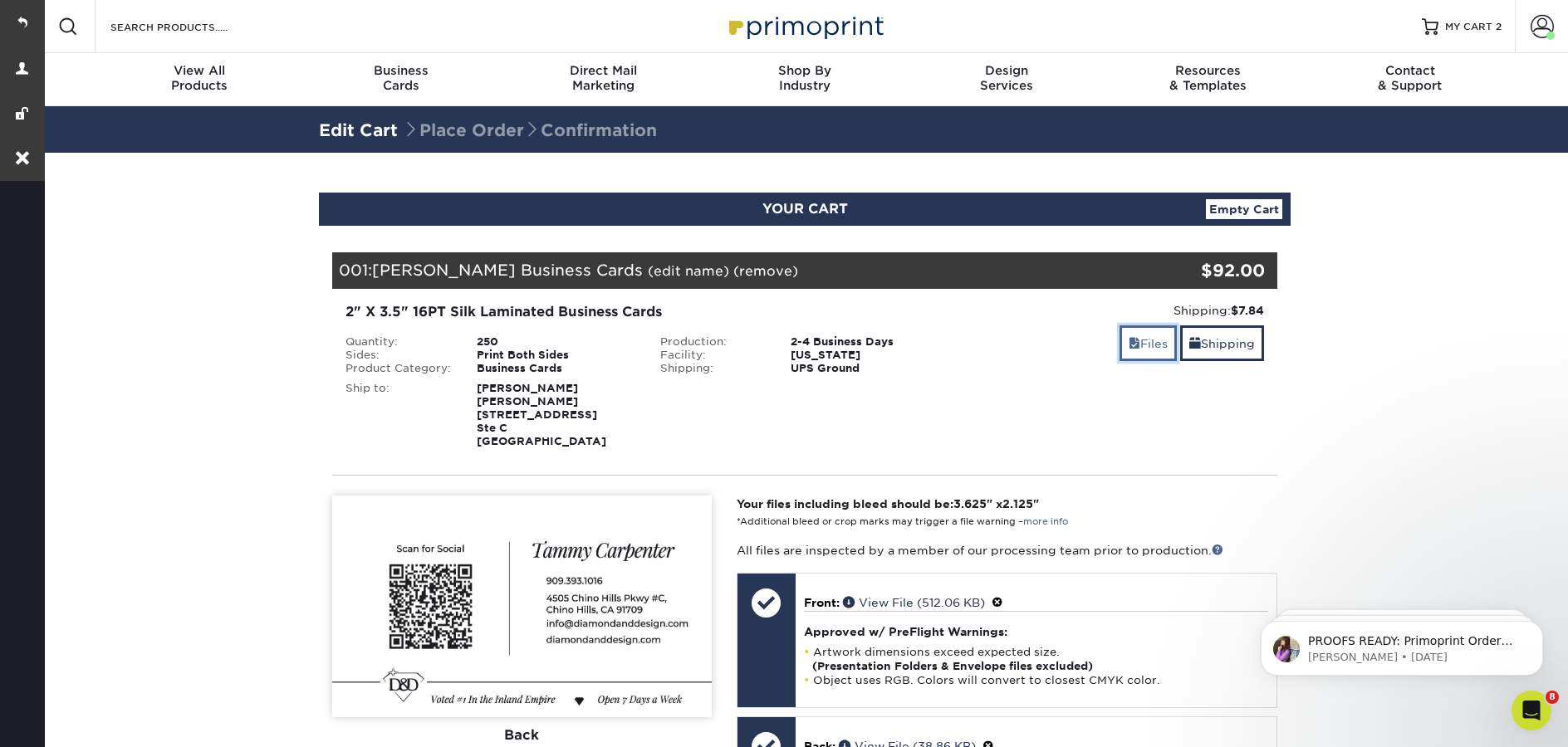
click at [1129, 346] on span at bounding box center [1134, 343] width 12 height 14
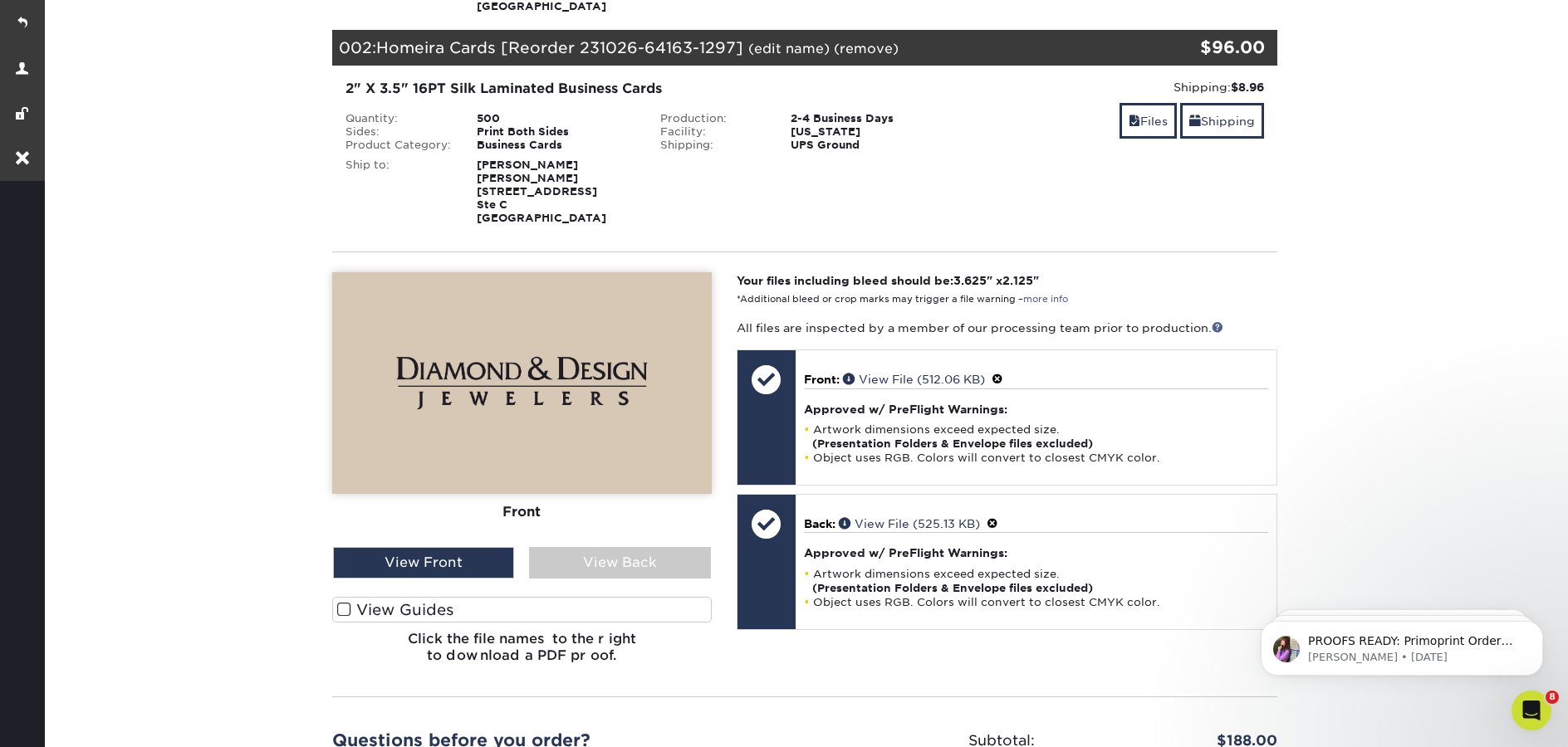
scroll to position [343, 0]
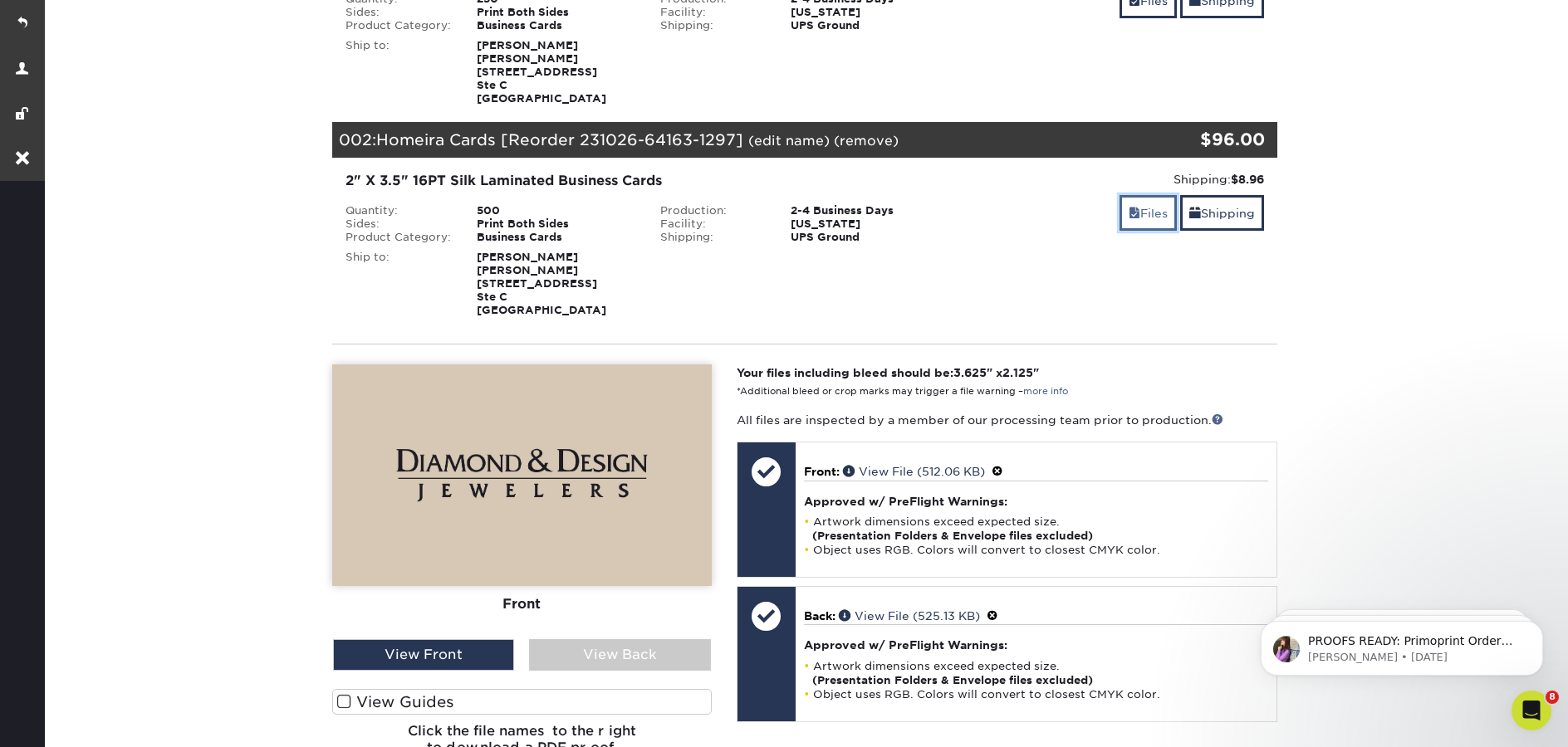
click at [1159, 218] on link "Files" at bounding box center [1148, 212] width 57 height 35
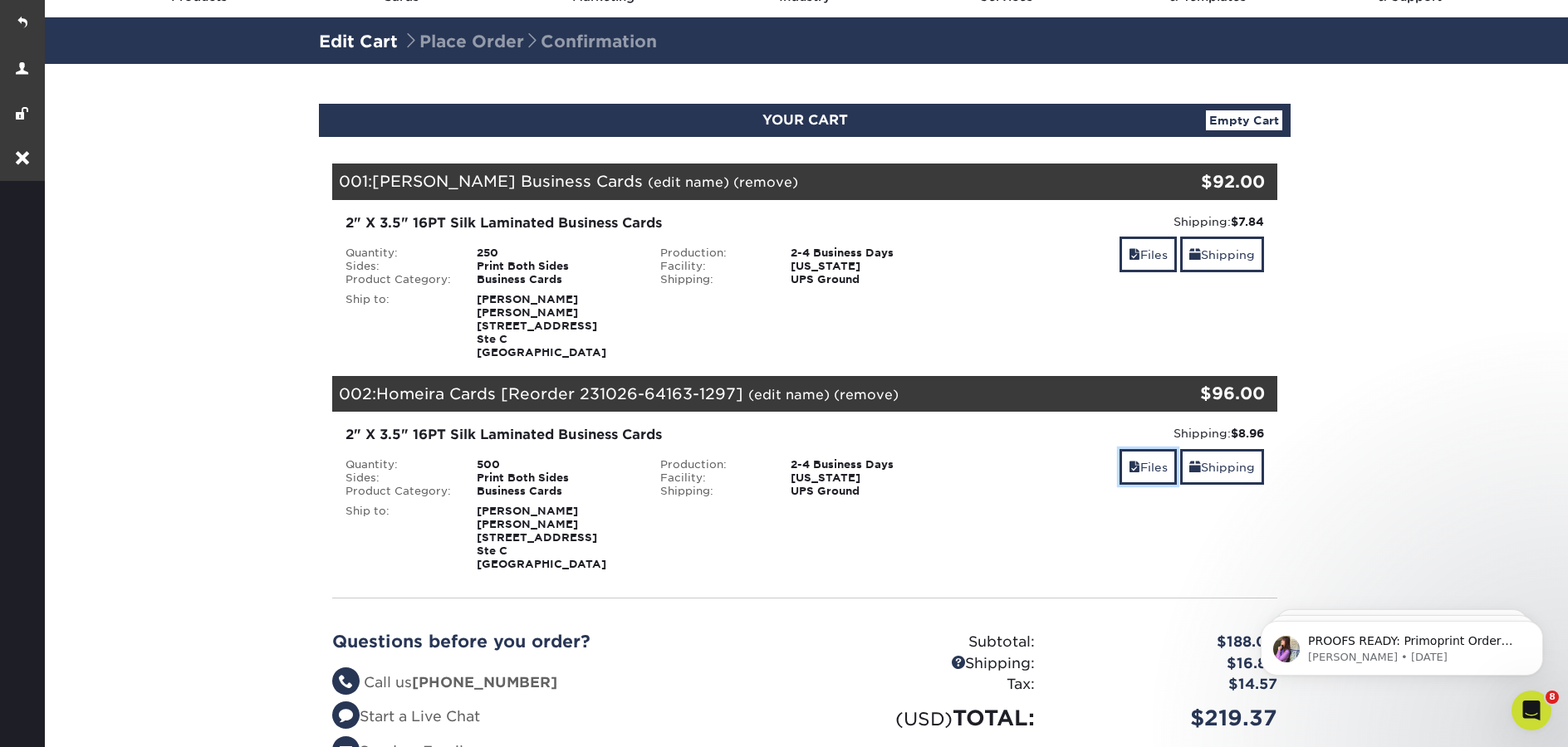
scroll to position [31, 0]
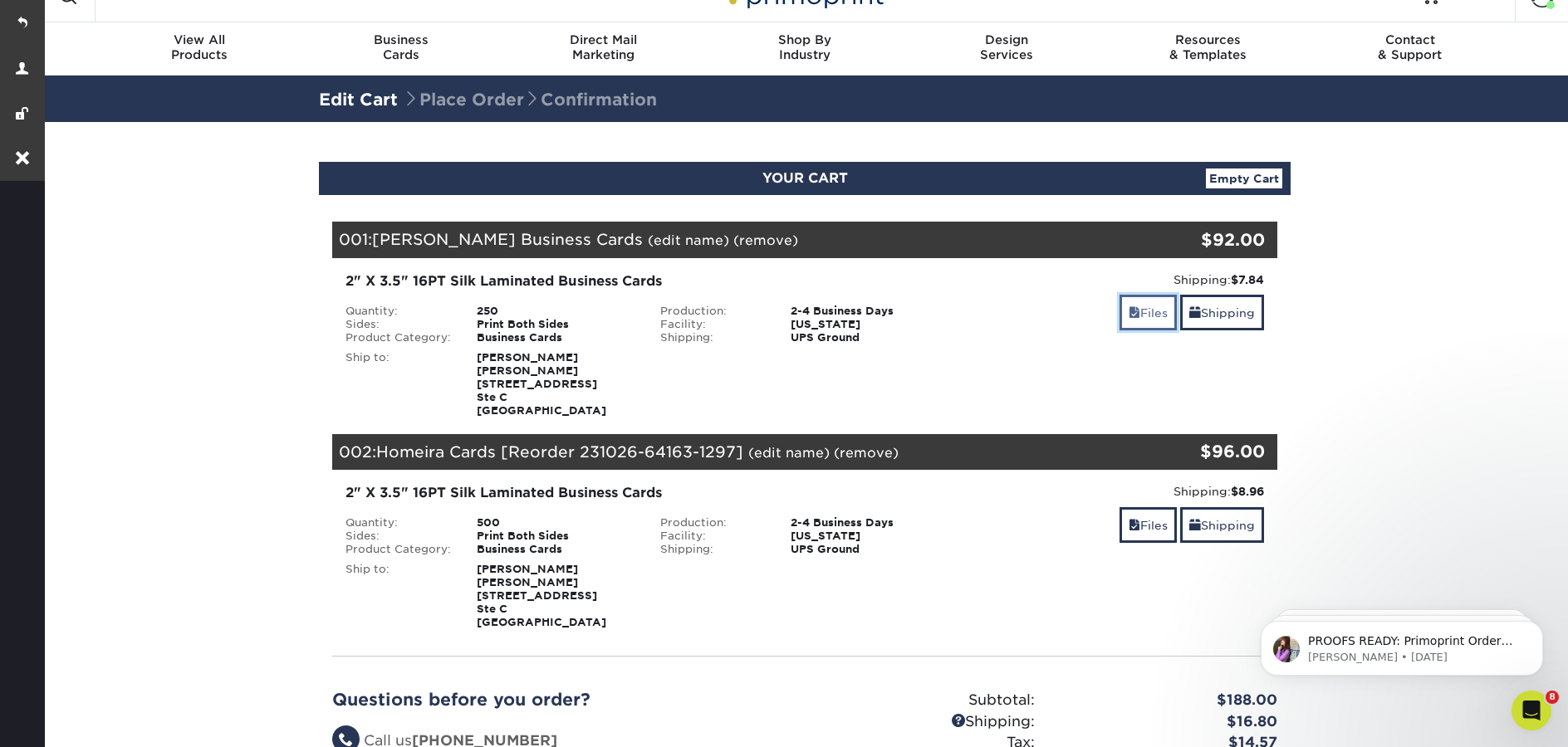
click at [1144, 316] on link "Files" at bounding box center [1148, 312] width 57 height 35
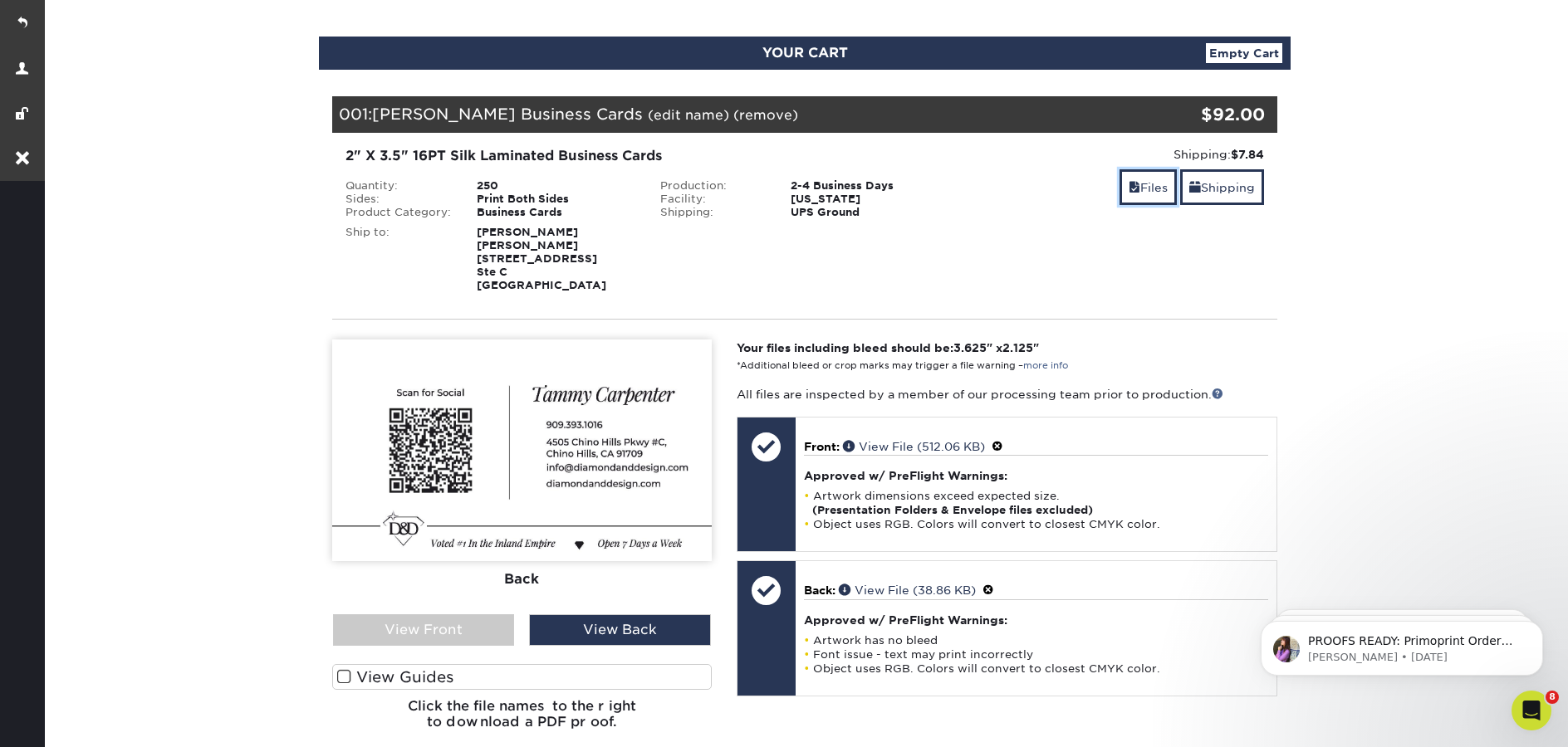
scroll to position [166, 0]
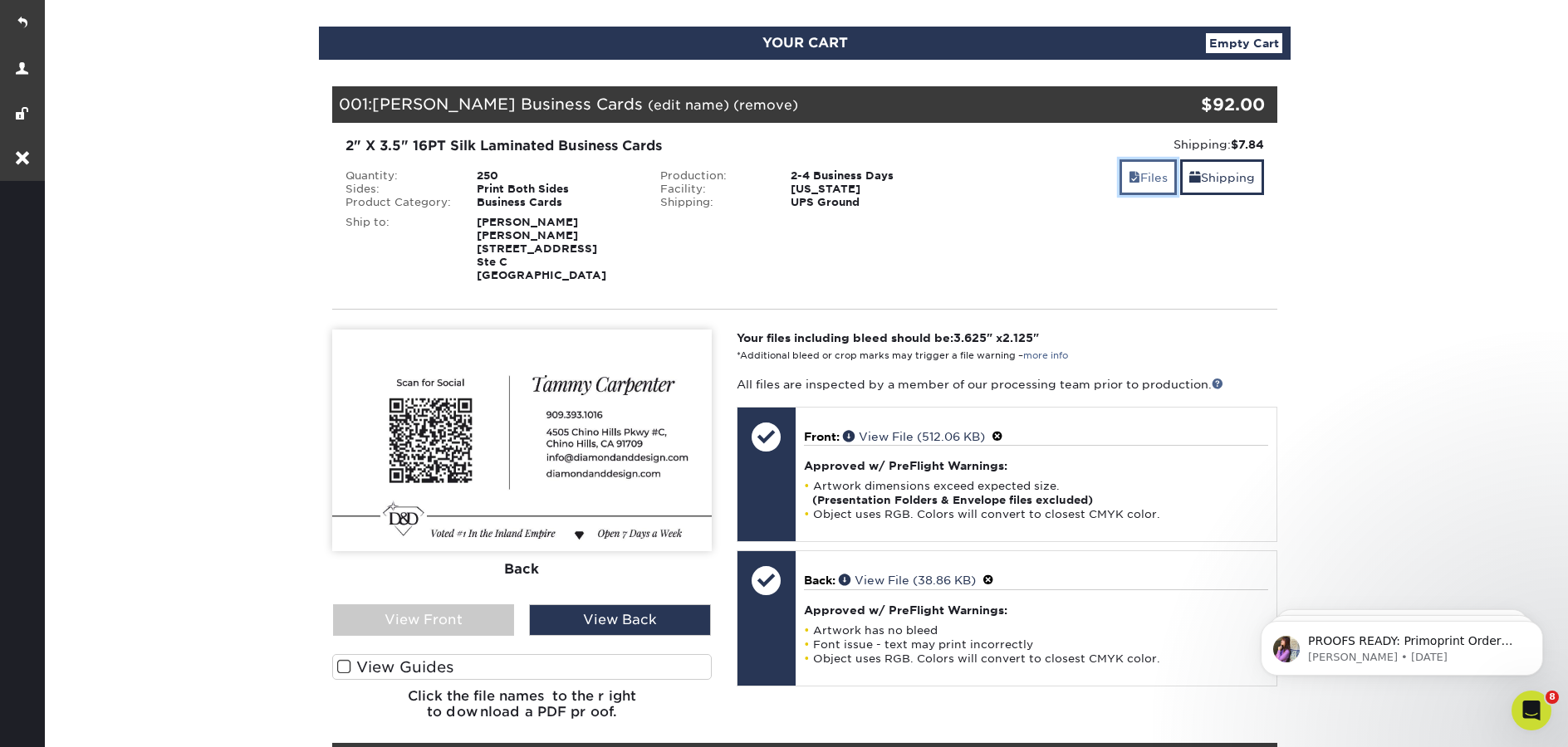
click at [1139, 182] on link "Files" at bounding box center [1148, 177] width 57 height 35
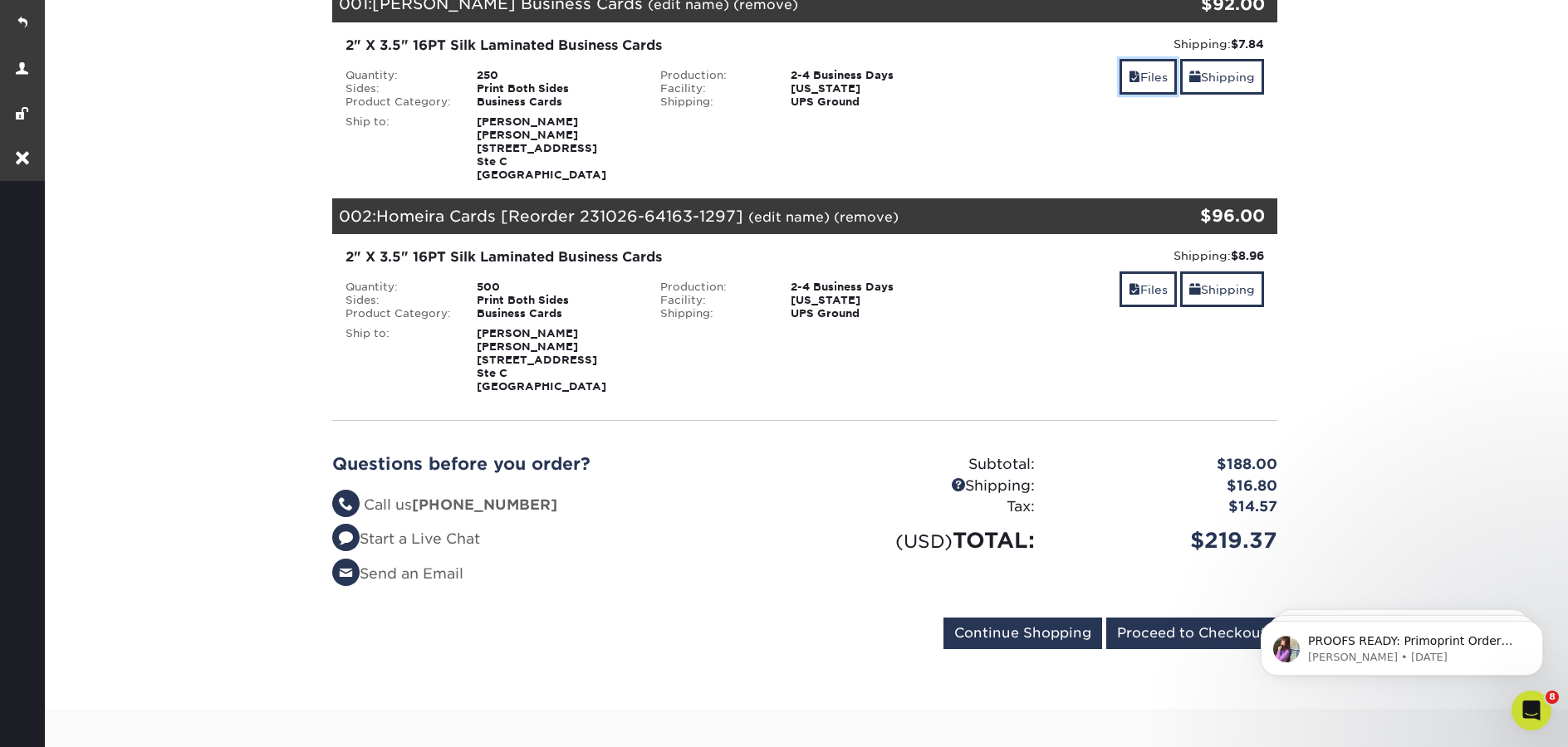
scroll to position [269, 0]
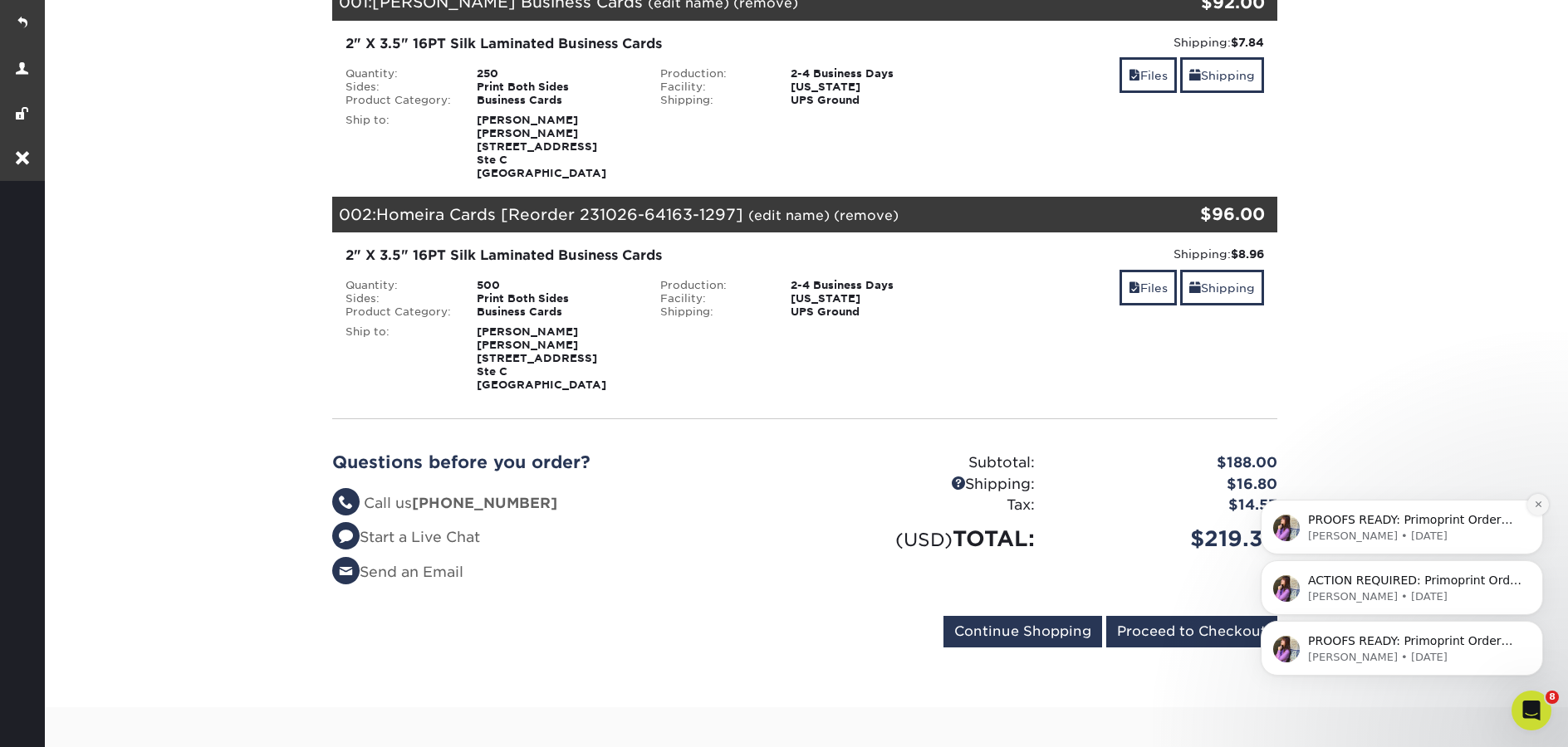
click at [1537, 508] on icon "Dismiss notification" at bounding box center [1539, 505] width 9 height 9
click at [1533, 571] on button "Dismiss notification" at bounding box center [1538, 565] width 22 height 22
click at [1534, 630] on icon "Dismiss notification" at bounding box center [1539, 625] width 9 height 9
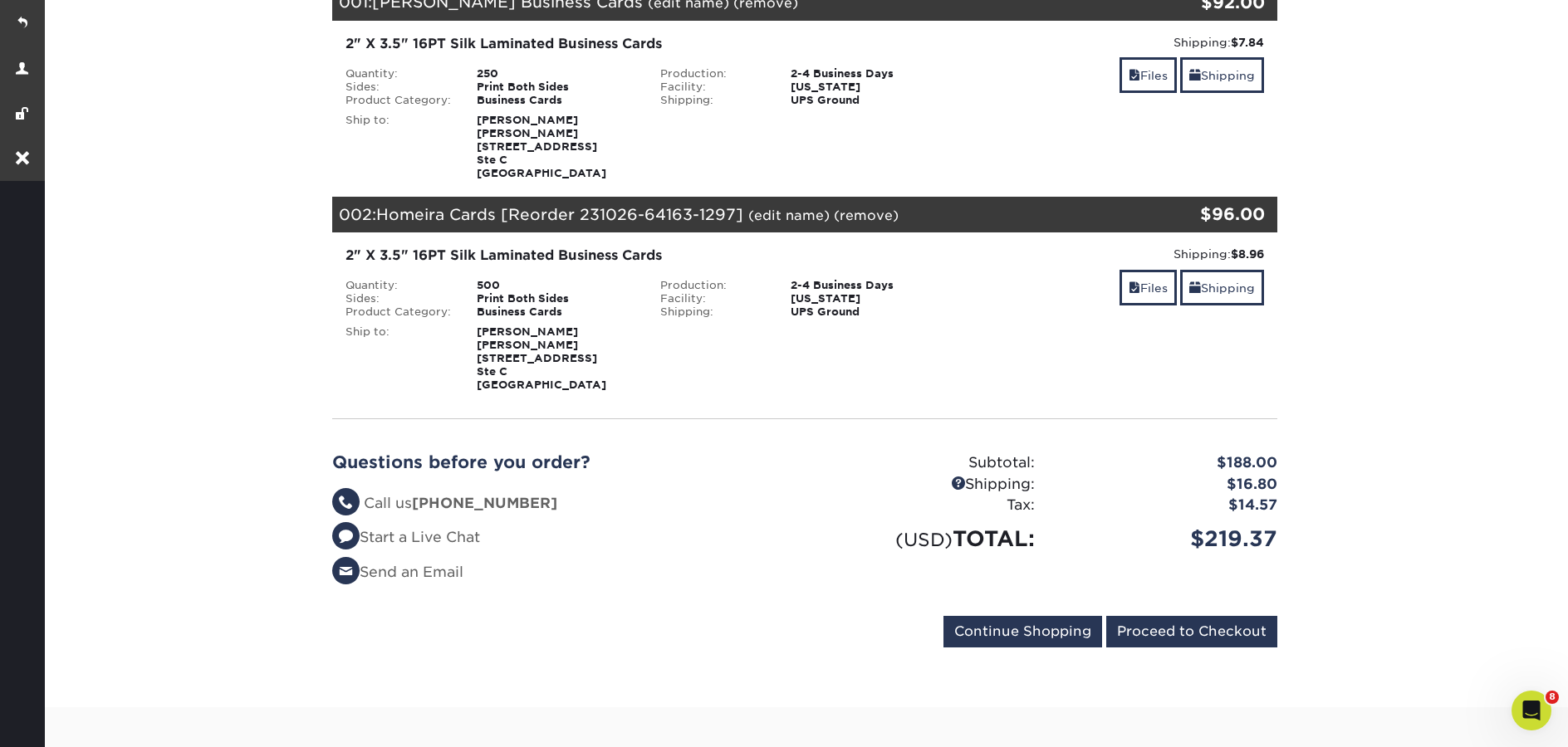
click at [1508, 490] on section "YOUR CART Empty Cart Your Cart is Empty View Account Active Orders Order Histor…" at bounding box center [805, 296] width 1527 height 823
click at [1208, 641] on input "Proceed to Checkout" at bounding box center [1192, 632] width 171 height 32
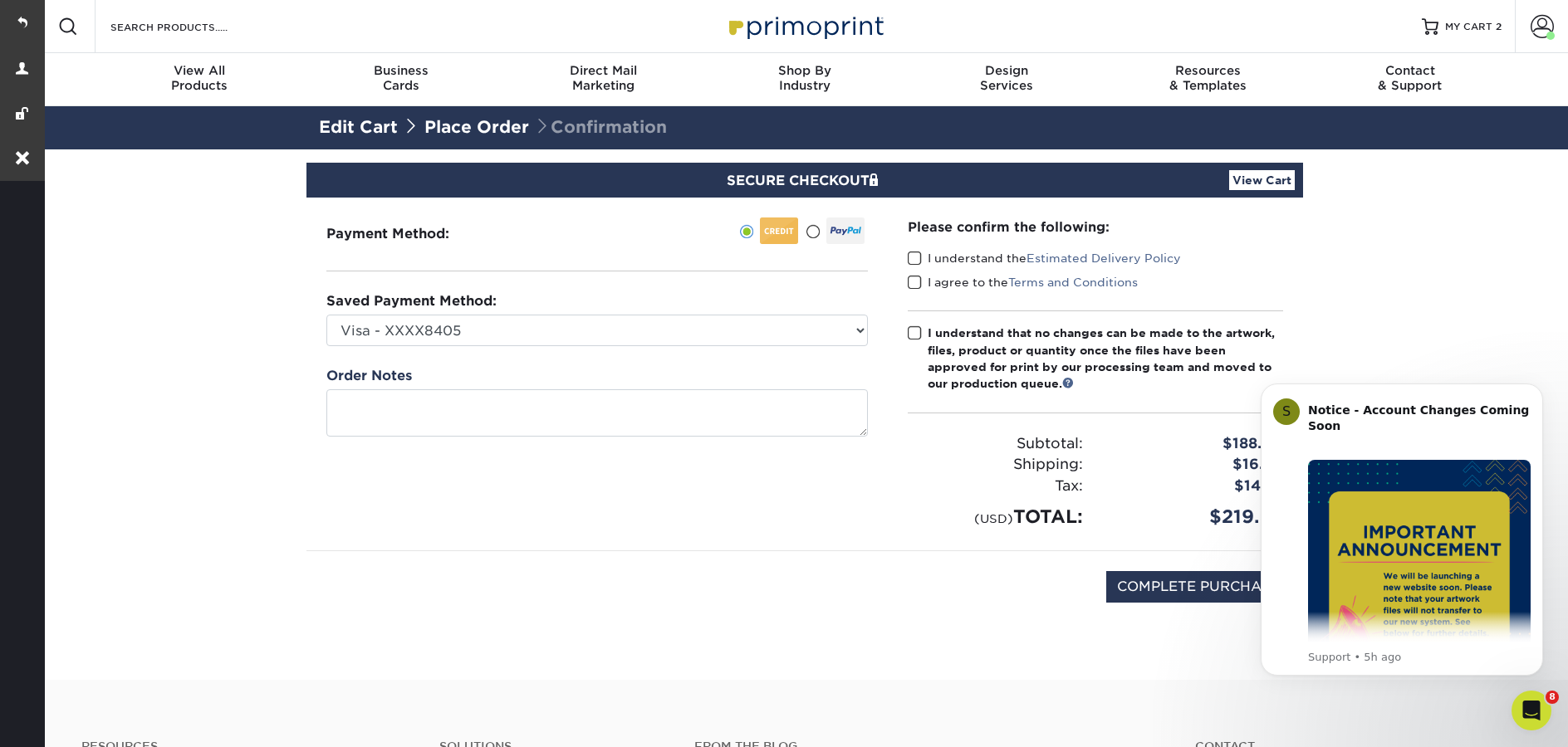
click at [780, 35] on img at bounding box center [804, 25] width 166 height 35
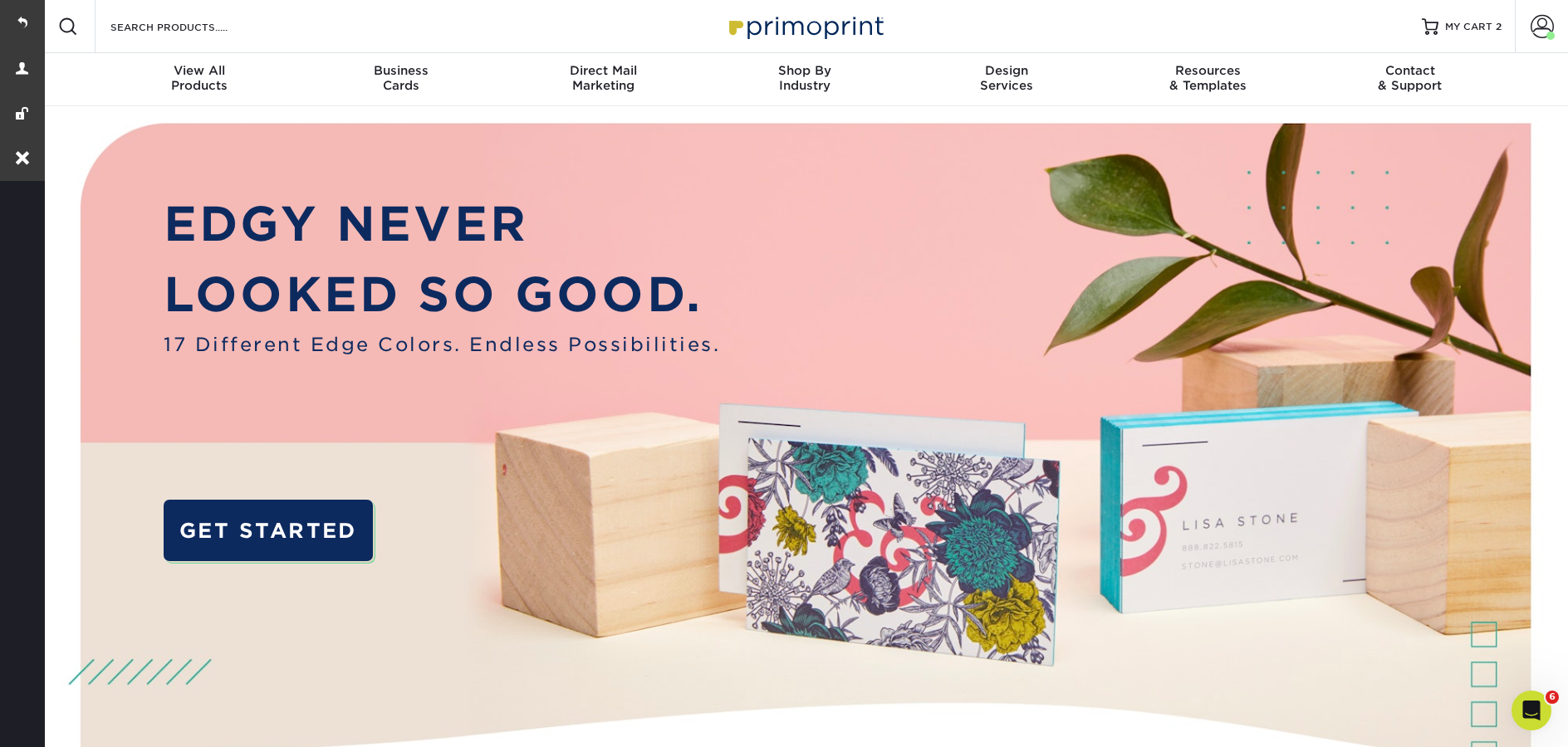
click at [819, 25] on img at bounding box center [804, 25] width 166 height 35
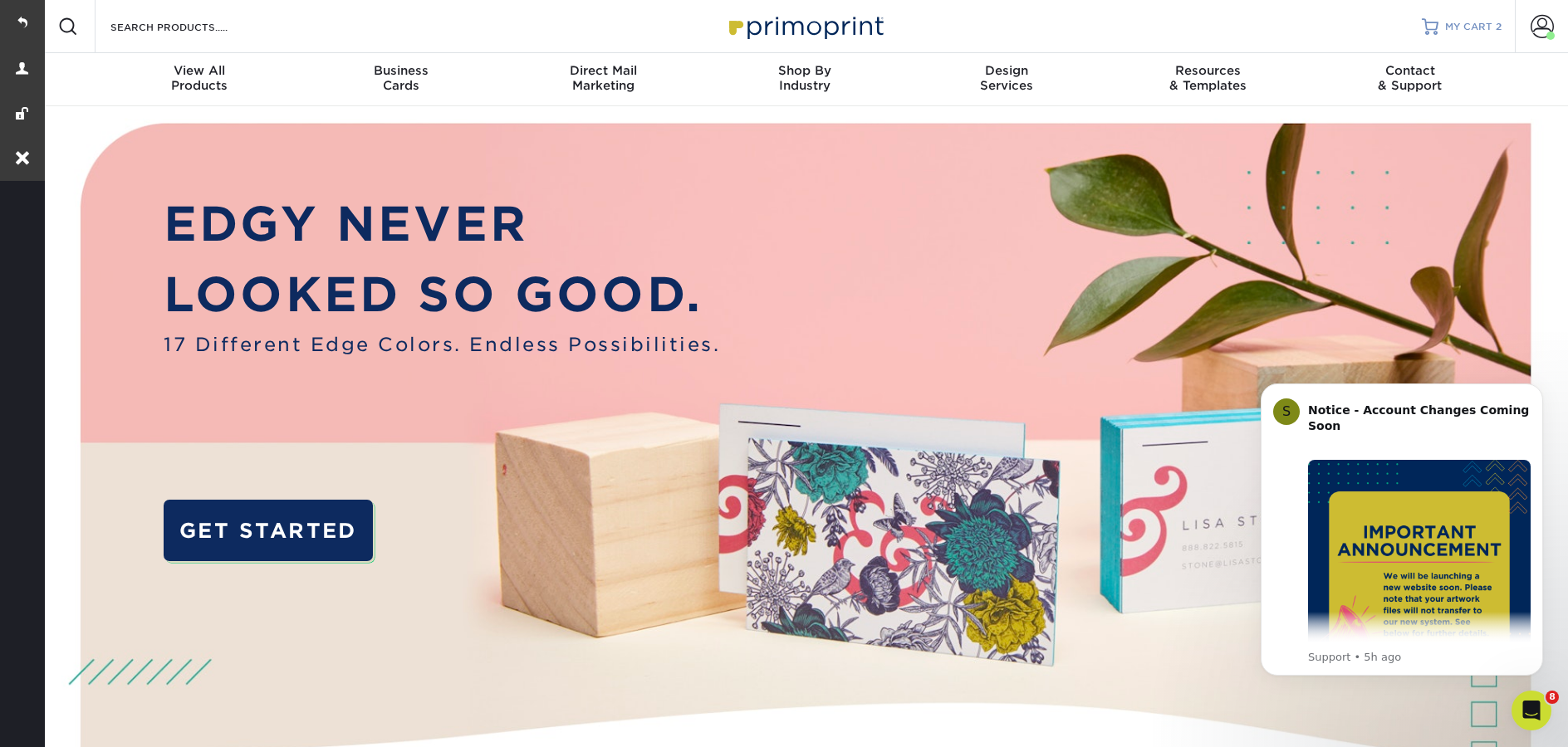
click at [1483, 35] on link "MY CART 2" at bounding box center [1462, 26] width 80 height 54
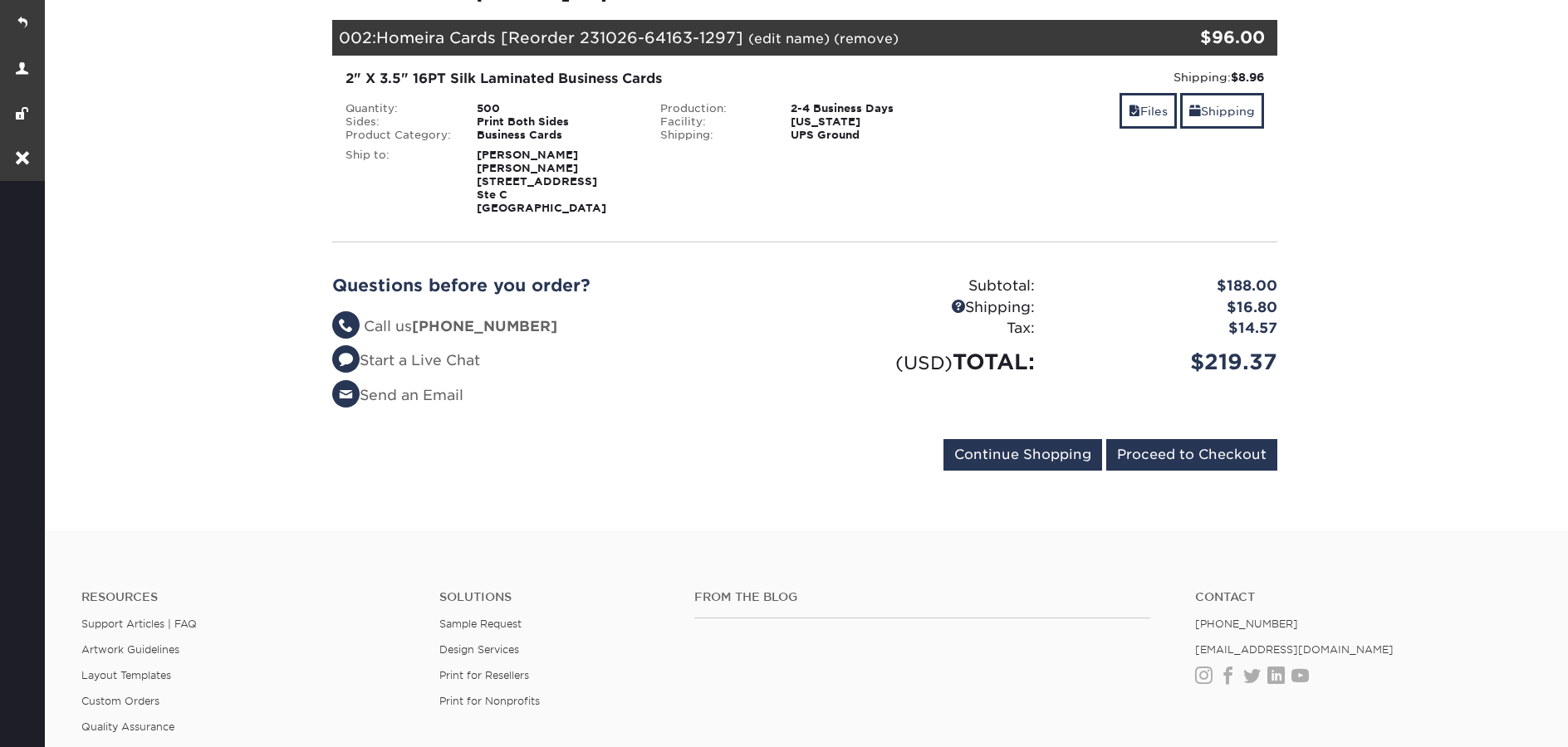
scroll to position [714, 0]
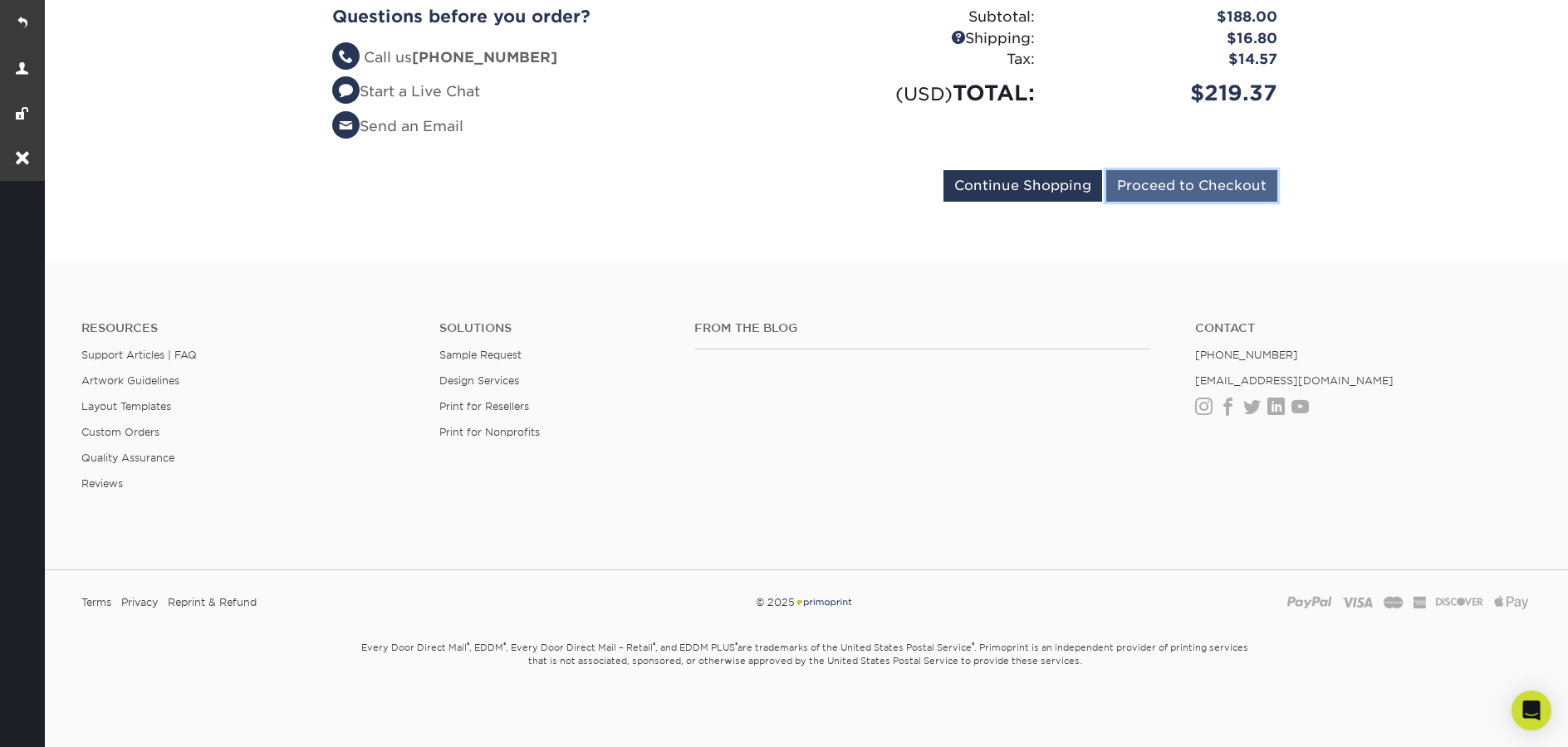
click at [1203, 195] on input "Proceed to Checkout" at bounding box center [1192, 186] width 171 height 32
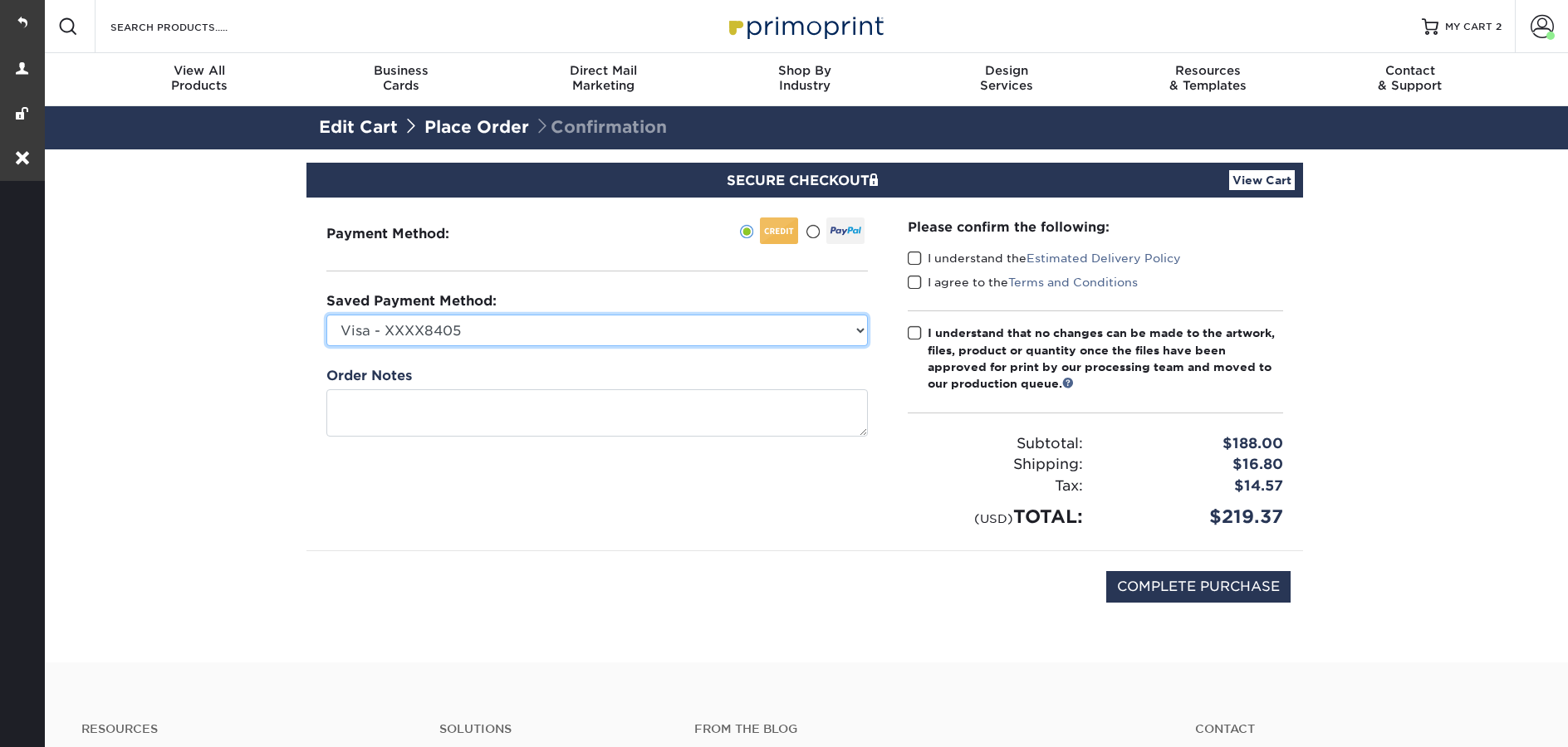
click at [682, 325] on select "Visa - XXXX8405 Visa - XXXX0303 Visa - XXXX4895 Visa - XXXX8782 Visa - XXXX7130…" at bounding box center [597, 330] width 541 height 32
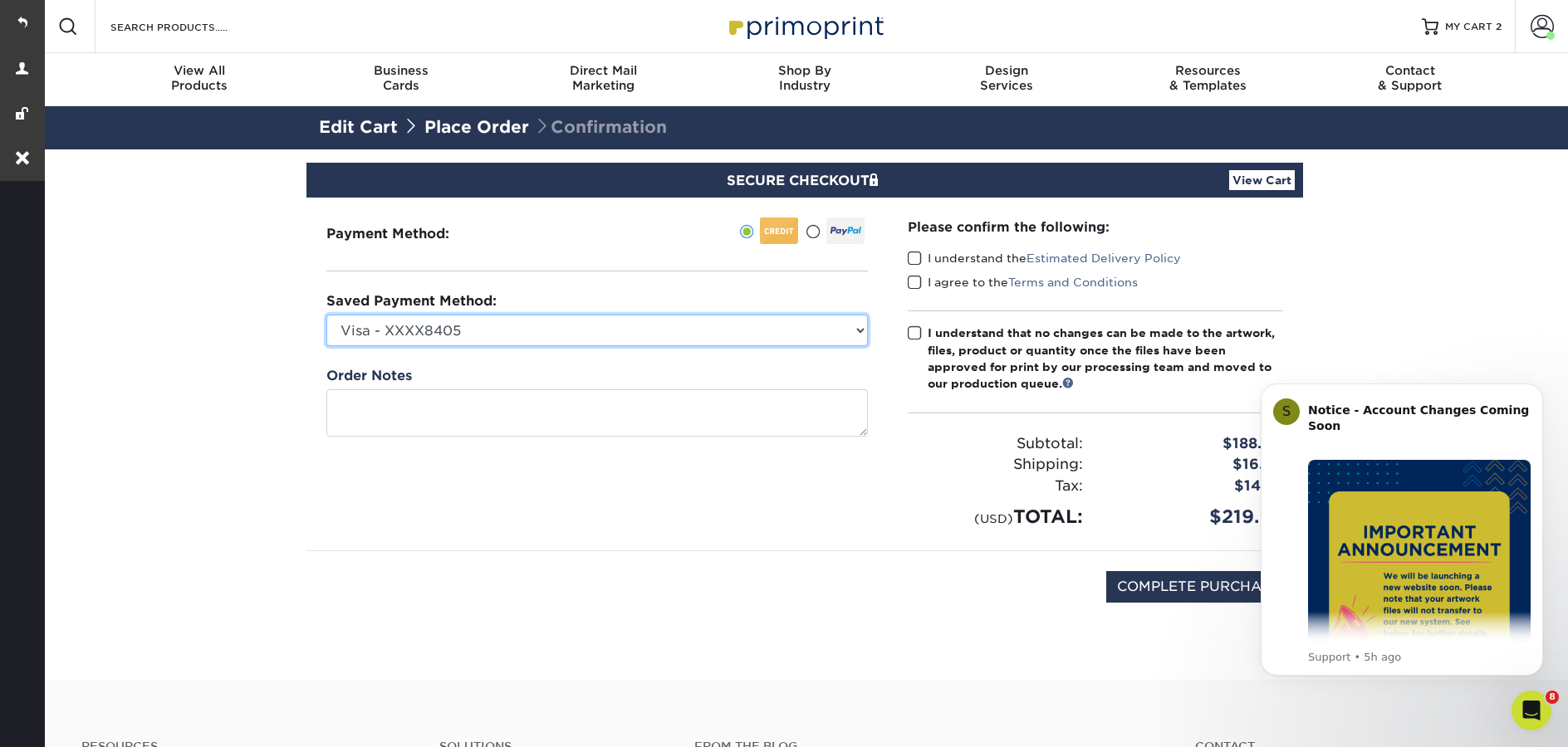
click at [508, 327] on select "Visa - XXXX8405 Visa - XXXX0303 Visa - XXXX4895 Visa - XXXX8782 Visa - XXXX7130…" at bounding box center [597, 330] width 541 height 32
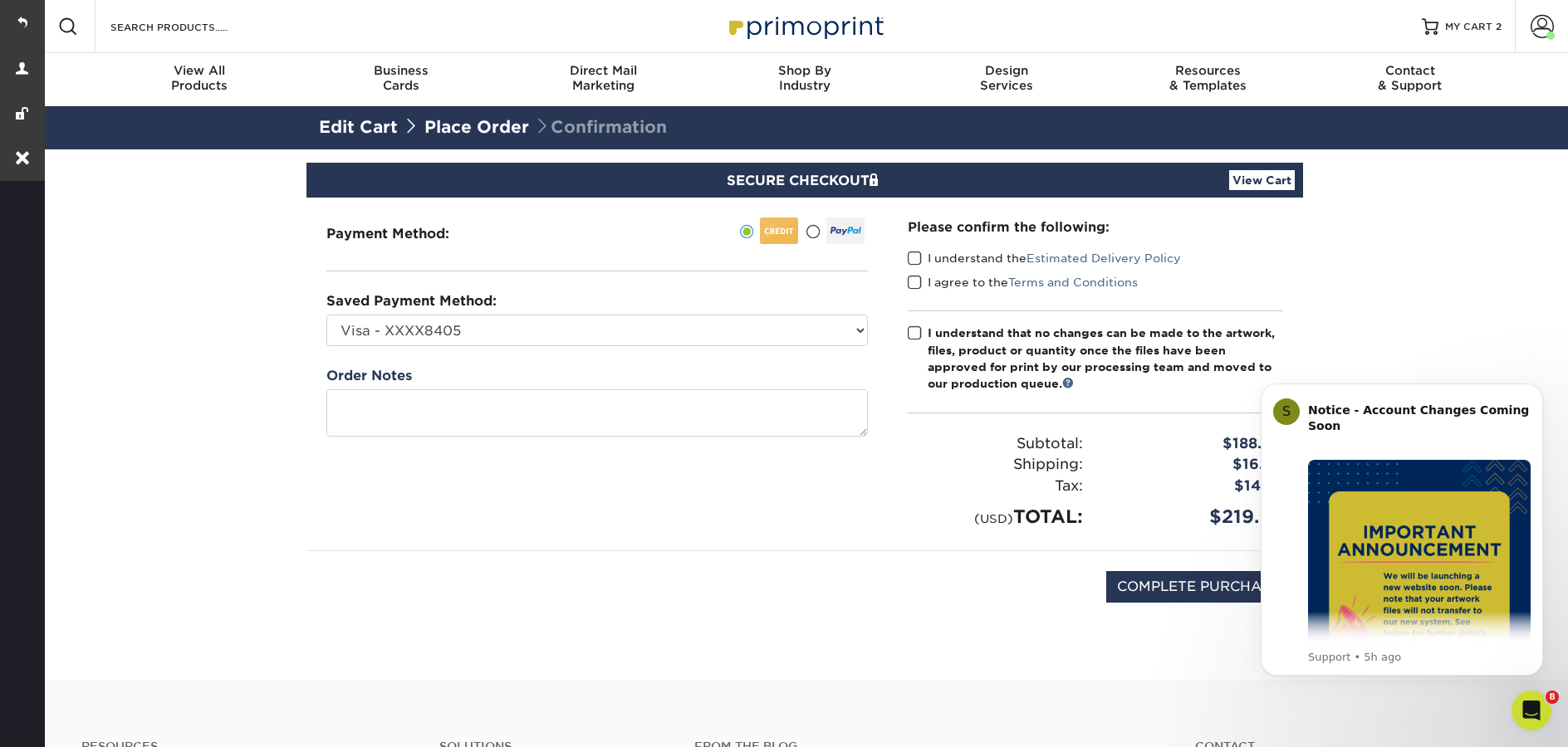
click at [831, 23] on img at bounding box center [804, 25] width 166 height 35
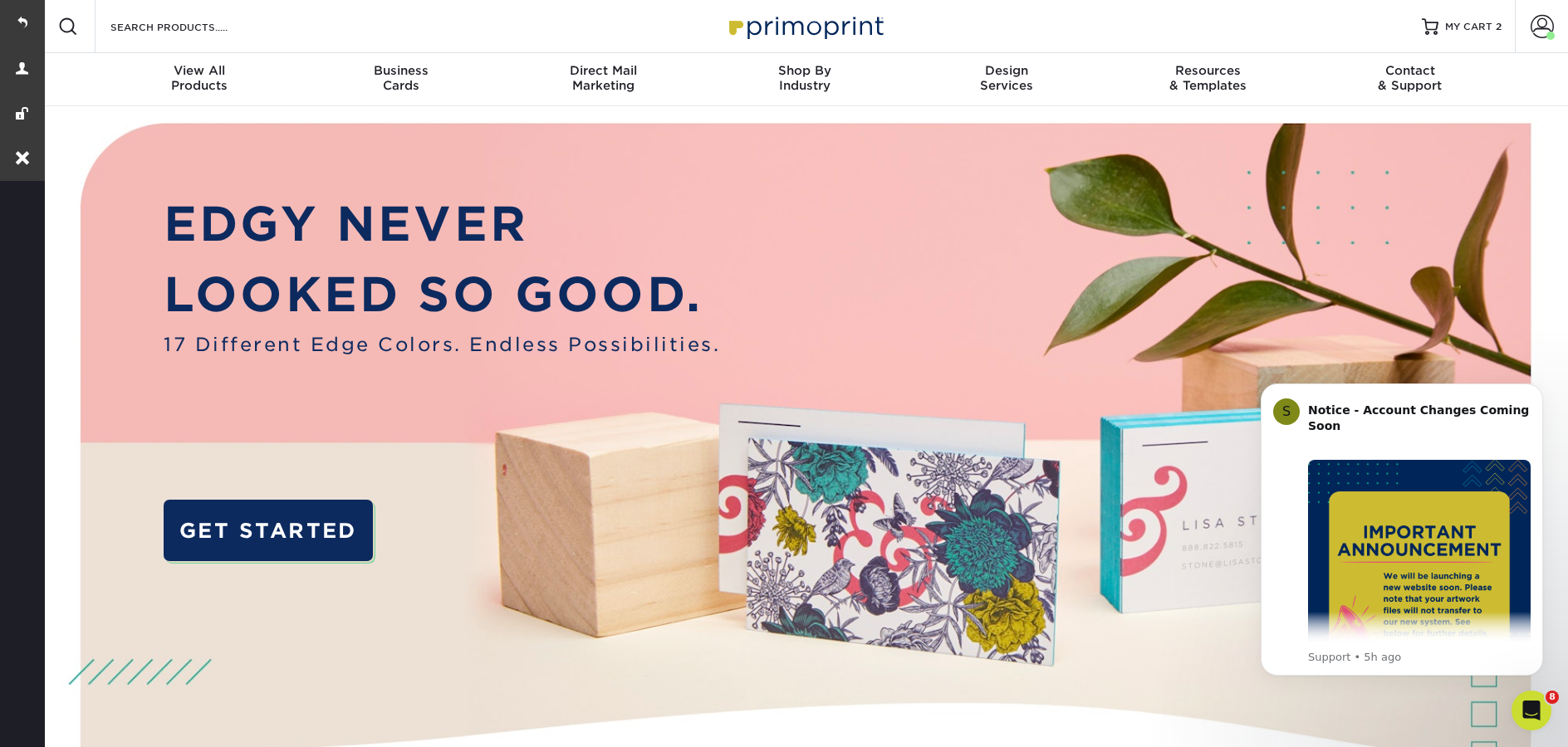
click at [774, 26] on img at bounding box center [804, 25] width 166 height 35
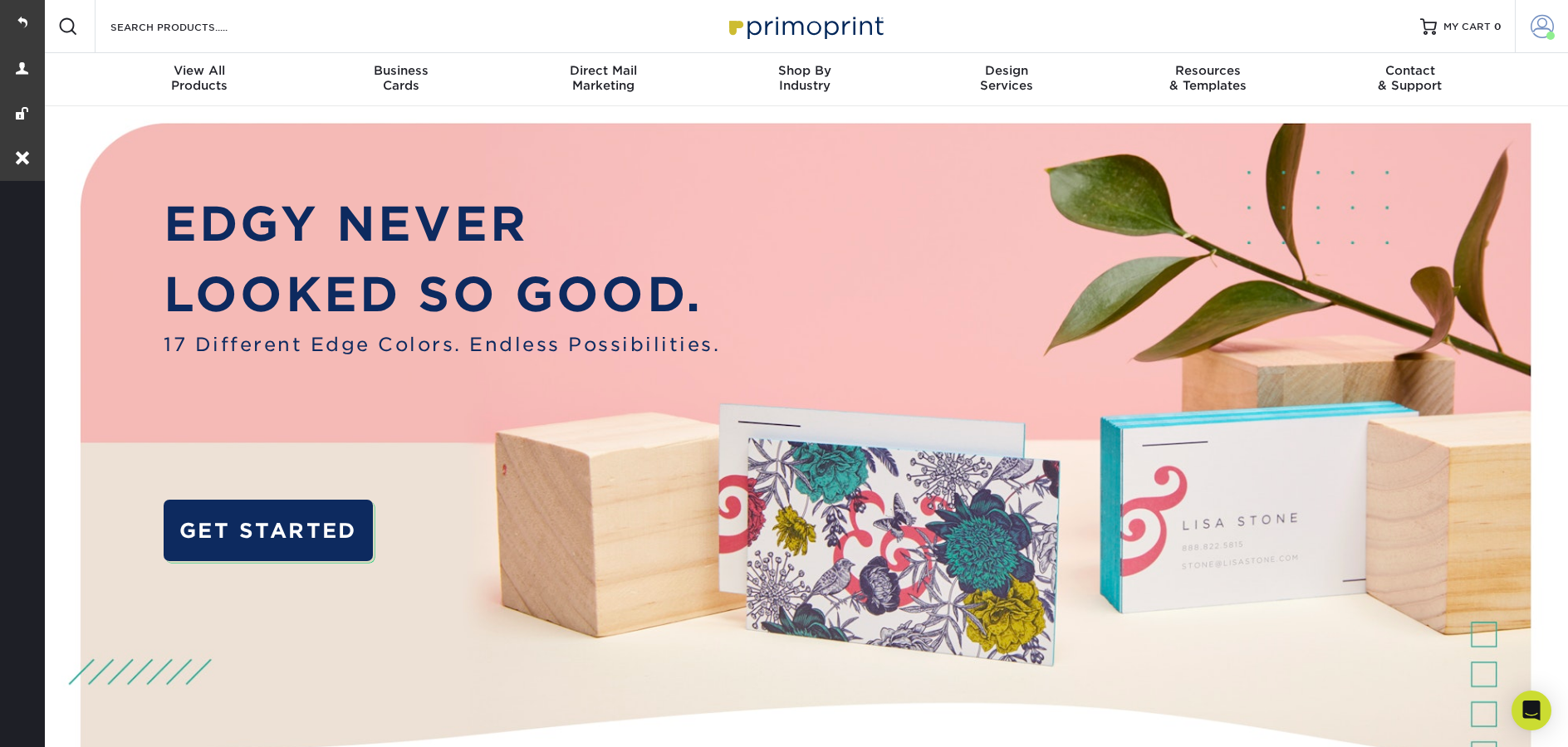
click at [1521, 19] on link "Account" at bounding box center [1542, 26] width 54 height 54
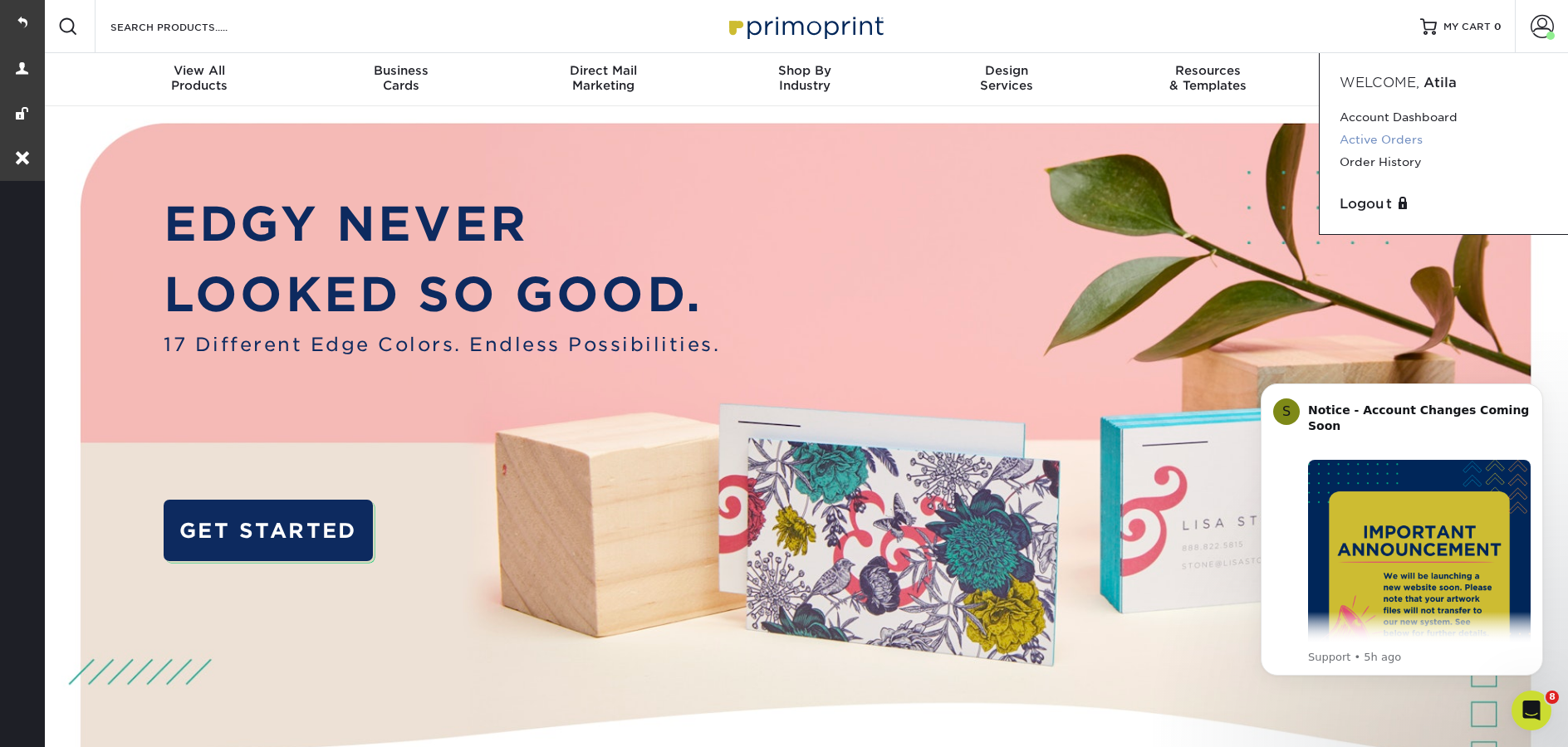
click at [1386, 142] on link "Active Orders" at bounding box center [1445, 140] width 209 height 23
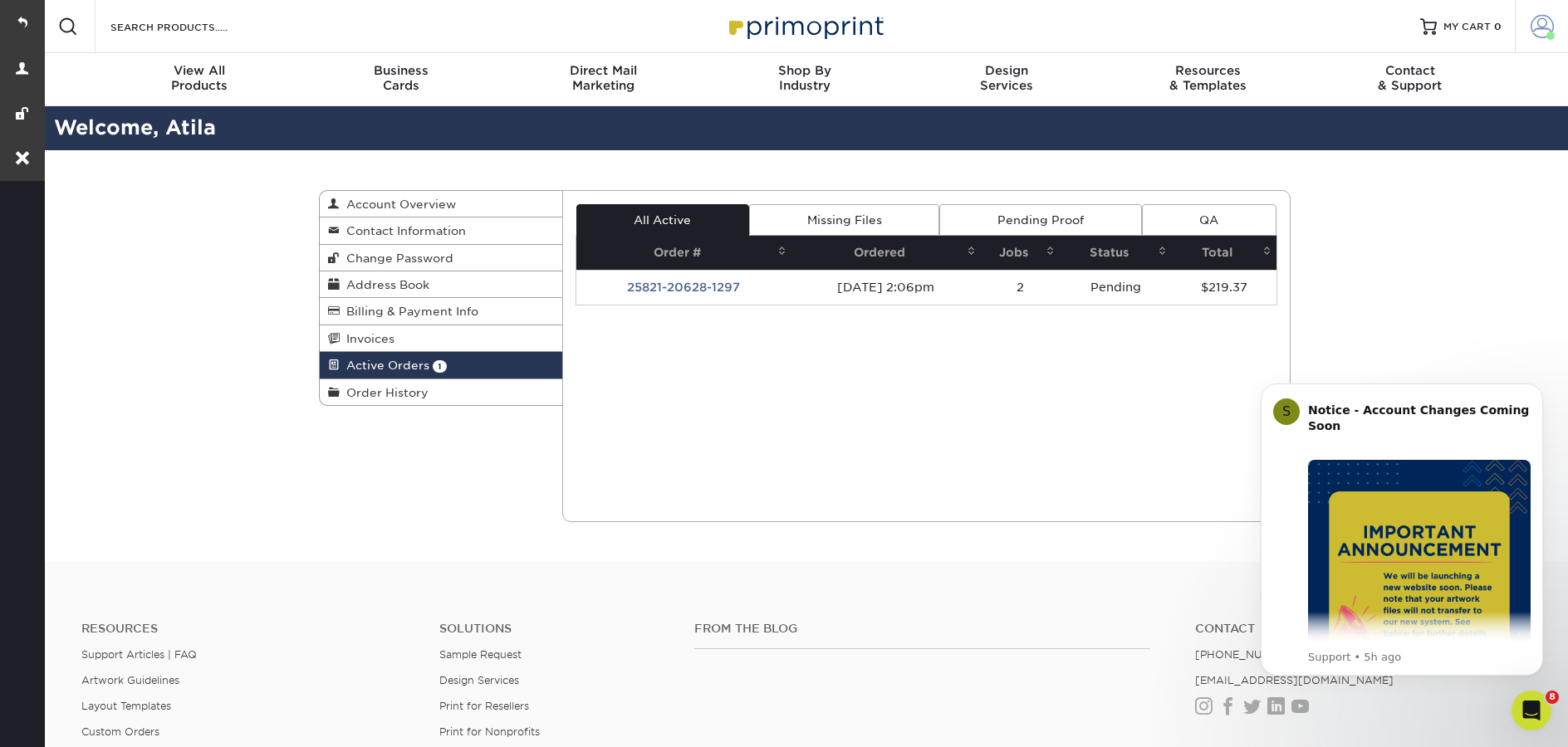
click at [1537, 42] on link "Account" at bounding box center [1542, 26] width 54 height 54
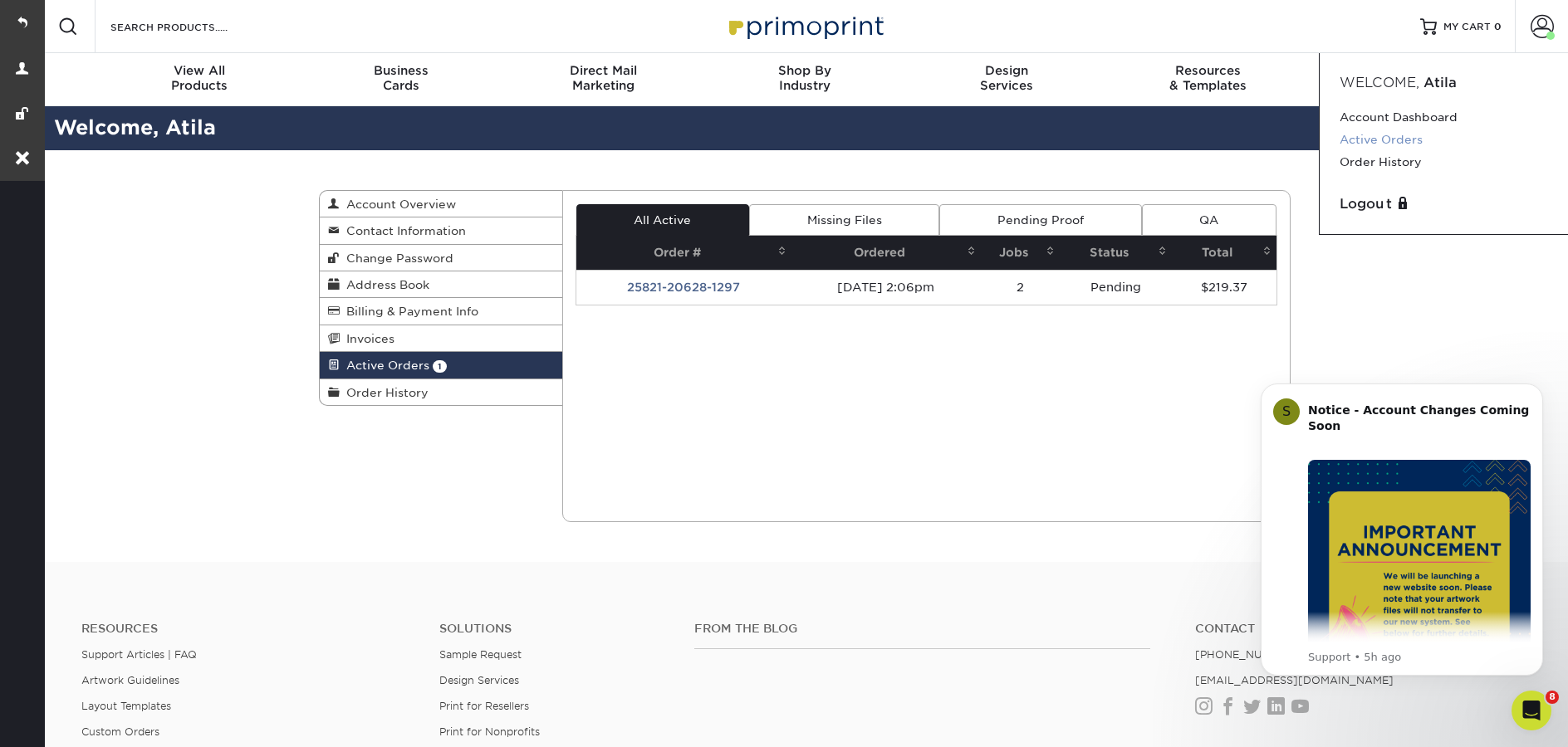
click at [1371, 142] on link "Active Orders" at bounding box center [1445, 140] width 209 height 23
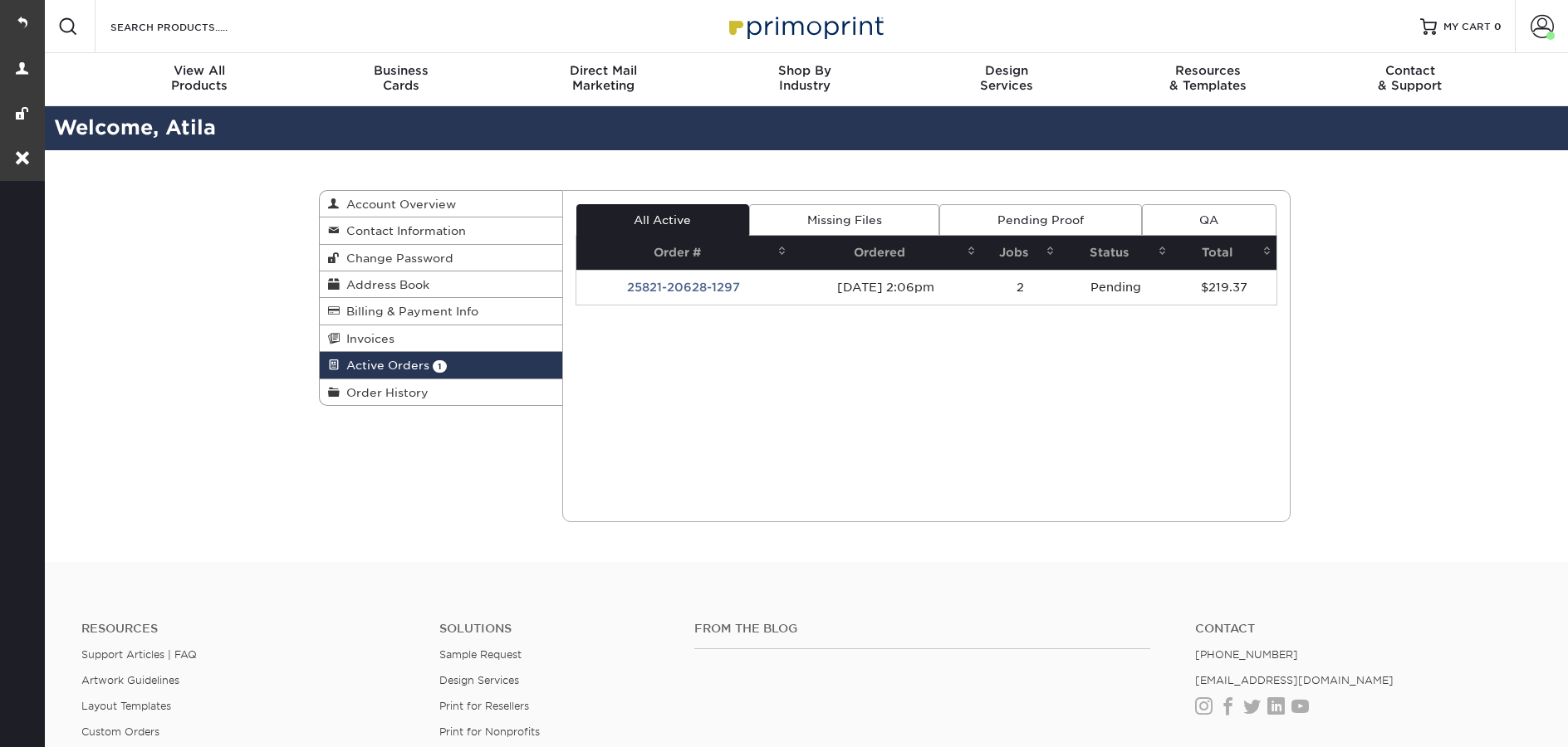
click at [695, 288] on td "25821-20628-1297" at bounding box center [685, 287] width 216 height 34
